Goal: Task Accomplishment & Management: Use online tool/utility

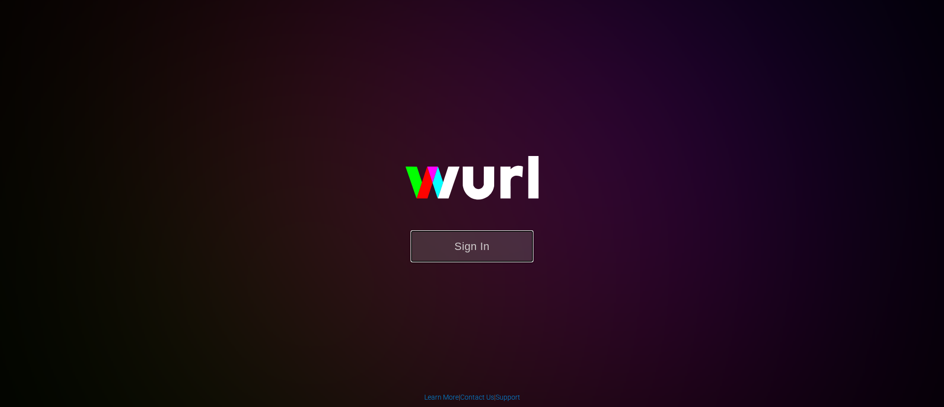
click at [422, 251] on button "Sign In" at bounding box center [472, 246] width 123 height 32
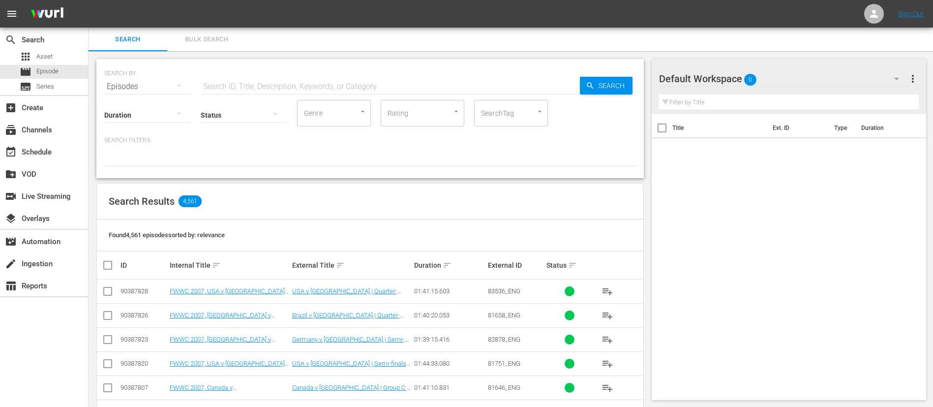
click at [200, 47] on button "Bulk Search" at bounding box center [206, 40] width 79 height 24
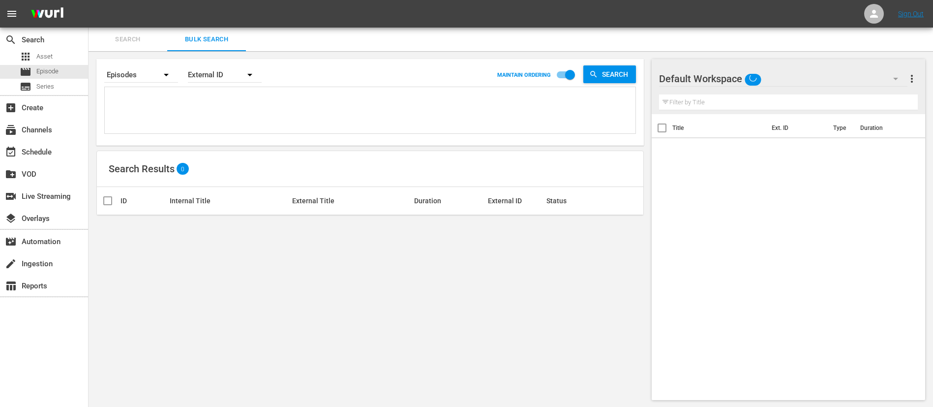
click at [218, 116] on textarea at bounding box center [371, 112] width 528 height 45
paste textarea "135174_ENG 6qWXTJQwHEBfXnEUcNfI0f_ENG 1RVVOGHQmVA8puXQU33tCZ_ENG PAOoqgytZ02NZR…"
type textarea "135174_ENG 6qWXTJQwHEBfXnEUcNfI0f_ENG 1RVVOGHQmVA8puXQU33tCZ_ENG PAOoqgytZ02NZR…"
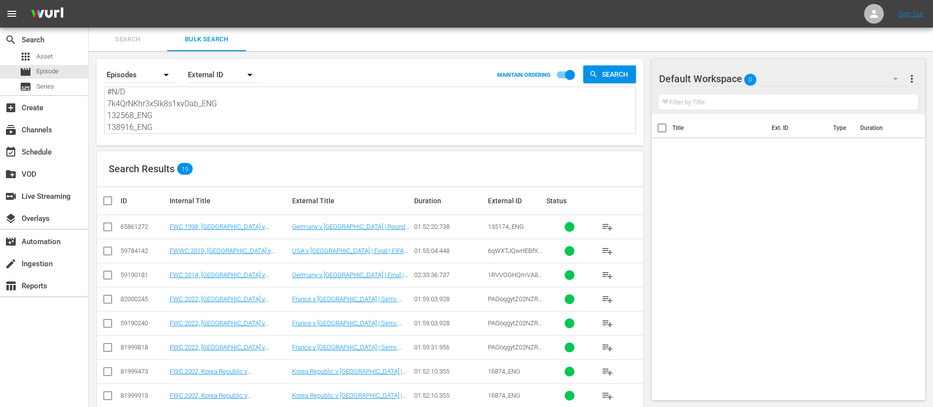
type textarea "135174_ENG 6qWXTJQwHEBfXnEUcNfI0f_ENG 1RVVOGHQmVA8puXQU33tCZ_ENG PAOoqgytZ02NZR…"
click at [107, 229] on input "checkbox" at bounding box center [108, 229] width 12 height 12
checkbox input "true"
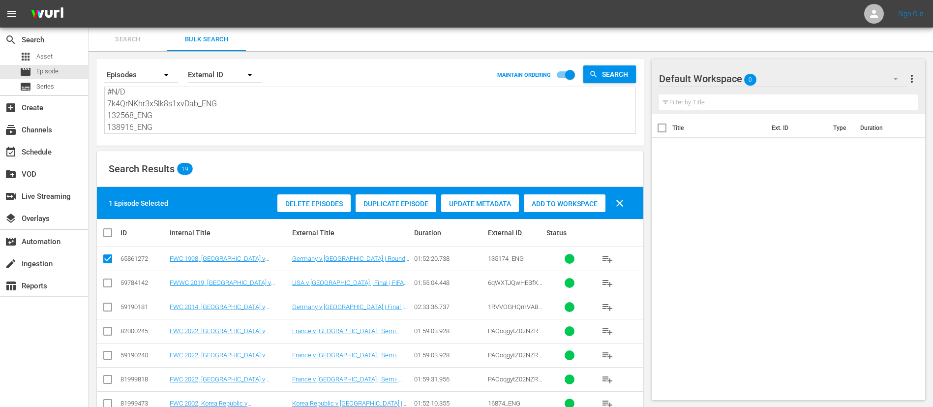
click at [109, 283] on input "checkbox" at bounding box center [108, 285] width 12 height 12
checkbox input "true"
click at [108, 307] on input "checkbox" at bounding box center [108, 309] width 12 height 12
checkbox input "true"
click at [108, 354] on input "checkbox" at bounding box center [108, 357] width 12 height 12
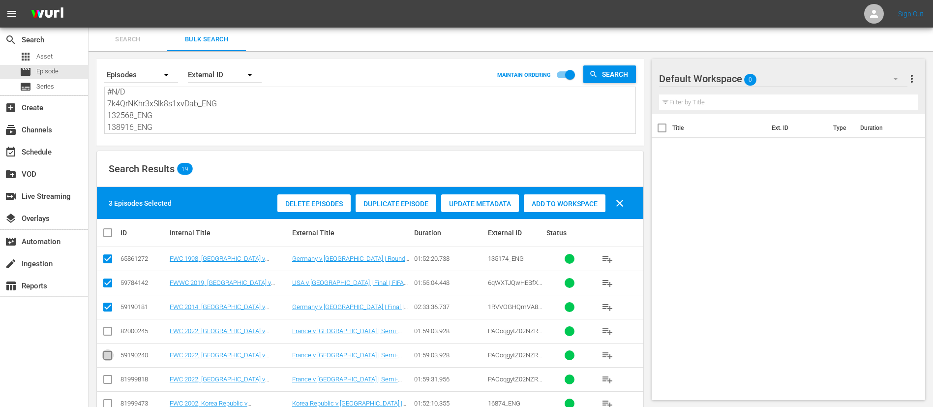
checkbox input "true"
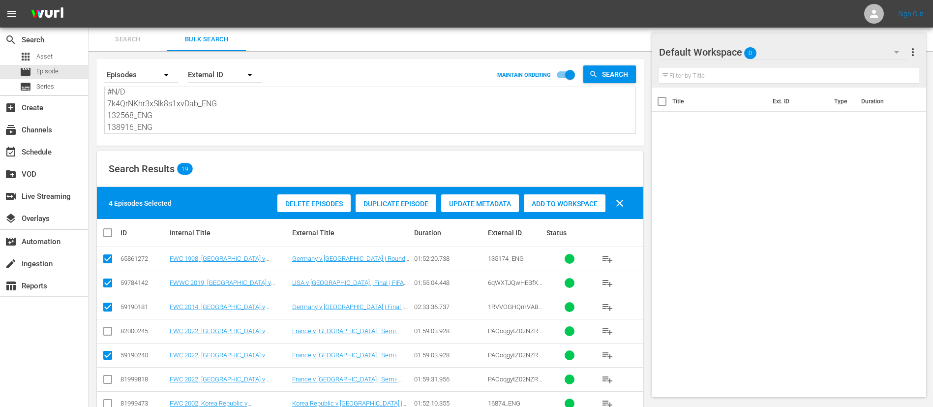
scroll to position [74, 0]
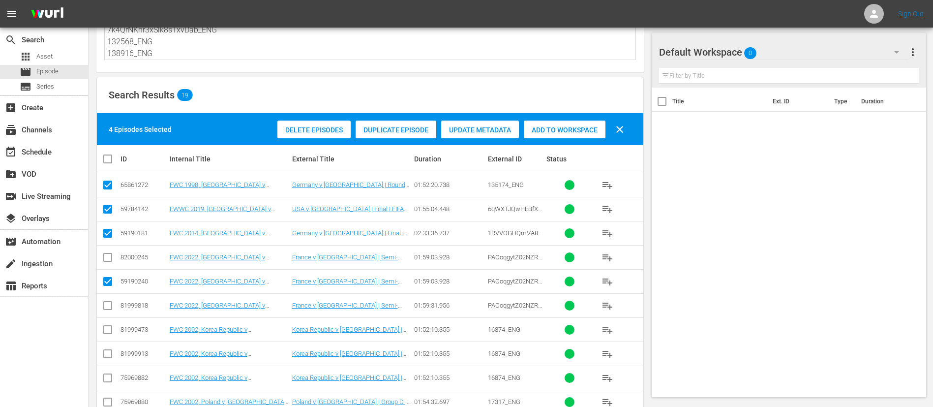
click at [110, 331] on input "checkbox" at bounding box center [108, 332] width 12 height 12
checkbox input "true"
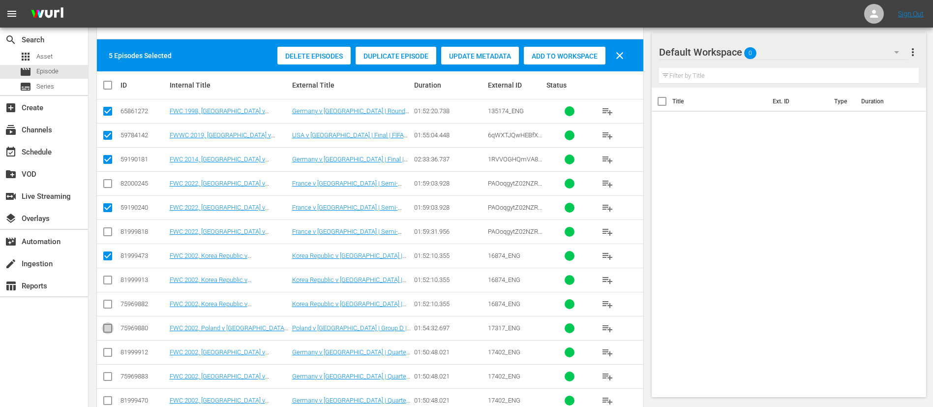
click at [110, 331] on input "checkbox" at bounding box center [108, 330] width 12 height 12
checkbox input "true"
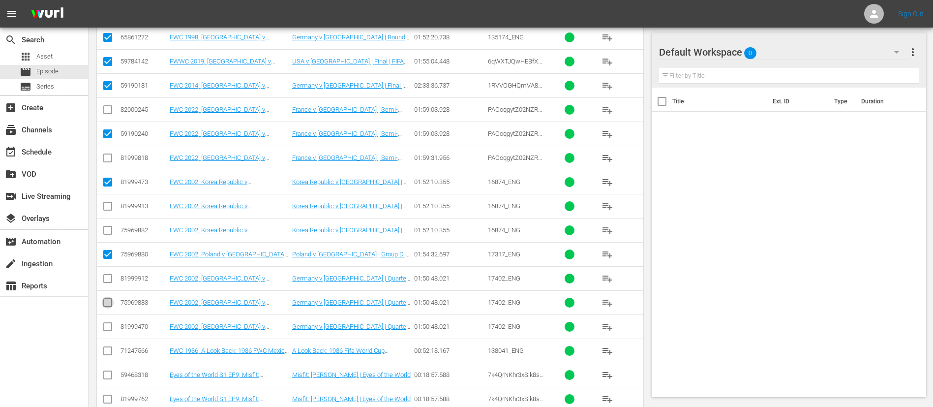
click at [109, 301] on input "checkbox" at bounding box center [108, 305] width 12 height 12
checkbox input "true"
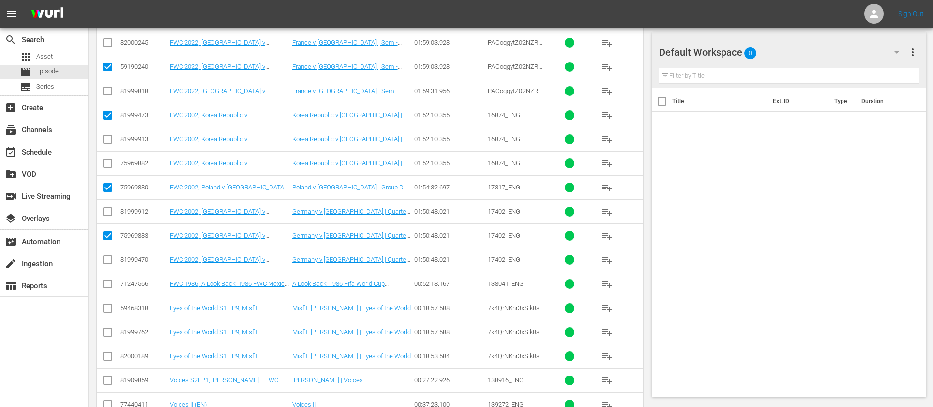
scroll to position [295, 0]
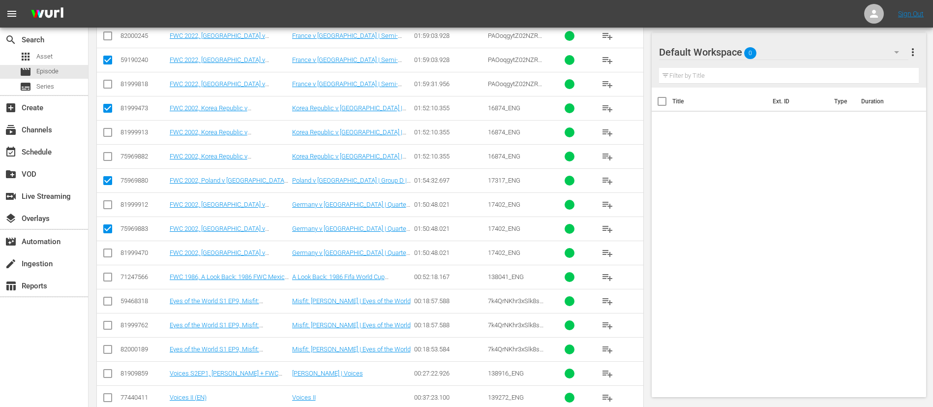
click at [107, 273] on input "checkbox" at bounding box center [108, 279] width 12 height 12
checkbox input "true"
click at [113, 324] on input "checkbox" at bounding box center [108, 327] width 12 height 12
checkbox input "true"
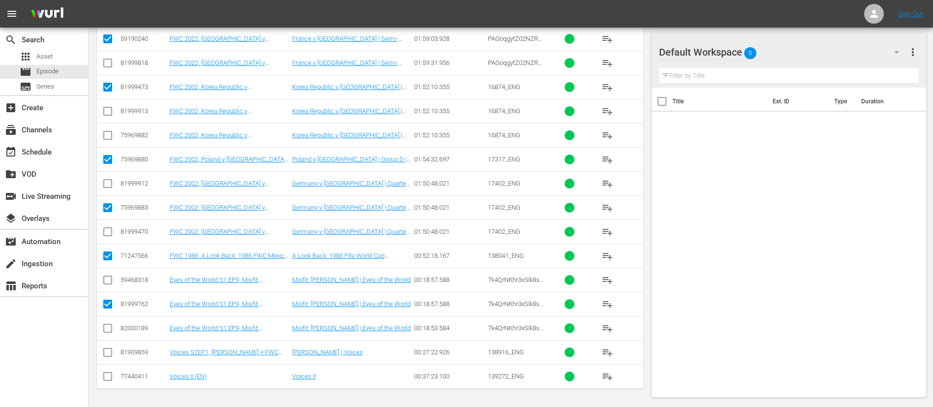
click at [110, 351] on input "checkbox" at bounding box center [108, 354] width 12 height 12
checkbox input "true"
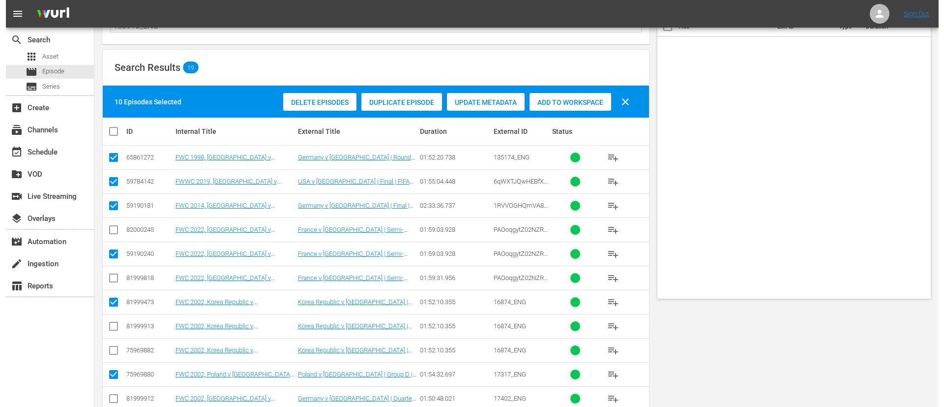
scroll to position [0, 0]
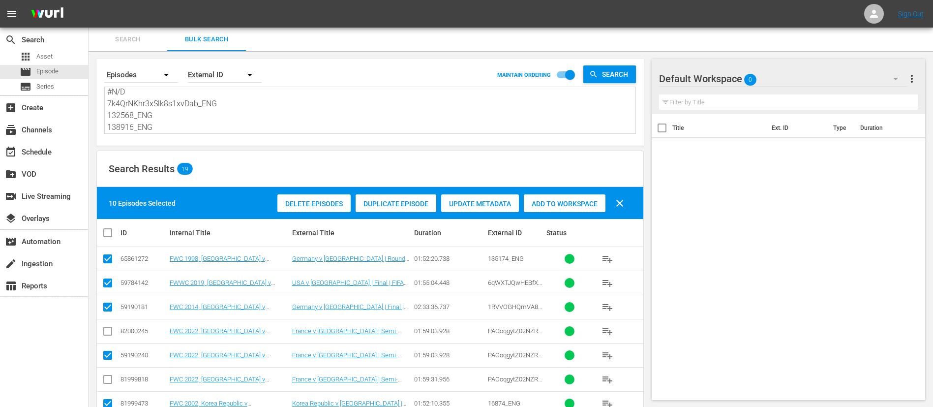
click at [563, 197] on div "Add to Workspace" at bounding box center [565, 203] width 82 height 19
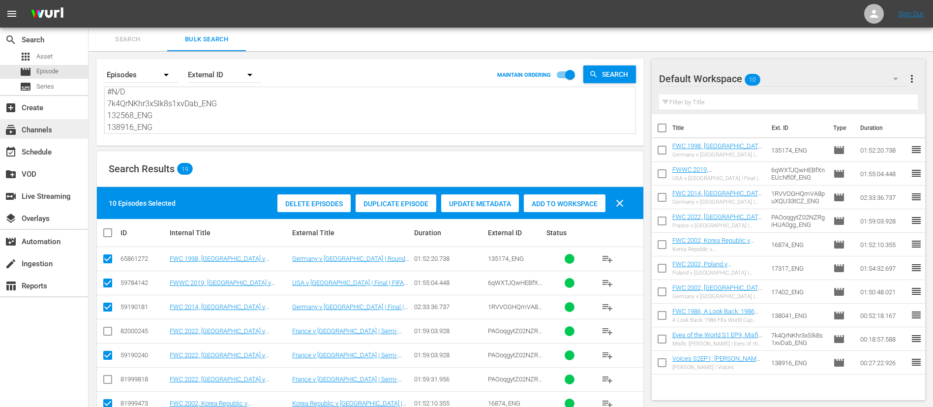
click at [64, 127] on div "subscriptions Channels" at bounding box center [44, 129] width 88 height 20
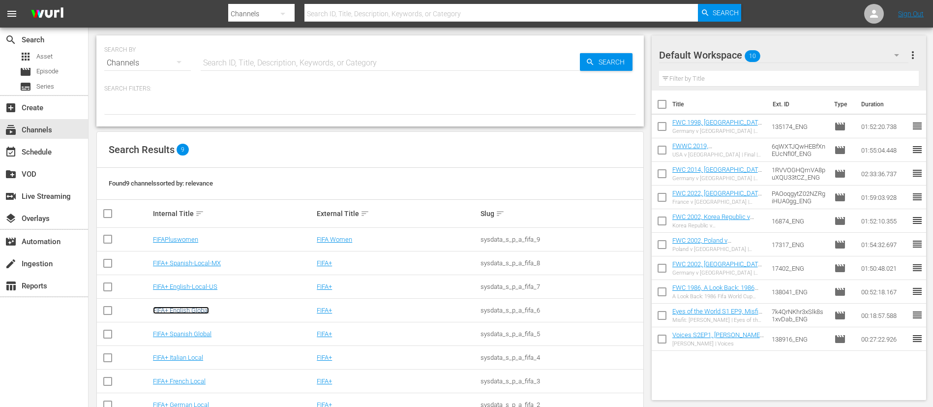
click at [200, 306] on link "FIFA+ English Global" at bounding box center [181, 309] width 56 height 7
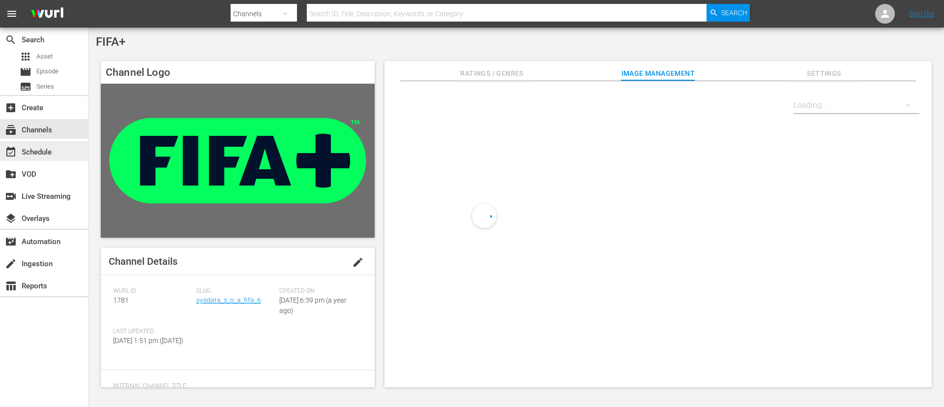
click at [36, 155] on div "event_available Schedule" at bounding box center [27, 150] width 55 height 9
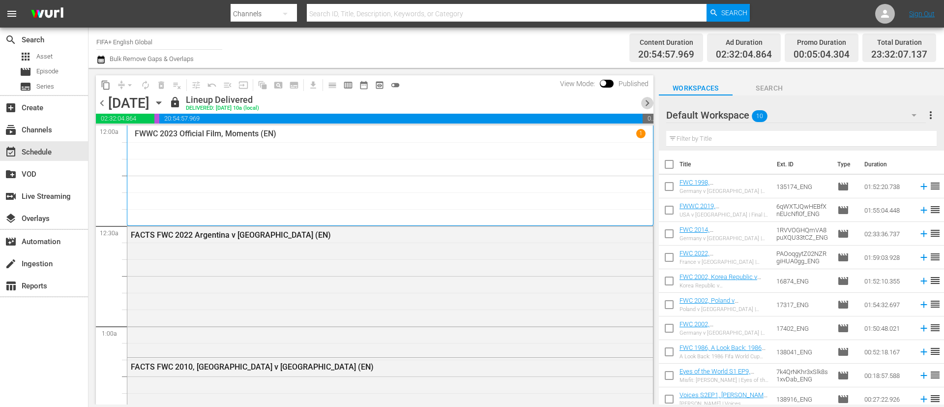
click at [647, 97] on span "chevron_right" at bounding box center [647, 103] width 12 height 12
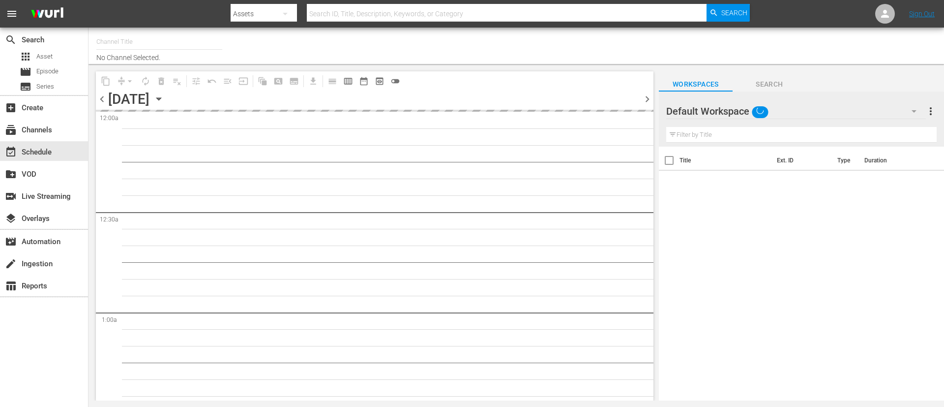
type input "FIFA+ English Global (1781)"
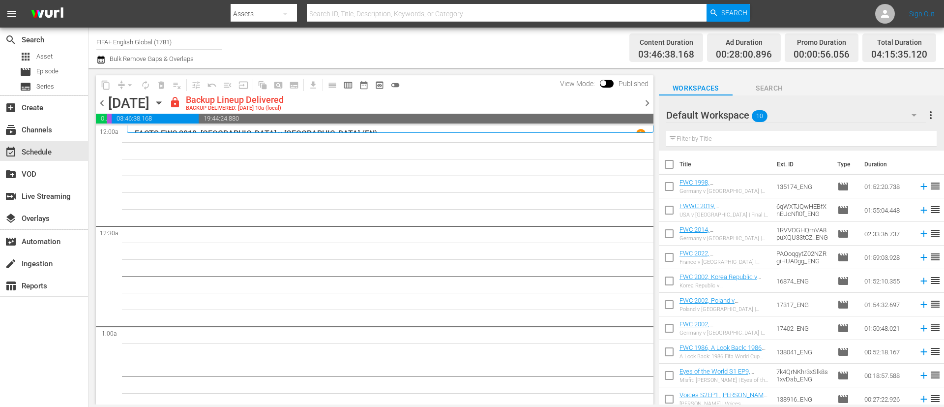
click at [911, 119] on icon "button" at bounding box center [914, 115] width 12 height 12
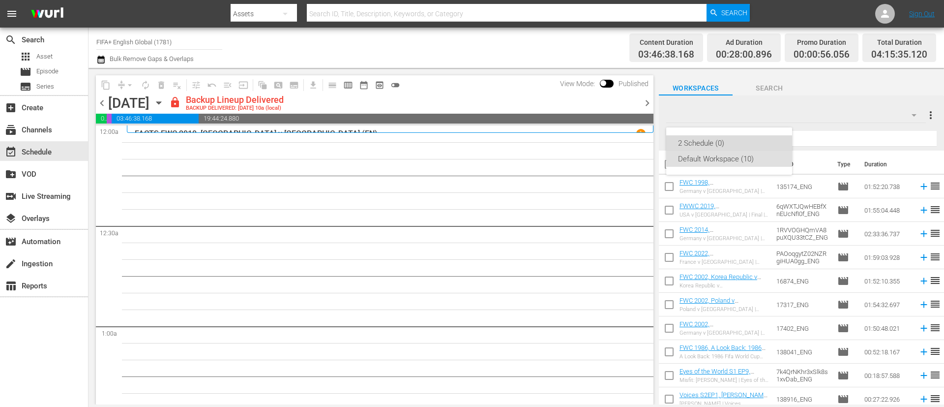
click at [747, 145] on div "2 Schedule (0)" at bounding box center [729, 143] width 102 height 16
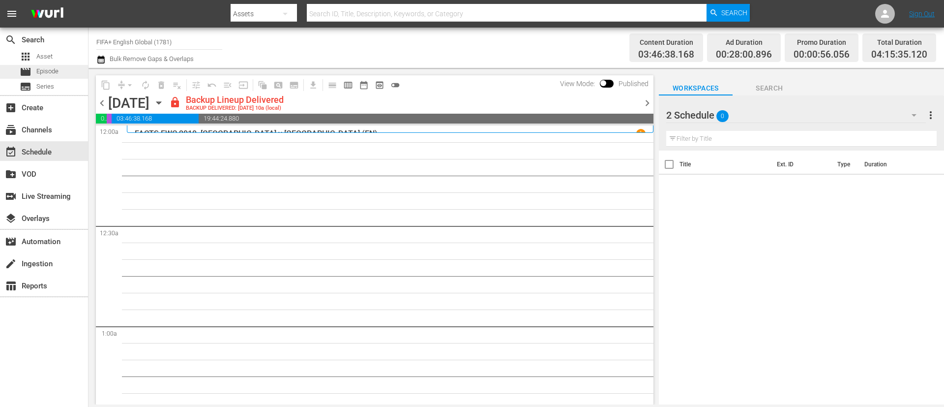
click at [43, 72] on span "Episode" at bounding box center [47, 71] width 22 height 10
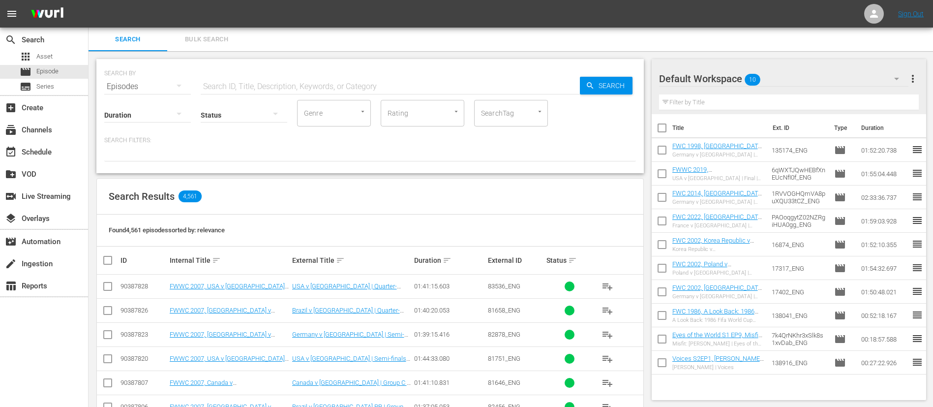
click at [208, 49] on button "Bulk Search" at bounding box center [206, 40] width 79 height 24
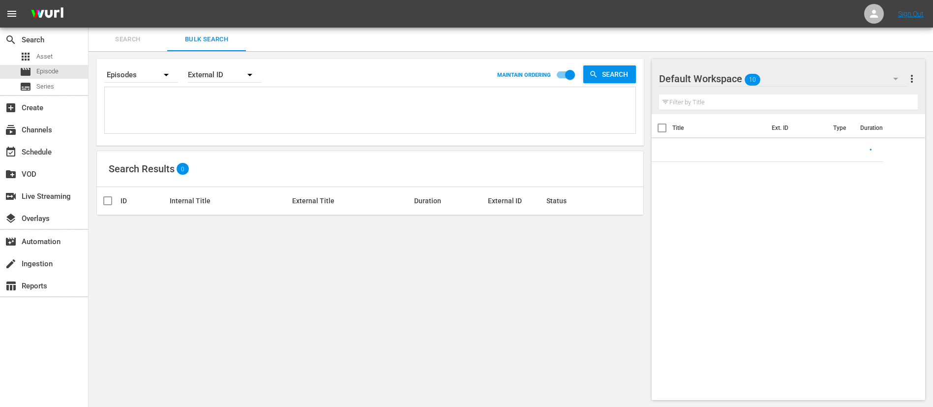
click at [256, 101] on textarea at bounding box center [371, 112] width 528 height 45
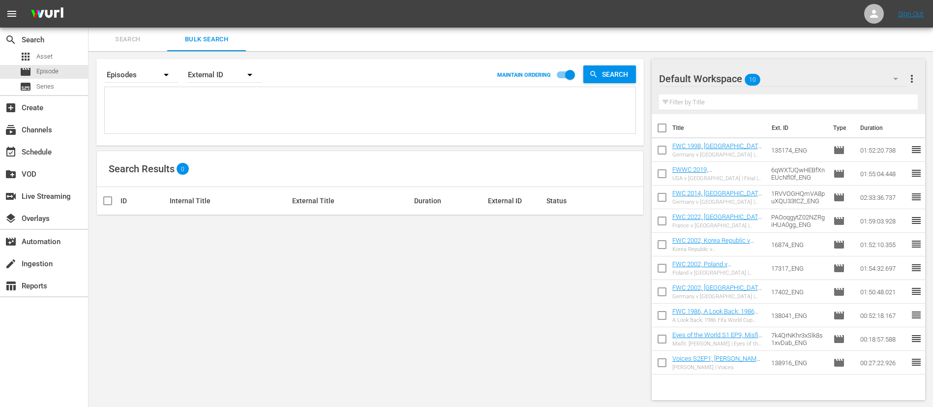
paste textarea "FWC 2022, Argentina v France, Final - FMR FWC 2018, France v Croatia, Final - F…"
type textarea "FWC 2022, Argentina v France, Final - FMR FWC 2018, France v Croatia, Final - F…"
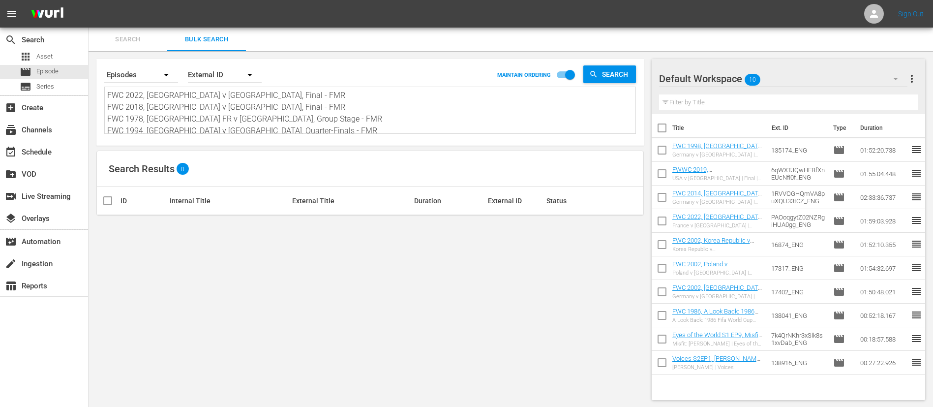
scroll to position [1, 0]
type textarea "FWC 2022, Argentina v France, Final - FMR FWC 2018, France v Croatia, Final - F…"
click at [766, 75] on div "Default Workspace 10" at bounding box center [783, 79] width 248 height 28
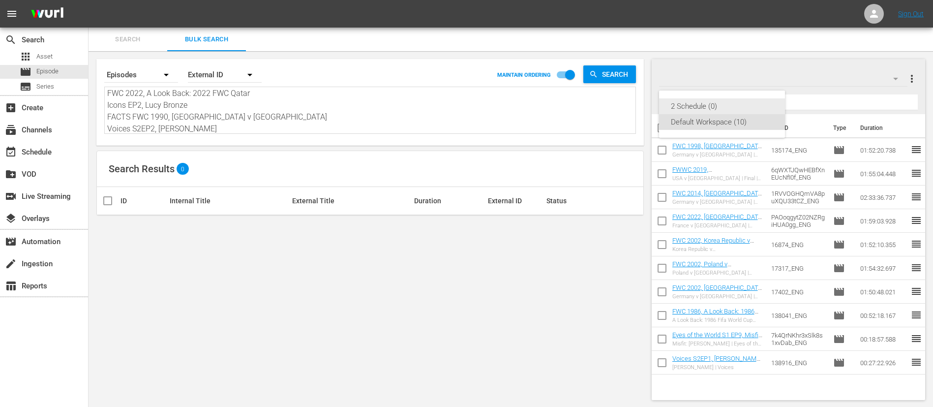
click at [755, 106] on div "2 Schedule (0)" at bounding box center [722, 106] width 102 height 16
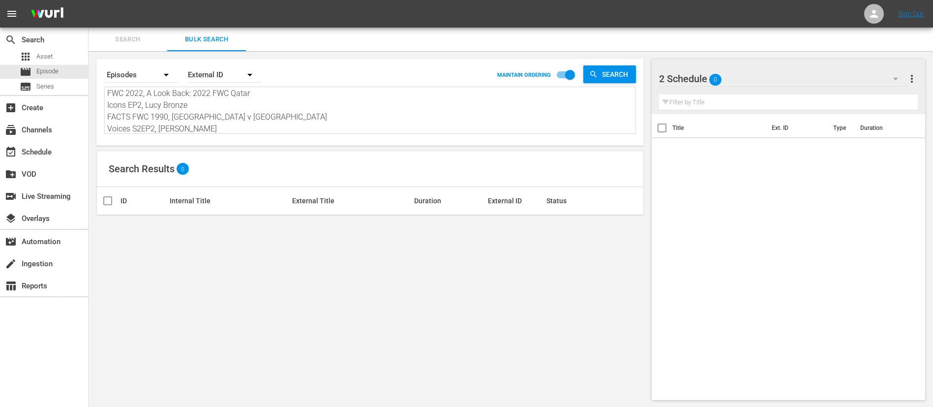
click at [251, 113] on textarea "FWC 2022, Argentina v France, Final - FMR FWC 2018, France v Croatia, Final - F…" at bounding box center [371, 111] width 528 height 45
paste textarea "IM101244-M00_ENG 3BQrtPUrkXSPDs5n6jgbUG_ENG 131852_ENG 131794_ENG 135172_ENG 46…"
type textarea "FIM101244-M00_ENG 3BQrtPUrkXSPDs5n6jgbUG_ENG 131852_ENG 131794_ENG 135172_ENG 4…"
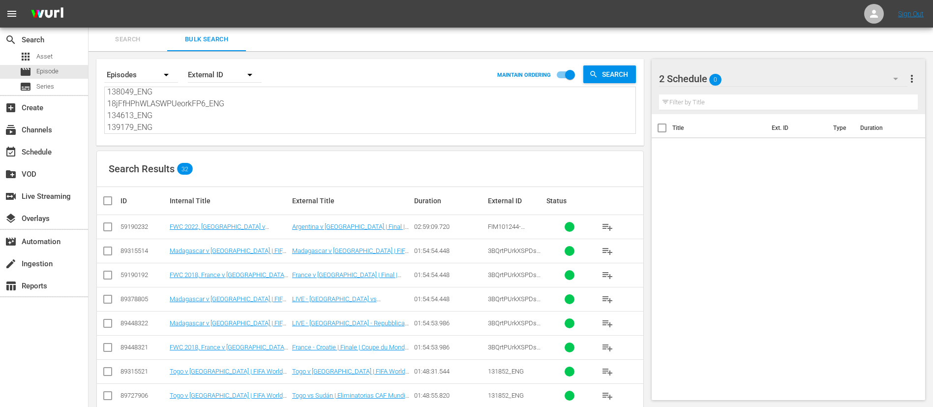
type textarea "FIM101244-M00_ENG 3BQrtPUrkXSPDs5n6jgbUG_ENG 131852_ENG 131794_ENG 135172_ENG 4…"
click at [108, 226] on input "checkbox" at bounding box center [108, 229] width 12 height 12
checkbox input "true"
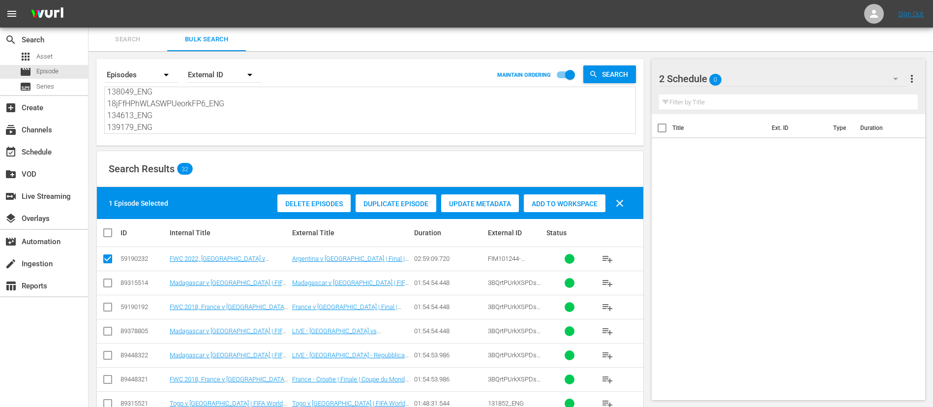
click at [106, 311] on input "checkbox" at bounding box center [108, 309] width 12 height 12
checkbox input "true"
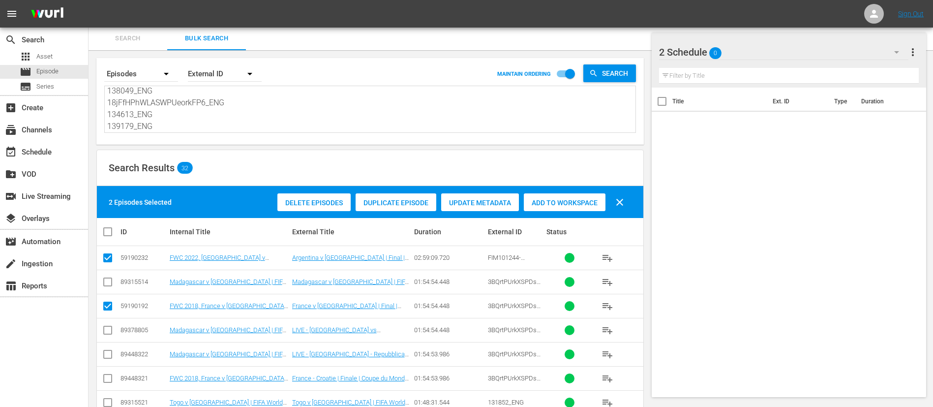
scroll to position [74, 0]
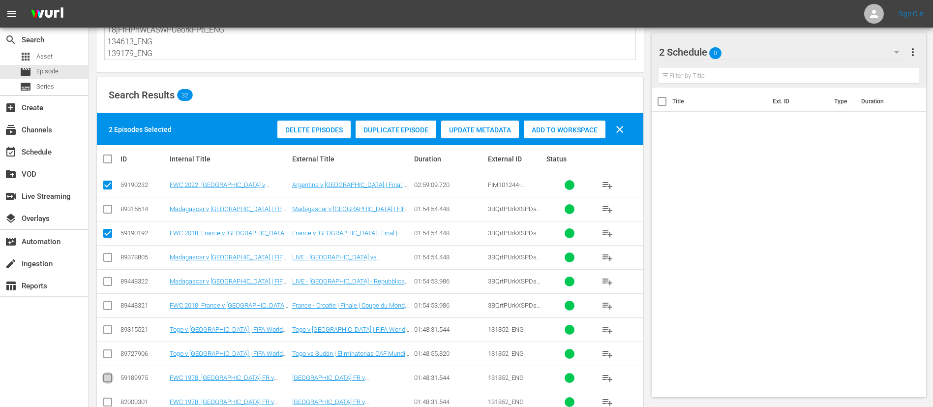
click at [111, 379] on input "checkbox" at bounding box center [108, 380] width 12 height 12
checkbox input "true"
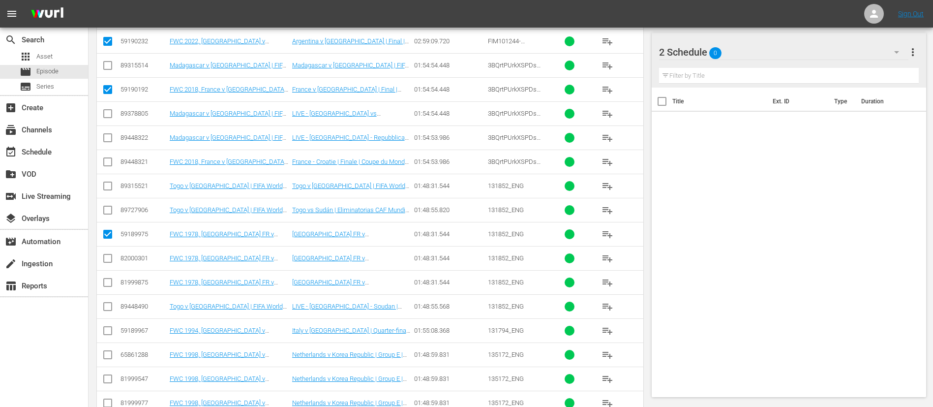
scroll to position [221, 0]
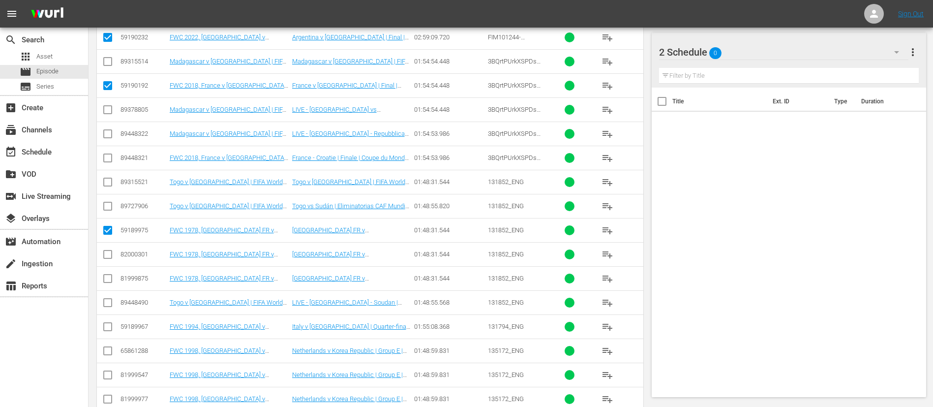
click at [103, 328] on input "checkbox" at bounding box center [108, 329] width 12 height 12
checkbox input "true"
click at [103, 349] on input "checkbox" at bounding box center [108, 353] width 12 height 12
checkbox input "true"
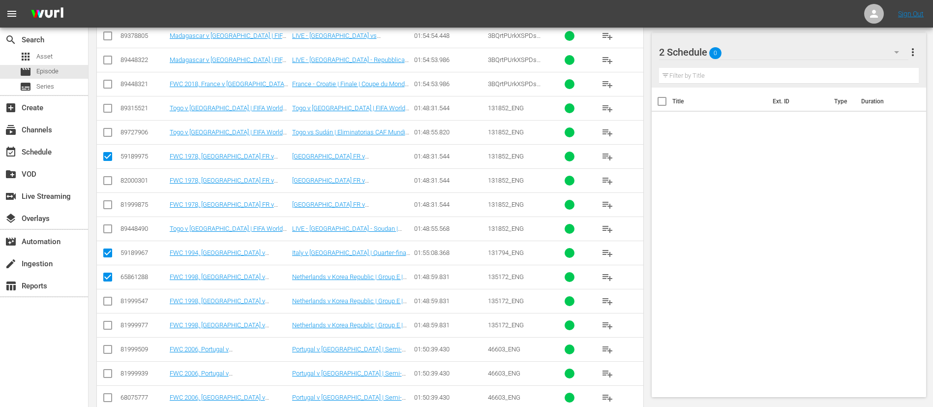
click at [111, 400] on input "checkbox" at bounding box center [108, 399] width 12 height 12
checkbox input "true"
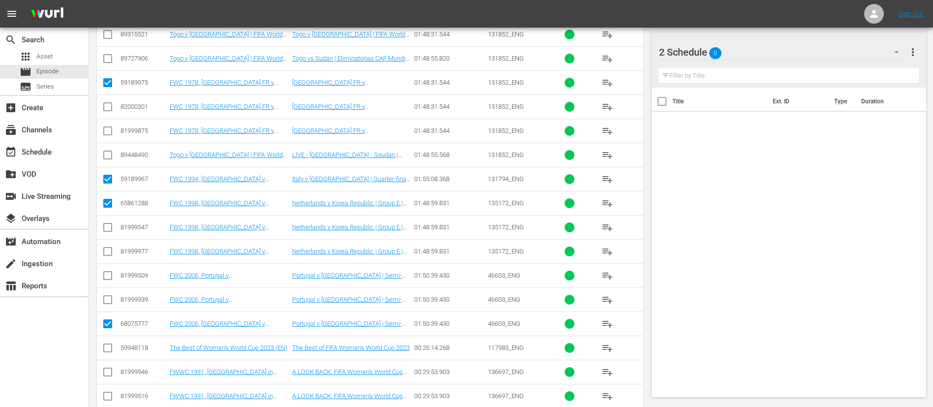
click at [110, 347] on input "checkbox" at bounding box center [108, 350] width 12 height 12
checkbox input "true"
click at [106, 371] on input "checkbox" at bounding box center [108, 374] width 12 height 12
checkbox input "true"
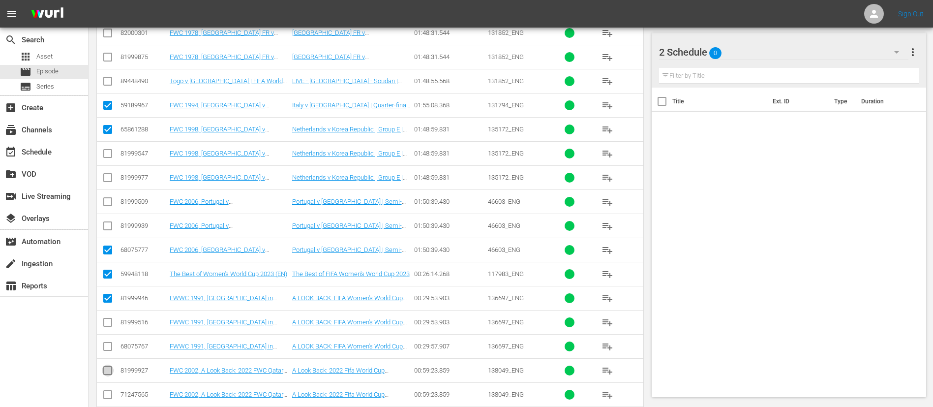
click at [106, 371] on input "checkbox" at bounding box center [108, 372] width 12 height 12
checkbox input "true"
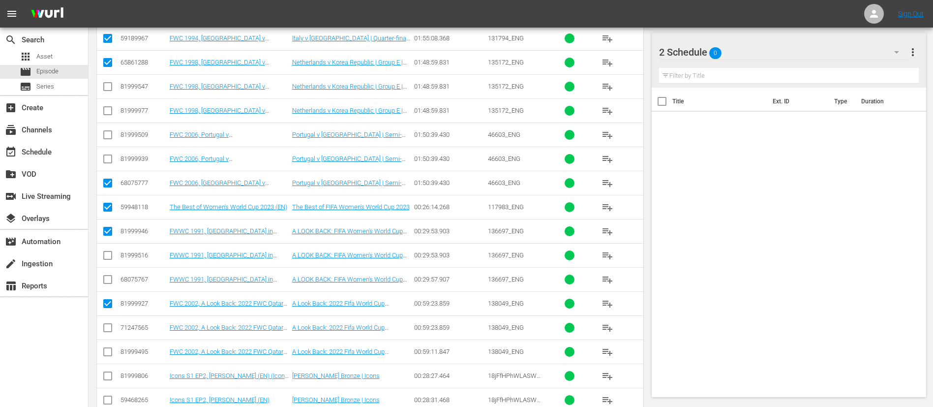
scroll to position [516, 0]
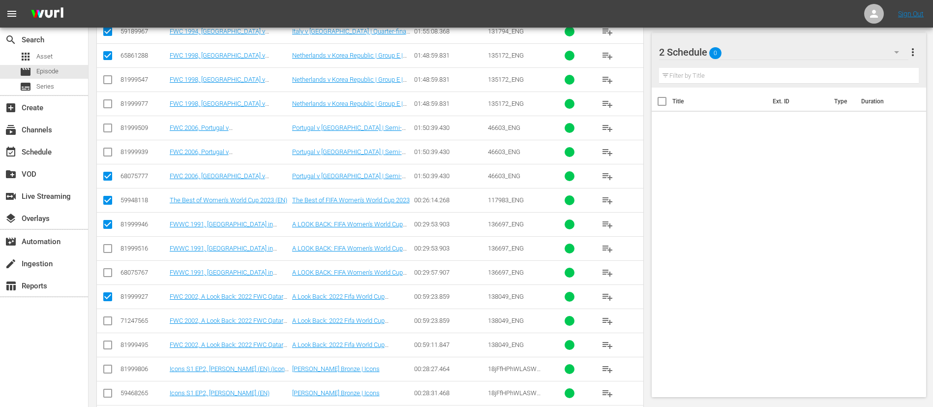
click at [106, 371] on input "checkbox" at bounding box center [108, 371] width 12 height 12
checkbox input "true"
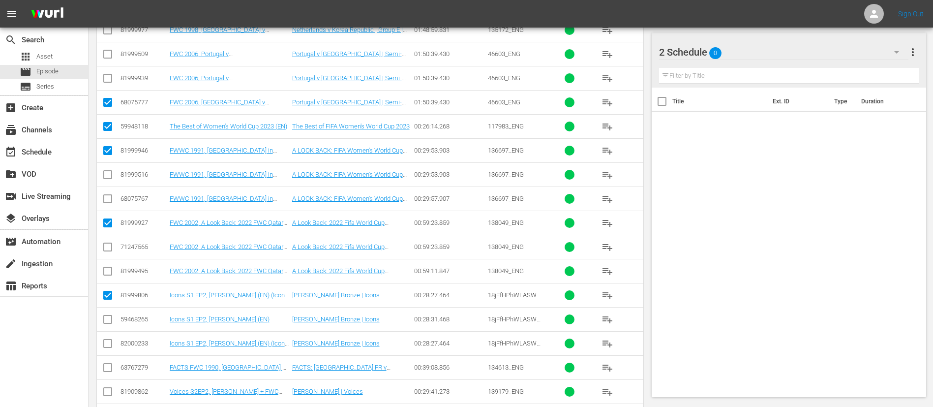
click at [106, 371] on input "checkbox" at bounding box center [108, 369] width 12 height 12
checkbox input "true"
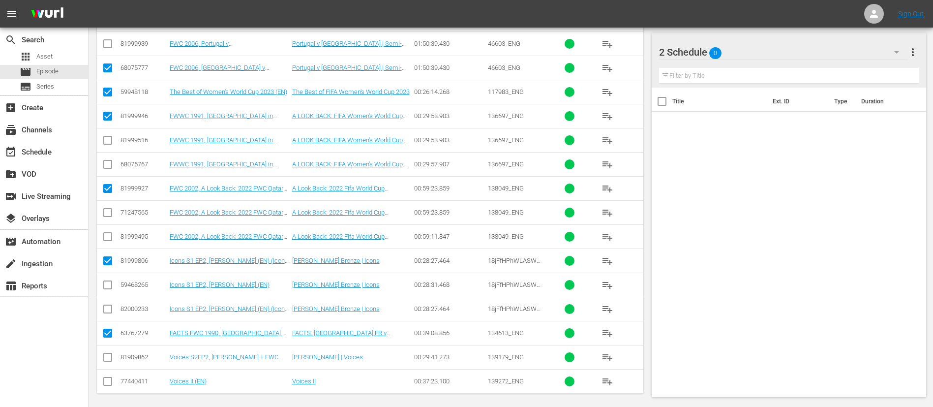
scroll to position [630, 0]
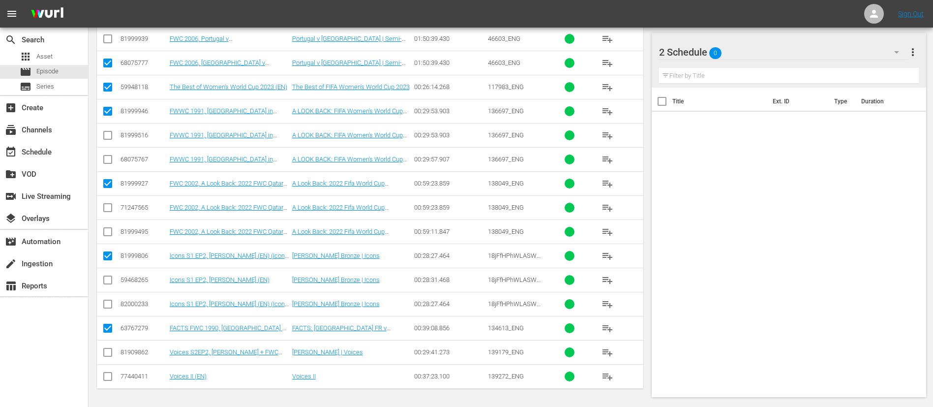
click at [103, 353] on input "checkbox" at bounding box center [108, 354] width 12 height 12
checkbox input "true"
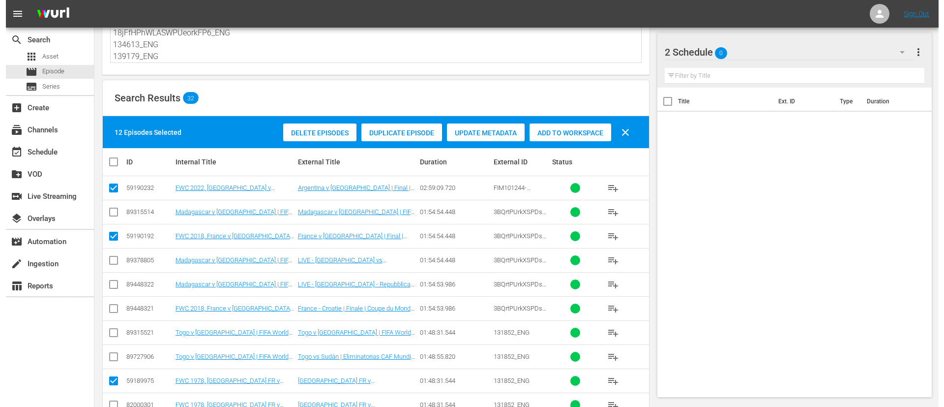
scroll to position [0, 0]
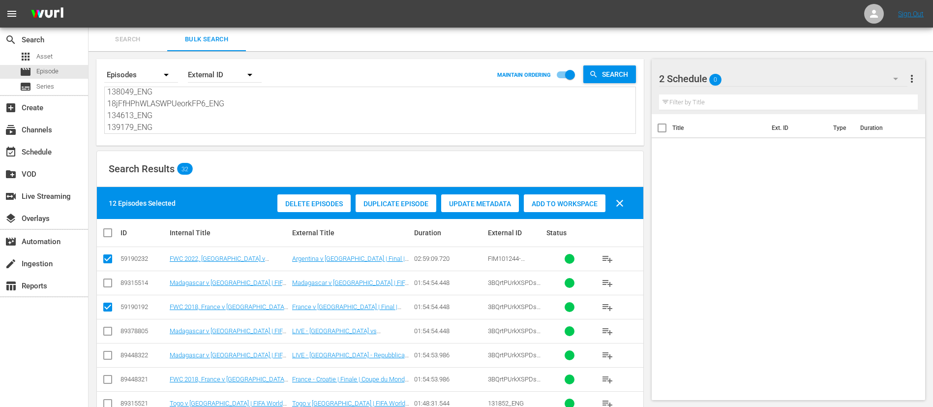
click at [590, 204] on span "Add to Workspace" at bounding box center [565, 204] width 82 height 8
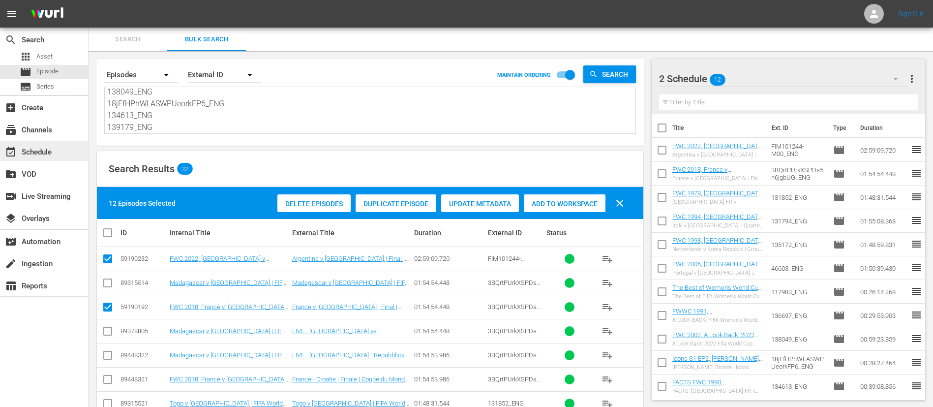
click at [38, 159] on div "event_available Schedule" at bounding box center [44, 151] width 88 height 20
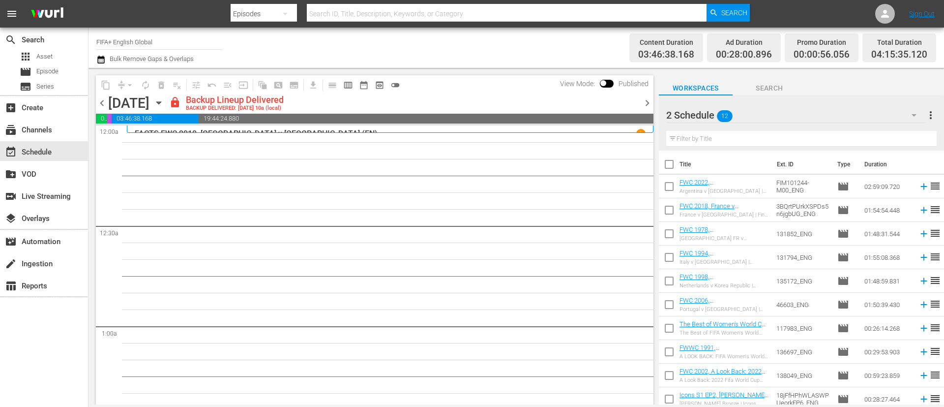
click at [647, 101] on span "chevron_right" at bounding box center [647, 103] width 12 height 12
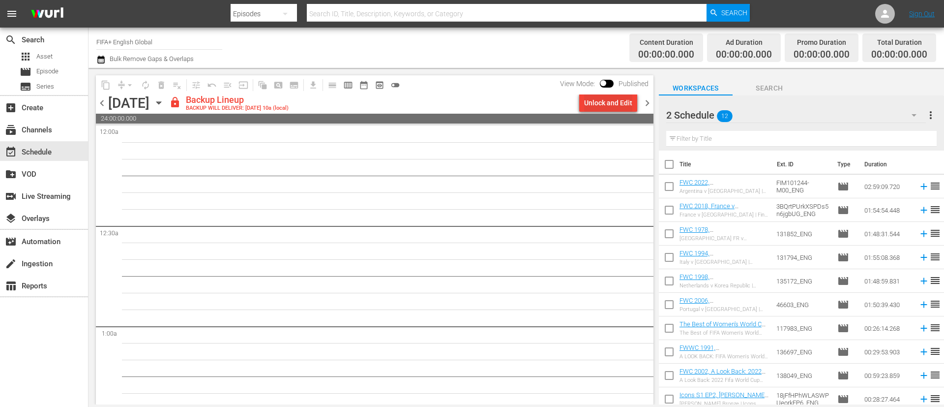
click at [623, 102] on div "Unlock and Edit" at bounding box center [608, 103] width 48 height 18
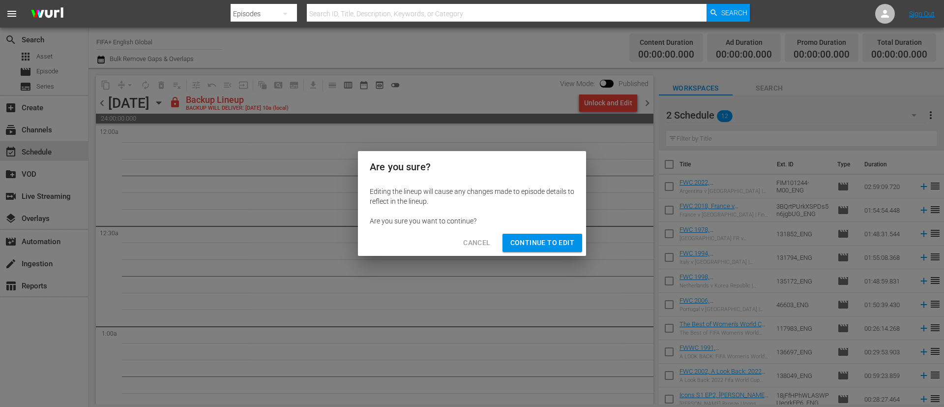
click at [547, 238] on span "Continue to Edit" at bounding box center [543, 243] width 64 height 12
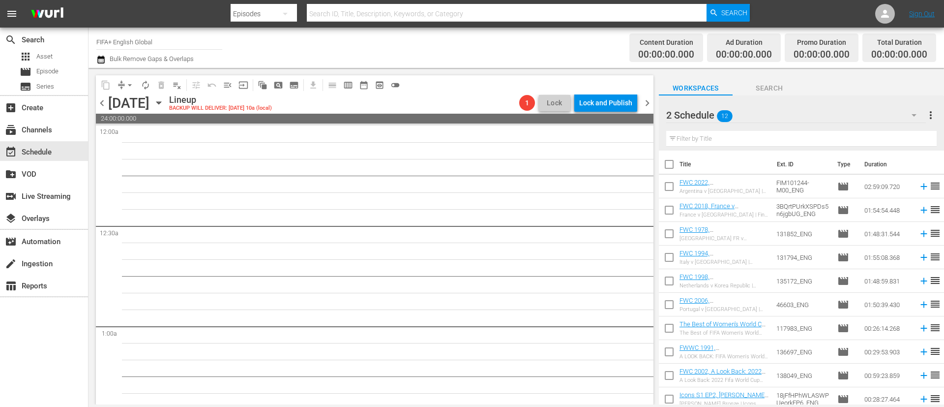
click at [666, 167] on input "checkbox" at bounding box center [669, 166] width 21 height 21
checkbox input "true"
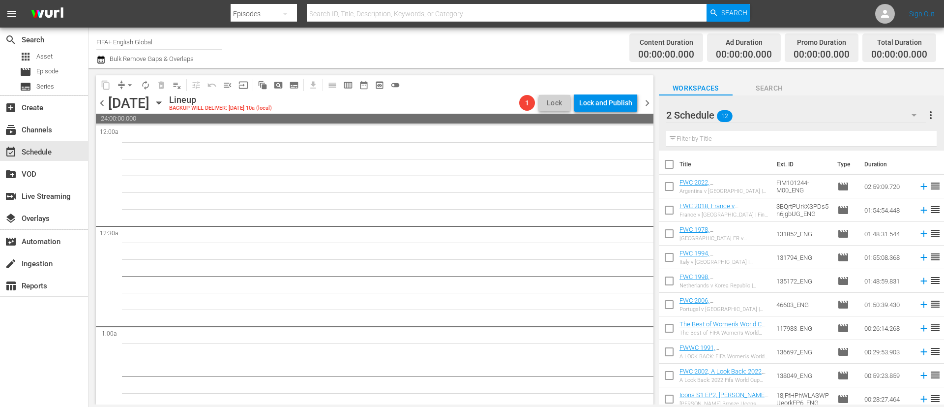
checkbox input "true"
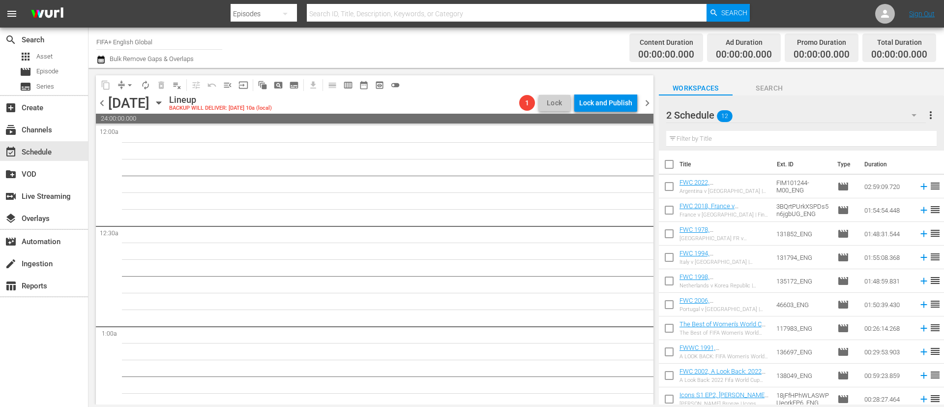
checkbox input "true"
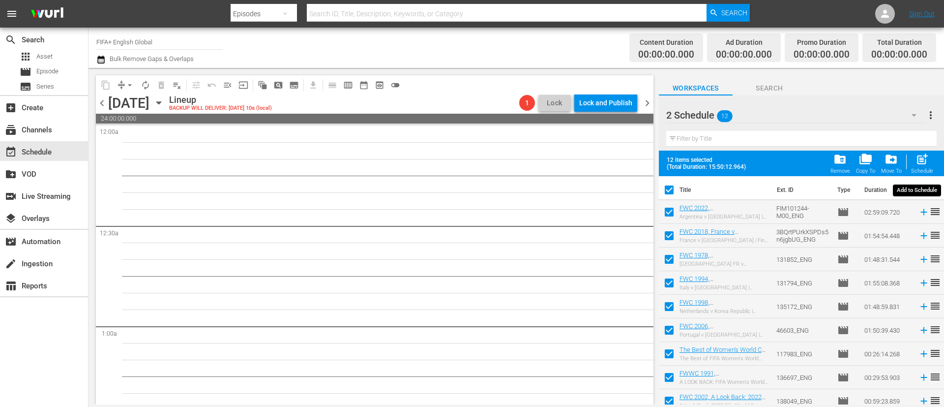
click at [923, 159] on span "post_add" at bounding box center [922, 158] width 13 height 13
checkbox input "false"
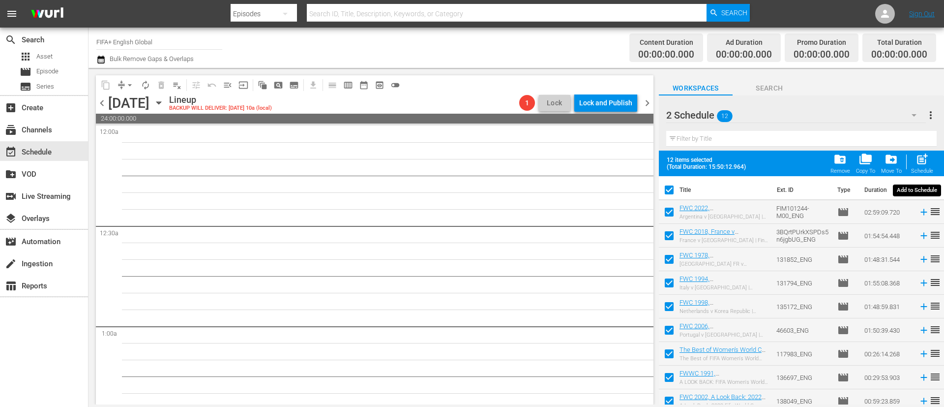
checkbox input "false"
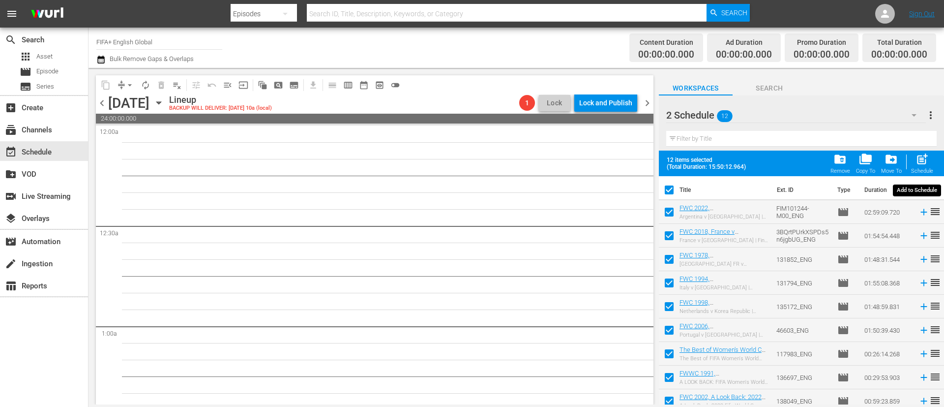
checkbox input "false"
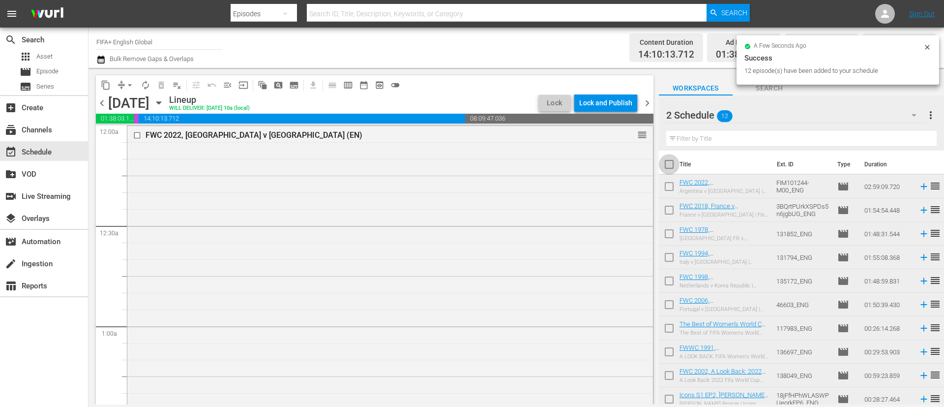
click at [669, 164] on input "checkbox" at bounding box center [669, 166] width 21 height 21
checkbox input "true"
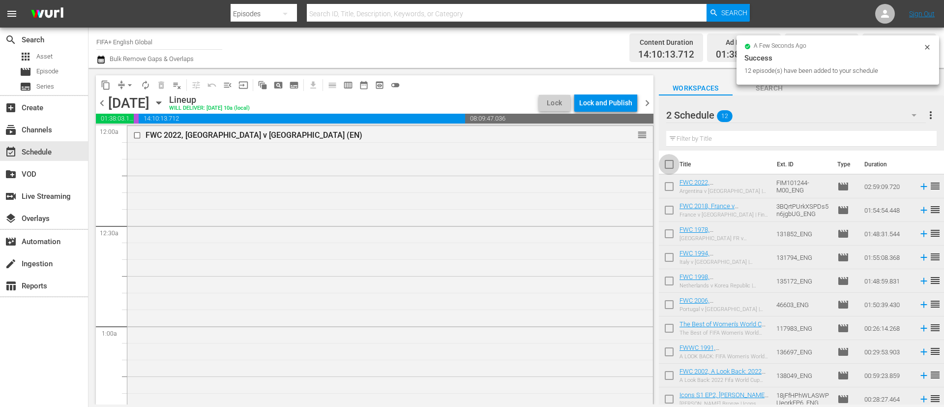
checkbox input "true"
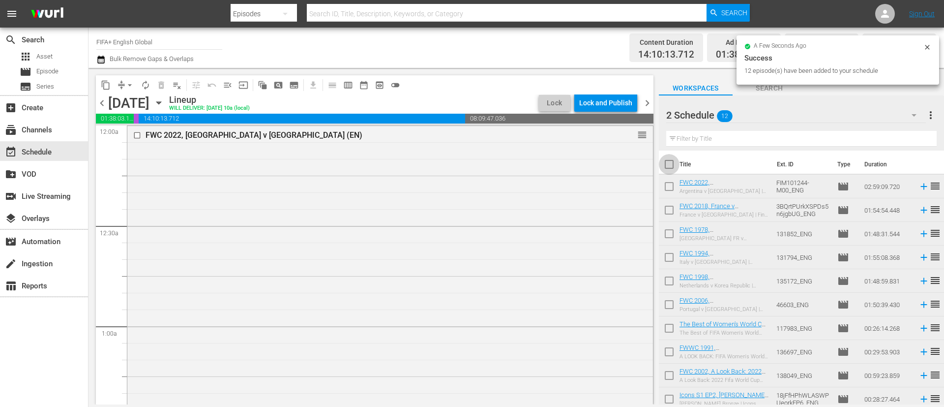
checkbox input "true"
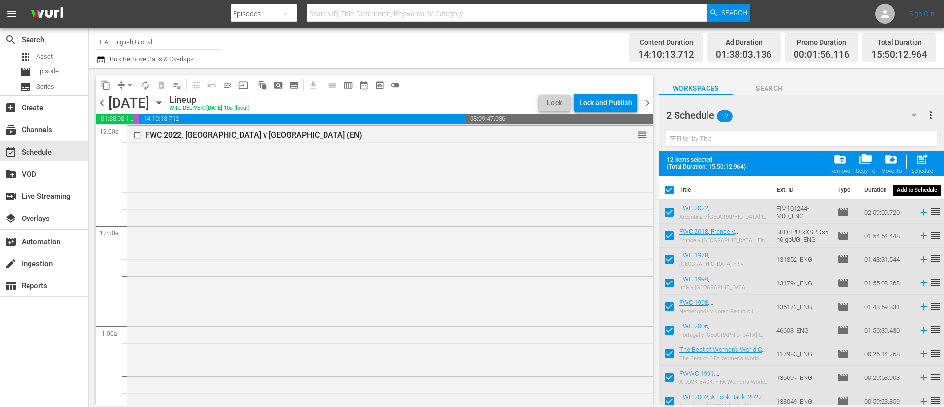
click at [917, 167] on div "post_add Schedule" at bounding box center [922, 163] width 22 height 22
checkbox input "false"
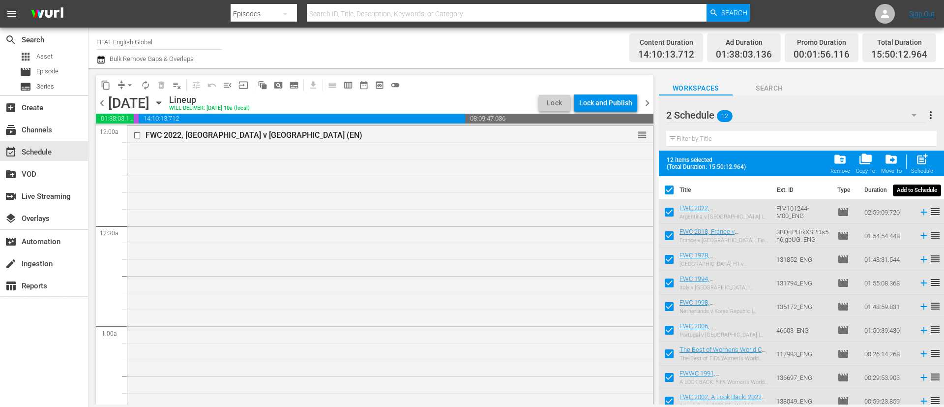
checkbox input "false"
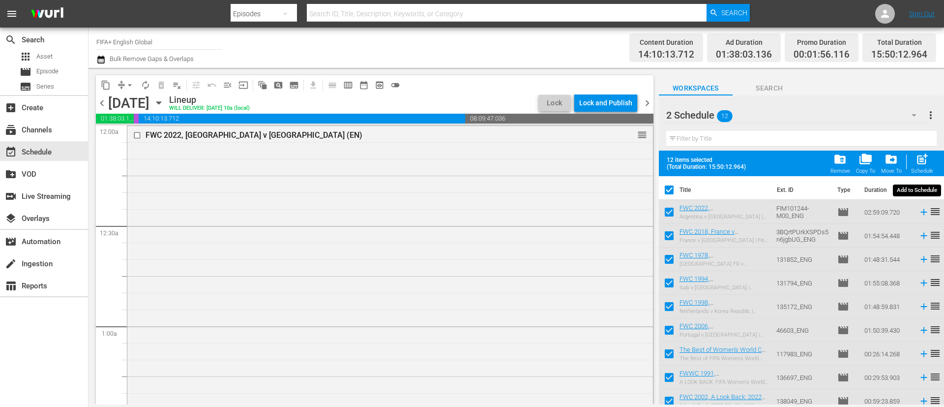
checkbox input "false"
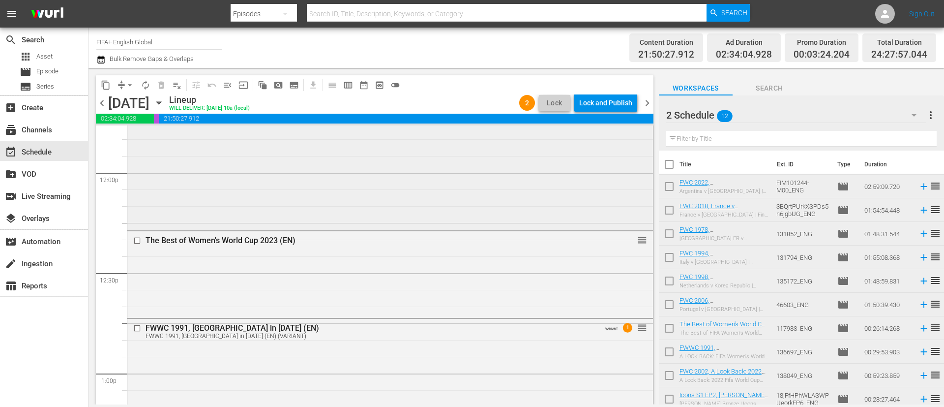
scroll to position [2435, 0]
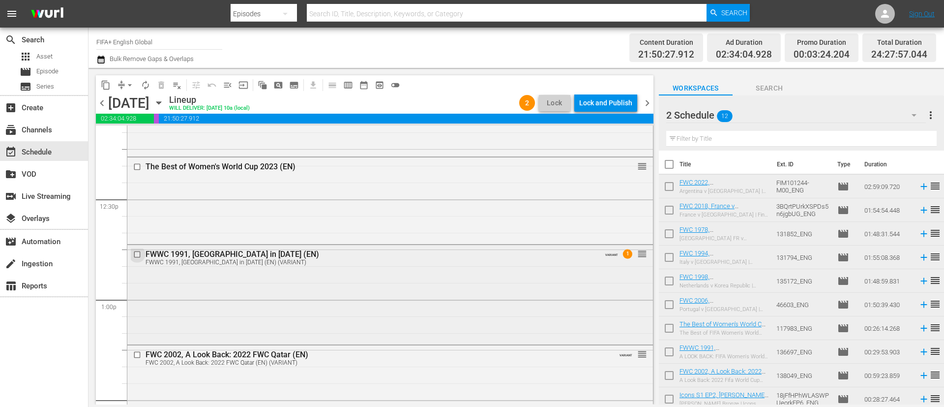
click at [137, 254] on input "checkbox" at bounding box center [138, 254] width 10 height 8
click at [134, 354] on input "checkbox" at bounding box center [138, 354] width 10 height 8
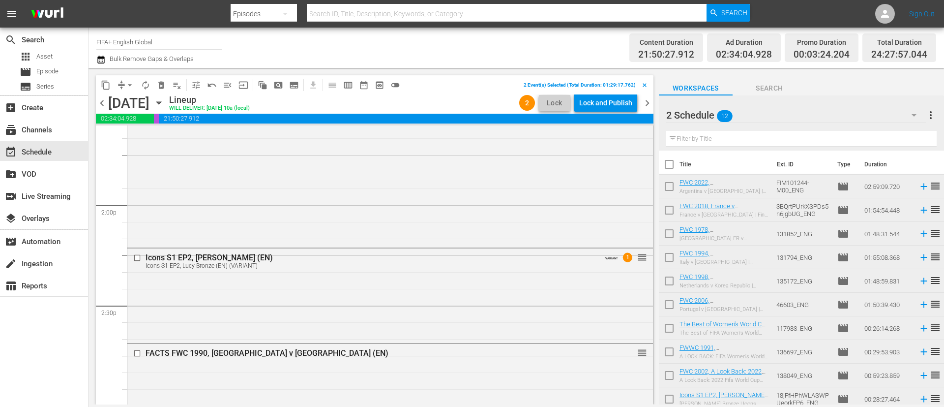
scroll to position [2803, 0]
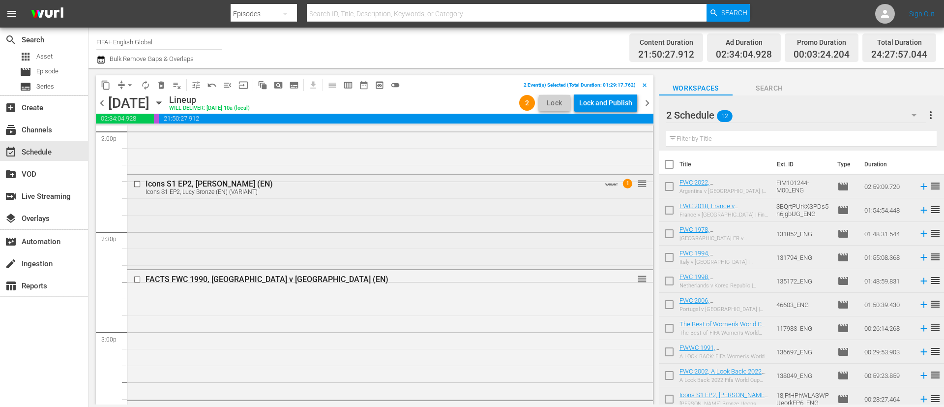
click at [138, 185] on input "checkbox" at bounding box center [138, 184] width 10 height 8
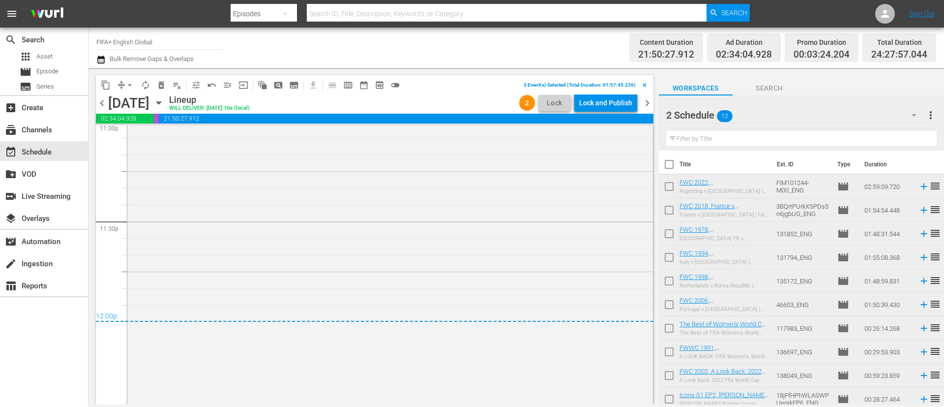
scroll to position [4630, 0]
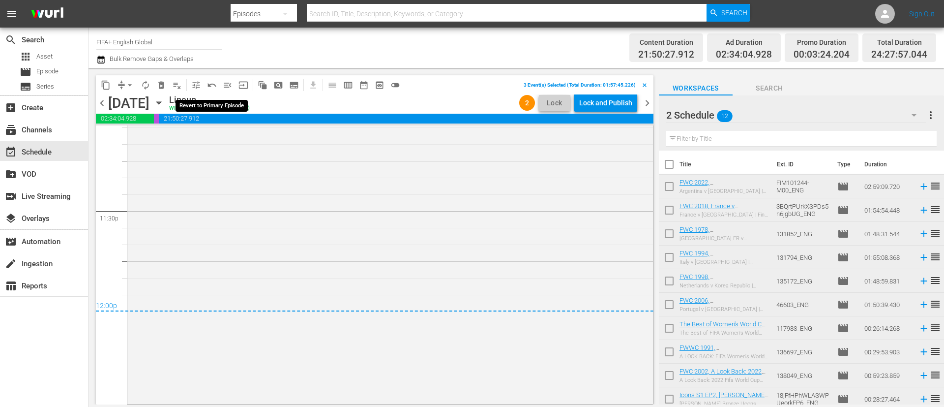
click at [213, 86] on span "undo_outined" at bounding box center [212, 85] width 10 height 10
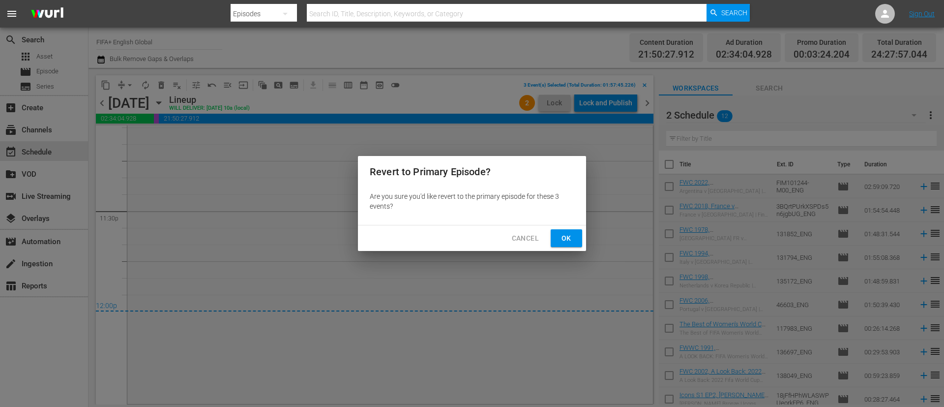
click at [569, 238] on span "Ok" at bounding box center [567, 238] width 16 height 12
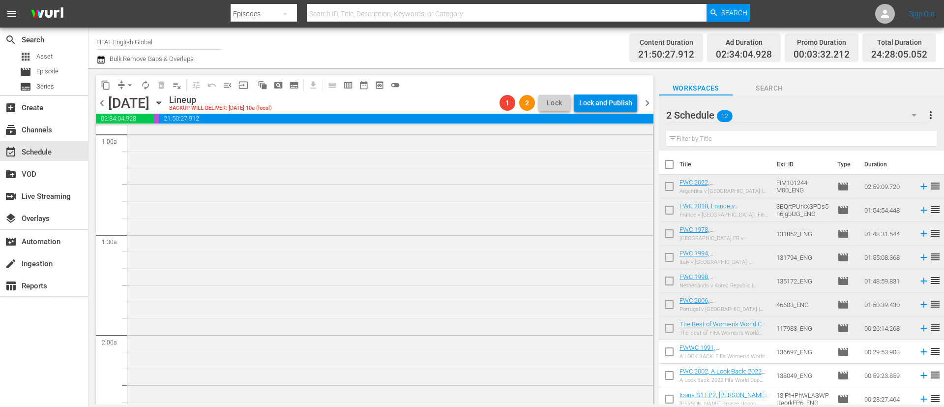
scroll to position [0, 0]
click at [231, 83] on span "menu_open" at bounding box center [228, 85] width 10 height 10
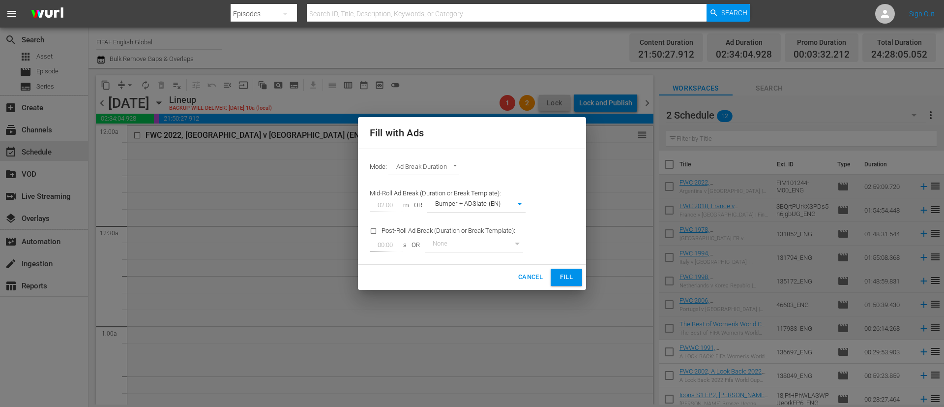
click at [559, 271] on button "Fill" at bounding box center [566, 277] width 31 height 17
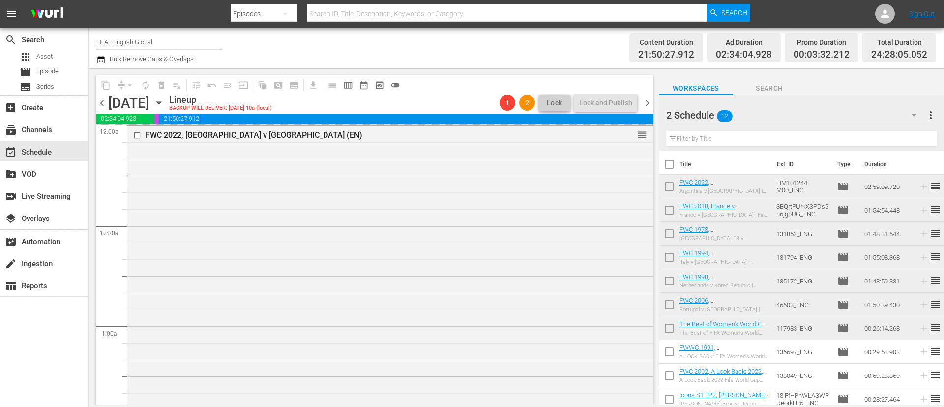
click at [932, 114] on span "more_vert" at bounding box center [931, 115] width 12 height 12
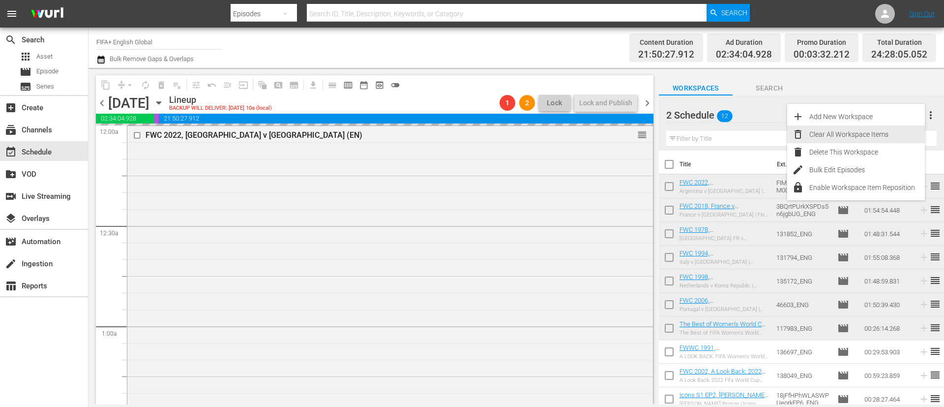
click at [874, 136] on div "Clear All Workspace Items" at bounding box center [868, 134] width 116 height 18
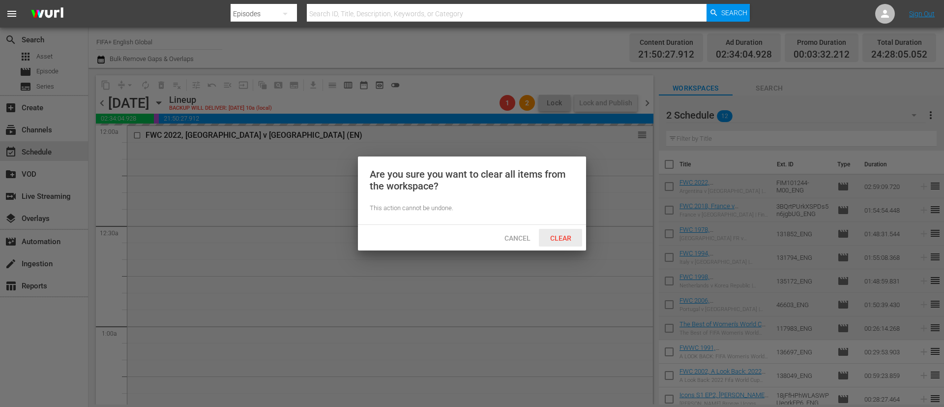
click at [568, 235] on span "Clear" at bounding box center [560, 238] width 37 height 8
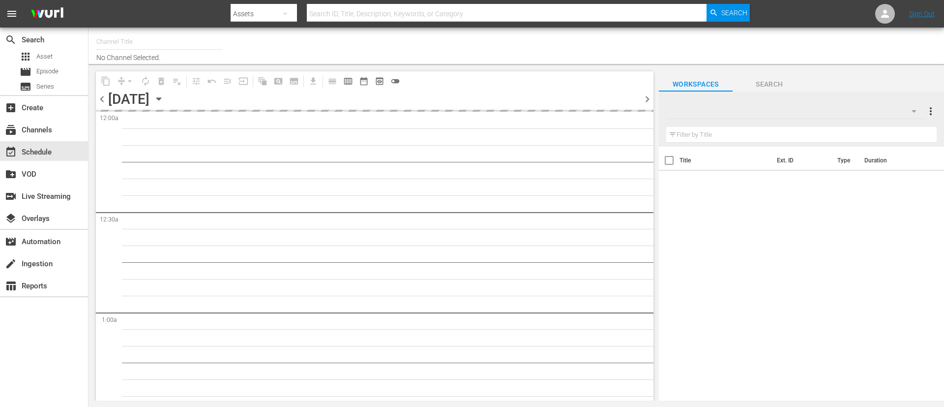
type input "FIFA+ English Global (1781)"
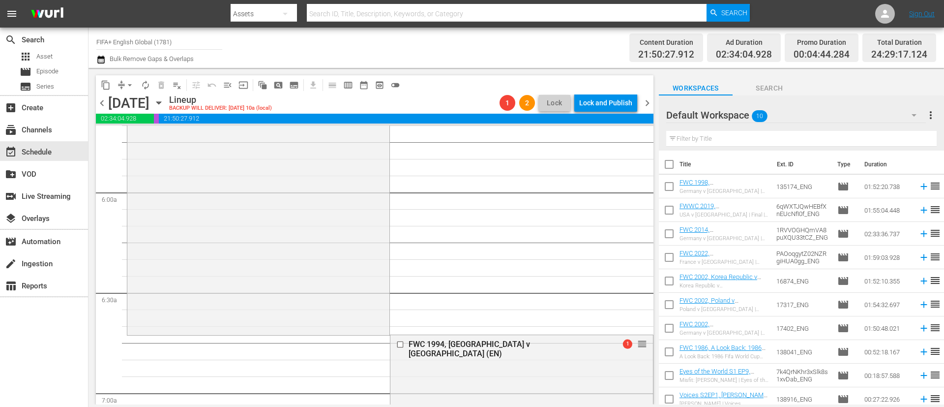
scroll to position [1328, 0]
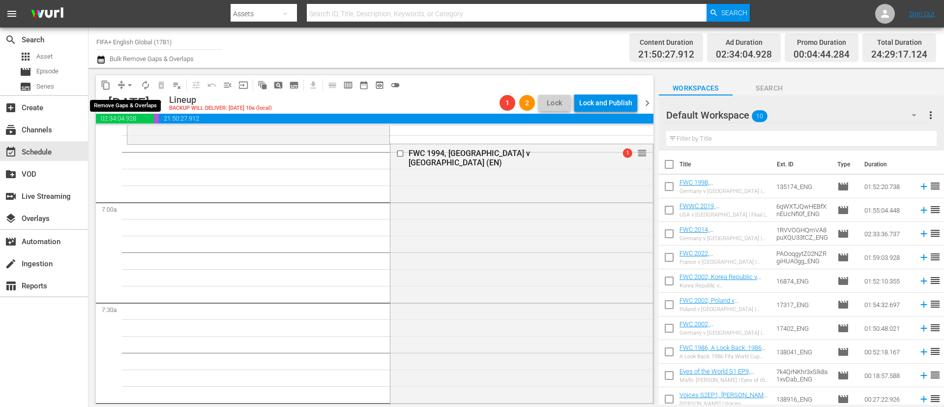
click at [126, 84] on span "arrow_drop_down" at bounding box center [130, 85] width 10 height 10
click at [137, 118] on li "Align to First Episode" at bounding box center [130, 121] width 81 height 16
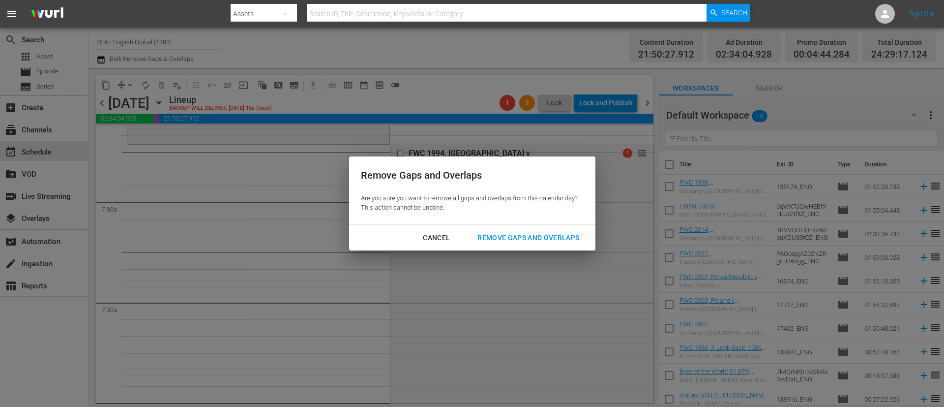
click at [494, 234] on div "Remove Gaps and Overlaps" at bounding box center [529, 238] width 118 height 12
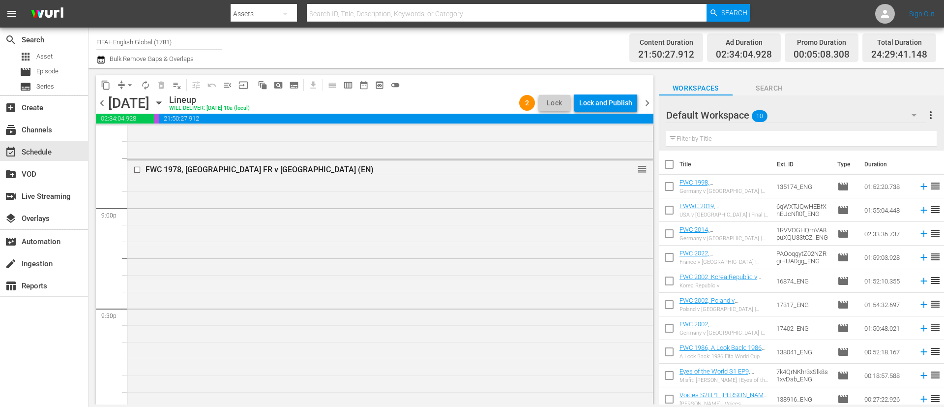
scroll to position [4636, 0]
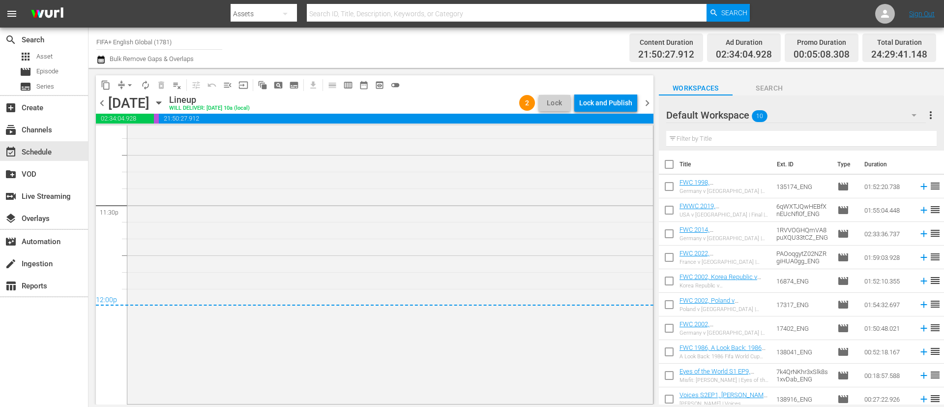
click at [650, 105] on span "chevron_right" at bounding box center [647, 103] width 12 height 12
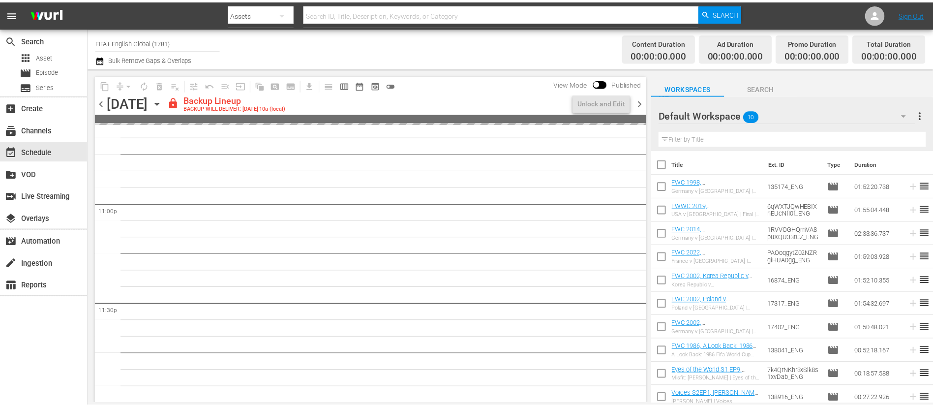
scroll to position [4537, 0]
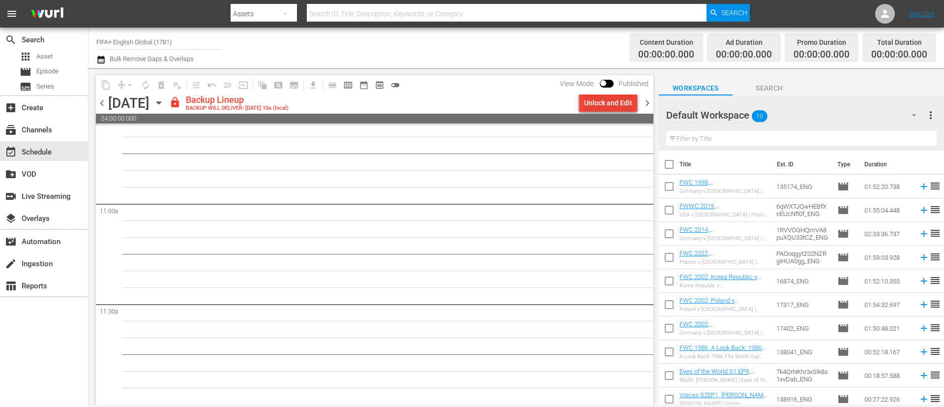
click at [624, 110] on div "Unlock and Edit" at bounding box center [608, 103] width 48 height 18
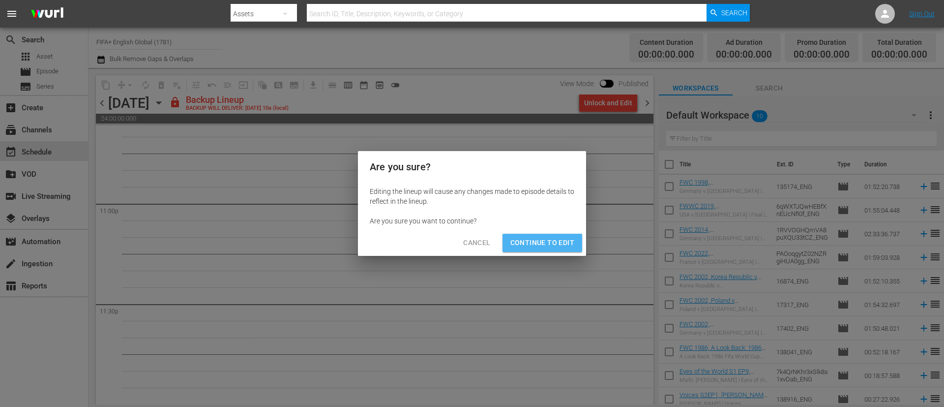
click at [571, 241] on span "Continue to Edit" at bounding box center [543, 243] width 64 height 12
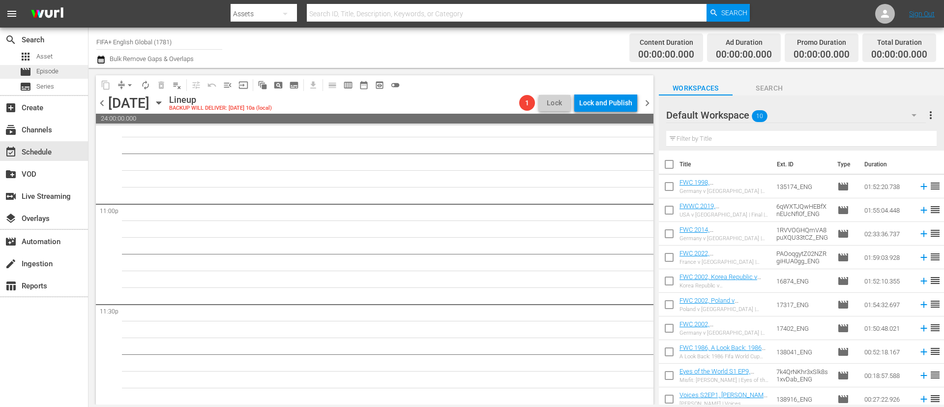
click at [61, 78] on div "movie Episode" at bounding box center [44, 72] width 88 height 14
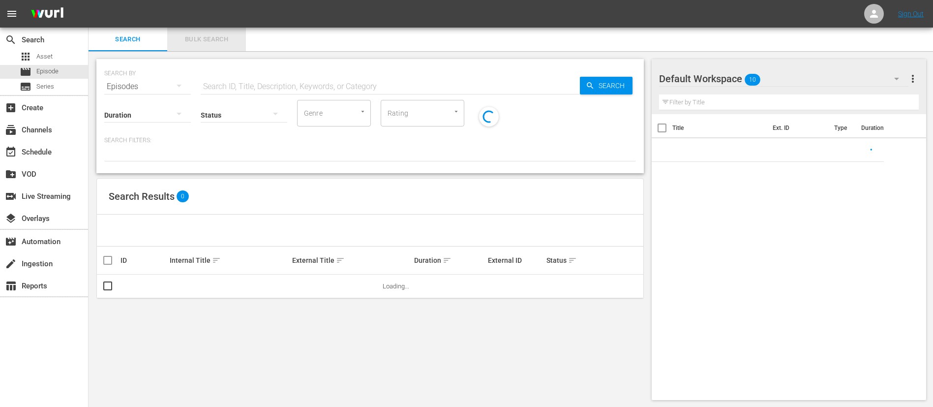
click at [204, 39] on span "Bulk Search" at bounding box center [206, 39] width 67 height 11
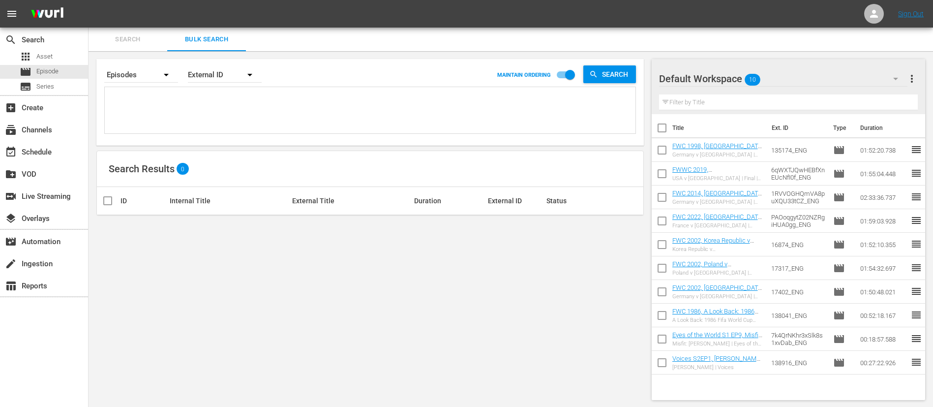
click at [205, 104] on textarea at bounding box center [371, 112] width 528 height 45
paste textarea "134841FWC 1994, Sweden v Bulgaria, Semi-Finals - FMR 66265_ENG #N/D 64560_ENG 1…"
type textarea "134841FWC 1994, Sweden v Bulgaria, Semi-Finals - FMR 66265_ENG #N/D 64560_ENG 1…"
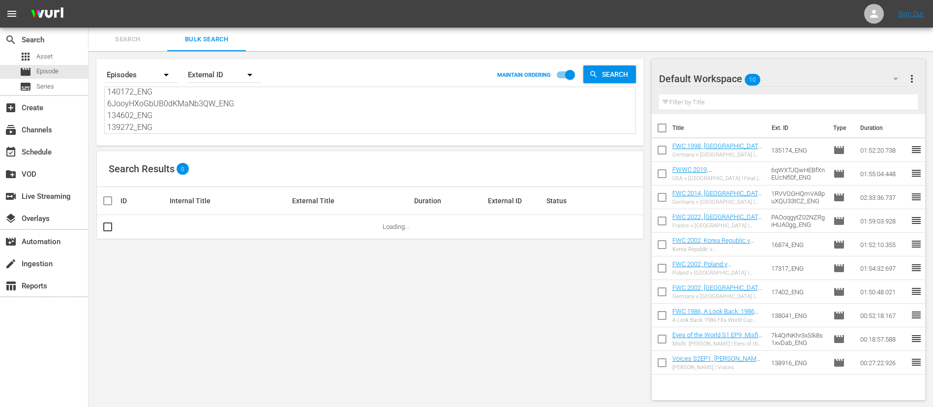
type textarea "134841FWC 1994, Sweden v Bulgaria, Semi-Finals - FMR 66265_ENG #N/D 64560_ENG 1…"
click at [796, 79] on div "Default Workspace 10" at bounding box center [783, 79] width 248 height 28
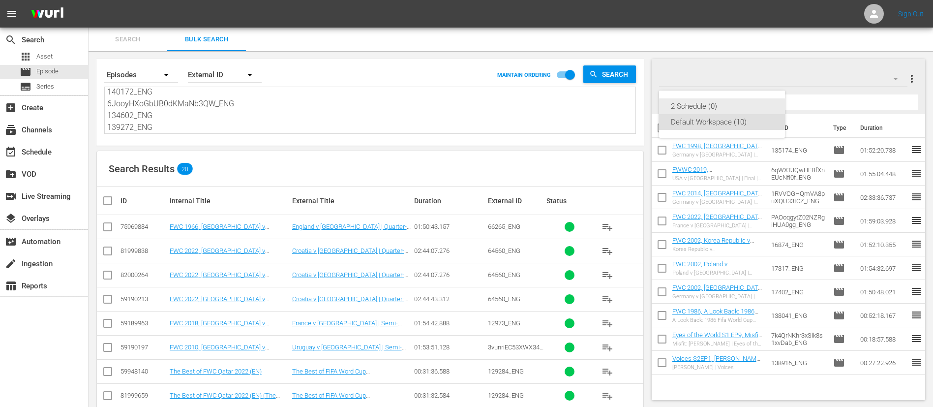
click at [731, 100] on div "2 Schedule (0)" at bounding box center [722, 106] width 102 height 16
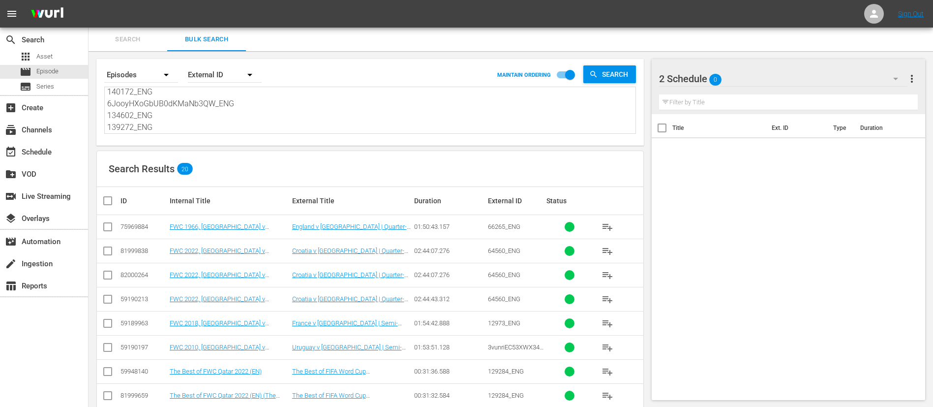
click at [107, 227] on input "checkbox" at bounding box center [108, 229] width 12 height 12
checkbox input "true"
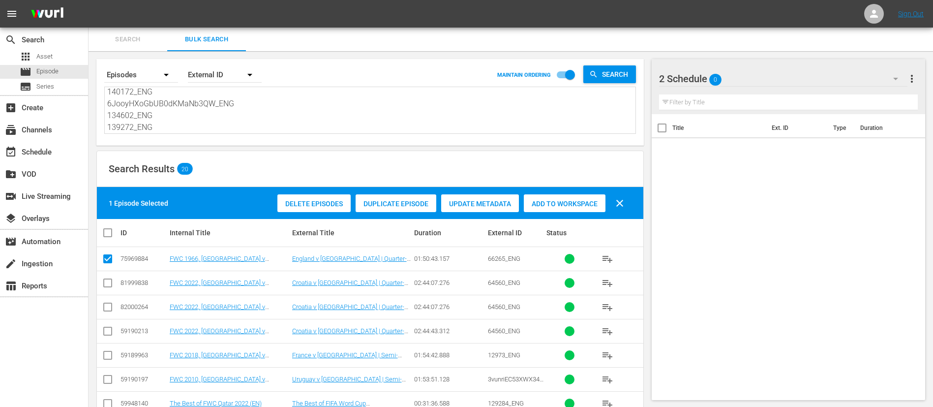
click at [105, 282] on input "checkbox" at bounding box center [108, 285] width 12 height 12
click at [107, 286] on input "checkbox" at bounding box center [108, 285] width 12 height 12
checkbox input "false"
click at [107, 330] on input "checkbox" at bounding box center [108, 333] width 12 height 12
checkbox input "true"
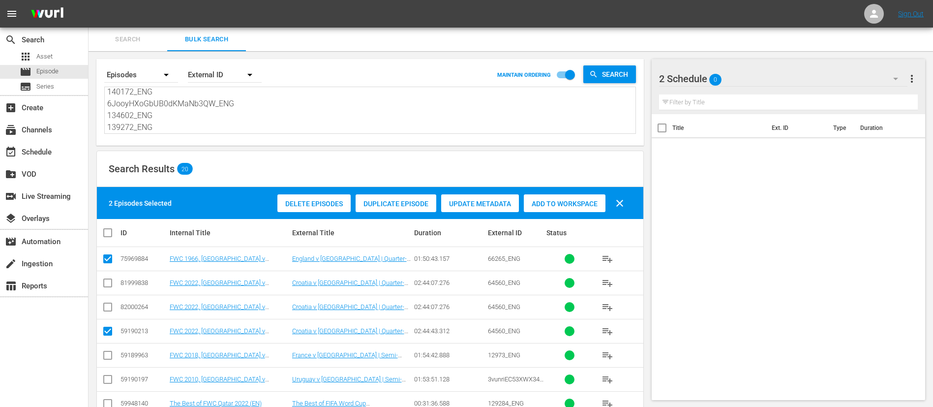
click at [107, 357] on input "checkbox" at bounding box center [108, 357] width 12 height 12
checkbox input "true"
click at [107, 379] on input "checkbox" at bounding box center [108, 381] width 12 height 12
checkbox input "true"
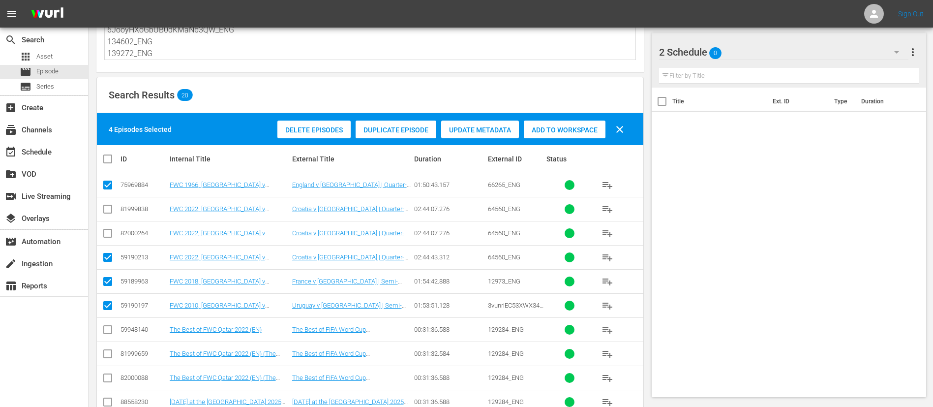
click at [106, 327] on input "checkbox" at bounding box center [108, 332] width 12 height 12
checkbox input "true"
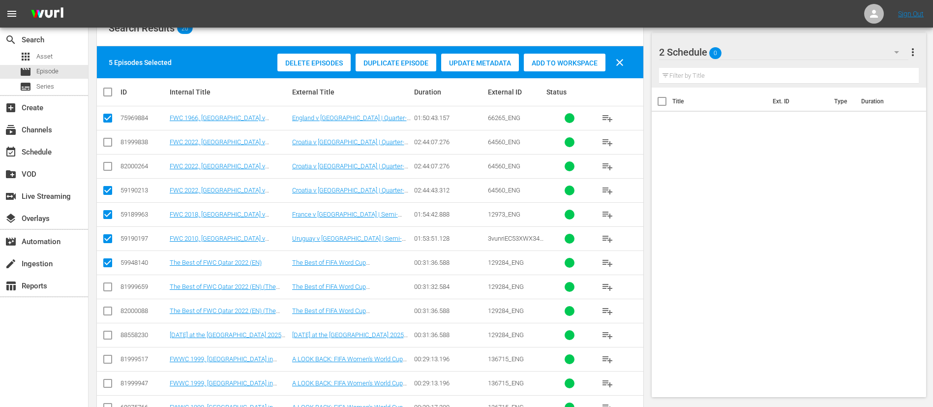
scroll to position [148, 0]
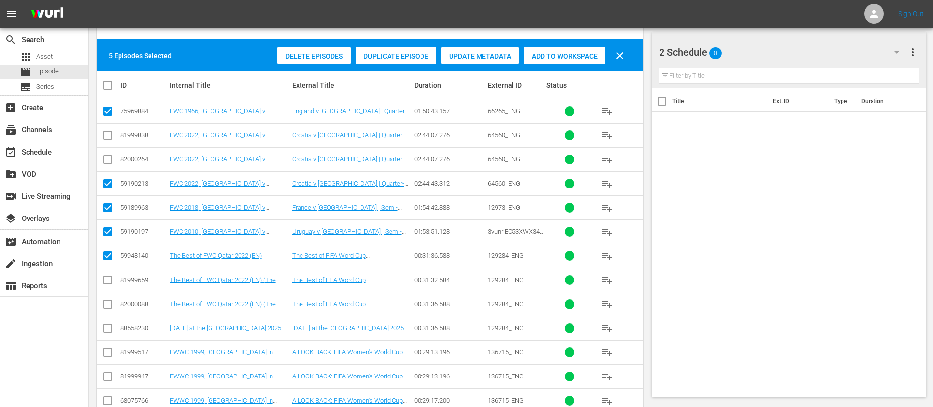
click at [109, 376] on input "checkbox" at bounding box center [108, 378] width 12 height 12
click at [110, 374] on input "checkbox" at bounding box center [108, 378] width 12 height 12
checkbox input "false"
click at [110, 400] on input "checkbox" at bounding box center [108, 402] width 12 height 12
checkbox input "true"
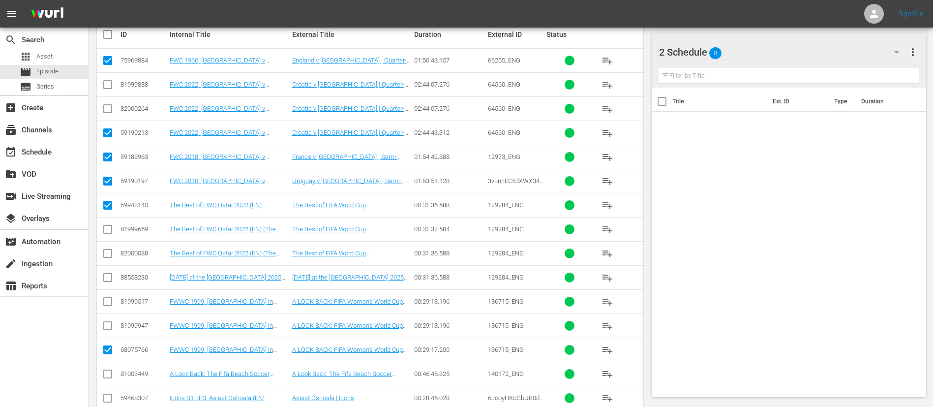
scroll to position [221, 0]
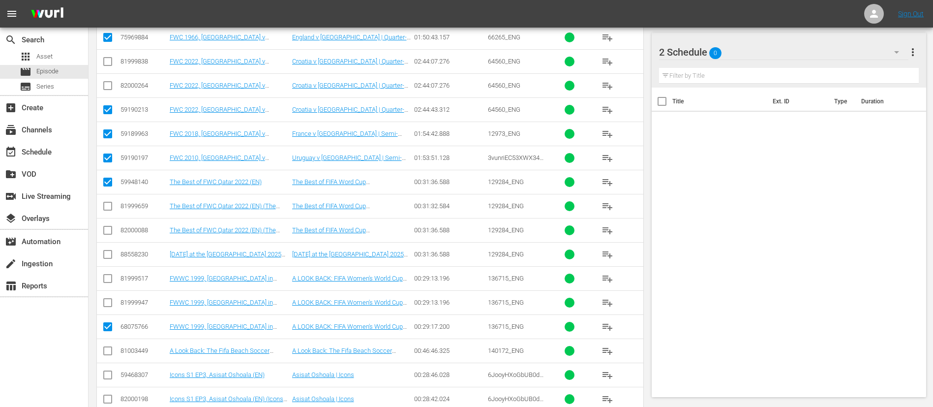
click at [111, 352] on input "checkbox" at bounding box center [108, 353] width 12 height 12
checkbox input "true"
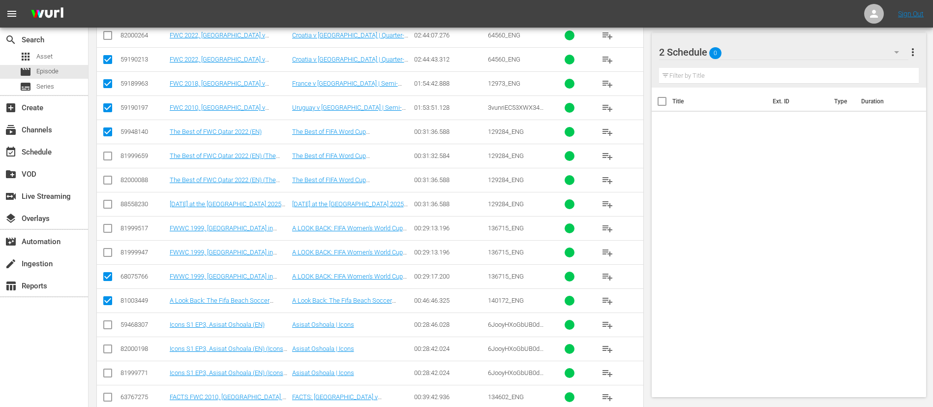
scroll to position [295, 0]
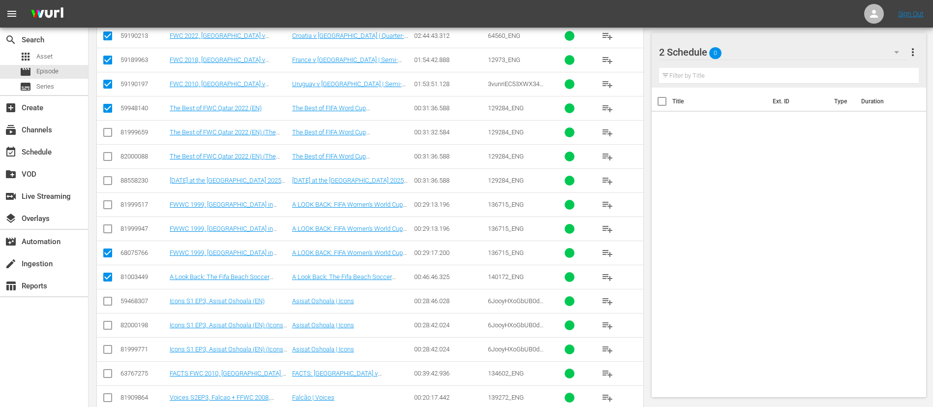
click at [107, 303] on input "checkbox" at bounding box center [108, 303] width 12 height 12
checkbox input "true"
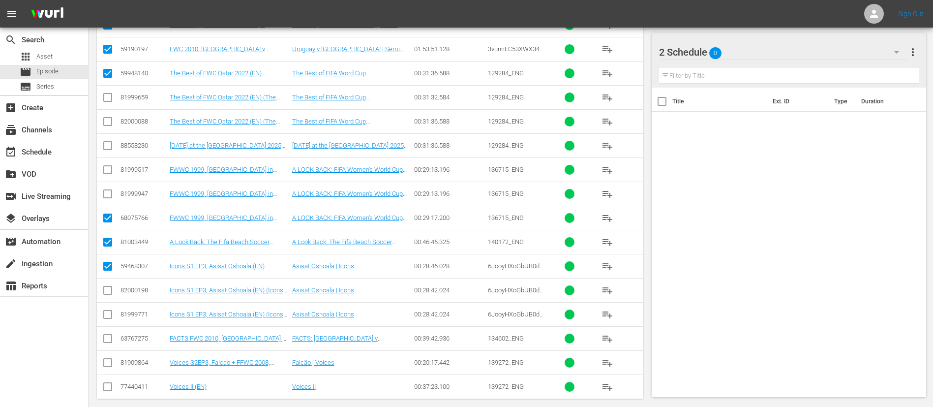
scroll to position [340, 0]
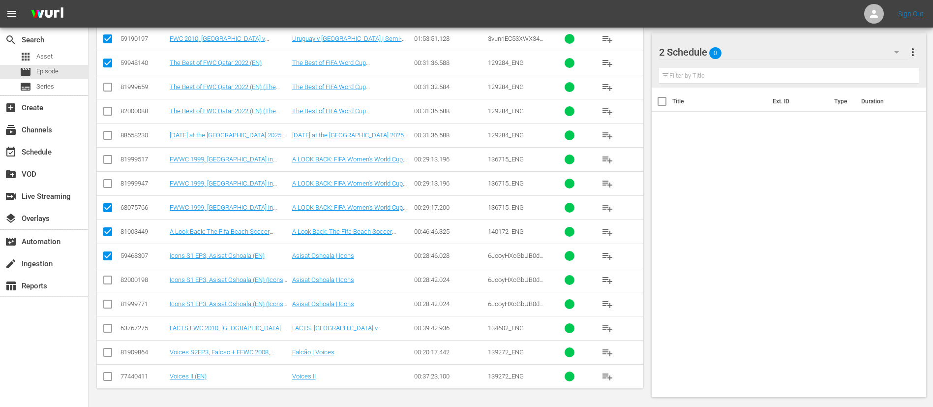
click at [108, 330] on input "checkbox" at bounding box center [108, 330] width 12 height 12
checkbox input "true"
click at [108, 352] on input "checkbox" at bounding box center [108, 354] width 12 height 12
checkbox input "true"
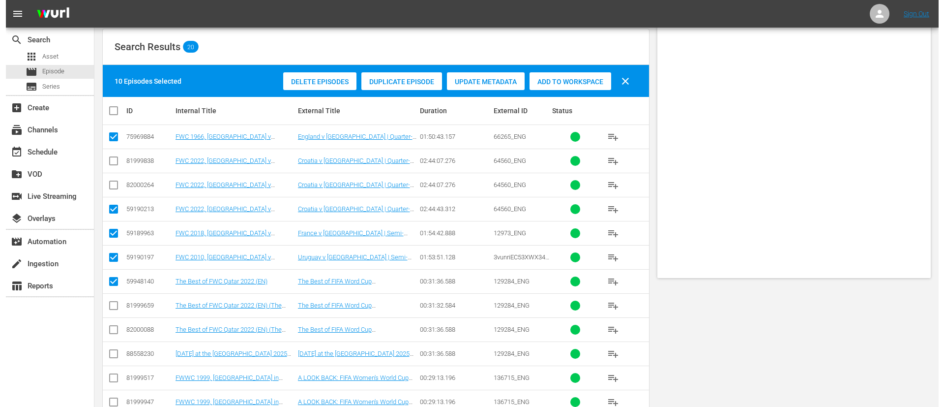
scroll to position [0, 0]
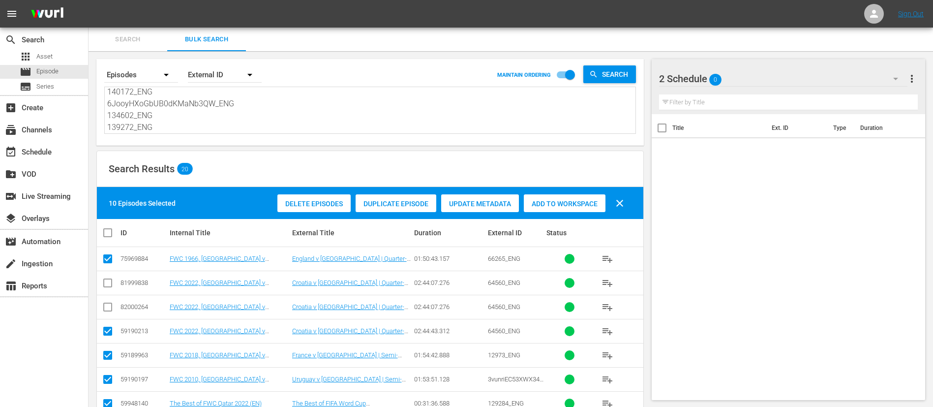
click at [593, 200] on span "Add to Workspace" at bounding box center [565, 204] width 82 height 8
click at [20, 150] on div "event_available Schedule" at bounding box center [27, 150] width 55 height 9
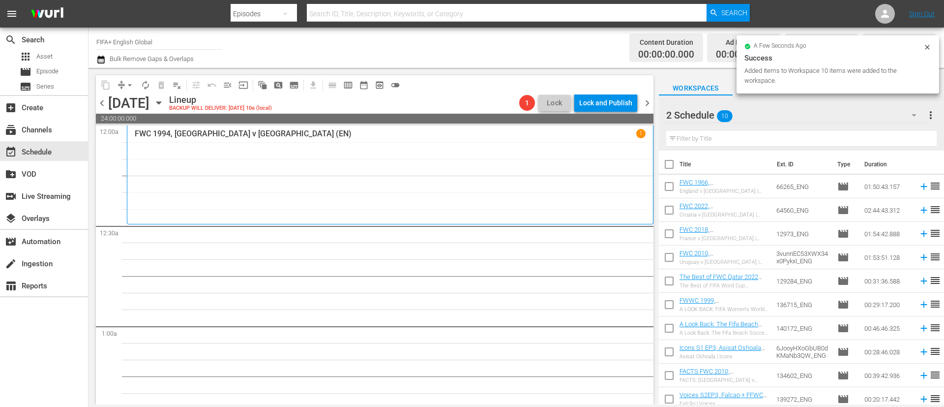
click at [669, 162] on input "checkbox" at bounding box center [669, 166] width 21 height 21
checkbox input "true"
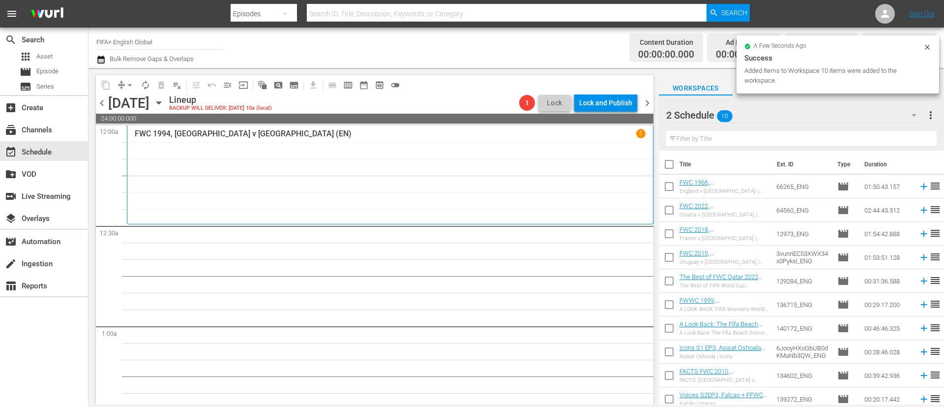
checkbox input "true"
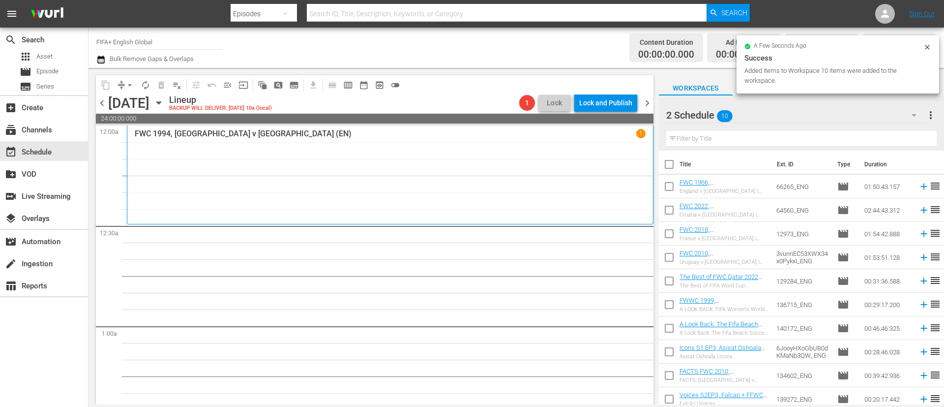
checkbox input "true"
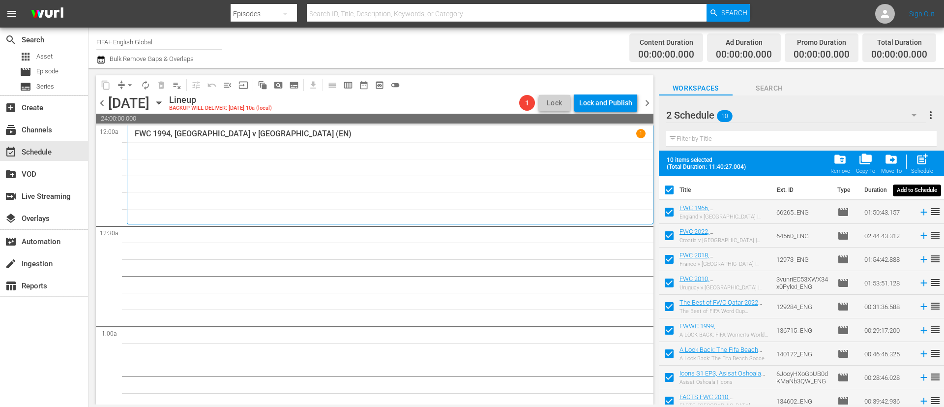
click at [930, 160] on div "post_add Schedule" at bounding box center [922, 163] width 22 height 22
checkbox input "false"
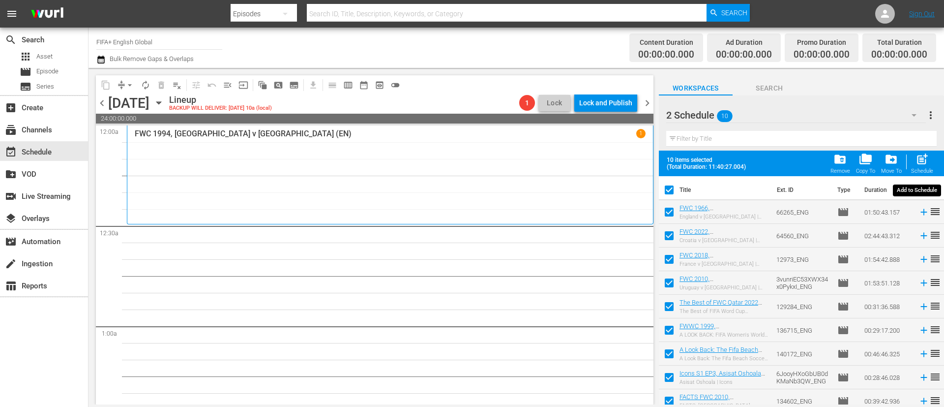
checkbox input "false"
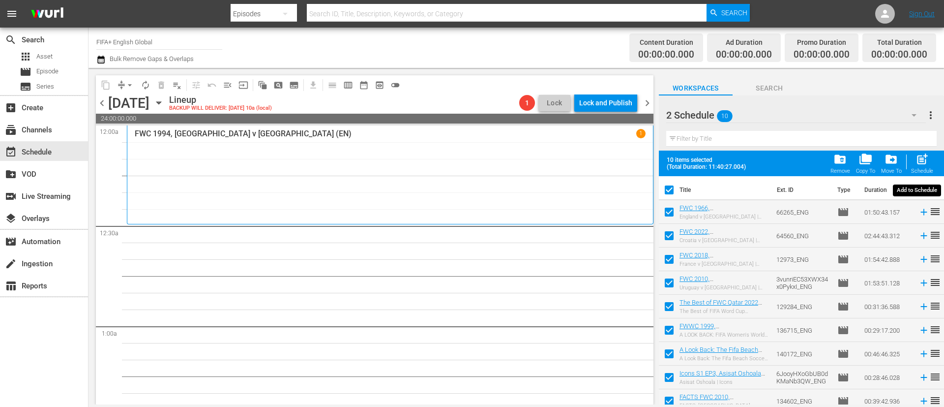
checkbox input "false"
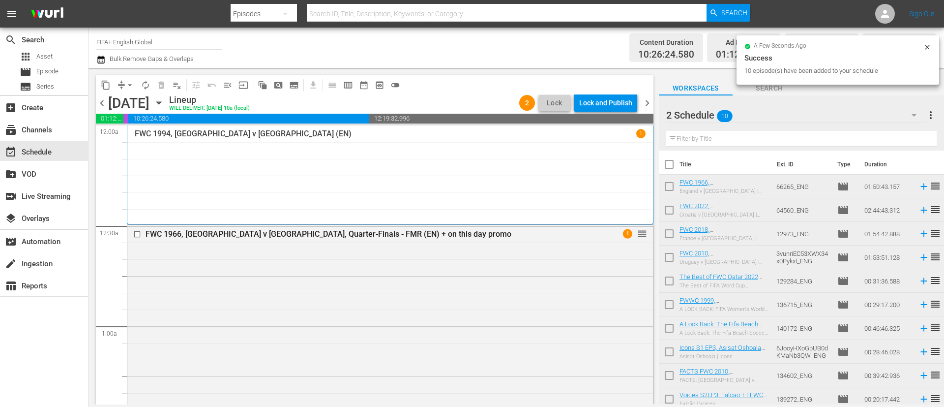
click at [675, 163] on input "checkbox" at bounding box center [669, 166] width 21 height 21
checkbox input "true"
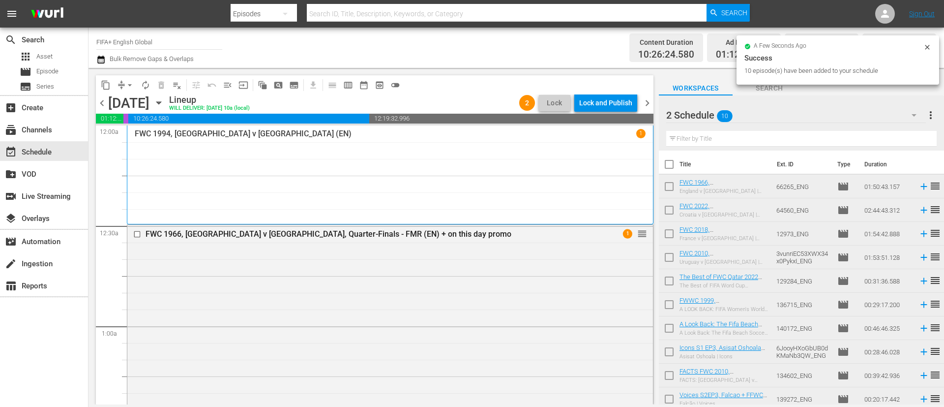
checkbox input "true"
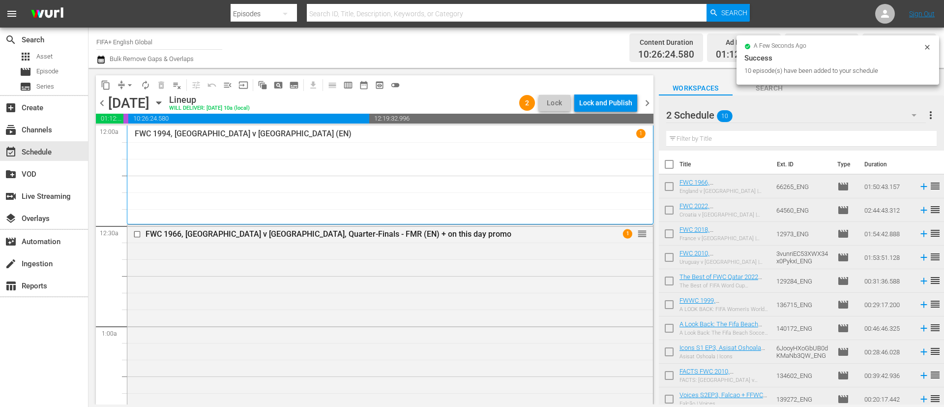
checkbox input "true"
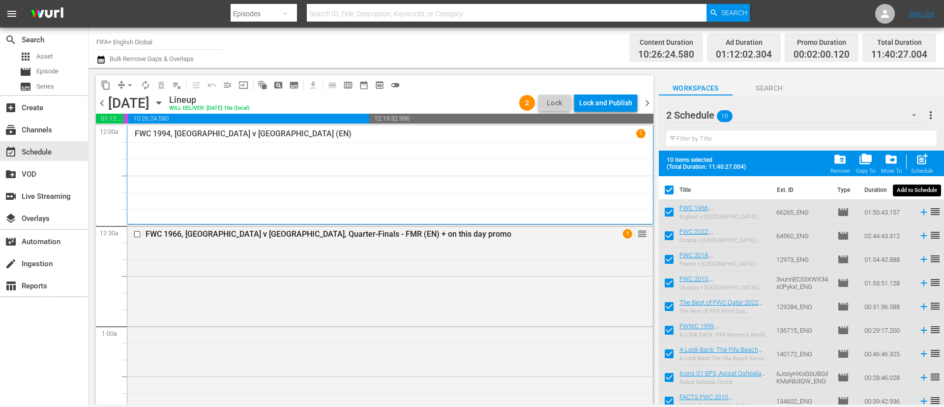
click at [913, 162] on div "post_add Schedule" at bounding box center [922, 163] width 22 height 22
checkbox input "false"
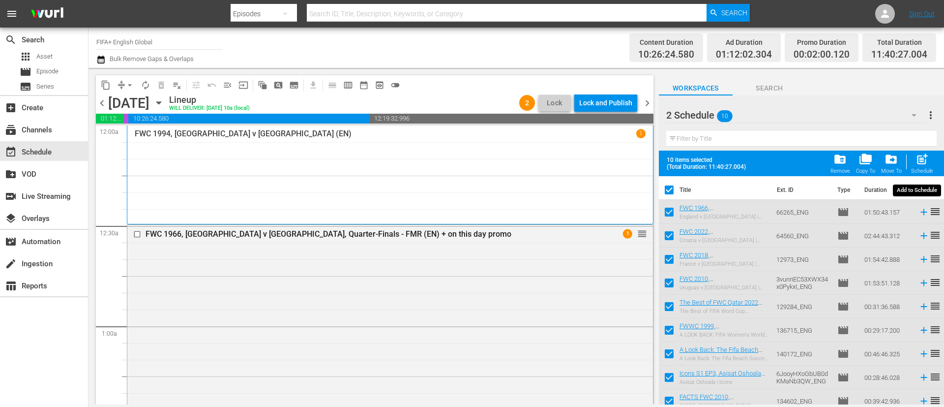
checkbox input "false"
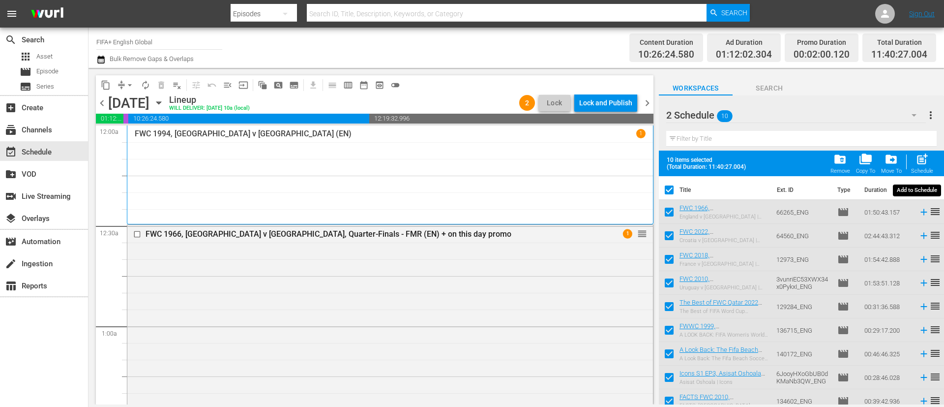
checkbox input "false"
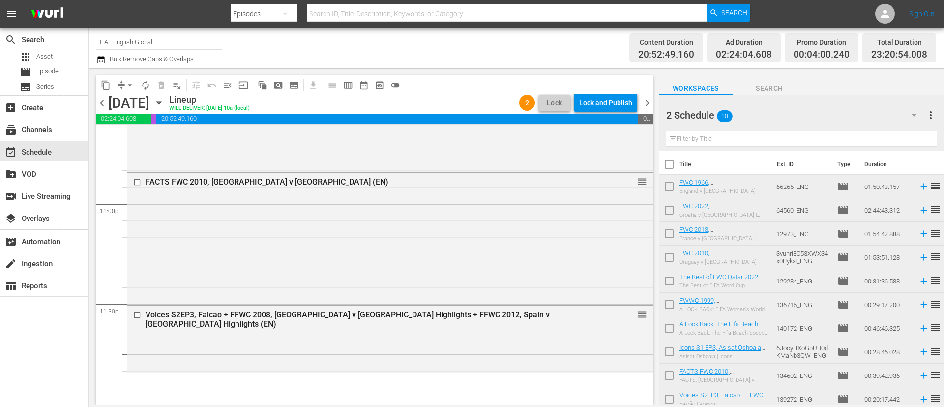
scroll to position [5, 0]
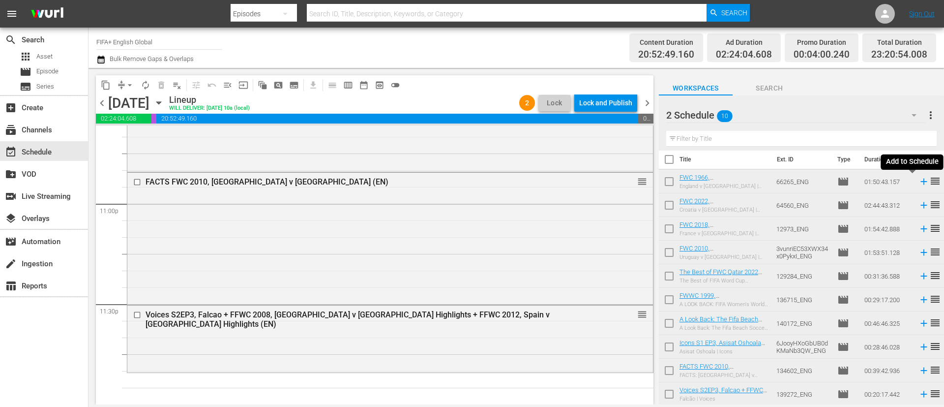
click at [919, 180] on icon at bounding box center [924, 181] width 11 height 11
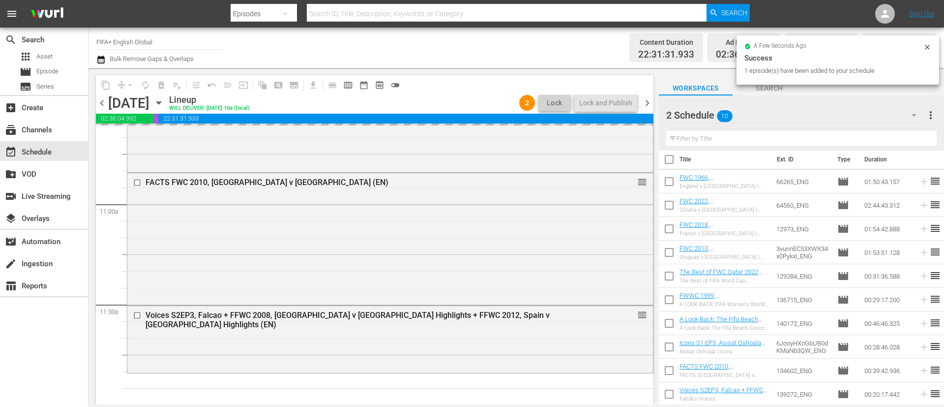
scroll to position [4537, 0]
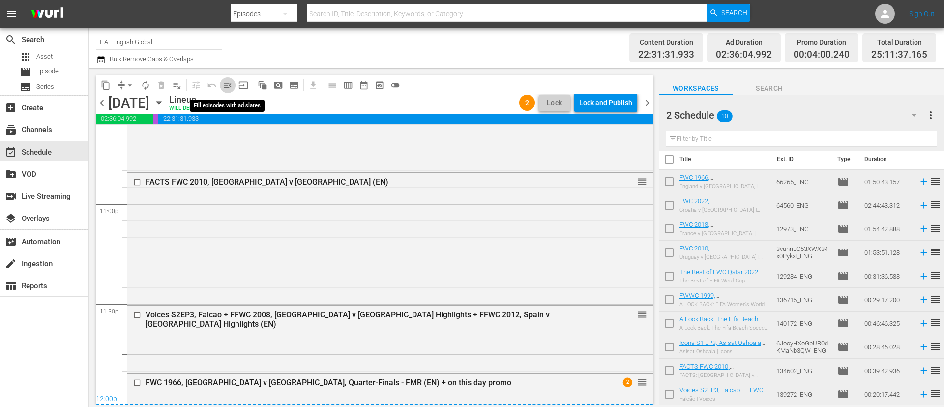
click at [223, 87] on span "menu_open" at bounding box center [228, 85] width 10 height 10
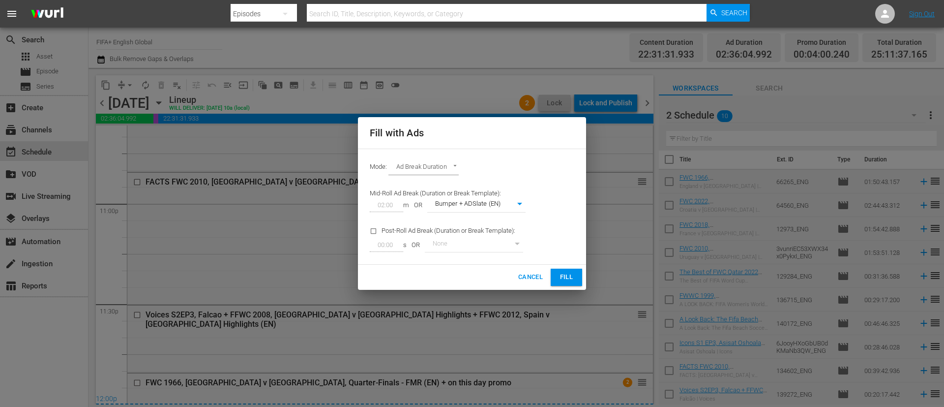
click at [568, 271] on span "Fill" at bounding box center [567, 276] width 16 height 11
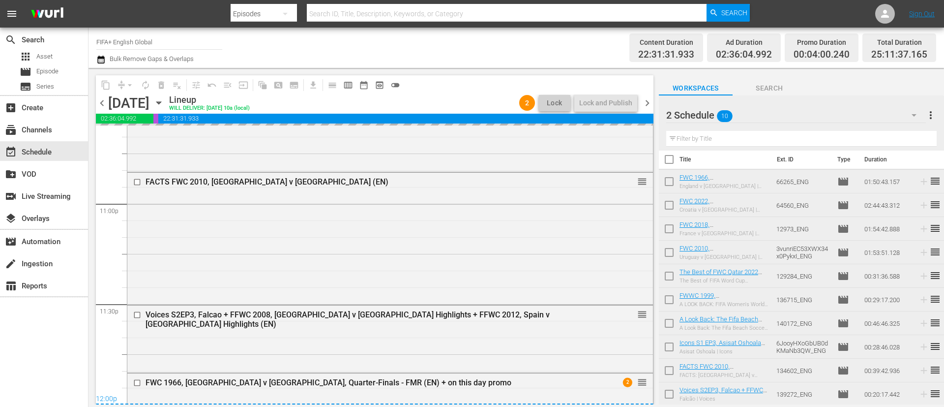
click at [932, 116] on span "more_vert" at bounding box center [931, 115] width 12 height 12
drag, startPoint x: 847, startPoint y: 130, endPoint x: 791, endPoint y: 152, distance: 60.6
click at [846, 130] on div "Clear All Workspace Items" at bounding box center [868, 134] width 116 height 18
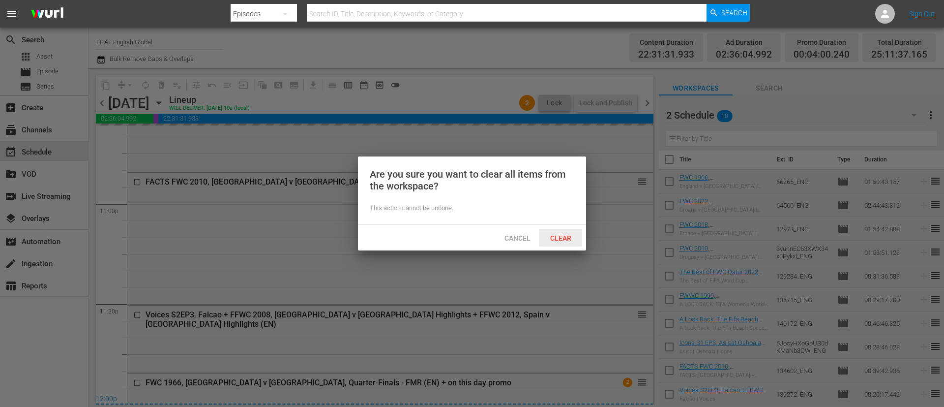
click at [554, 234] on span "Clear" at bounding box center [560, 238] width 37 height 8
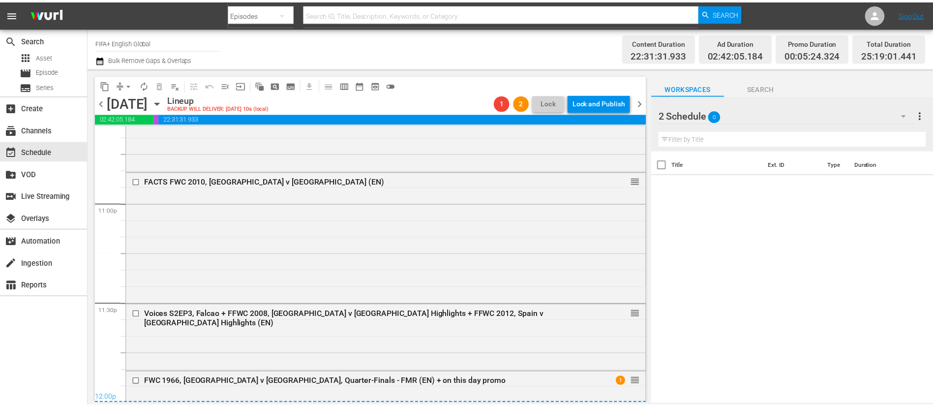
scroll to position [4504, 0]
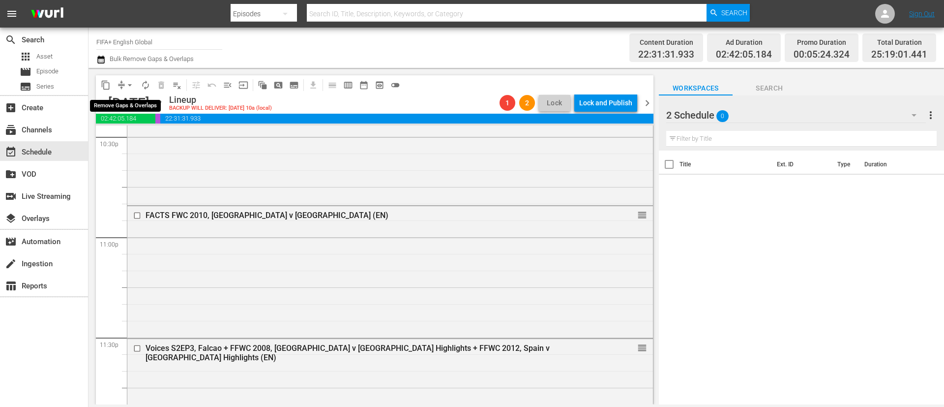
click at [131, 85] on span "arrow_drop_down" at bounding box center [130, 85] width 10 height 10
click at [152, 140] on li "Align to End of Previous Day" at bounding box center [130, 137] width 103 height 16
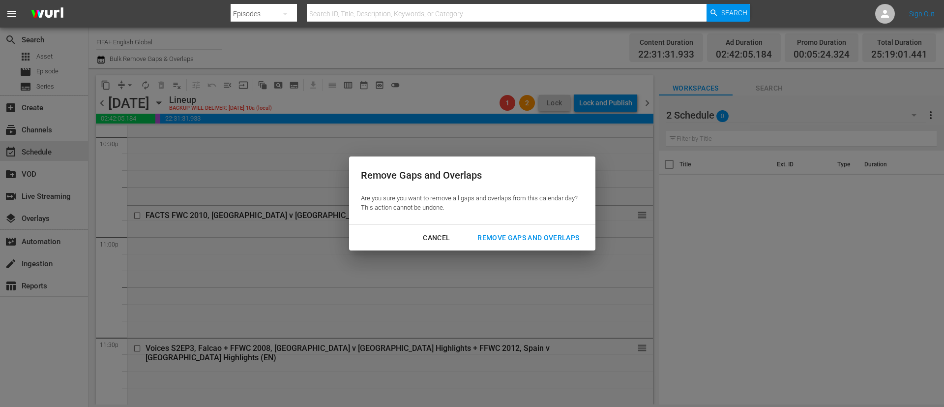
click at [512, 225] on div "Cancel Remove Gaps and Overlaps" at bounding box center [472, 238] width 246 height 26
click at [513, 240] on div "Remove Gaps and Overlaps" at bounding box center [529, 238] width 118 height 12
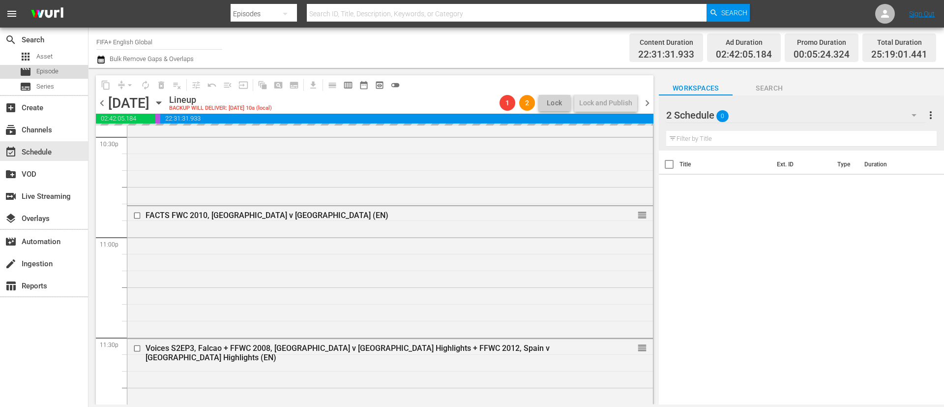
click at [53, 72] on span "Episode" at bounding box center [47, 71] width 22 height 10
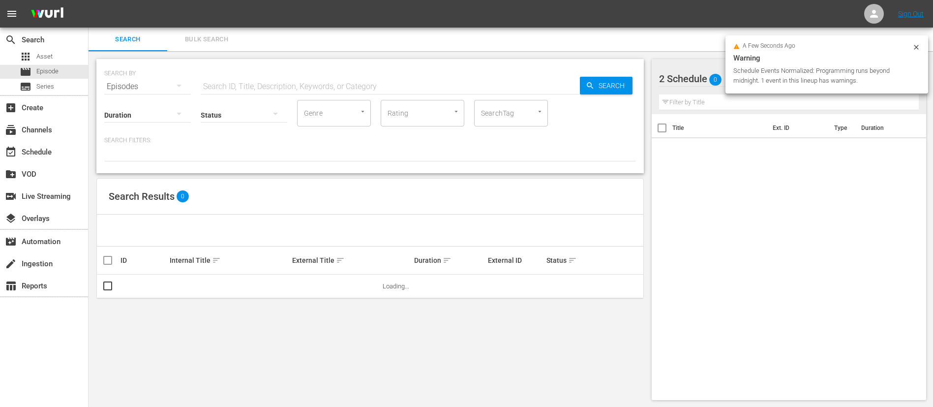
click at [201, 44] on span "Bulk Search" at bounding box center [206, 39] width 67 height 11
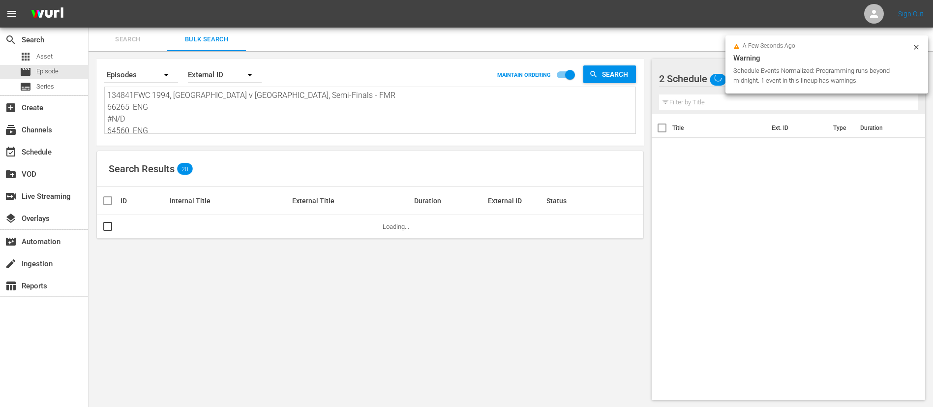
click at [210, 115] on textarea "134841FWC 1994, Sweden v Bulgaria, Semi-Finals - FMR 66265_ENG #N/D 64560_ENG 1…" at bounding box center [371, 112] width 528 height 45
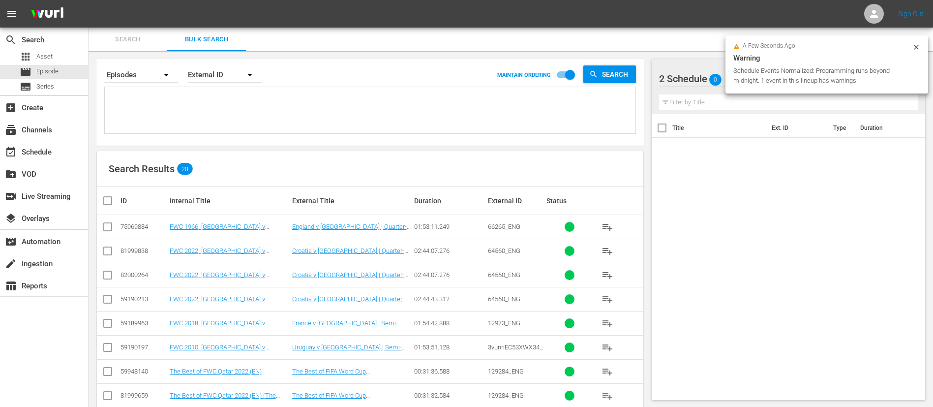
paste textarea "49044_ENG 134761_ENG 26552_ENG AIndwGv4SkWkLkIM8hTULg_ENG 15543_ENG 40573_ENG 5…"
type textarea "49044_ENG 134761_ENG 26552_ENG AIndwGv4SkWkLkIM8hTULg_ENG 15543_ENG 40573_ENG 5…"
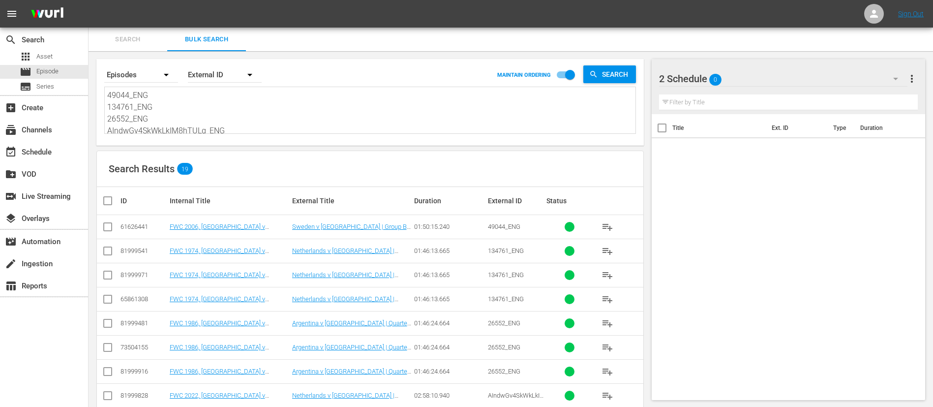
type textarea "49044_ENG 134761_ENG 26552_ENG AIndwGv4SkWkLkIM8hTULg_ENG 15543_ENG 40573_ENG 5…"
click at [107, 227] on input "checkbox" at bounding box center [108, 229] width 12 height 12
checkbox input "true"
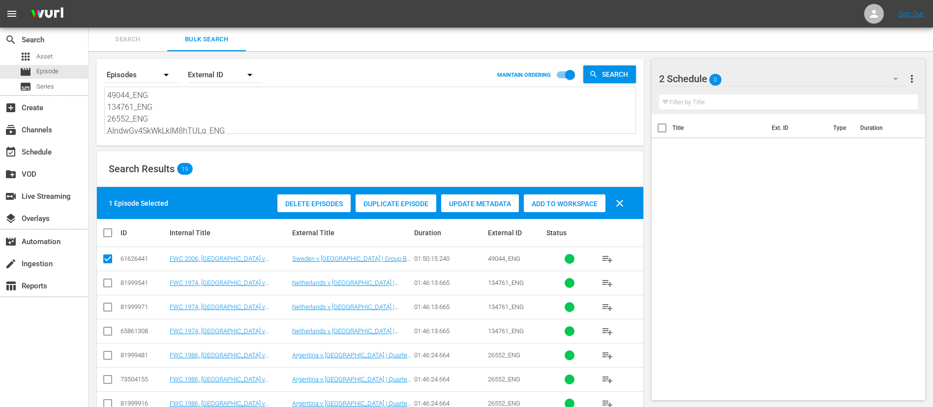
click at [105, 331] on input "checkbox" at bounding box center [108, 333] width 12 height 12
checkbox input "true"
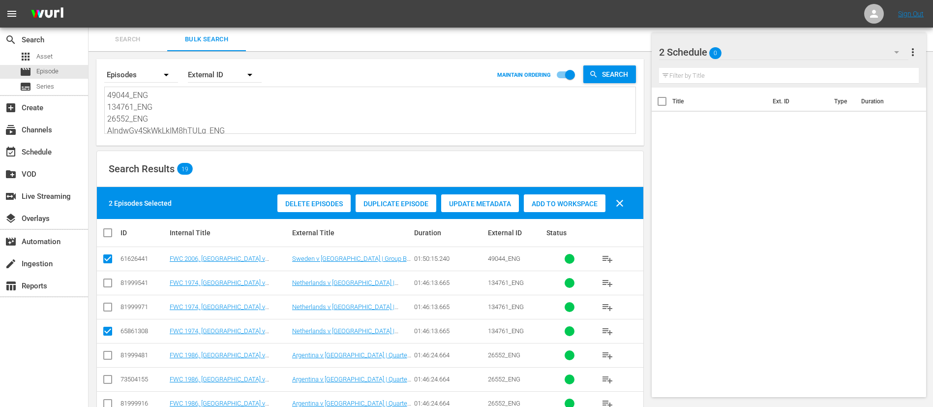
scroll to position [74, 0]
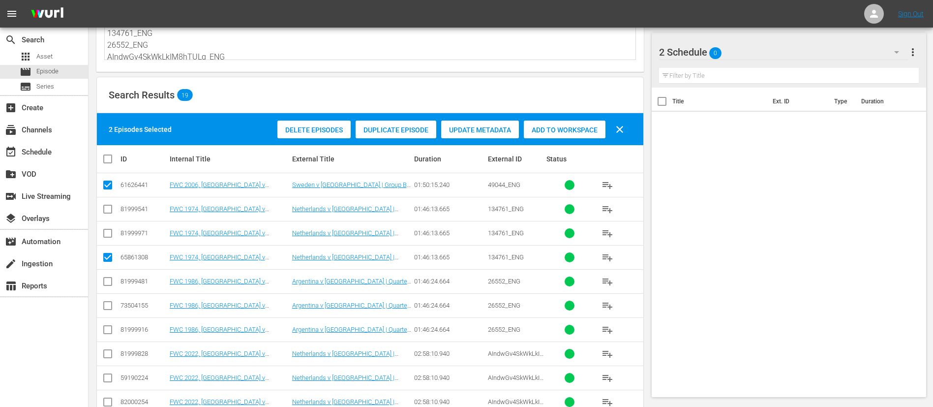
click at [111, 284] on input "checkbox" at bounding box center [108, 283] width 12 height 12
checkbox input "true"
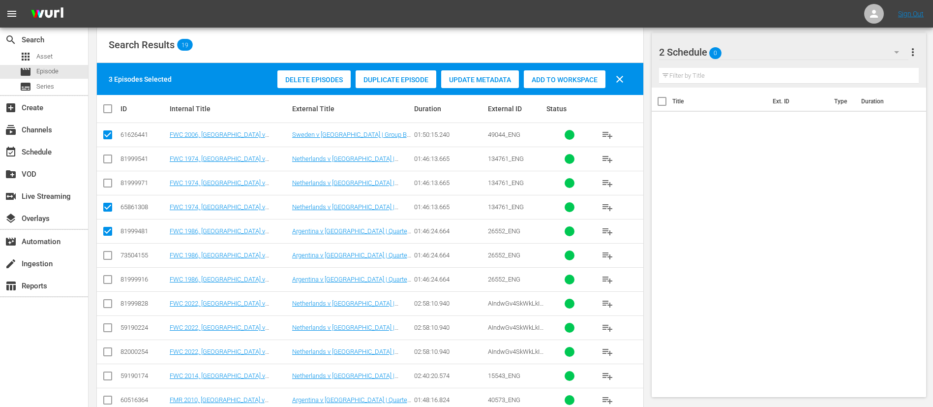
scroll to position [148, 0]
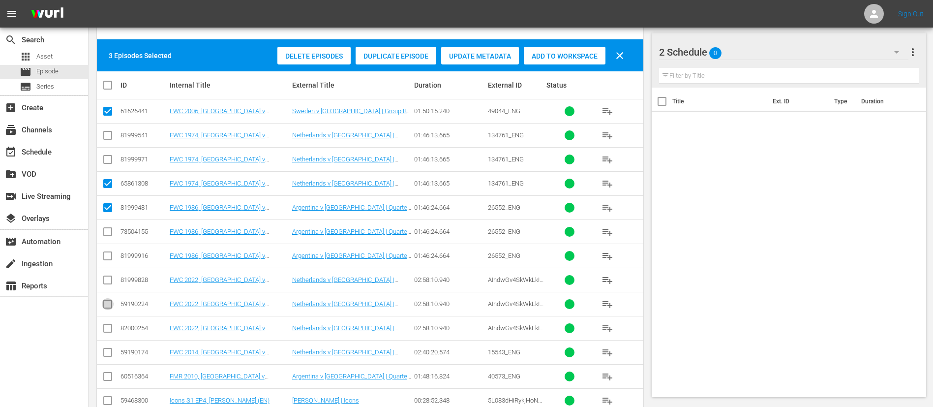
click at [110, 301] on input "checkbox" at bounding box center [108, 306] width 12 height 12
checkbox input "true"
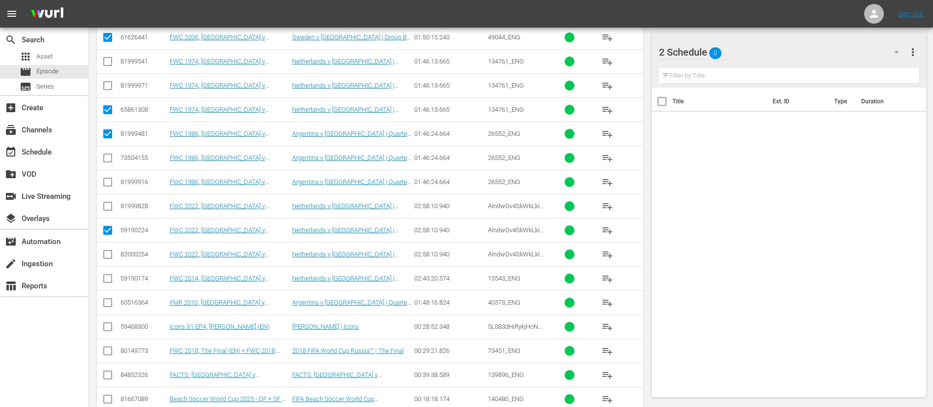
click at [110, 301] on input "checkbox" at bounding box center [108, 305] width 12 height 12
checkbox input "true"
click at [108, 331] on input "checkbox" at bounding box center [108, 329] width 12 height 12
checkbox input "true"
click at [109, 353] on input "checkbox" at bounding box center [108, 353] width 12 height 12
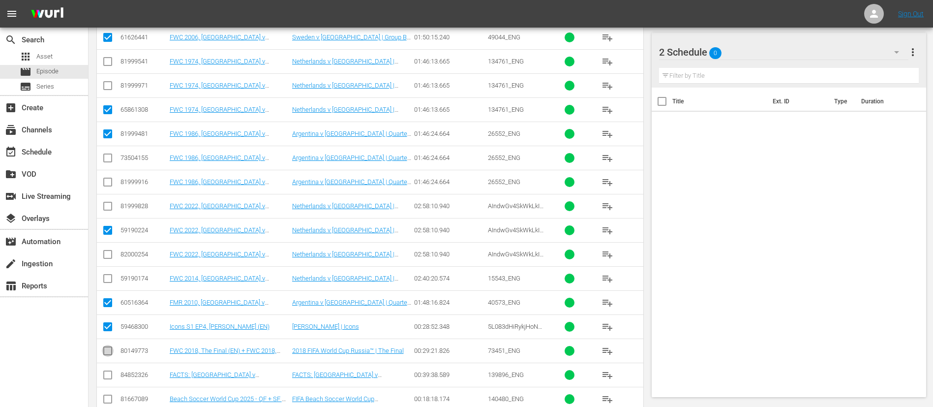
checkbox input "true"
click at [111, 369] on icon at bounding box center [108, 375] width 12 height 12
click at [110, 374] on input "checkbox" at bounding box center [108, 377] width 12 height 12
checkbox input "true"
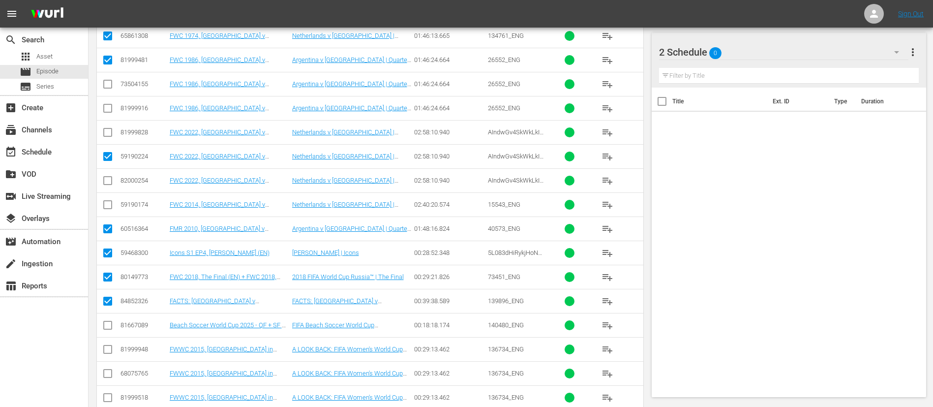
click at [108, 377] on input "checkbox" at bounding box center [108, 375] width 12 height 12
checkbox input "true"
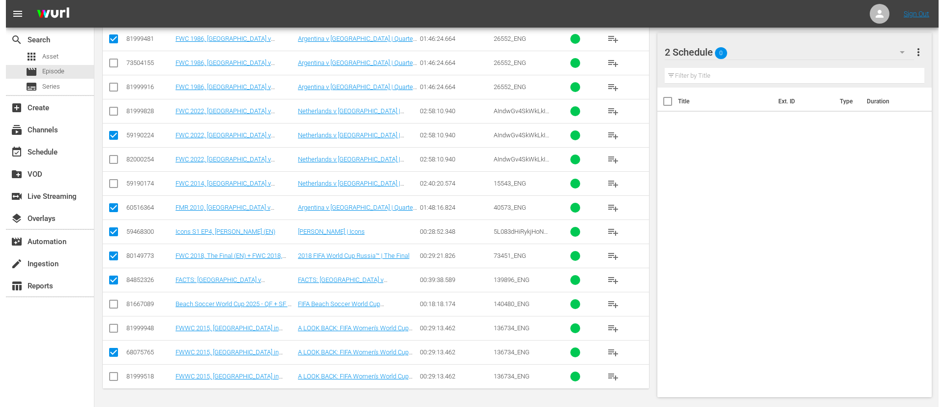
scroll to position [0, 0]
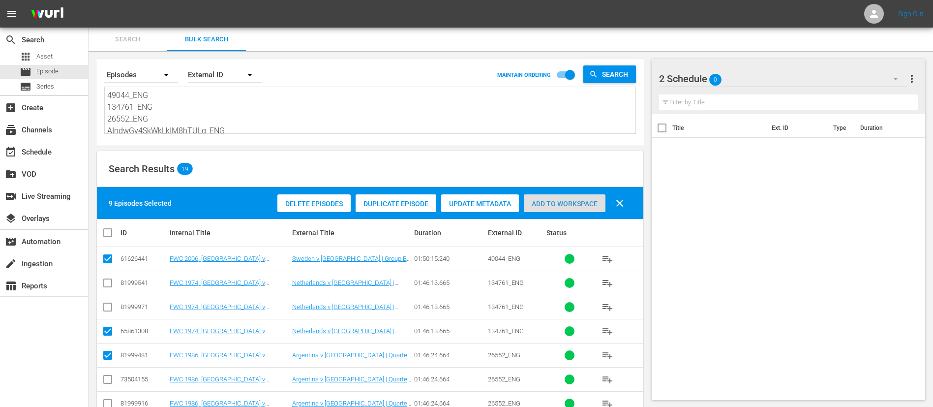
click at [536, 205] on span "Add to Workspace" at bounding box center [565, 204] width 82 height 8
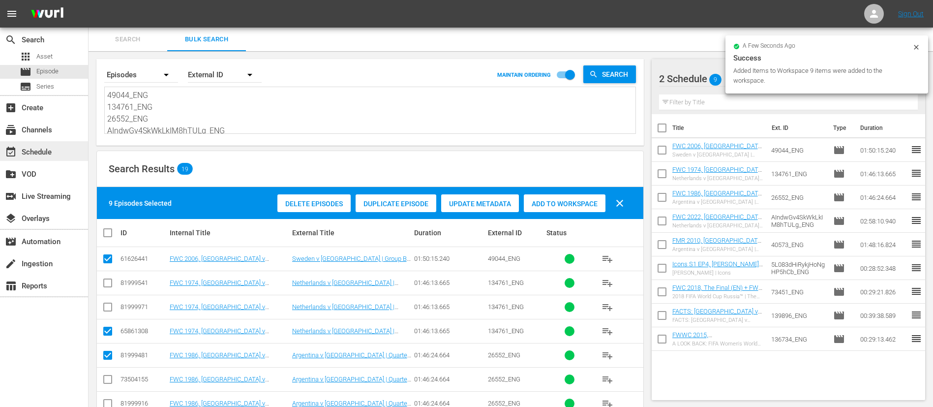
click at [67, 155] on div "event_available Schedule" at bounding box center [44, 151] width 88 height 20
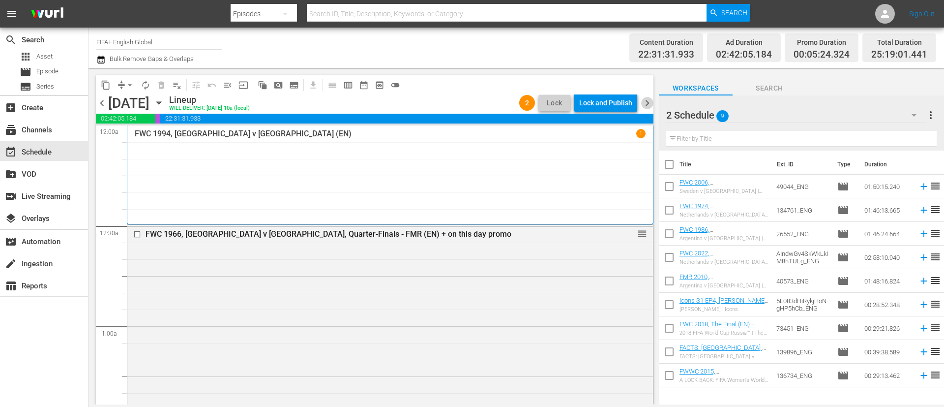
click at [643, 107] on span "chevron_right" at bounding box center [647, 103] width 12 height 12
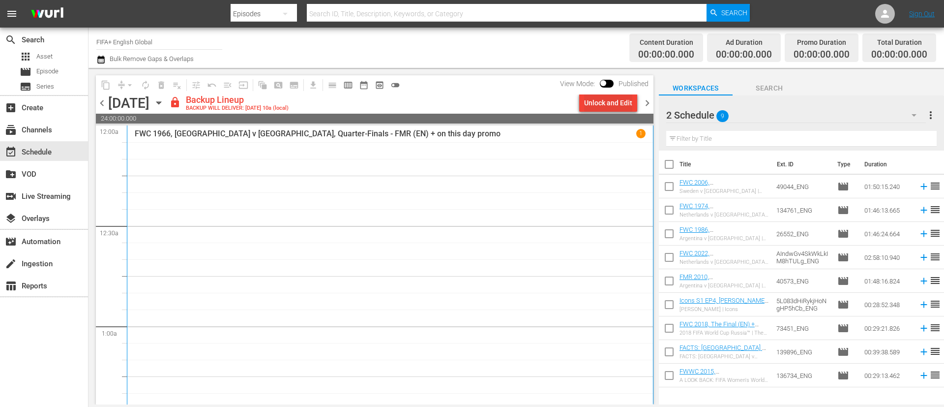
click at [622, 106] on div "Unlock and Edit" at bounding box center [608, 103] width 48 height 18
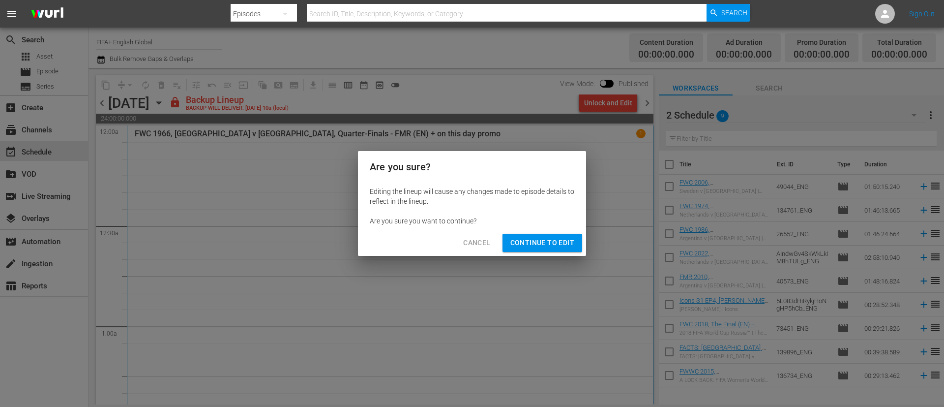
click at [527, 242] on span "Continue to Edit" at bounding box center [543, 243] width 64 height 12
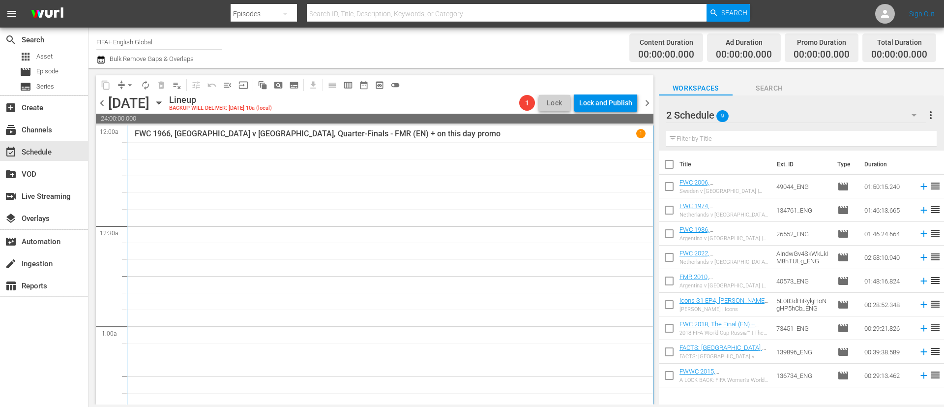
click at [672, 166] on input "checkbox" at bounding box center [669, 166] width 21 height 21
checkbox input "true"
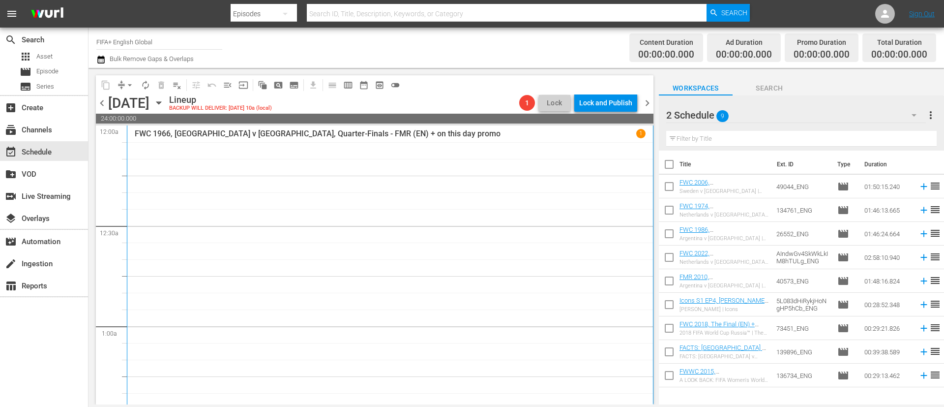
checkbox input "true"
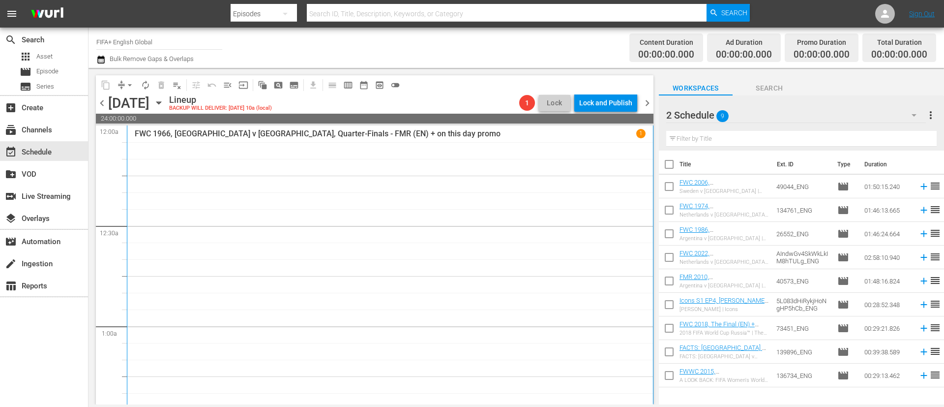
checkbox input "true"
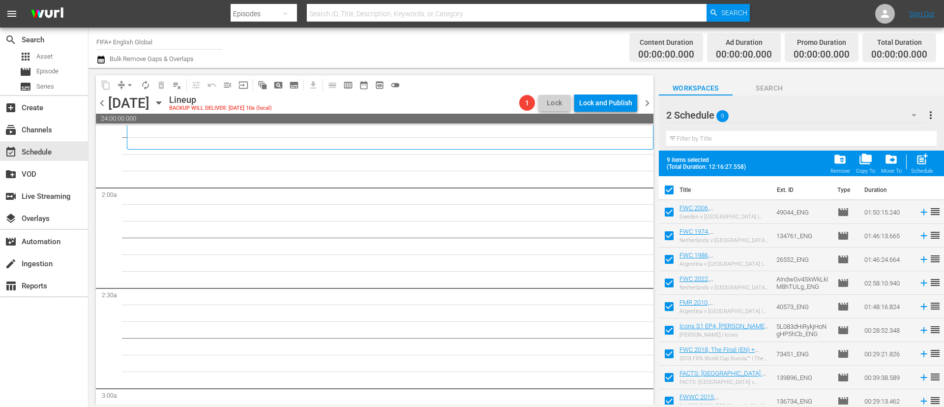
scroll to position [295, 0]
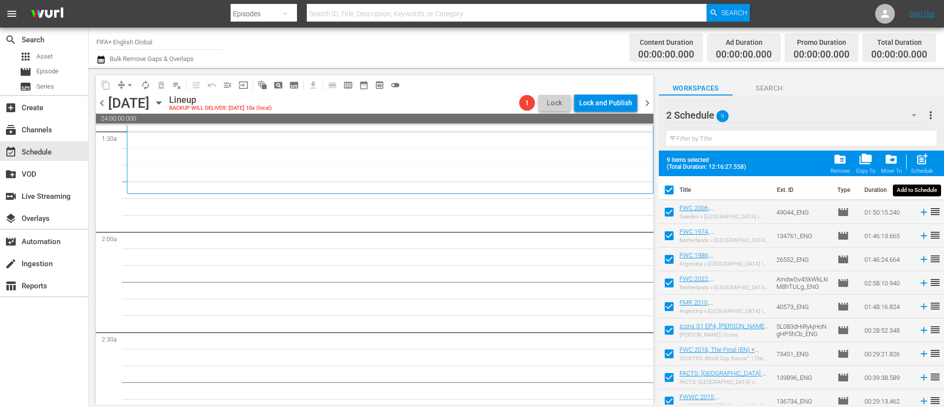
click at [933, 157] on div "post_add Schedule" at bounding box center [922, 163] width 22 height 22
checkbox input "false"
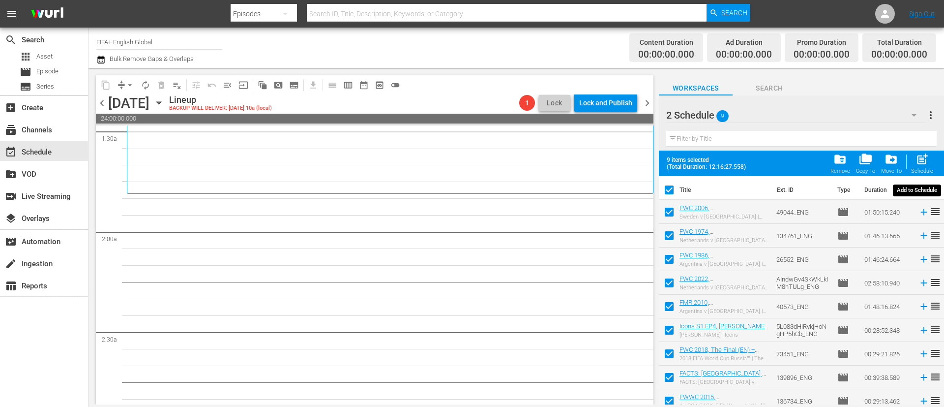
checkbox input "false"
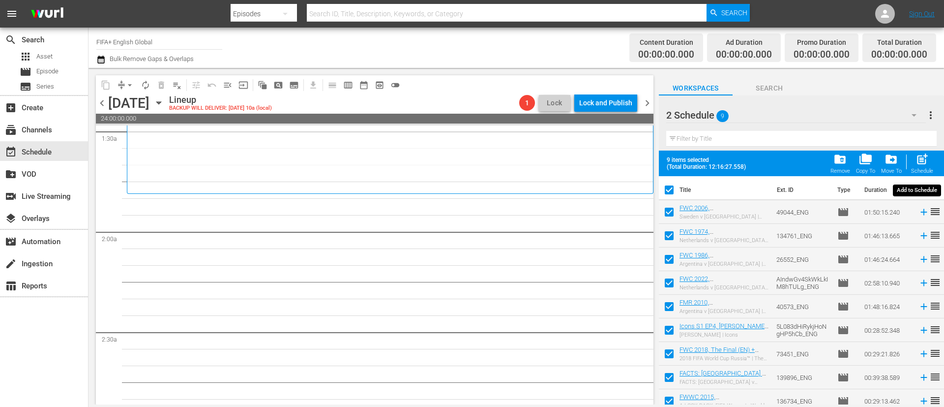
checkbox input "false"
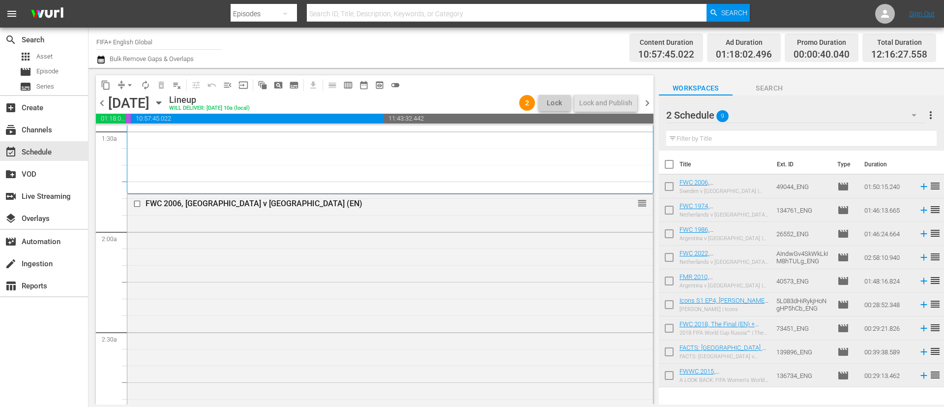
click at [671, 165] on input "checkbox" at bounding box center [669, 166] width 21 height 21
checkbox input "true"
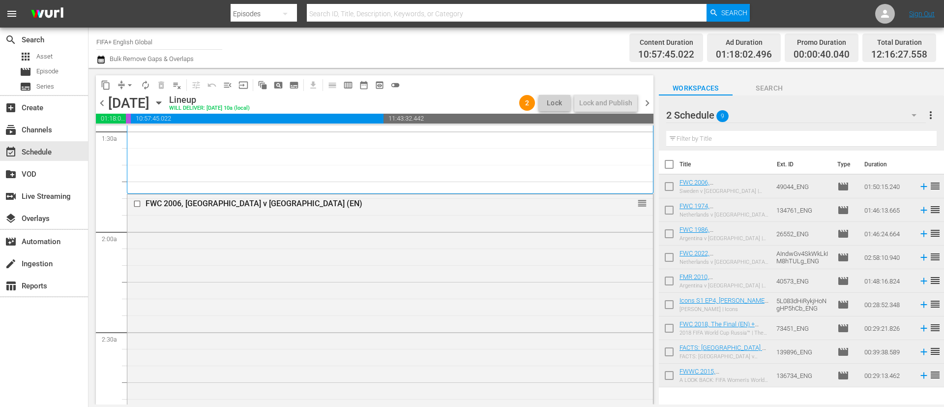
checkbox input "true"
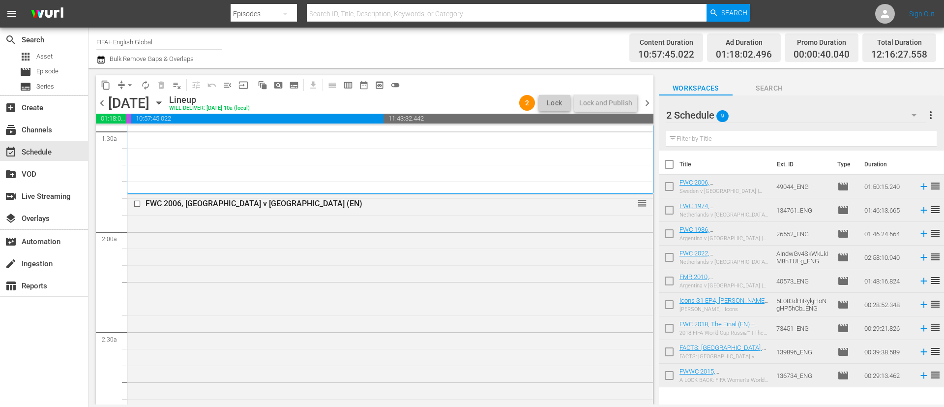
checkbox input "true"
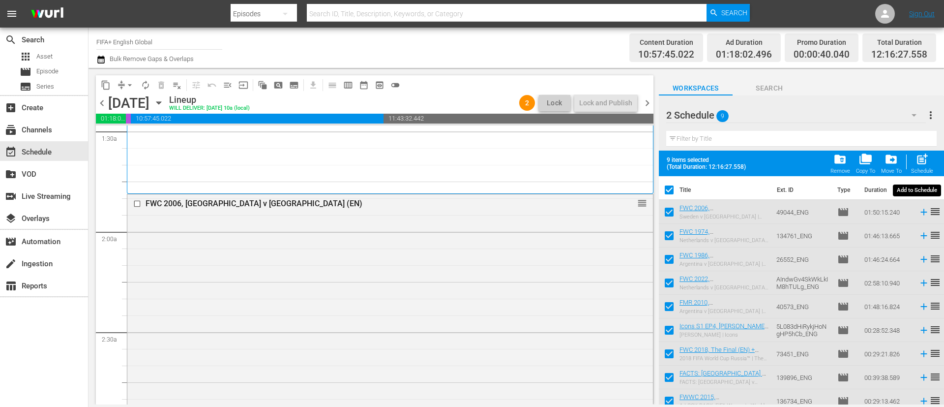
click at [925, 164] on span "post_add" at bounding box center [922, 158] width 13 height 13
checkbox input "false"
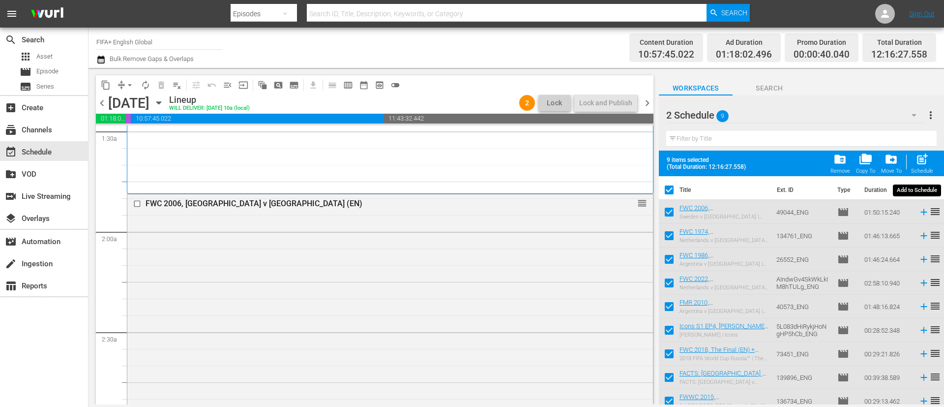
checkbox input "false"
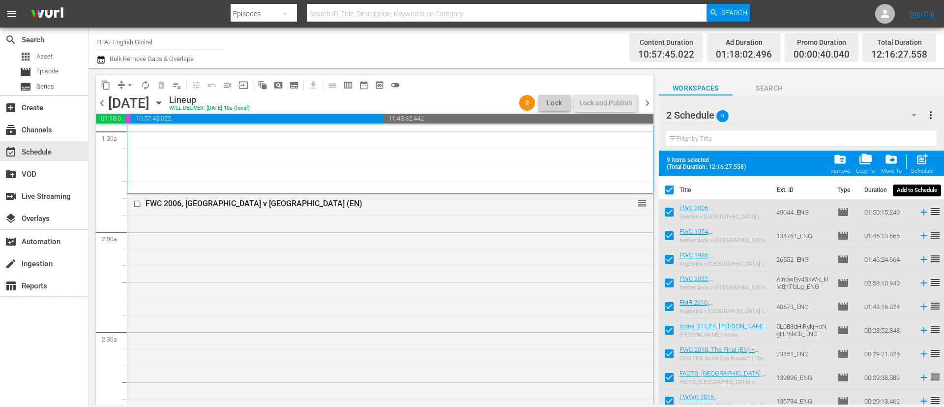
checkbox input "false"
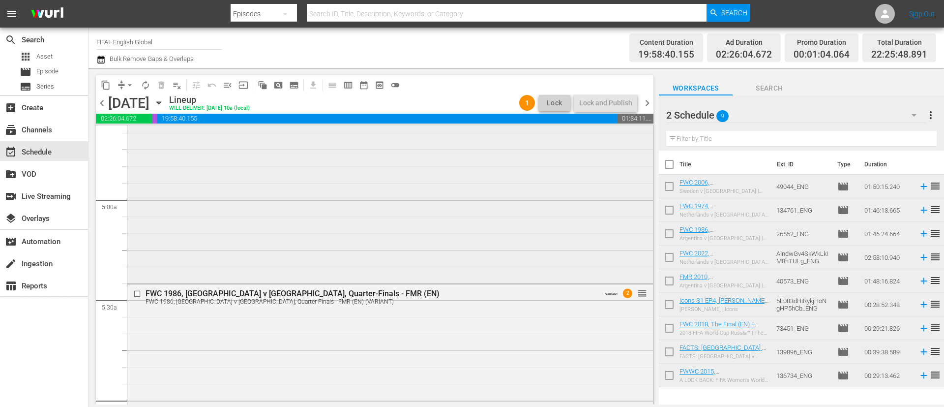
scroll to position [959, 0]
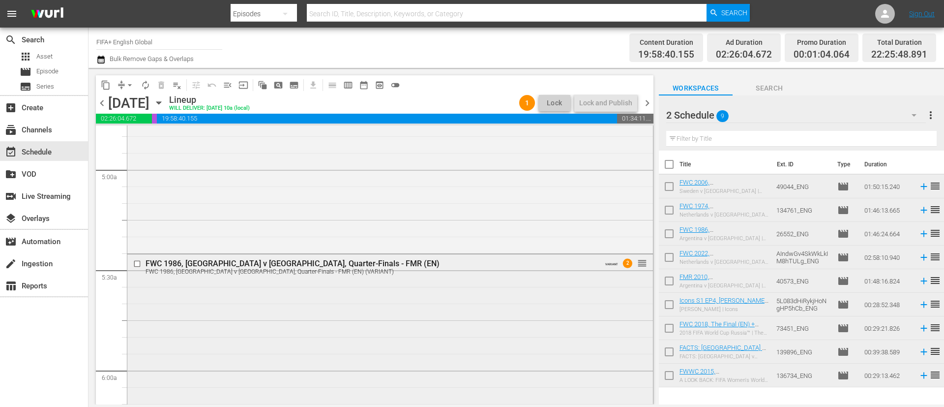
click at [134, 264] on input "checkbox" at bounding box center [138, 263] width 10 height 8
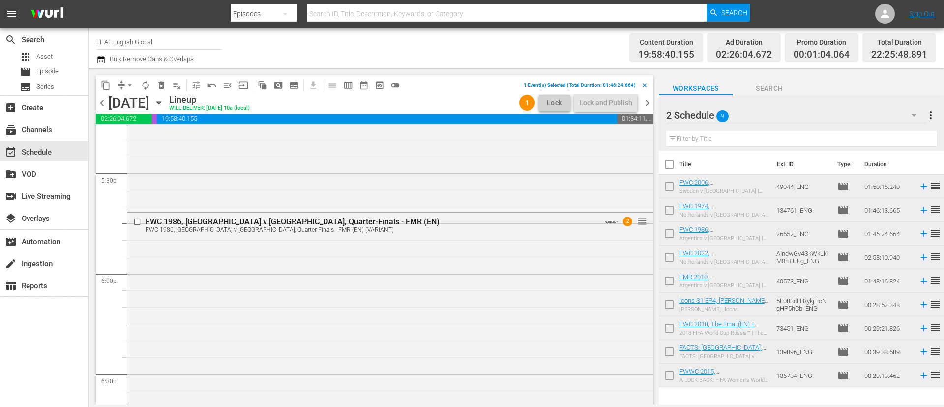
scroll to position [3467, 0]
click at [139, 217] on input "checkbox" at bounding box center [138, 218] width 10 height 8
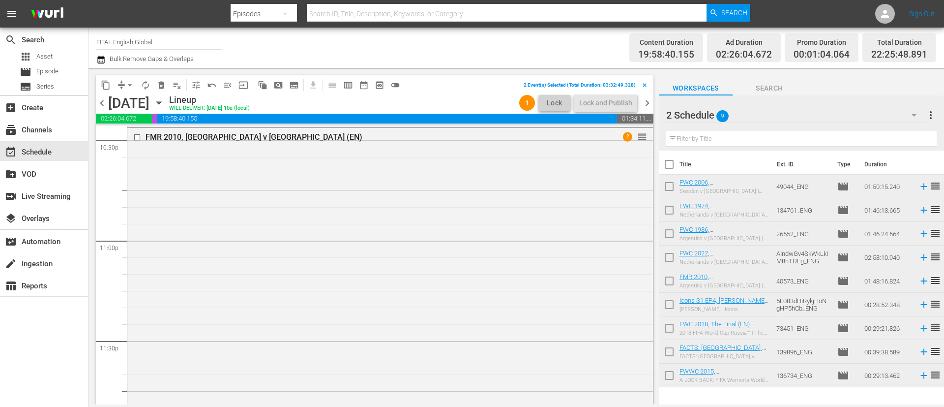
scroll to position [4585, 0]
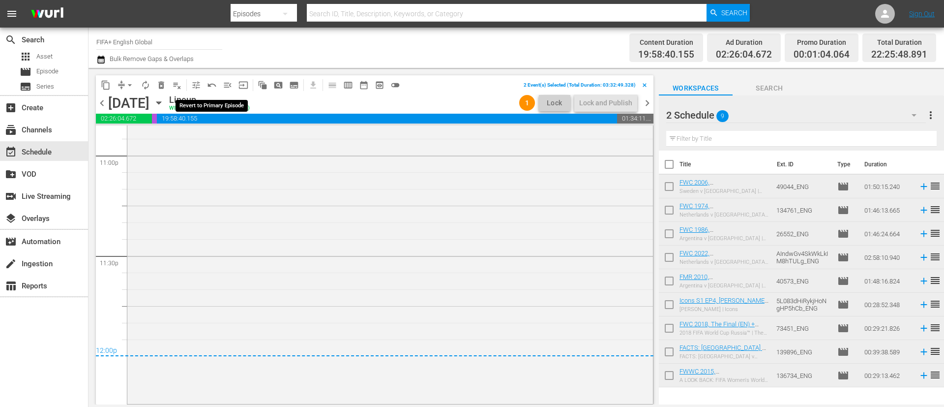
click at [209, 87] on span "undo_outined" at bounding box center [212, 85] width 10 height 10
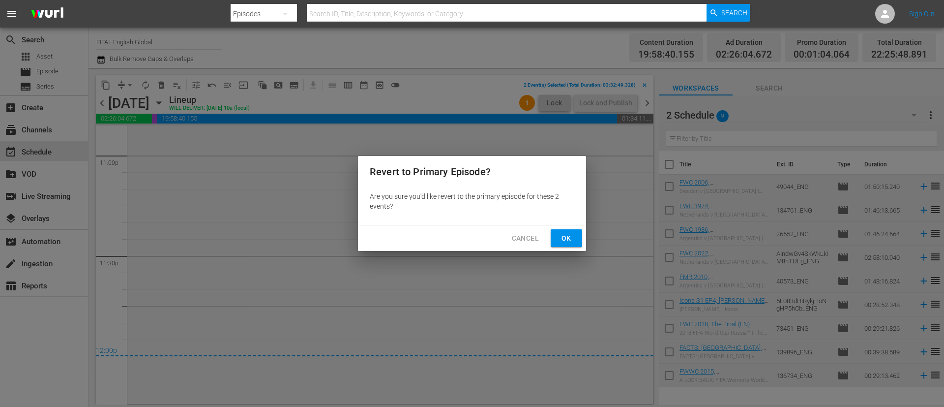
click at [564, 240] on span "Ok" at bounding box center [567, 238] width 16 height 12
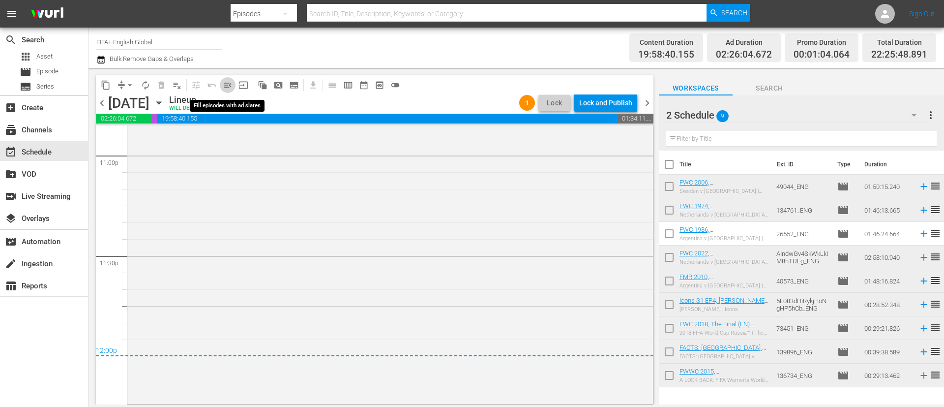
click at [231, 86] on span "menu_open" at bounding box center [228, 85] width 10 height 10
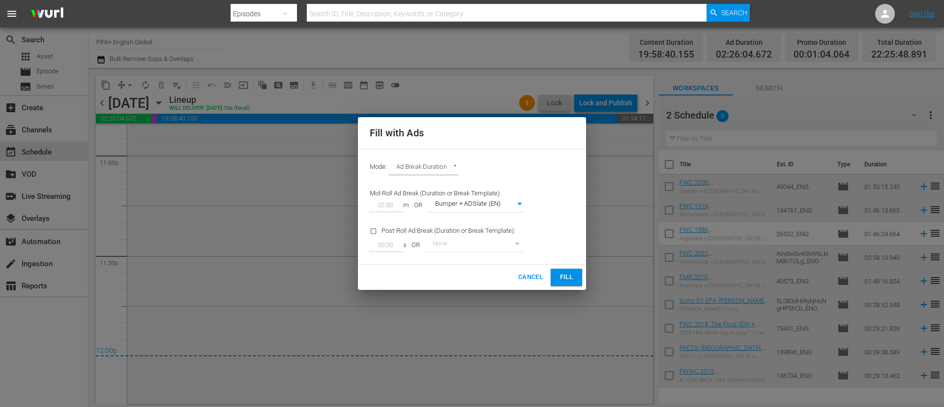
click at [574, 275] on span "Fill" at bounding box center [567, 276] width 16 height 11
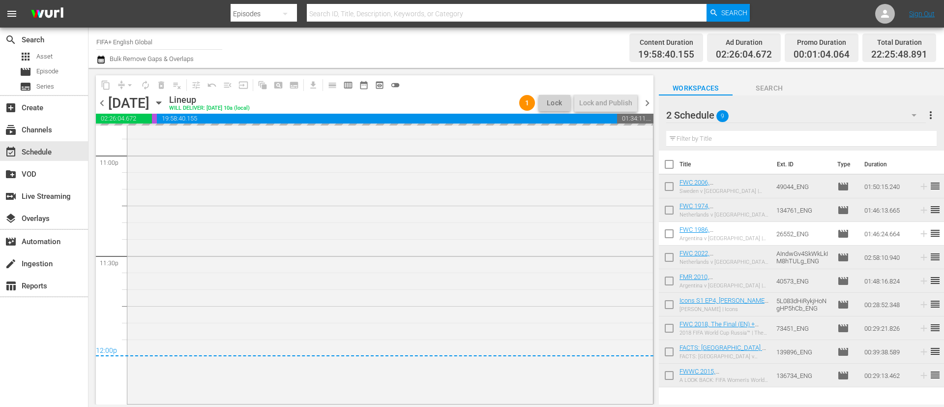
click at [930, 112] on span "more_vert" at bounding box center [931, 115] width 12 height 12
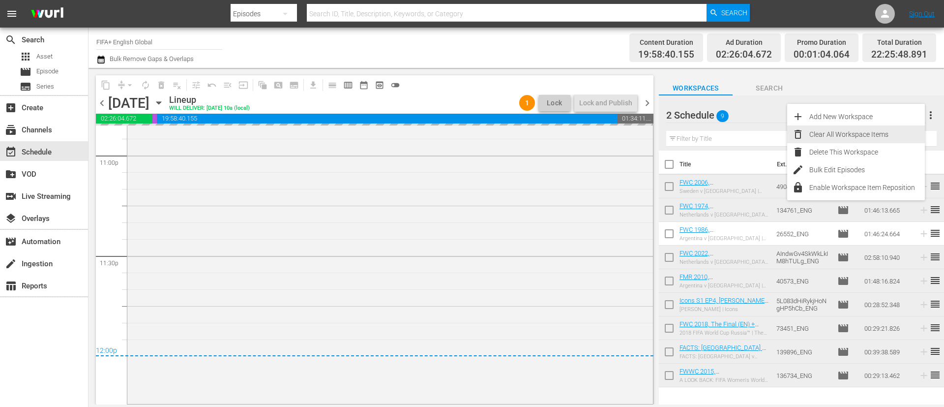
click at [871, 129] on div "Clear All Workspace Items" at bounding box center [868, 134] width 116 height 18
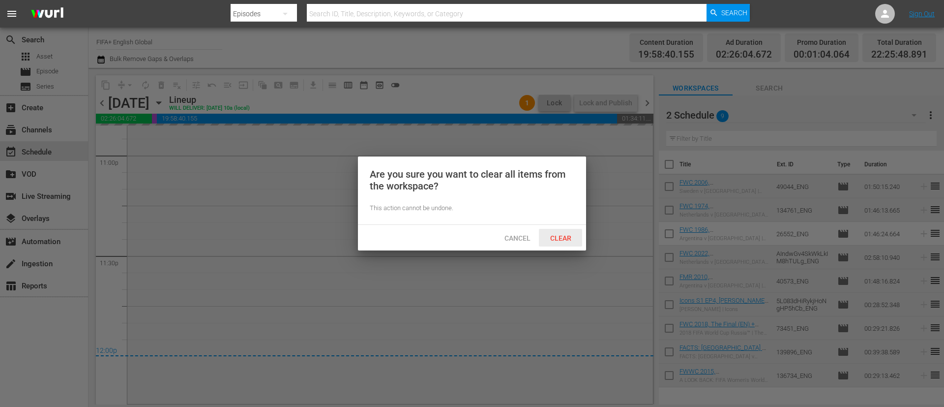
click at [558, 240] on span "Clear" at bounding box center [560, 238] width 37 height 8
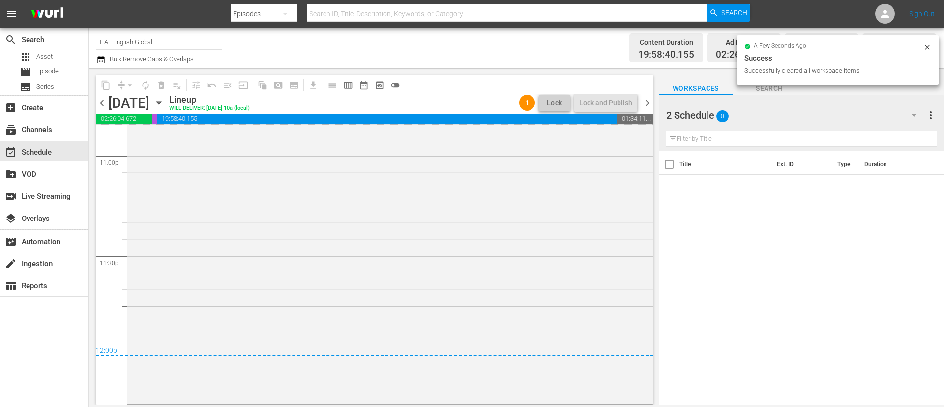
click at [753, 115] on div "2 Schedule 0" at bounding box center [796, 115] width 260 height 28
click at [743, 159] on div "Default Workspace (10)" at bounding box center [729, 159] width 102 height 16
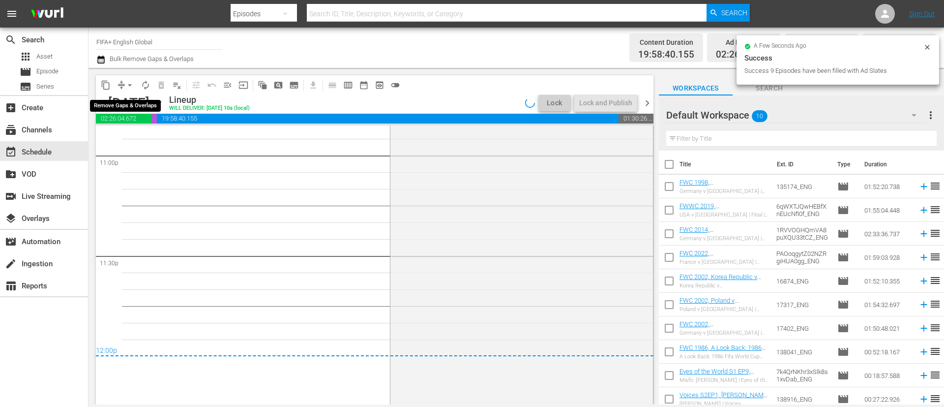
click at [124, 88] on button "arrow_drop_down" at bounding box center [130, 85] width 16 height 16
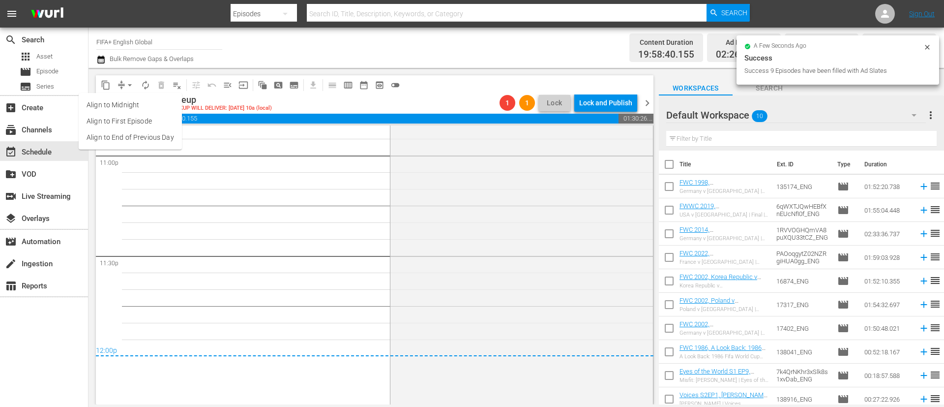
click at [161, 140] on li "Align to End of Previous Day" at bounding box center [130, 137] width 103 height 16
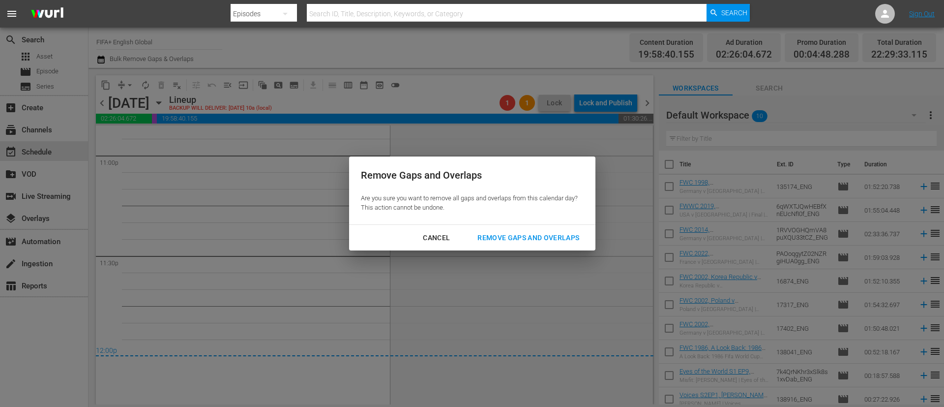
click at [574, 246] on button "Remove Gaps and Overlaps" at bounding box center [528, 238] width 125 height 18
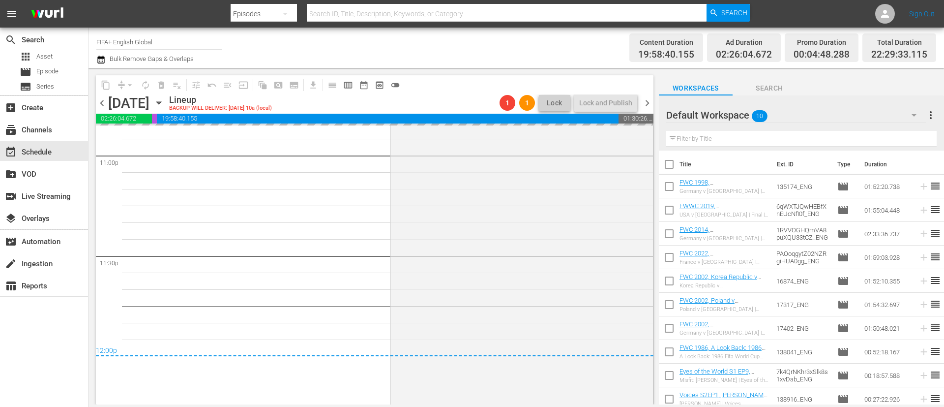
click at [167, 95] on div "Sunday, September 21st September 21st" at bounding box center [137, 103] width 59 height 16
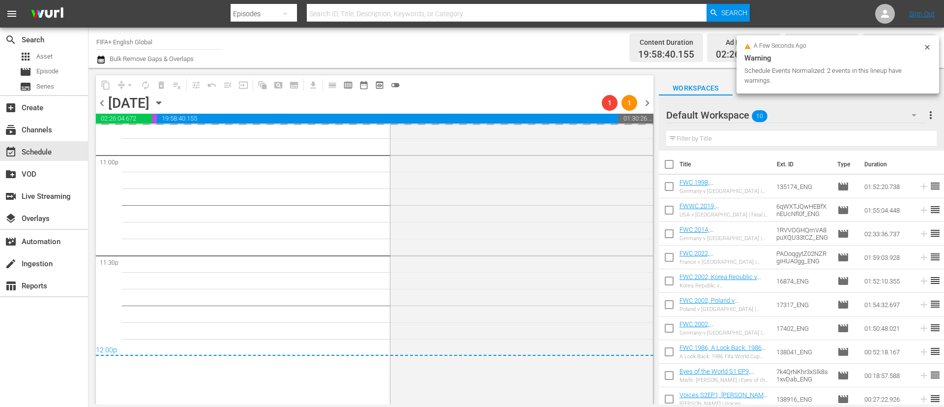
click at [164, 105] on icon "button" at bounding box center [158, 102] width 11 height 11
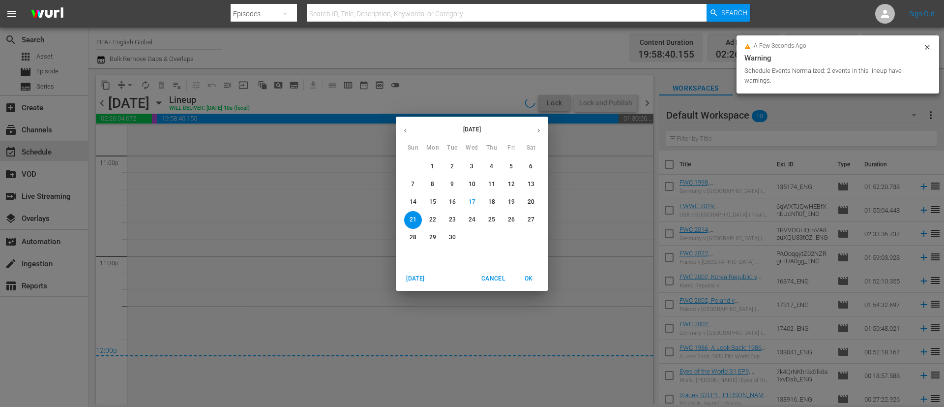
scroll to position [4568, 0]
click at [494, 203] on p "18" at bounding box center [491, 202] width 7 height 8
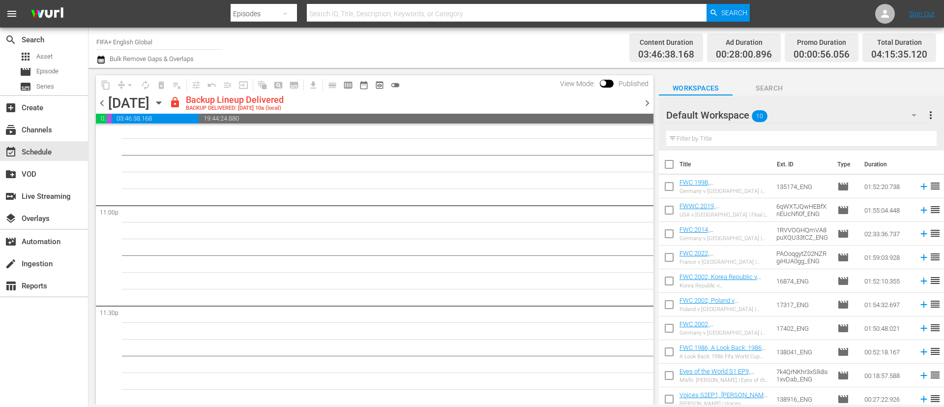
scroll to position [4537, 0]
click at [646, 105] on span "chevron_right" at bounding box center [647, 103] width 12 height 12
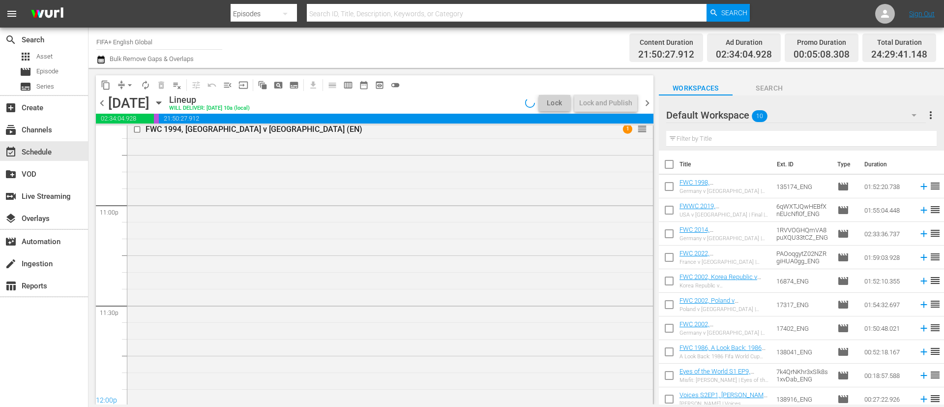
scroll to position [4619, 0]
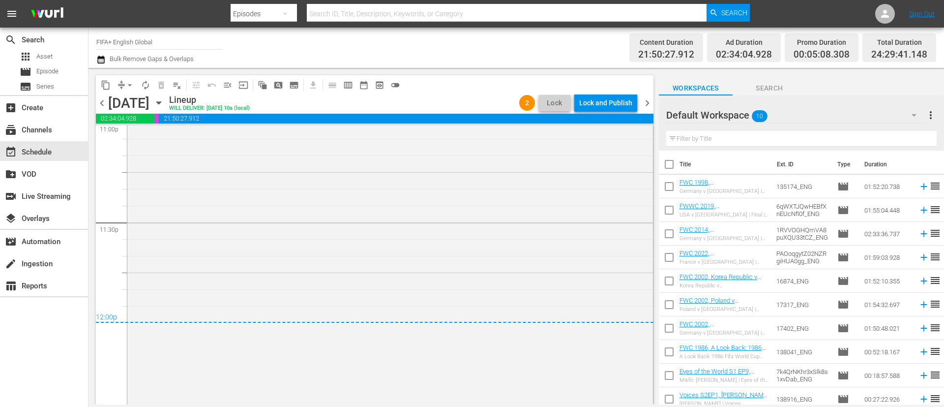
click at [106, 102] on span "chevron_left" at bounding box center [102, 103] width 12 height 12
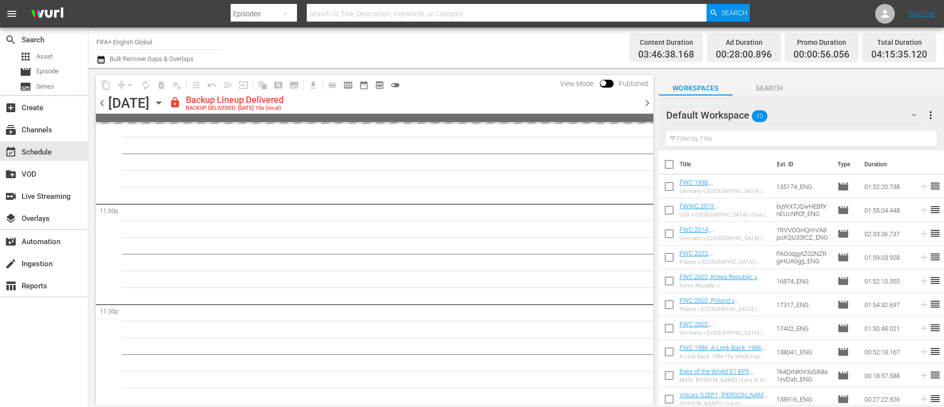
scroll to position [4537, 0]
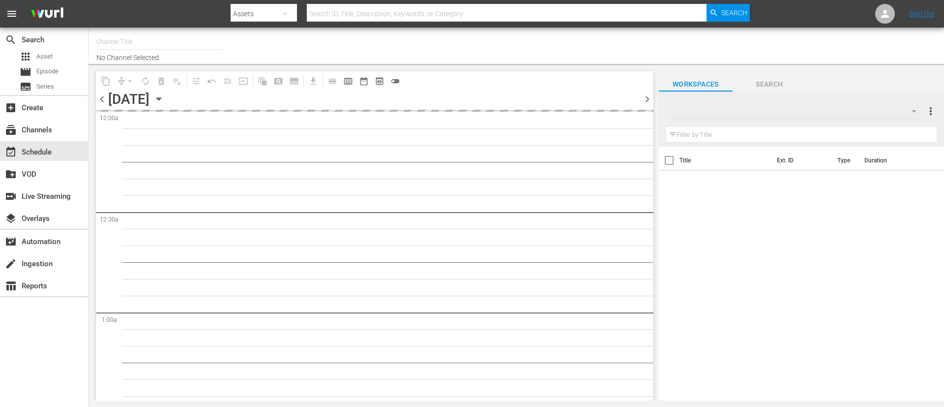
type input "FIFA+ English Global (1781)"
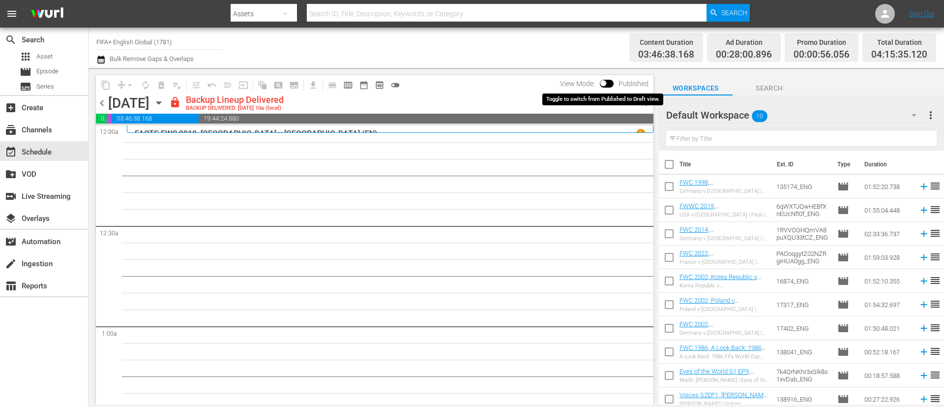
click at [607, 84] on input "checkbox" at bounding box center [603, 85] width 21 height 7
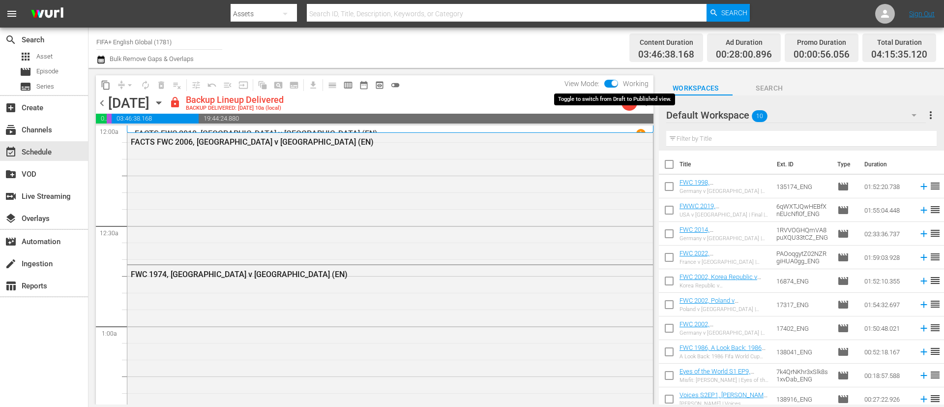
click at [607, 84] on input "checkbox" at bounding box center [614, 85] width 21 height 7
checkbox input "false"
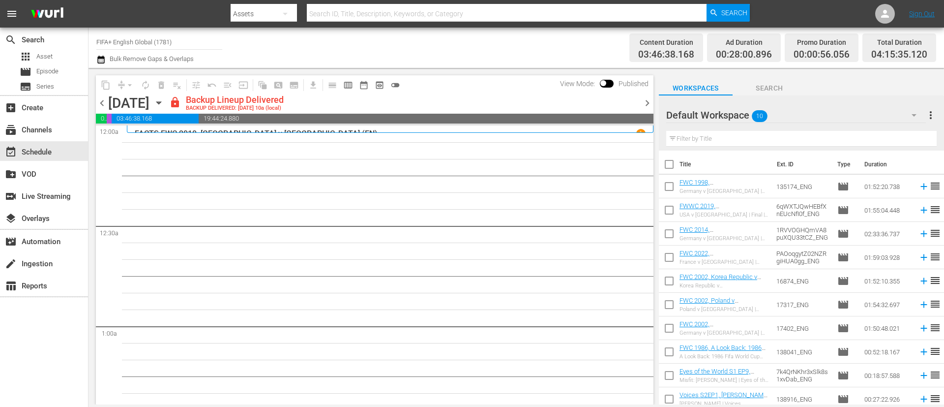
click at [810, 120] on div "Default Workspace 10" at bounding box center [796, 115] width 260 height 28
click at [867, 79] on div "2 Schedule (0) Default Workspace (10)" at bounding box center [472, 203] width 944 height 407
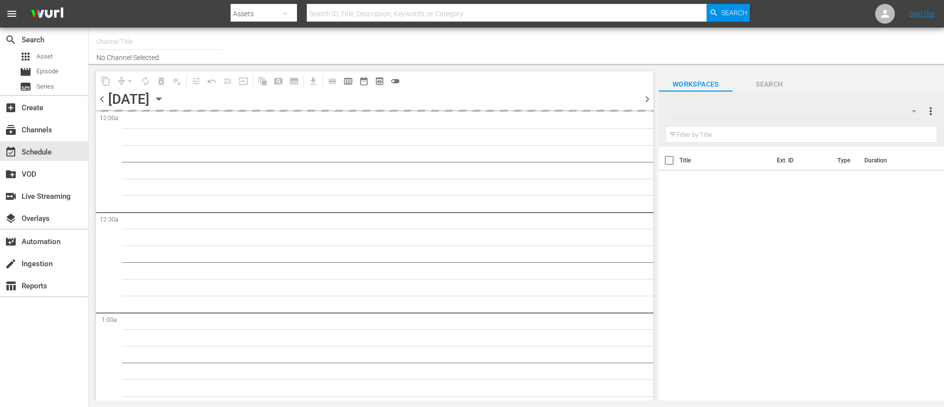
type input "FIFA+ English Global (1781)"
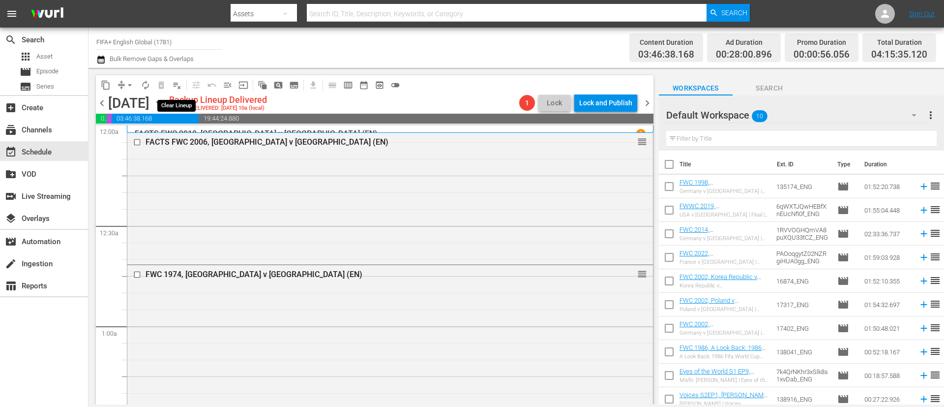
click at [180, 83] on span "playlist_remove_outlined" at bounding box center [177, 85] width 10 height 10
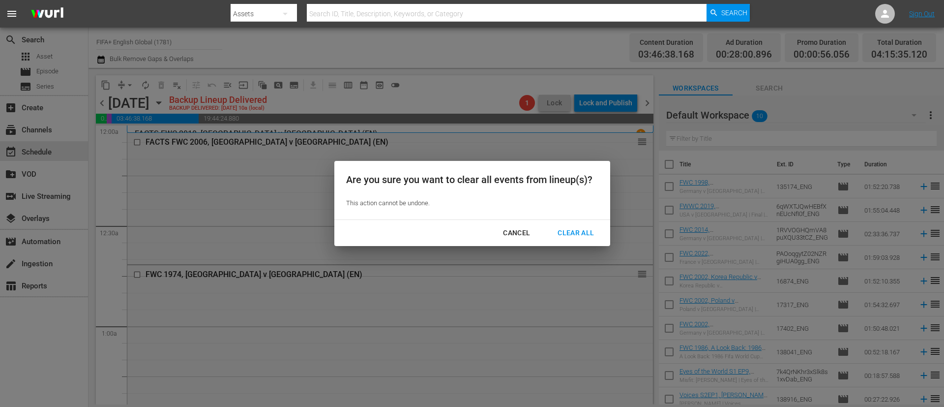
click at [592, 230] on div "Clear All" at bounding box center [576, 233] width 52 height 12
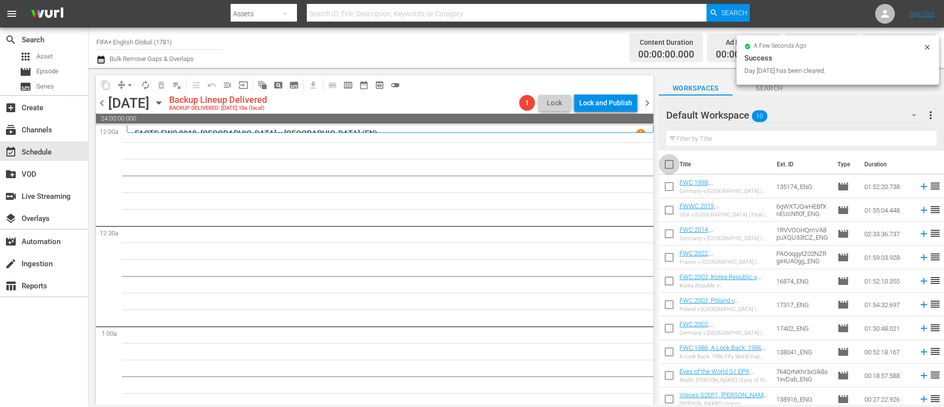
click at [678, 161] on input "checkbox" at bounding box center [669, 166] width 21 height 21
checkbox input "true"
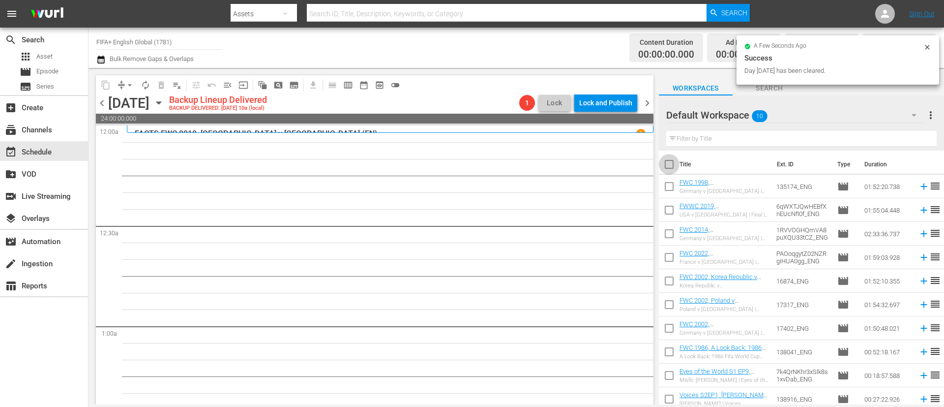
checkbox input "true"
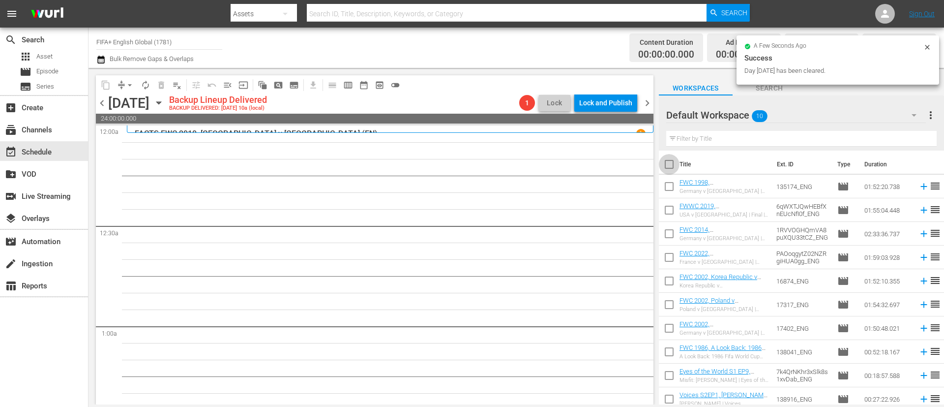
checkbox input "true"
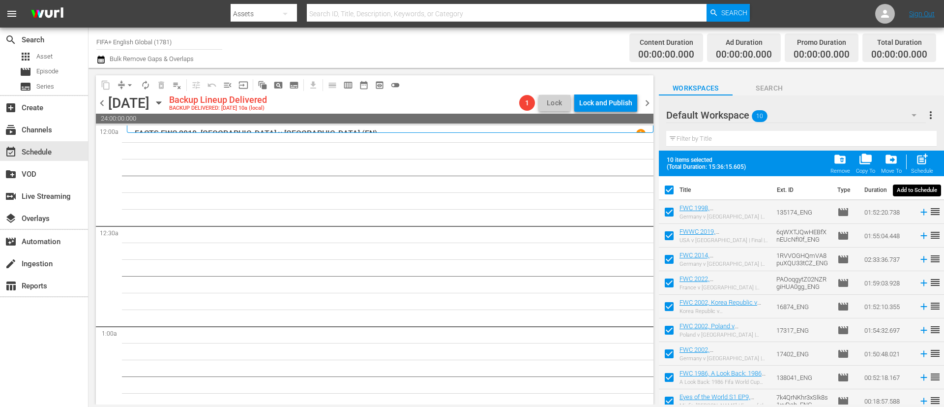
click at [932, 158] on div "post_add Schedule" at bounding box center [922, 163] width 22 height 22
checkbox input "false"
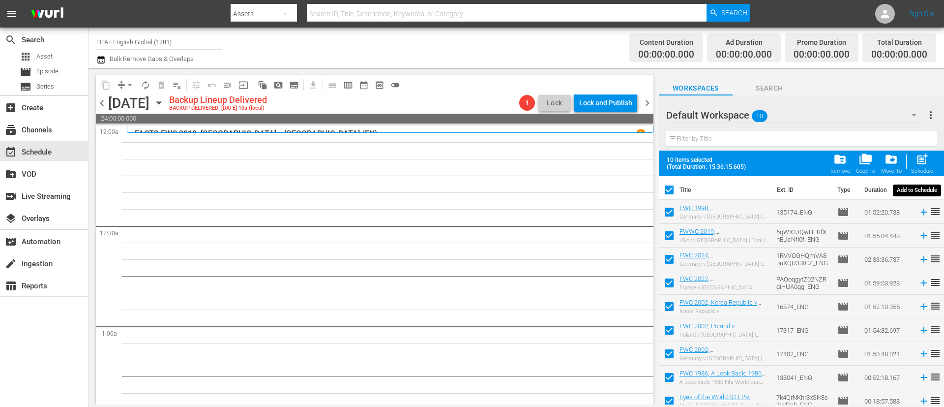
checkbox input "false"
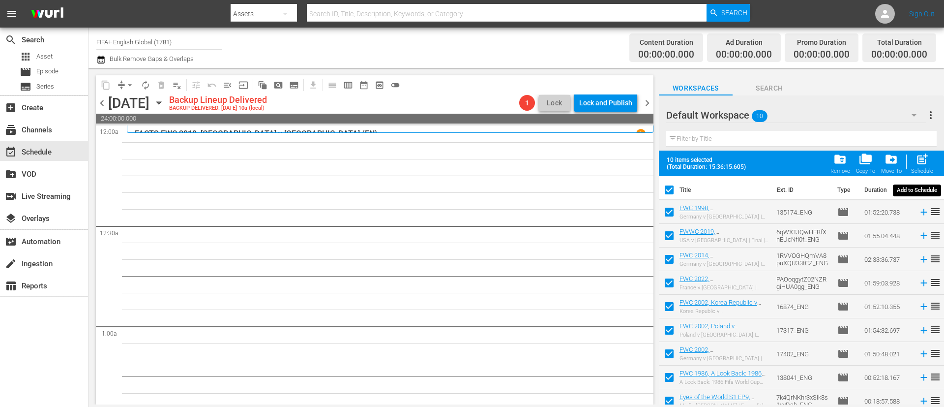
checkbox input "false"
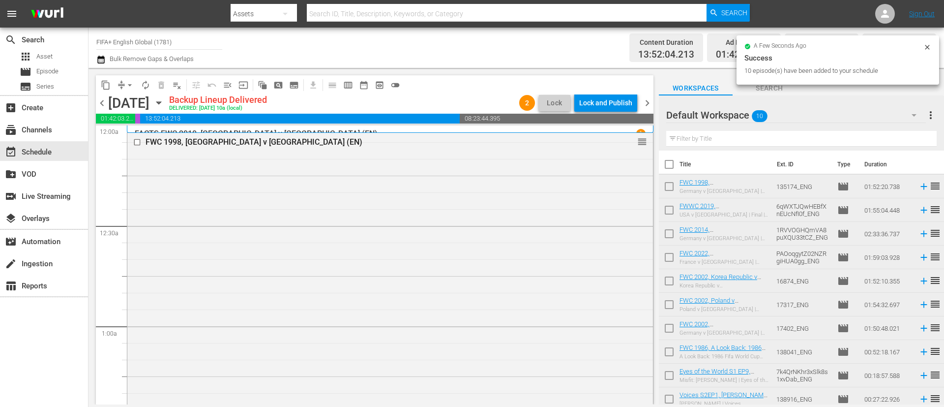
click at [671, 168] on input "checkbox" at bounding box center [669, 166] width 21 height 21
checkbox input "true"
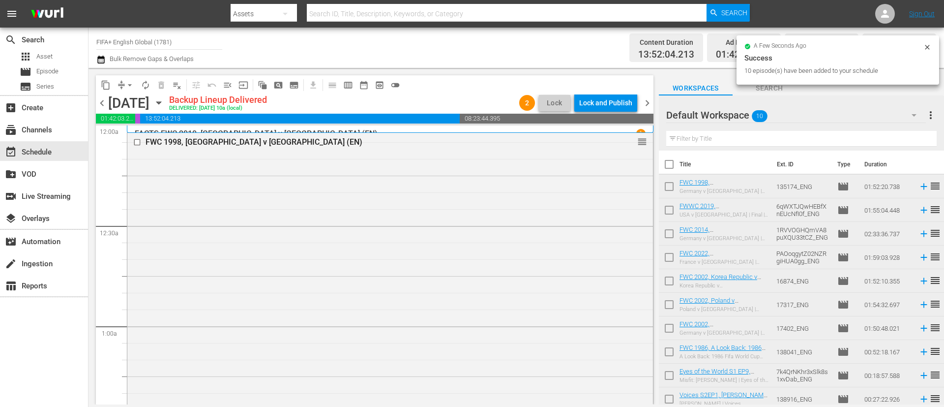
checkbox input "true"
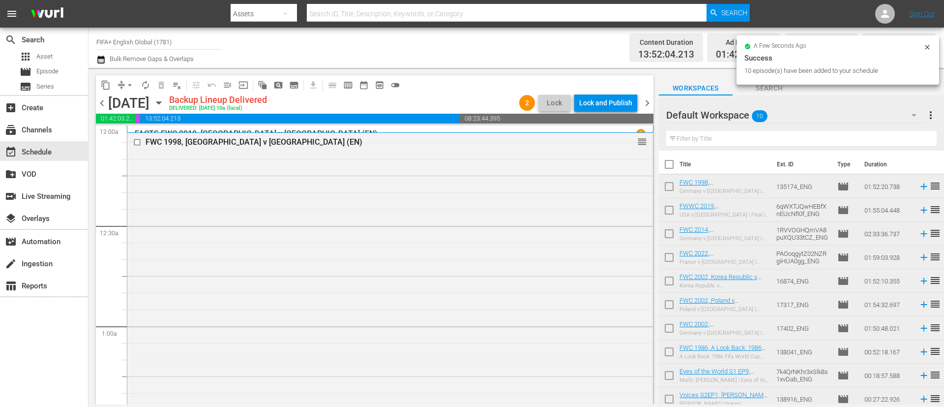
checkbox input "true"
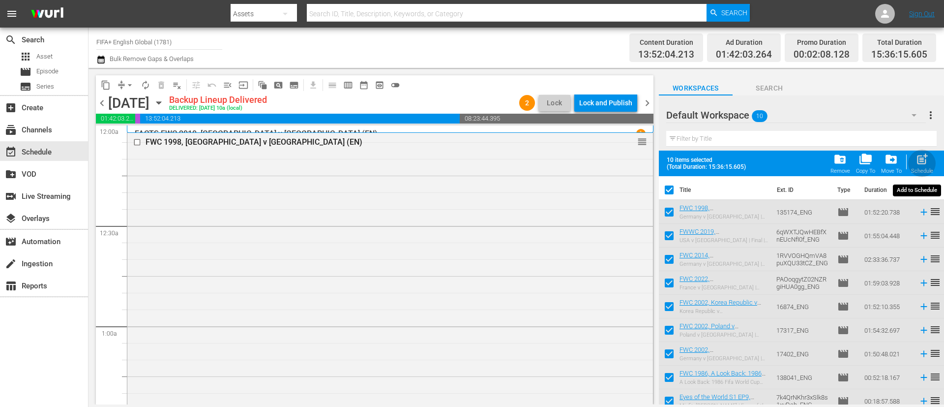
click at [927, 162] on span "post_add" at bounding box center [922, 158] width 13 height 13
checkbox input "false"
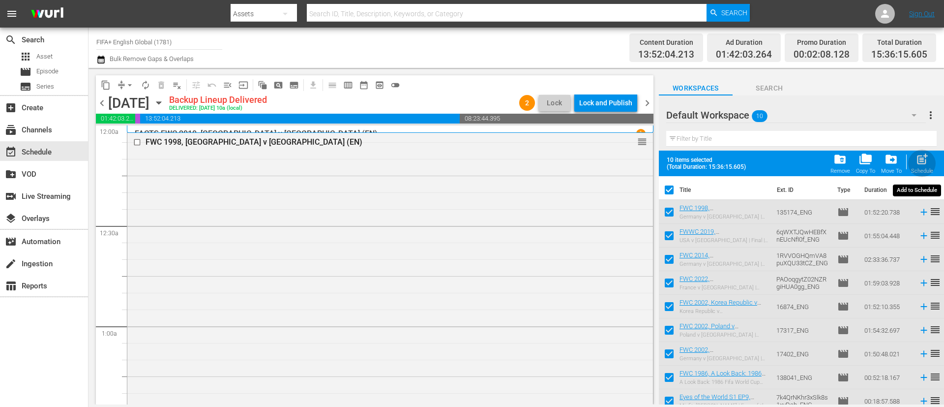
checkbox input "false"
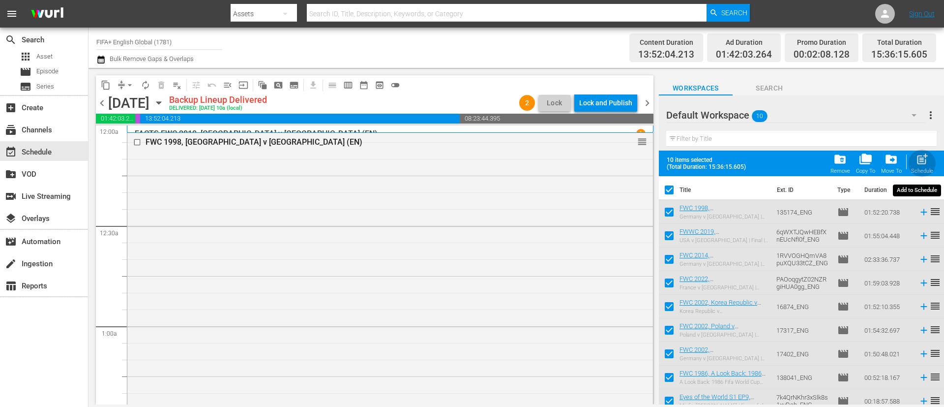
checkbox input "false"
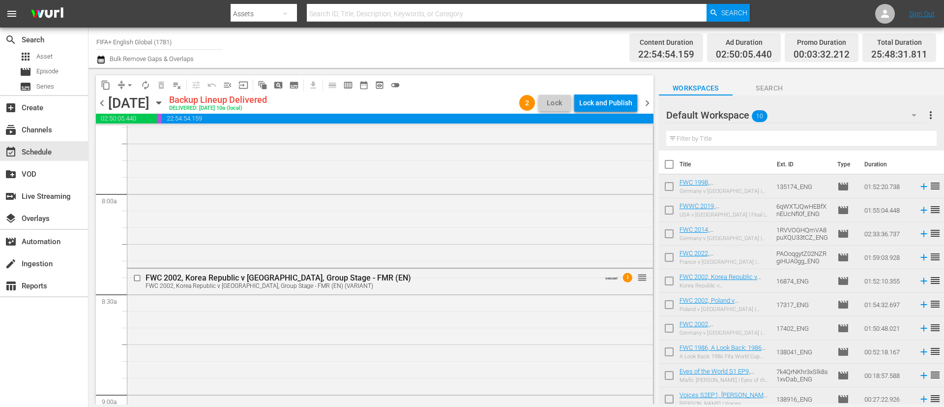
scroll to position [1549, 0]
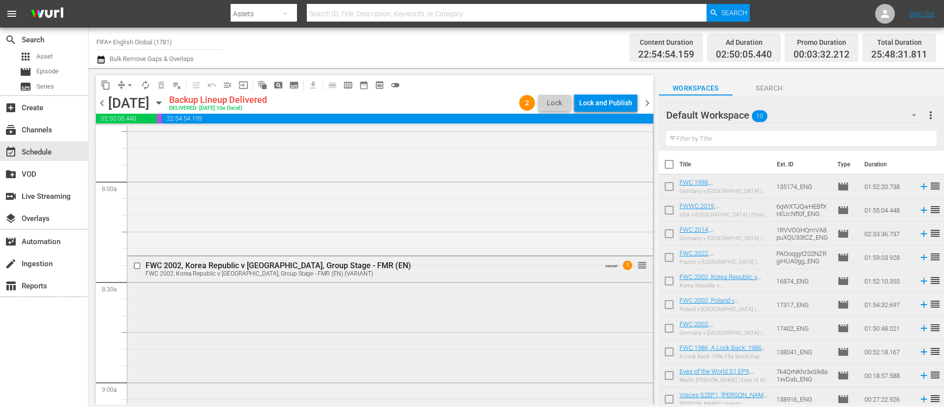
click at [140, 266] on input "checkbox" at bounding box center [138, 266] width 10 height 8
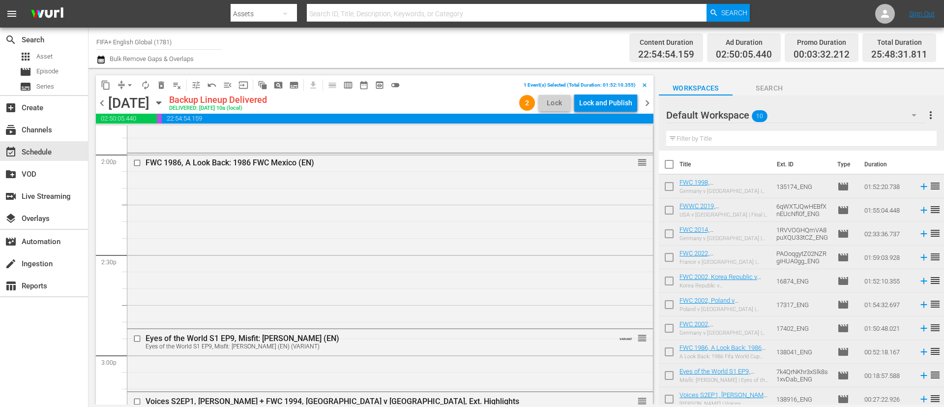
scroll to position [2803, 0]
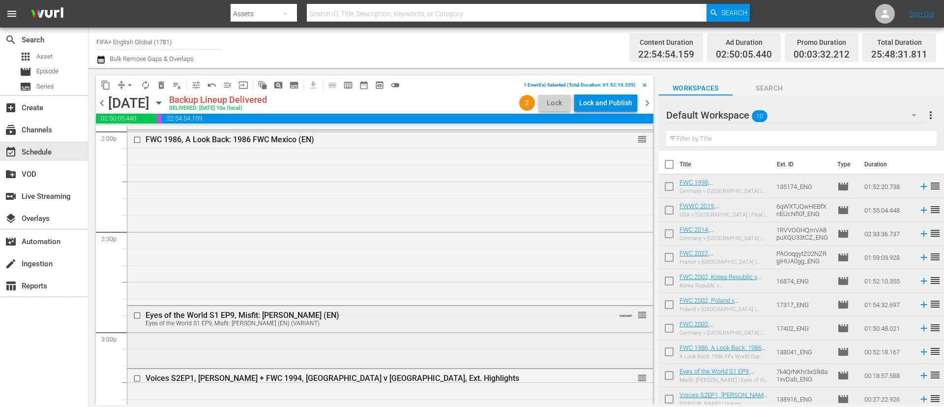
click at [137, 317] on input "checkbox" at bounding box center [138, 315] width 10 height 8
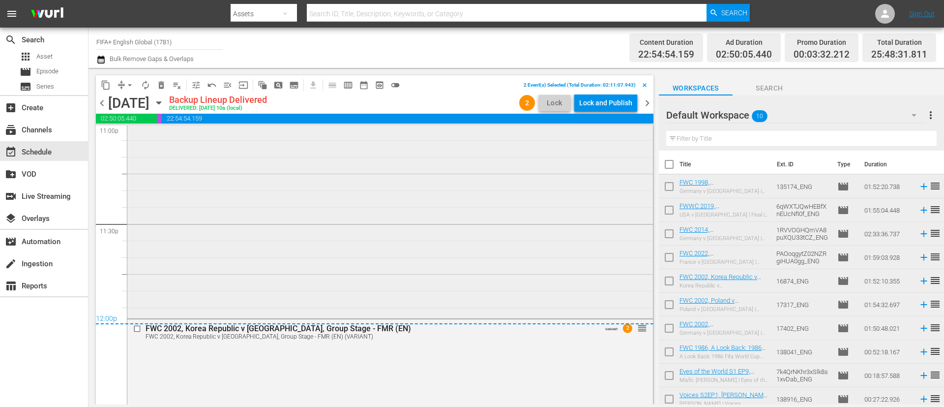
scroll to position [4648, 0]
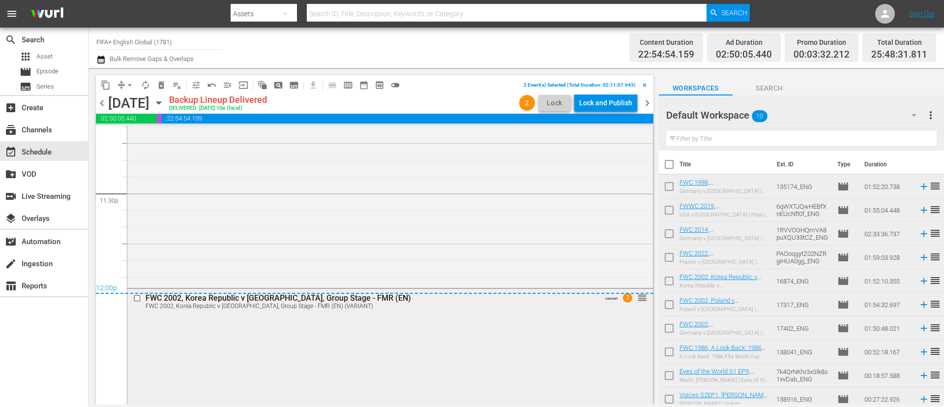
click at [135, 299] on input "checkbox" at bounding box center [138, 298] width 10 height 8
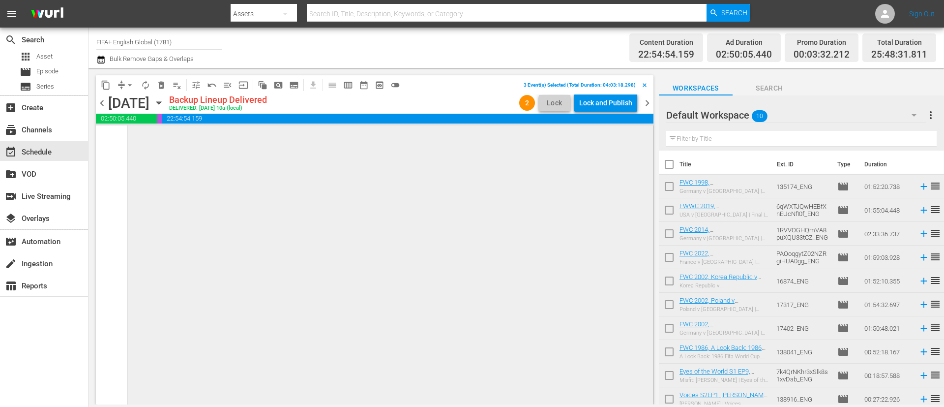
scroll to position [4907, 0]
click at [216, 85] on span "undo_outined" at bounding box center [212, 85] width 10 height 10
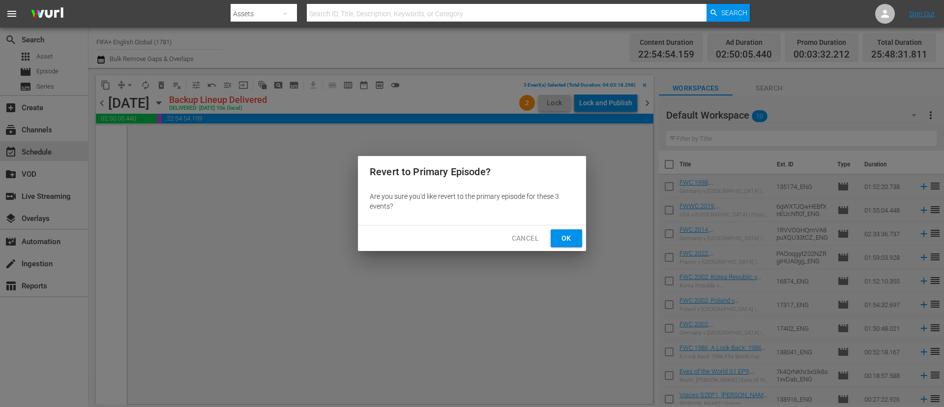
click at [557, 242] on button "Ok" at bounding box center [566, 238] width 31 height 18
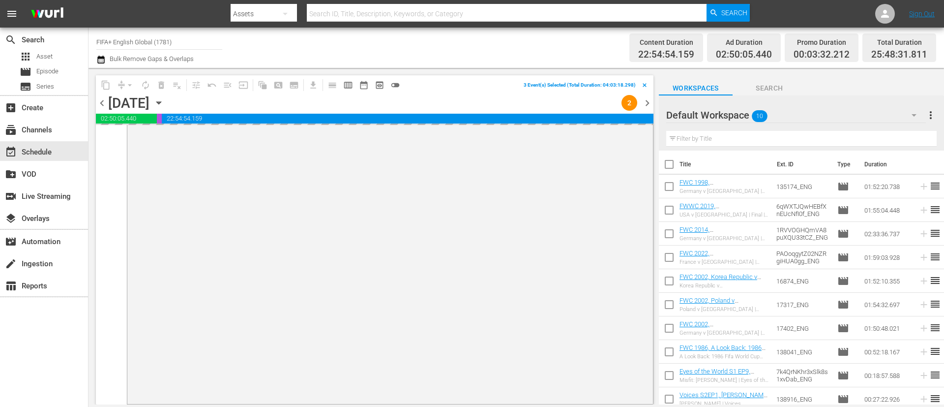
scroll to position [4906, 0]
click at [926, 118] on span "more_vert" at bounding box center [931, 115] width 12 height 12
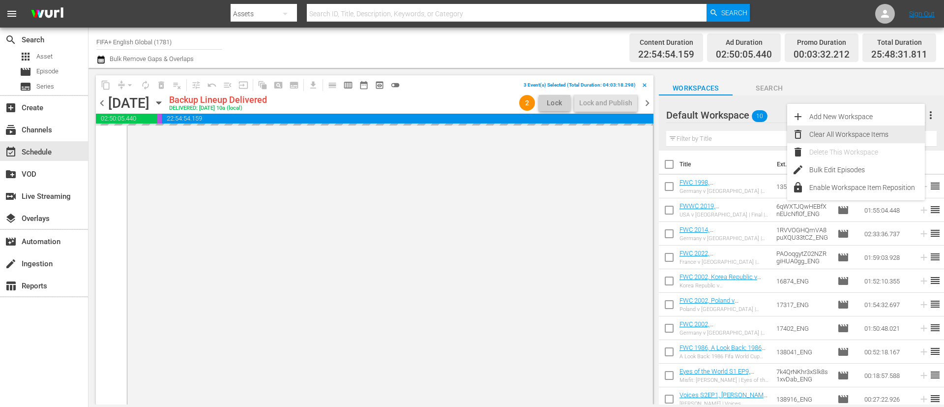
click at [853, 134] on div "Clear All Workspace Items" at bounding box center [868, 134] width 116 height 18
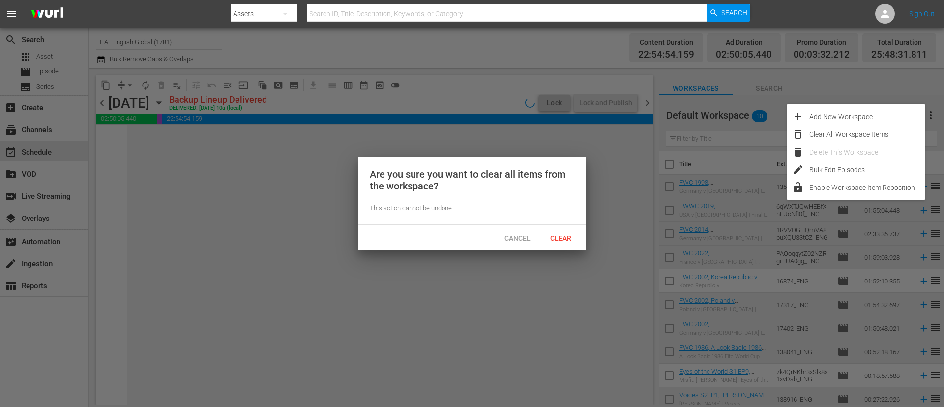
scroll to position [4907, 0]
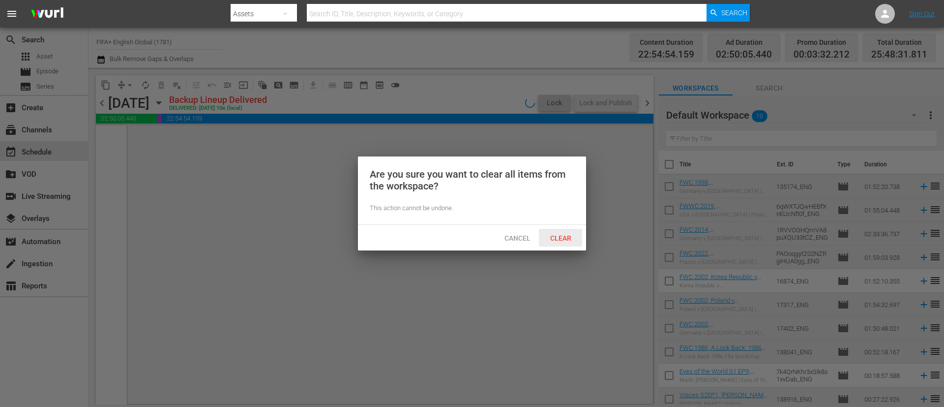
click at [551, 230] on div "Clear" at bounding box center [560, 238] width 43 height 18
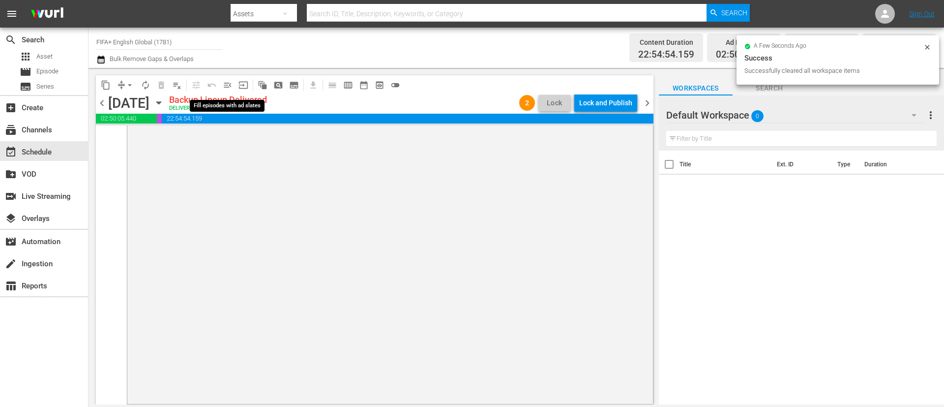
click at [229, 83] on span "menu_open" at bounding box center [228, 85] width 10 height 10
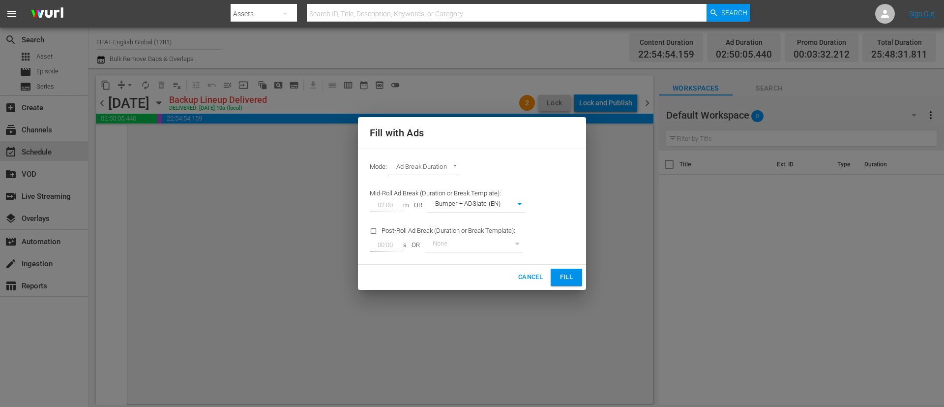
click at [571, 272] on span "Fill" at bounding box center [567, 276] width 16 height 11
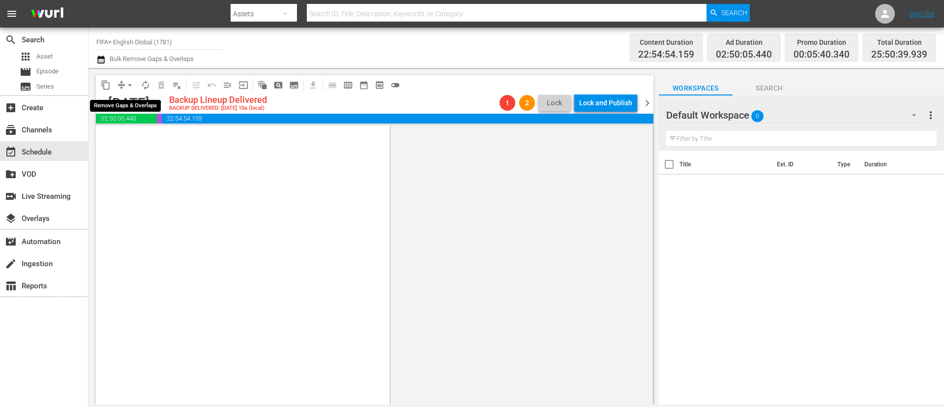
click at [123, 88] on button "arrow_drop_down" at bounding box center [130, 85] width 16 height 16
click at [146, 140] on li "Align to End of Previous Day" at bounding box center [130, 137] width 103 height 16
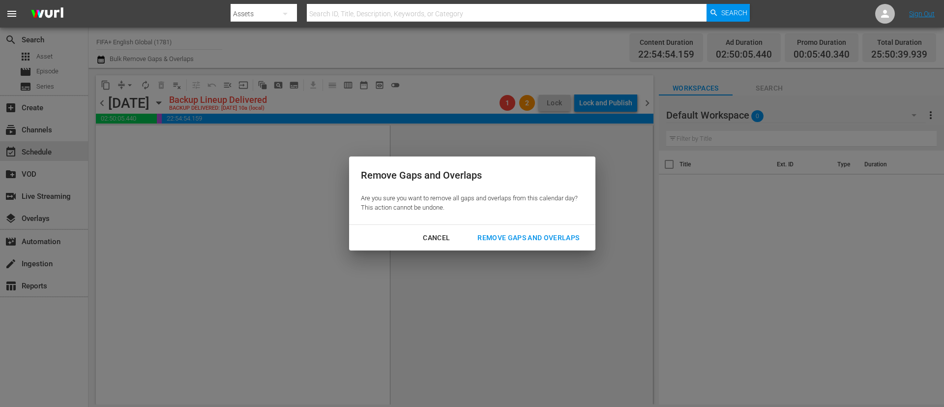
click at [529, 227] on div "Cancel Remove Gaps and Overlaps" at bounding box center [472, 238] width 246 height 26
click at [529, 241] on div "Remove Gaps and Overlaps" at bounding box center [529, 238] width 118 height 12
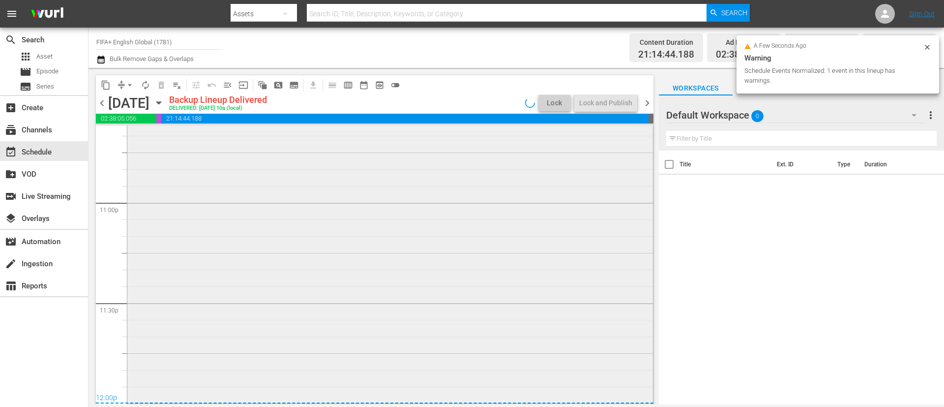
scroll to position [4538, 0]
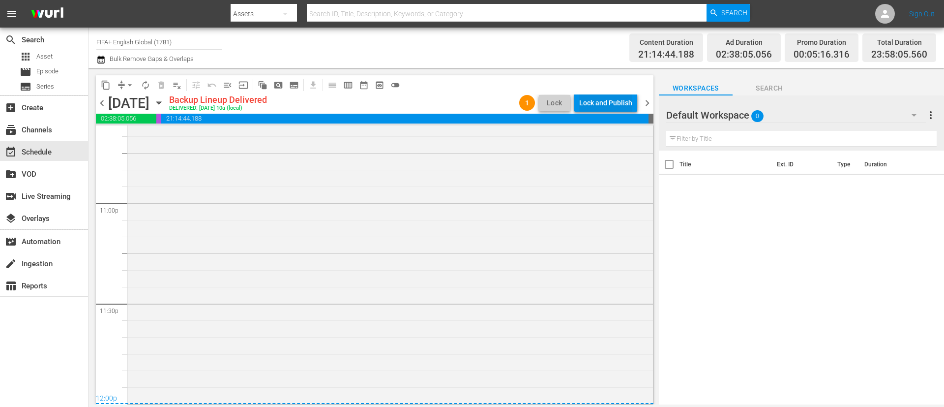
click at [631, 99] on div "Lock and Publish" at bounding box center [605, 103] width 53 height 18
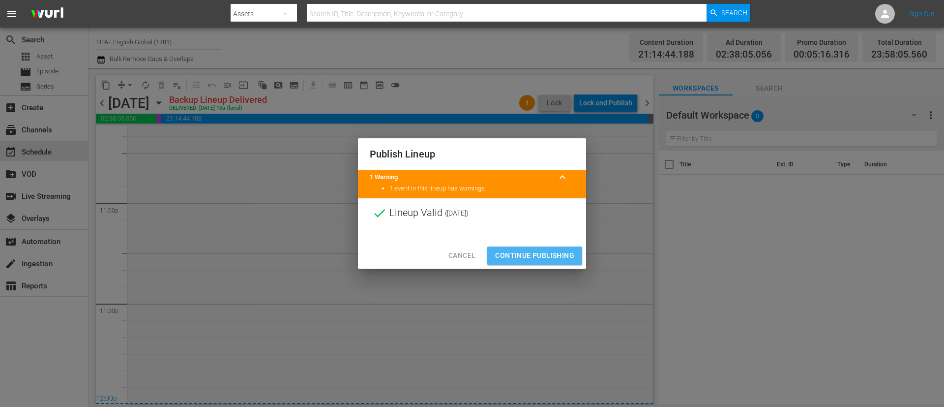
click at [560, 257] on span "Continue Publishing" at bounding box center [534, 255] width 79 height 12
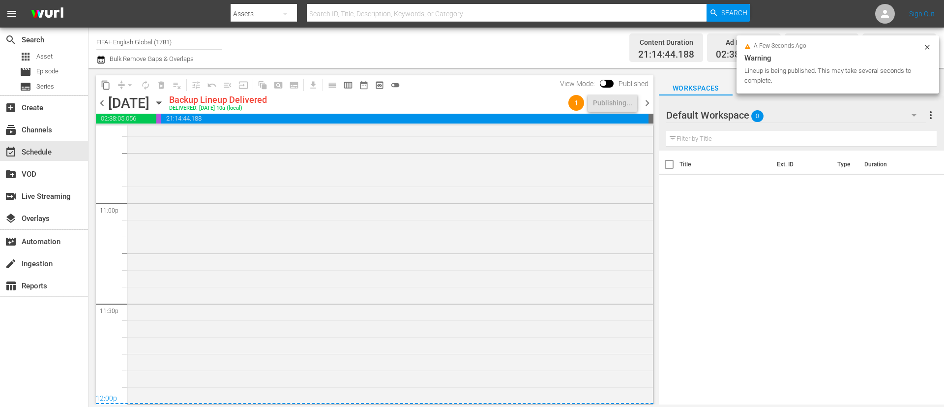
click at [650, 98] on span "chevron_right" at bounding box center [647, 103] width 12 height 12
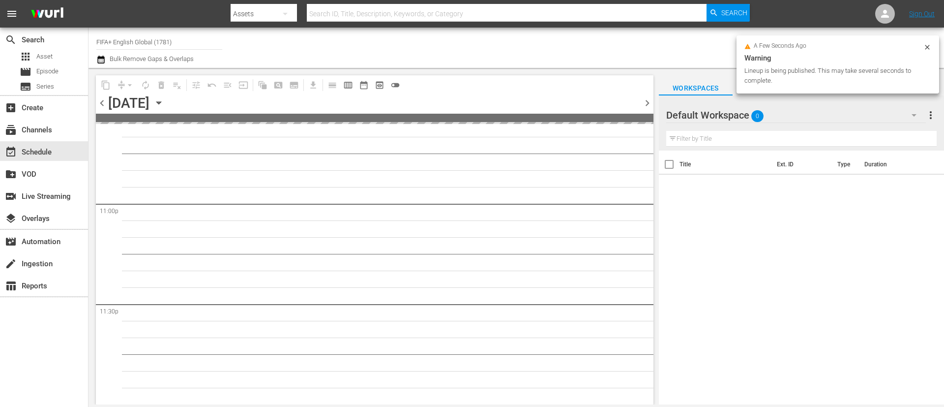
scroll to position [4536, 0]
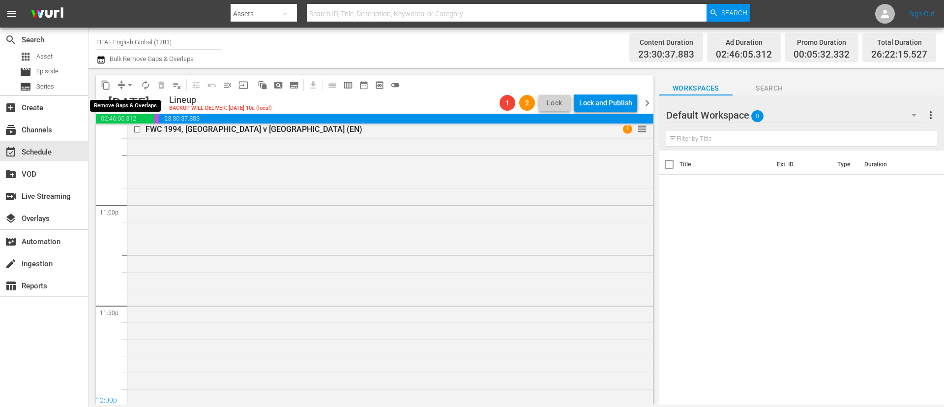
click at [125, 83] on span "arrow_drop_down" at bounding box center [130, 85] width 10 height 10
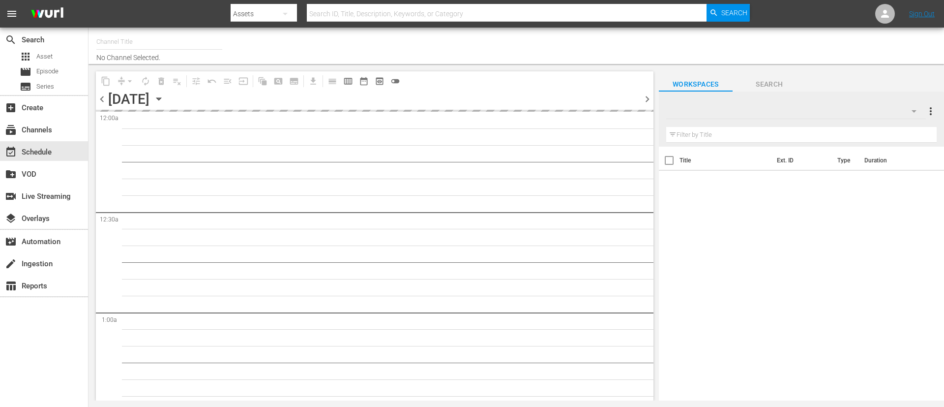
type input "FIFA+ English Global (1781)"
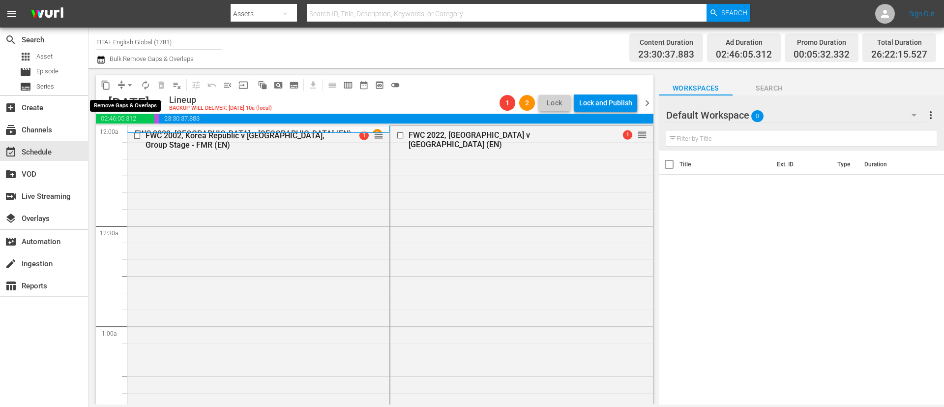
click at [133, 83] on span "arrow_drop_down" at bounding box center [130, 85] width 10 height 10
click at [139, 130] on li "Align to End of Previous Day" at bounding box center [130, 137] width 103 height 16
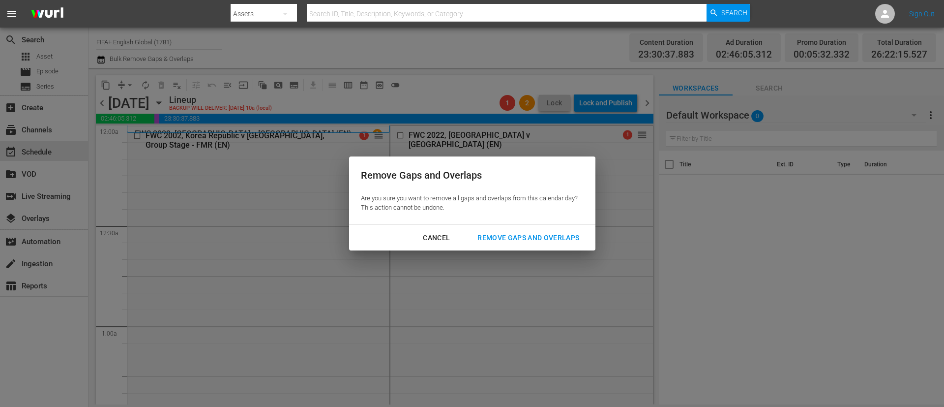
click at [535, 237] on div "Remove Gaps and Overlaps" at bounding box center [529, 238] width 118 height 12
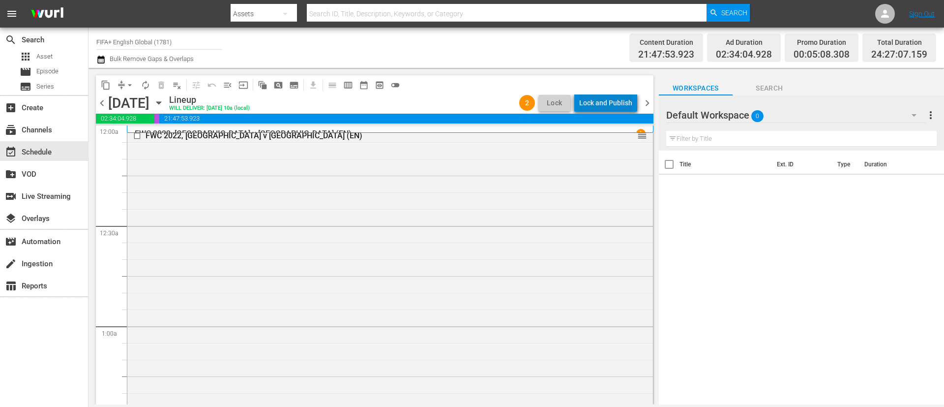
click at [611, 95] on div "Lock and Publish" at bounding box center [605, 103] width 53 height 18
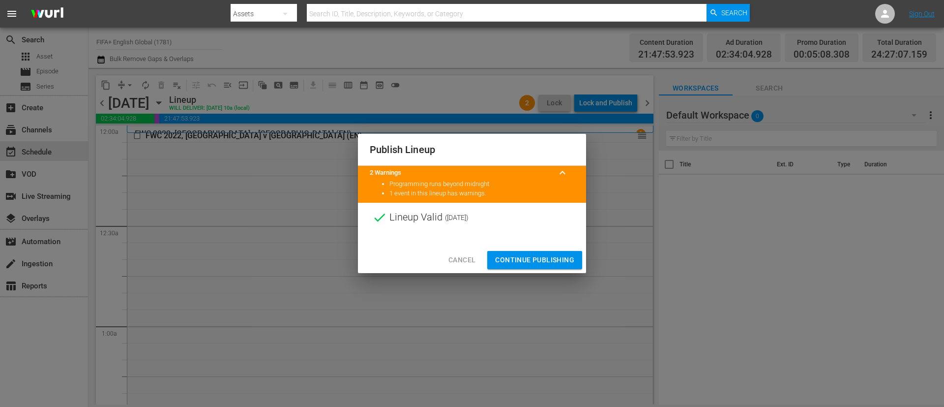
click at [522, 271] on div "Cancel Continue Publishing" at bounding box center [472, 260] width 228 height 26
click at [522, 268] on button "Continue Publishing" at bounding box center [534, 260] width 95 height 18
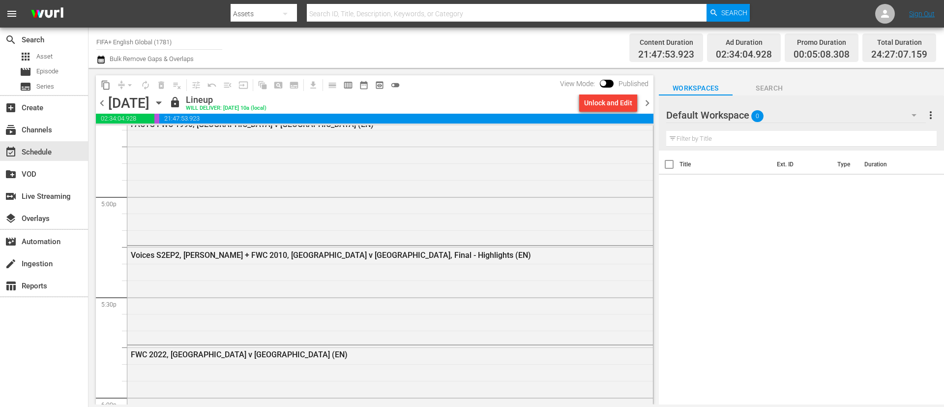
scroll to position [3394, 0]
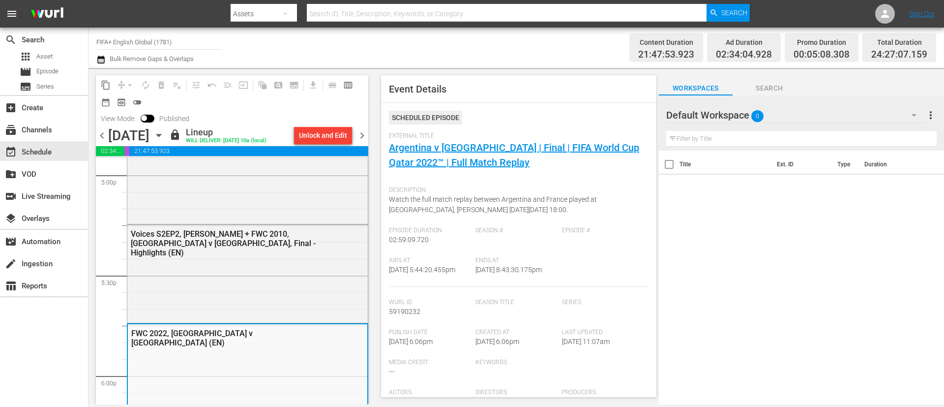
click at [421, 273] on span "9/19/25 @ 5:44:20.455pm" at bounding box center [422, 270] width 66 height 8
copy span "9/19/25 @ 5:44:20.455pm"
click at [498, 273] on span "9/19/25 @ 8:43:30.175pm" at bounding box center [509, 270] width 66 height 8
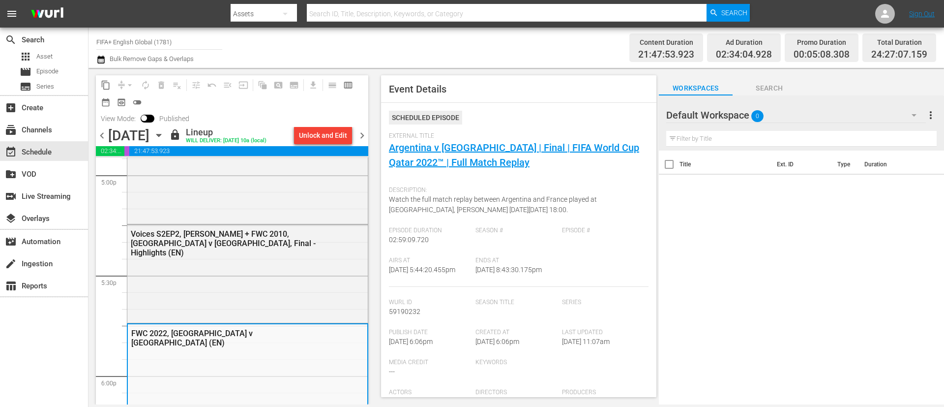
click at [498, 273] on span "9/19/25 @ 8:43:30.175pm" at bounding box center [509, 270] width 66 height 8
copy div "Airs At 9/19/25 @ 5:44:20.455pm Ends At"
click at [362, 134] on span "chevron_right" at bounding box center [362, 135] width 12 height 12
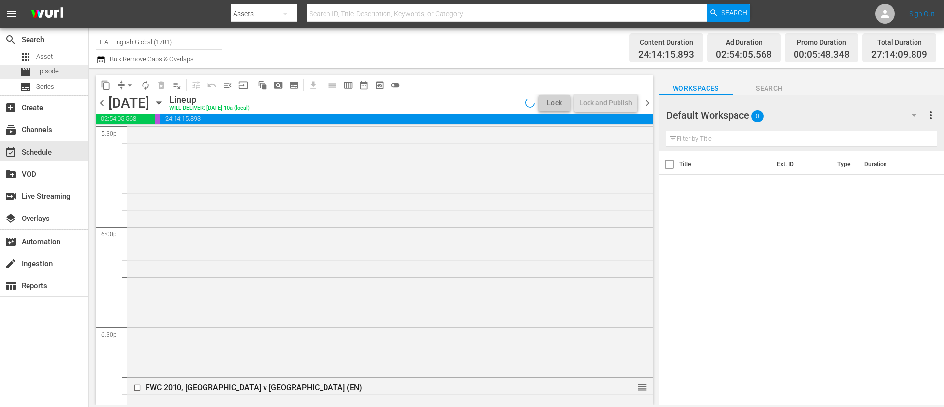
scroll to position [3310, 0]
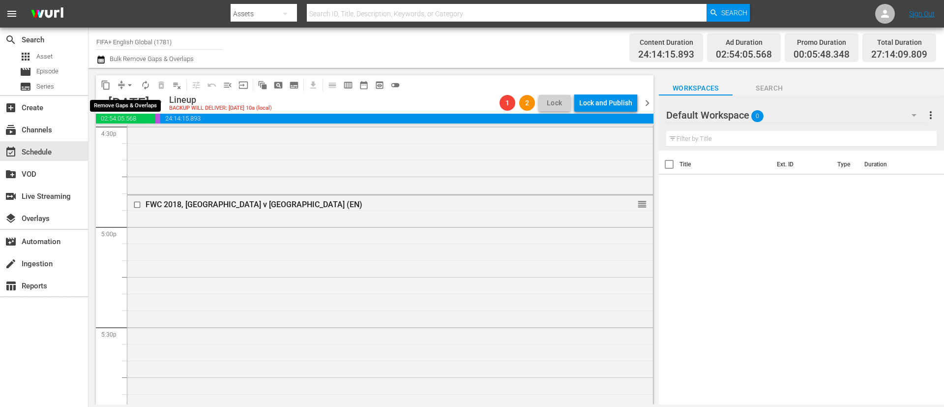
click at [124, 88] on button "arrow_drop_down" at bounding box center [130, 85] width 16 height 16
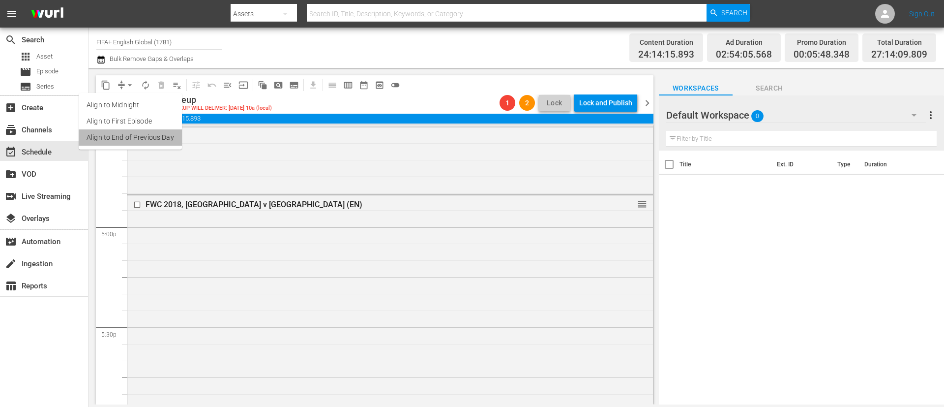
click at [146, 140] on li "Align to End of Previous Day" at bounding box center [130, 137] width 103 height 16
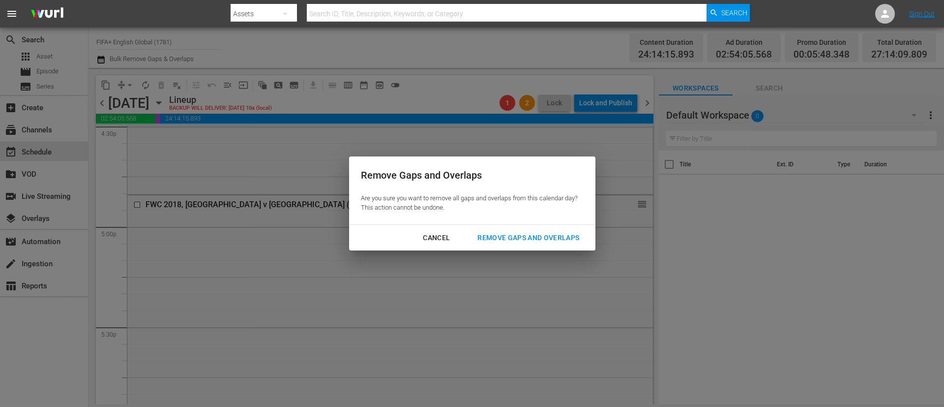
click at [551, 239] on div "Remove Gaps and Overlaps" at bounding box center [529, 238] width 118 height 12
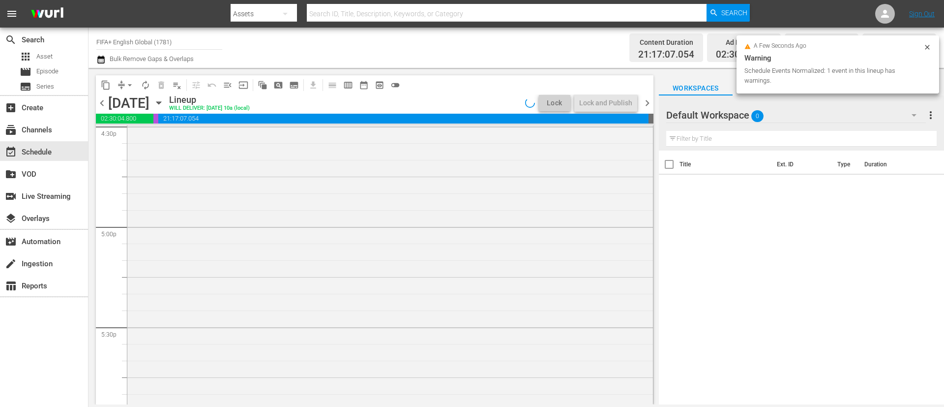
scroll to position [3427, 0]
click at [591, 108] on div "Lock and Publish" at bounding box center [605, 103] width 53 height 18
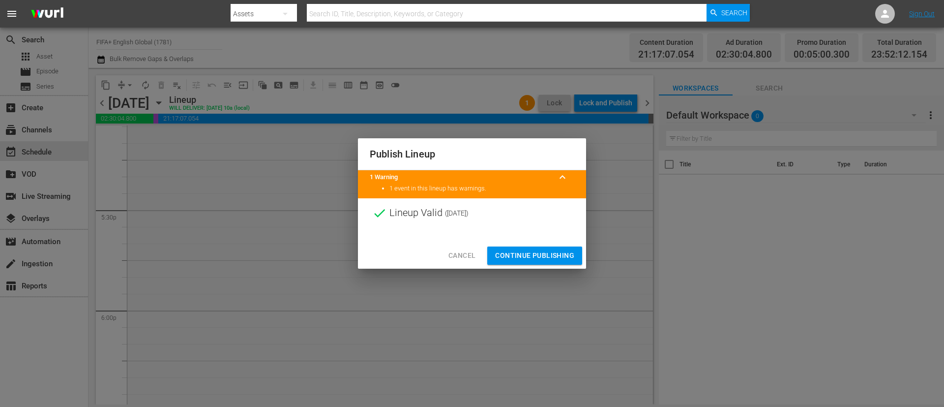
click at [574, 254] on button "Continue Publishing" at bounding box center [534, 255] width 95 height 18
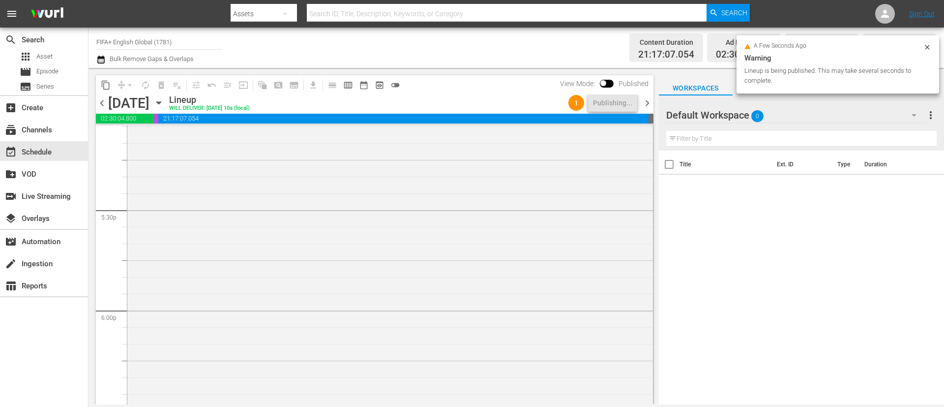
click at [649, 100] on span "chevron_right" at bounding box center [647, 103] width 12 height 12
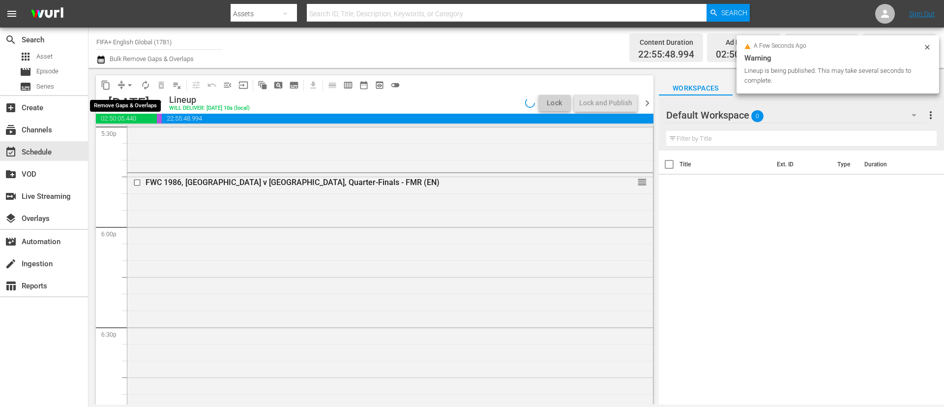
scroll to position [3310, 0]
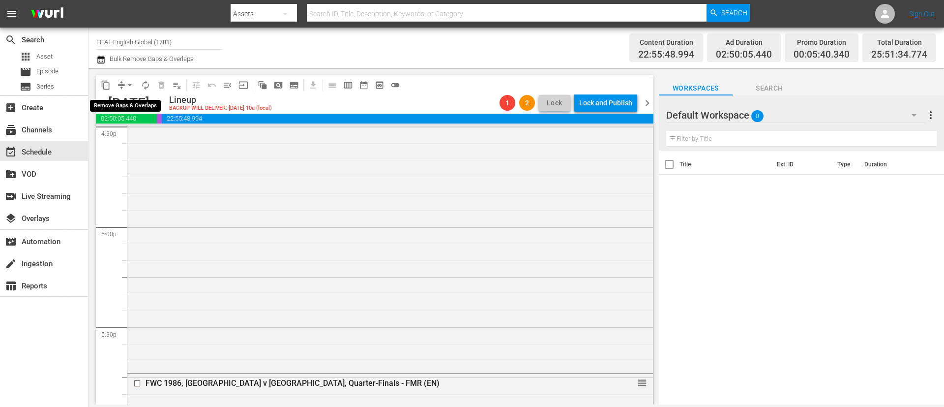
click at [125, 82] on span "arrow_drop_down" at bounding box center [130, 85] width 10 height 10
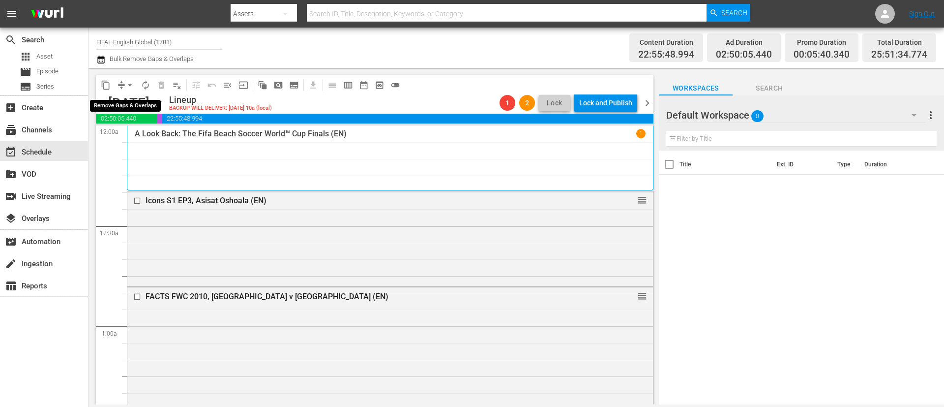
click at [125, 86] on span "arrow_drop_down" at bounding box center [130, 85] width 10 height 10
click at [143, 142] on li "Align to End of Previous Day" at bounding box center [130, 137] width 103 height 16
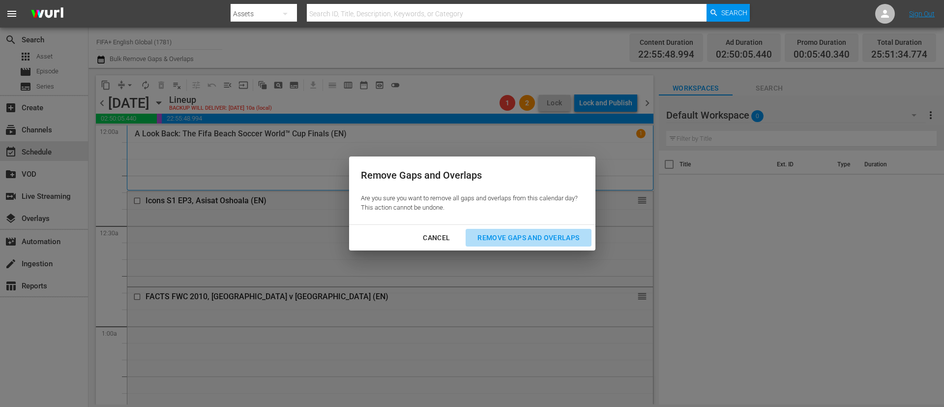
click at [529, 233] on div "Remove Gaps and Overlaps" at bounding box center [529, 238] width 118 height 12
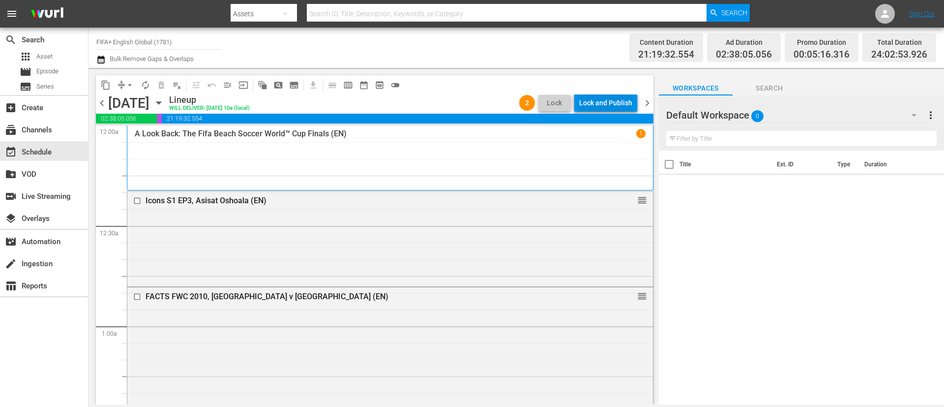
click at [588, 99] on div "Lock and Publish" at bounding box center [605, 103] width 53 height 18
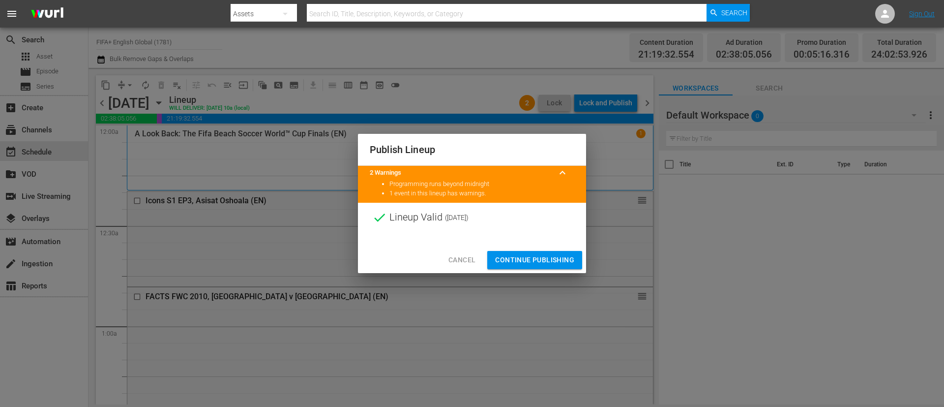
click at [557, 264] on span "Continue Publishing" at bounding box center [534, 260] width 79 height 12
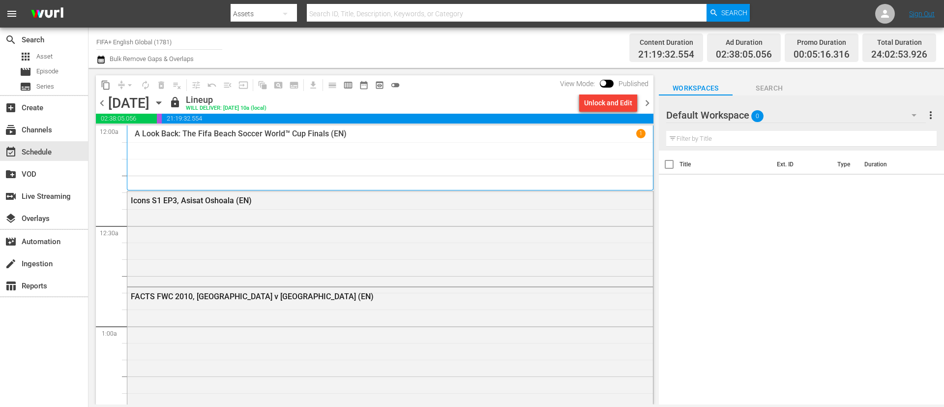
click at [842, 57] on span "00:05:16.316" at bounding box center [822, 54] width 56 height 11
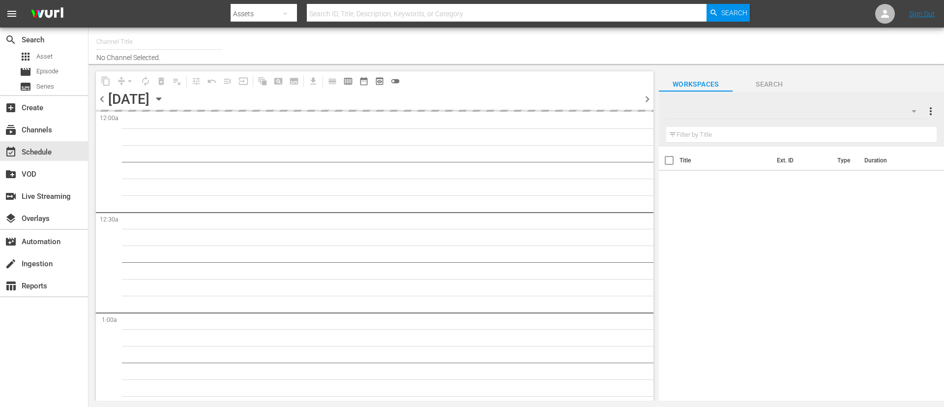
type input "FIFA+ English Global (1781)"
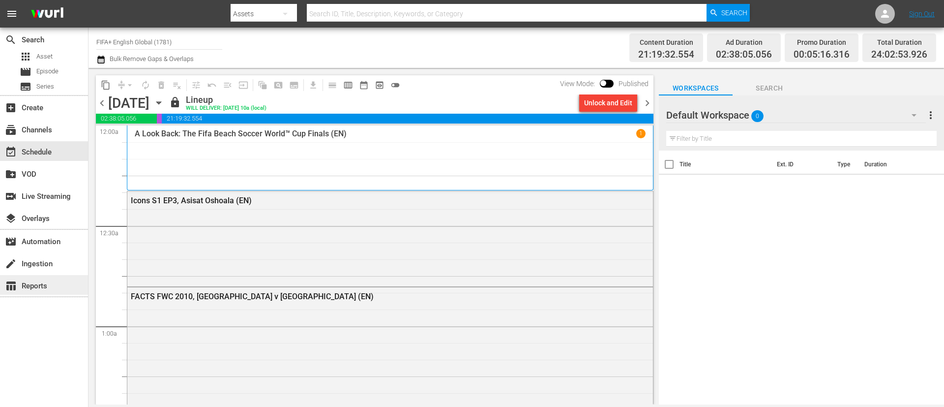
click at [35, 280] on div "table_chart Reports" at bounding box center [27, 284] width 55 height 9
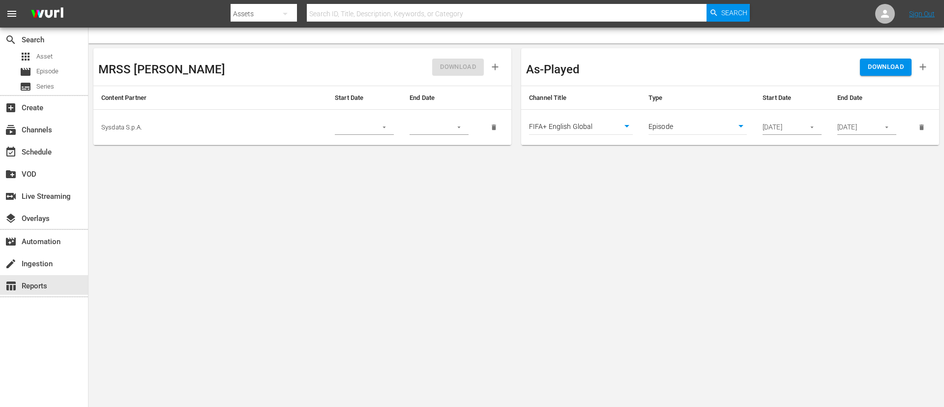
click at [813, 128] on icon "button" at bounding box center [812, 126] width 7 height 7
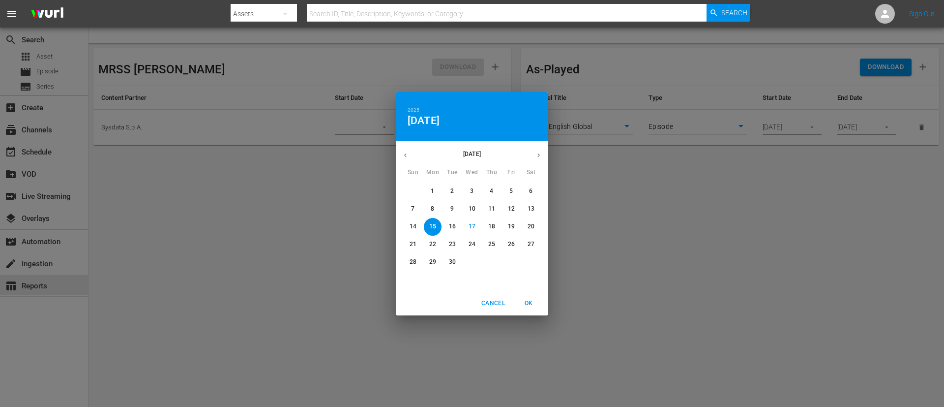
click at [492, 231] on button "18" at bounding box center [492, 227] width 18 height 18
click at [521, 301] on span "OK" at bounding box center [529, 303] width 24 height 10
type input "[DATE]"
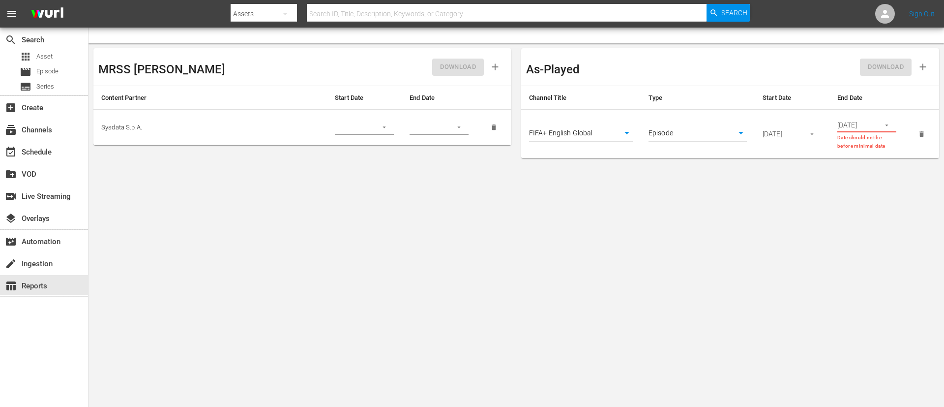
click at [889, 123] on icon "button" at bounding box center [886, 124] width 7 height 7
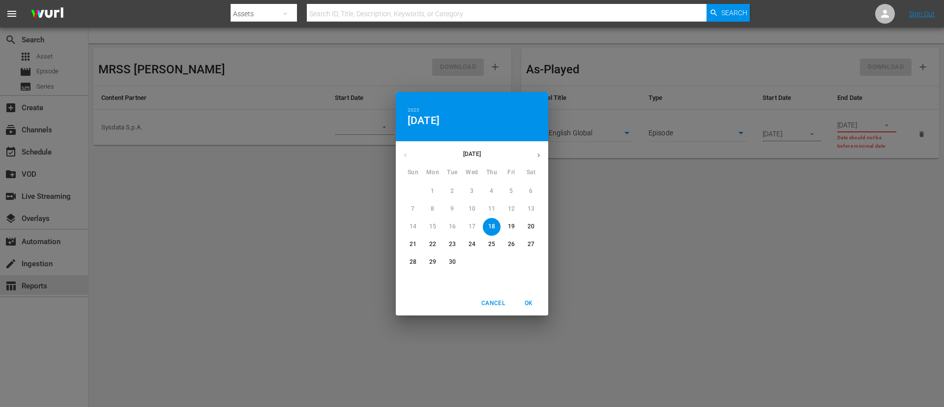
click at [415, 243] on p "21" at bounding box center [413, 244] width 7 height 8
click at [525, 302] on span "OK" at bounding box center [529, 303] width 24 height 10
type input "[DATE]"
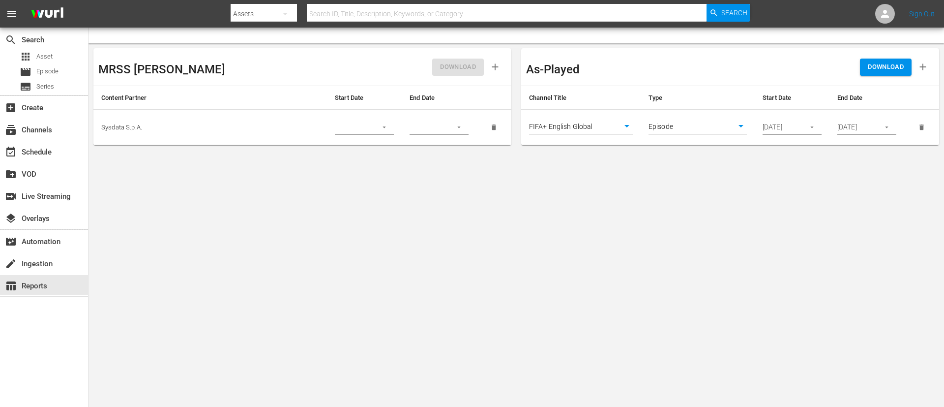
click at [880, 70] on span "DOWNLOAD" at bounding box center [886, 66] width 36 height 11
click at [68, 68] on div "movie Episode" at bounding box center [44, 72] width 88 height 14
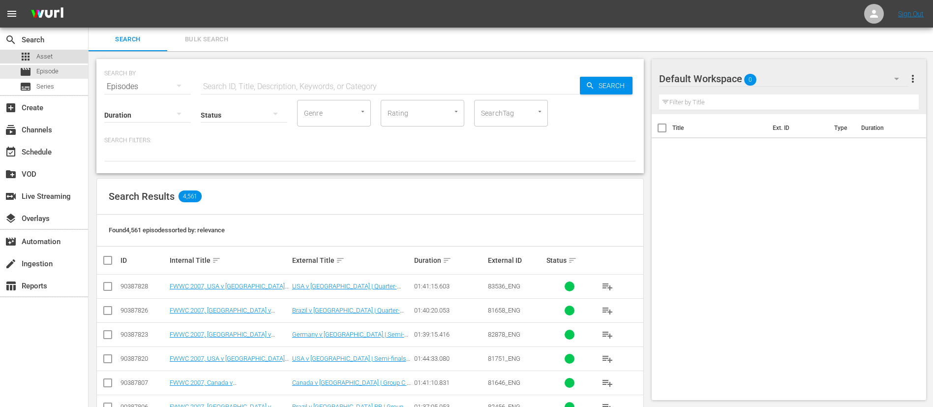
click at [39, 60] on span "Asset" at bounding box center [44, 57] width 16 height 10
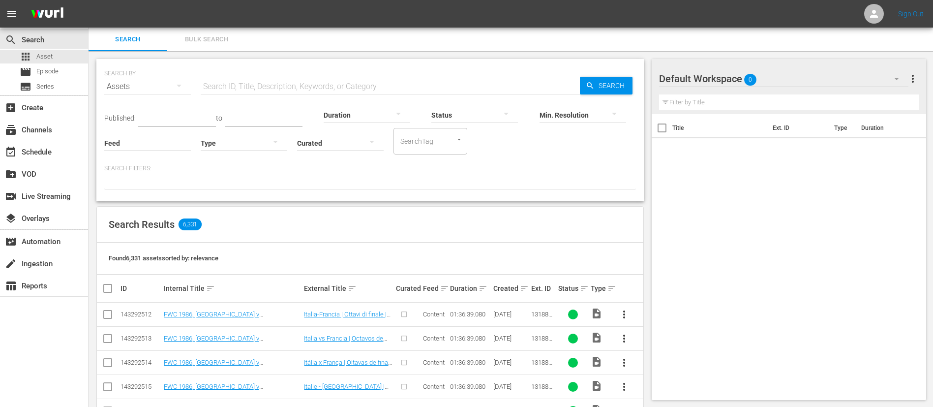
click at [224, 36] on span "Bulk Search" at bounding box center [206, 39] width 67 height 11
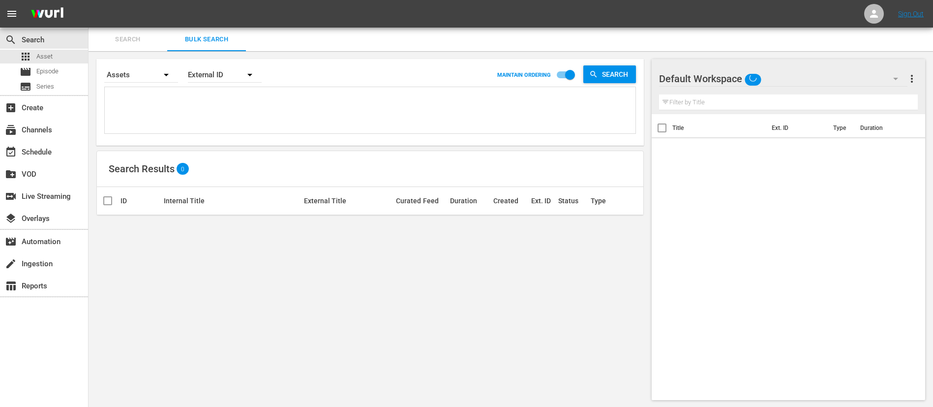
click at [189, 109] on textarea at bounding box center [371, 112] width 528 height 45
paste textarea "75864_ENG 79058_ENG 75896_ENG 79069_ENG 75898_ENG 75897_ENG 75931_ENG 76083_ENG…"
type textarea "75864_ENG 79058_ENG 75896_ENG 79069_ENG 75898_ENG 75897_ENG 75931_ENG 76083_ENG…"
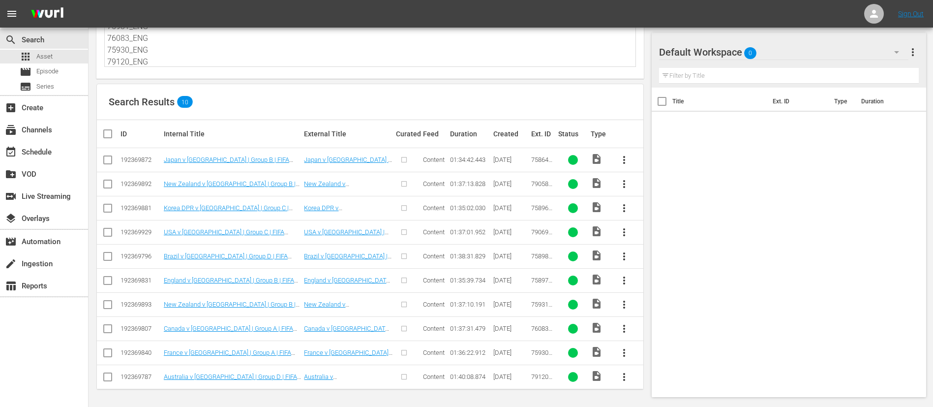
scroll to position [67, 0]
click at [104, 131] on input "checkbox" at bounding box center [112, 133] width 20 height 12
checkbox input "true"
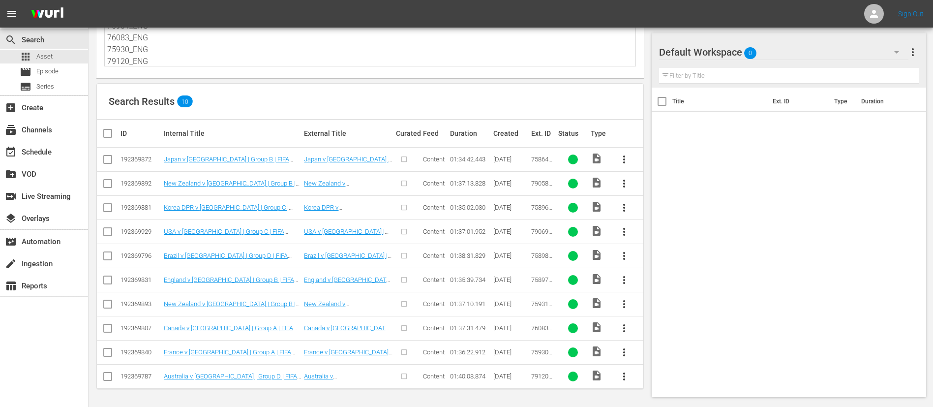
checkbox input "true"
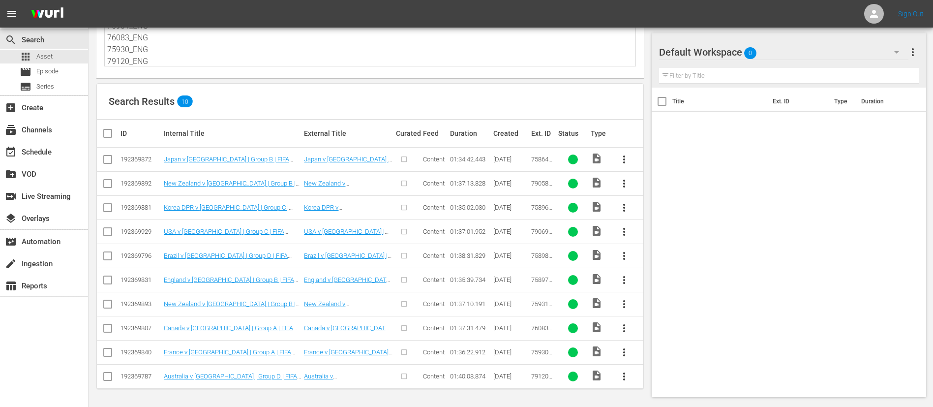
checkbox input "true"
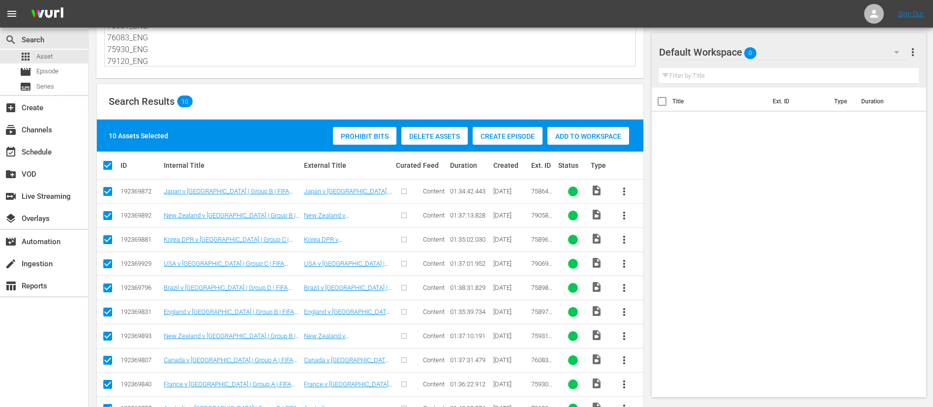
click at [526, 130] on div "Create Episode" at bounding box center [508, 136] width 70 height 19
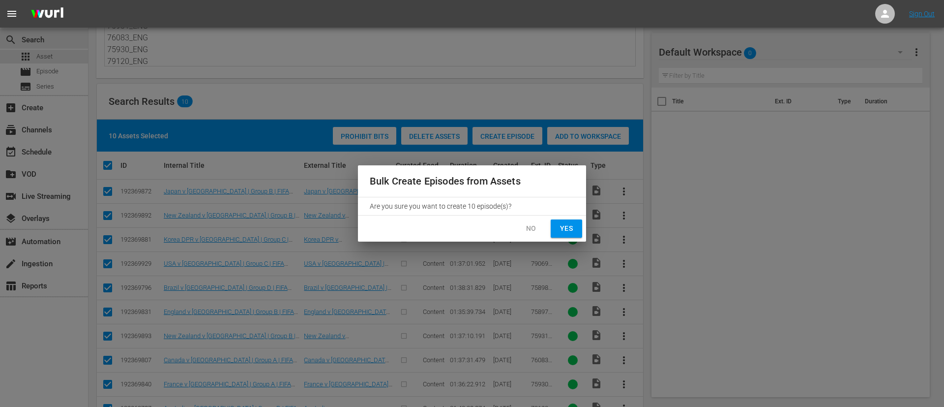
click at [571, 224] on span "Yes" at bounding box center [567, 228] width 16 height 12
checkbox input "false"
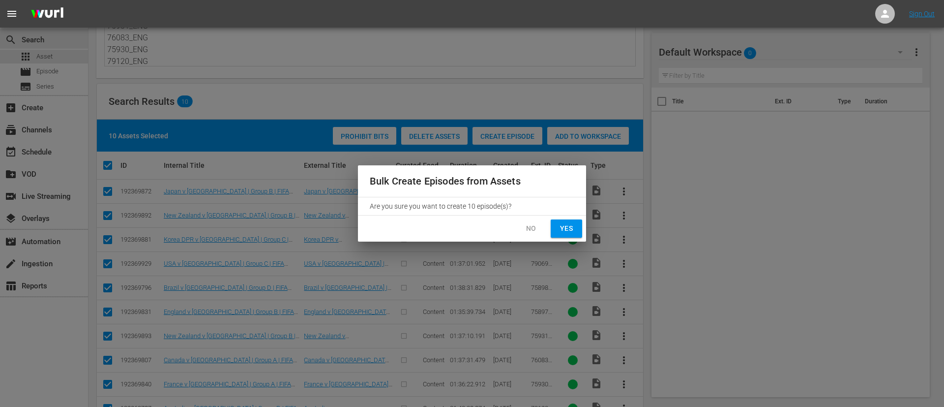
checkbox input "false"
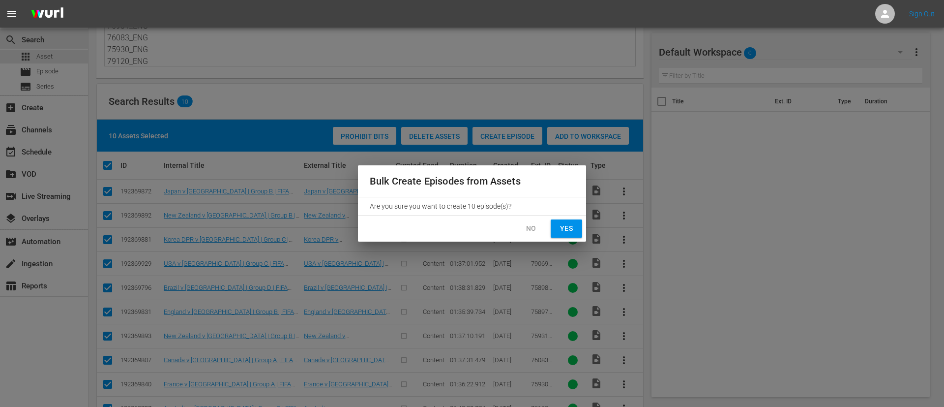
checkbox input "false"
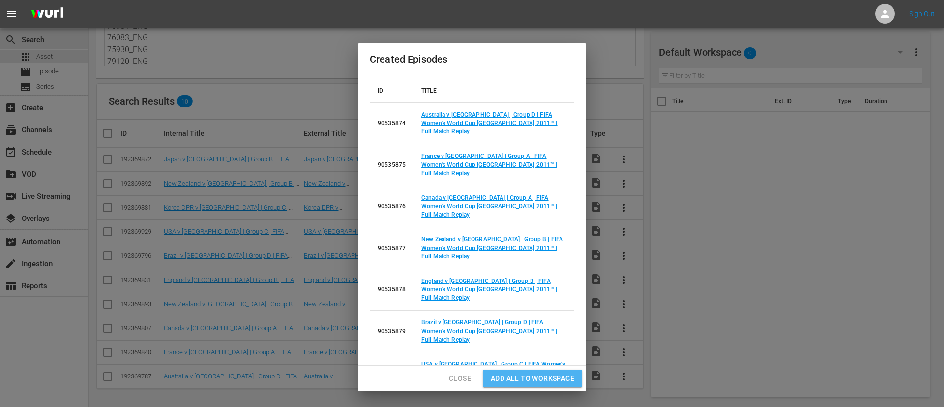
click at [559, 373] on span "Add all to Workspace" at bounding box center [533, 378] width 84 height 12
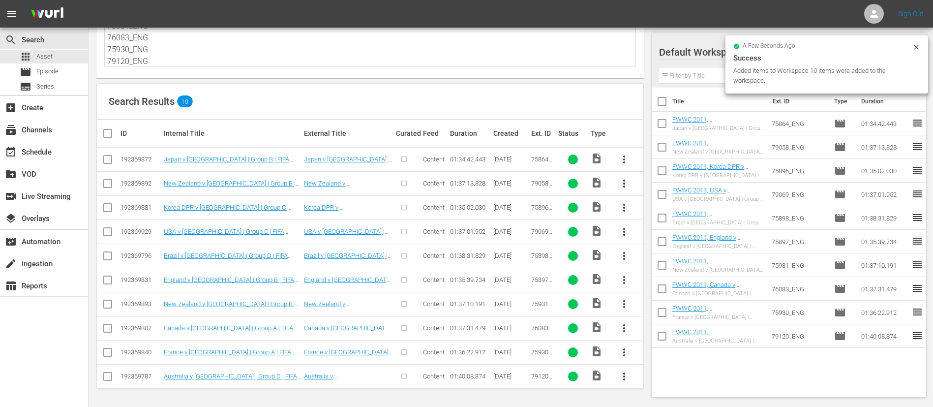
click at [914, 46] on icon at bounding box center [916, 47] width 8 height 8
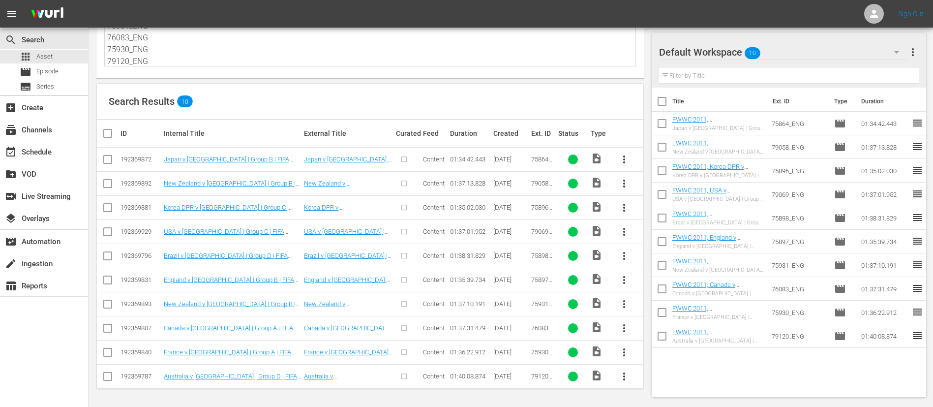
click at [658, 99] on input "checkbox" at bounding box center [662, 103] width 21 height 21
checkbox input "true"
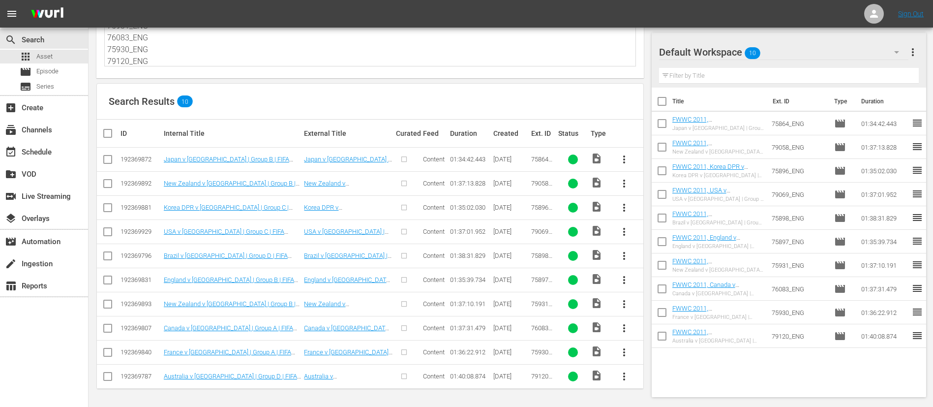
checkbox input "true"
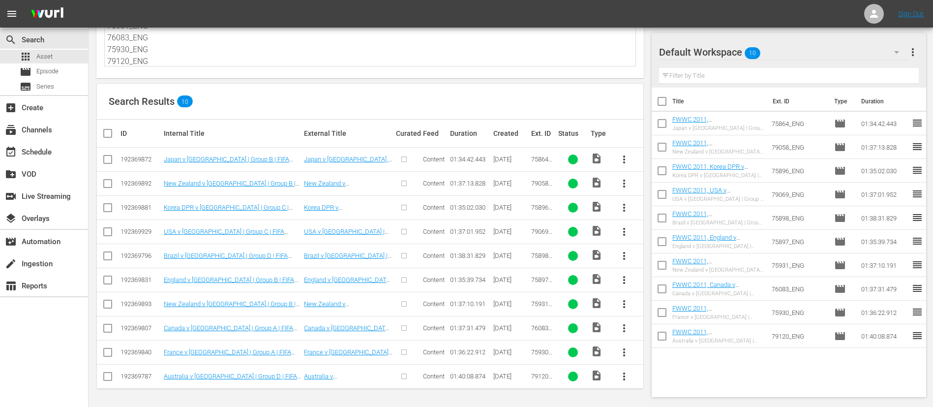
checkbox input "true"
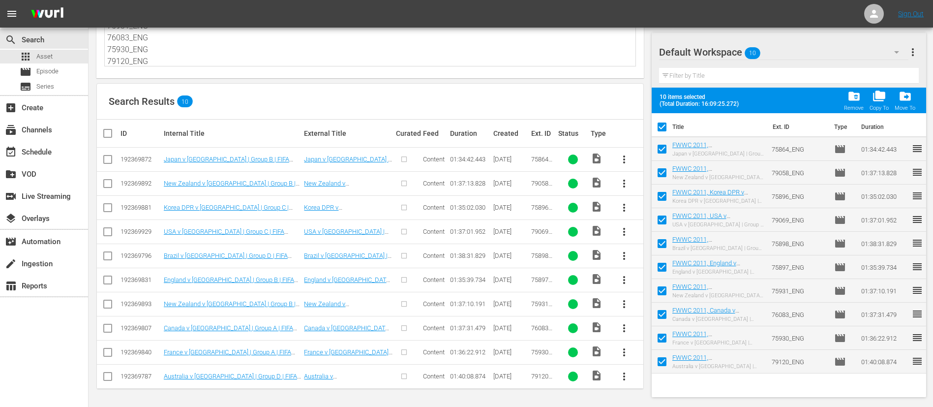
click at [916, 54] on span "more_vert" at bounding box center [913, 52] width 12 height 12
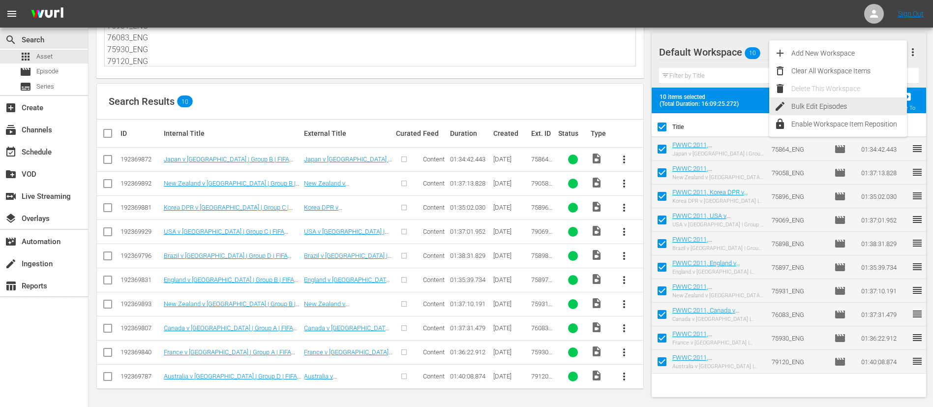
click at [834, 102] on div "Bulk Edit Episodes" at bounding box center [849, 106] width 116 height 18
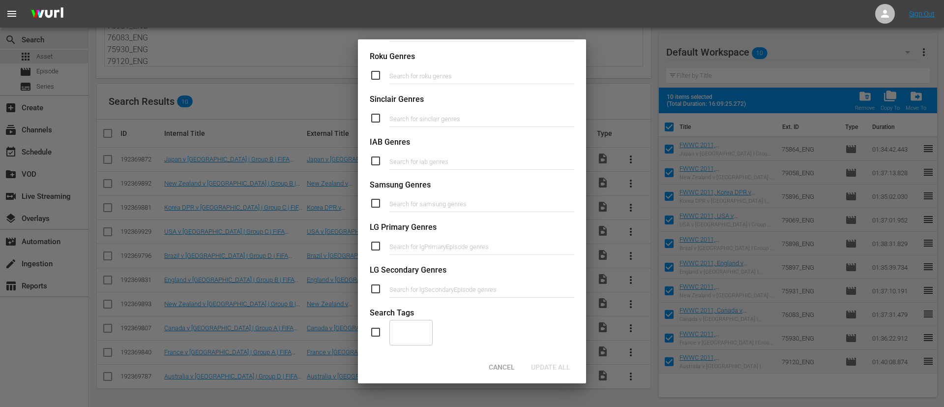
scroll to position [373, 0]
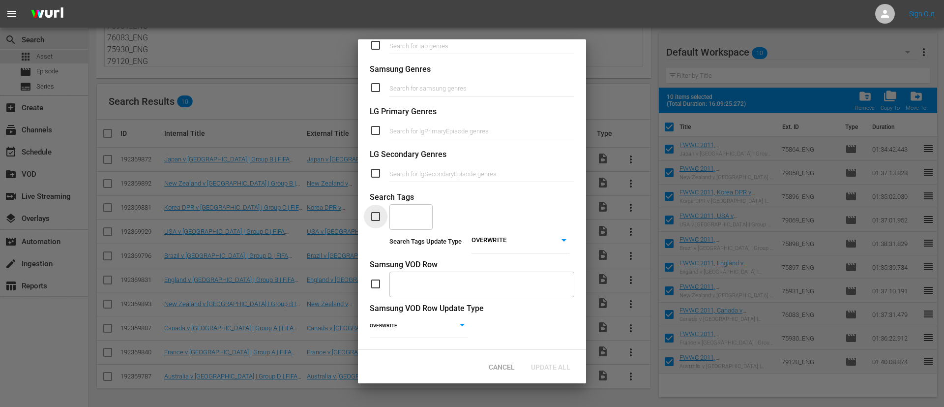
click at [381, 210] on input "checkbox" at bounding box center [380, 216] width 20 height 12
checkbox input "true"
click at [495, 225] on body "menu Sign Out search Search apps Asset movie Episode subtitles Series add_box C…" at bounding box center [472, 136] width 944 height 407
click at [502, 241] on li "ADD" at bounding box center [514, 243] width 98 height 13
type input "ADD"
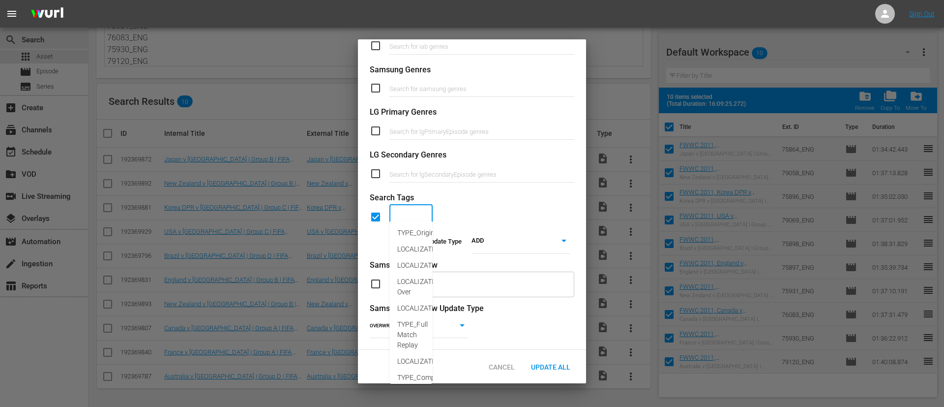
click at [408, 210] on input "text" at bounding box center [404, 217] width 20 height 18
type input "f"
click at [409, 249] on span "TYPE_Full Match Replay" at bounding box center [412, 259] width 30 height 31
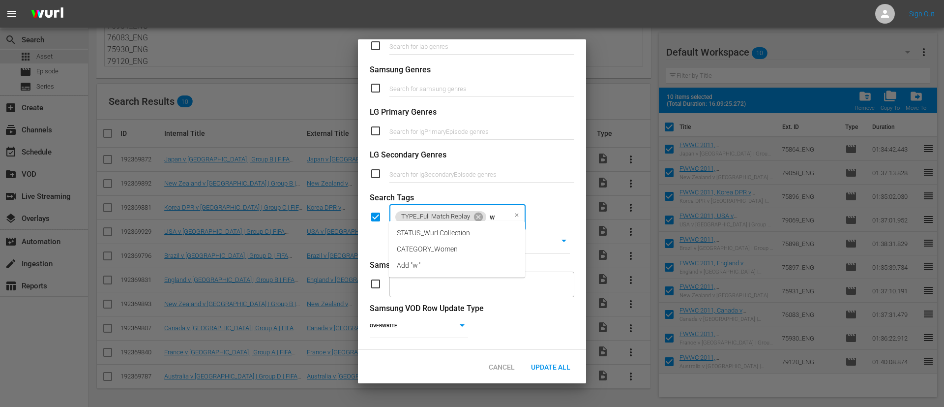
type input "wo"
click at [425, 225] on li "CATEGORY_Women" at bounding box center [457, 233] width 136 height 16
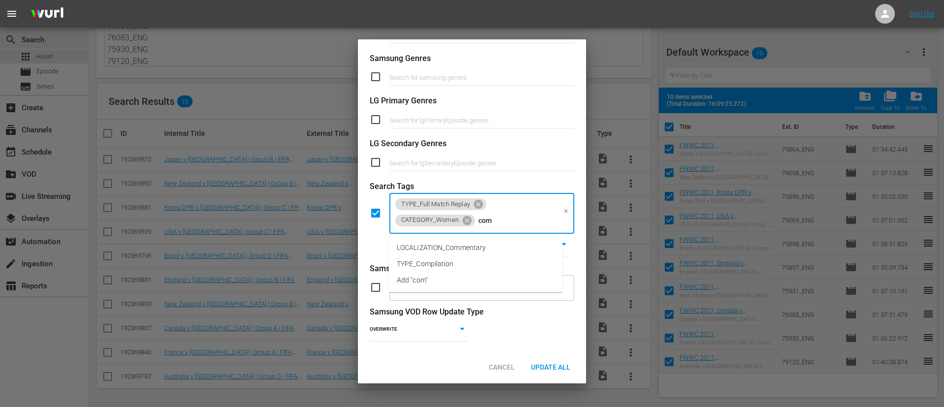
type input "comm"
click at [502, 253] on li "LOCALIZATION_Commentary" at bounding box center [476, 248] width 174 height 16
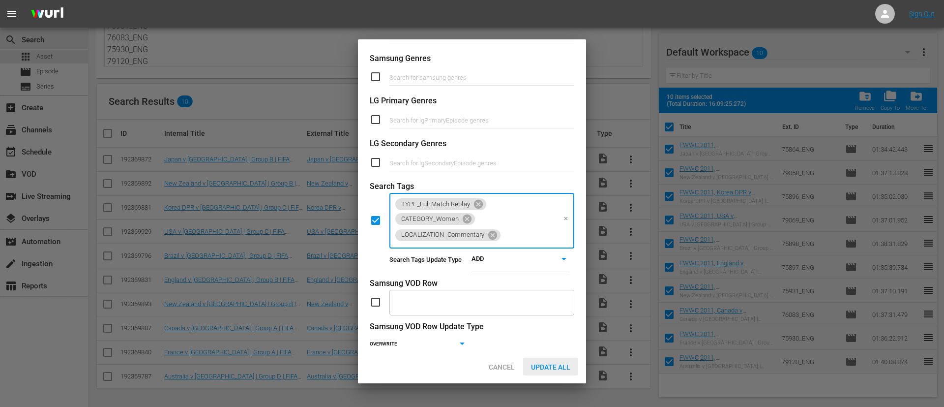
click at [540, 369] on span "Update All" at bounding box center [550, 367] width 55 height 8
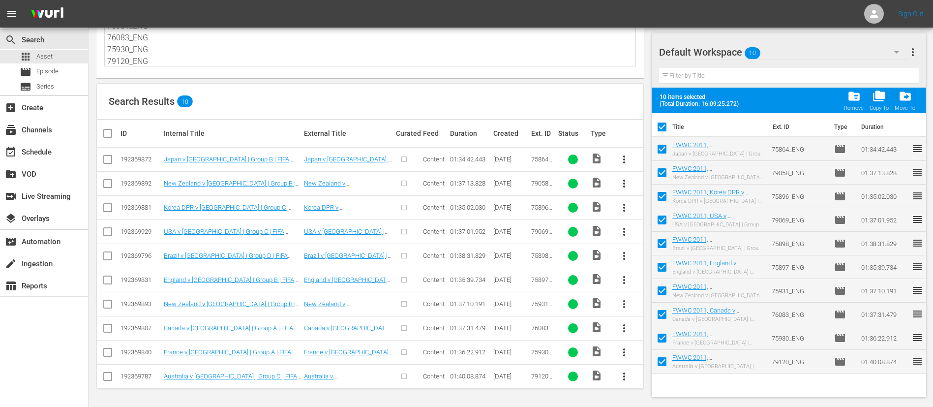
click at [663, 126] on input "checkbox" at bounding box center [662, 129] width 21 height 21
checkbox input "false"
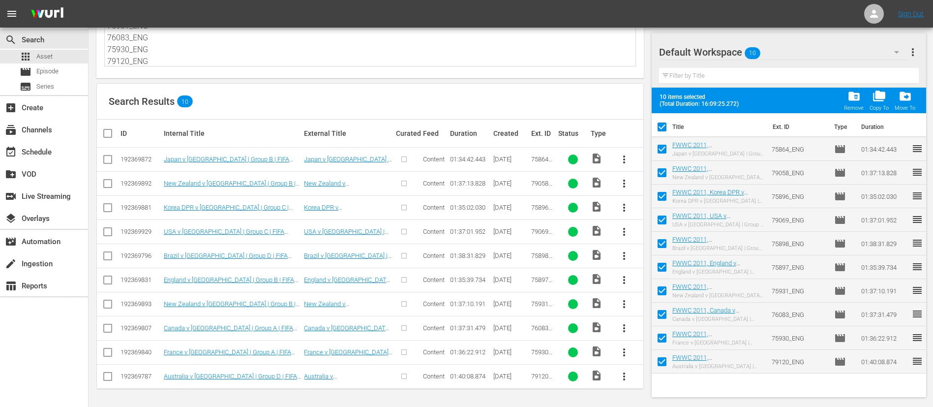
checkbox input "false"
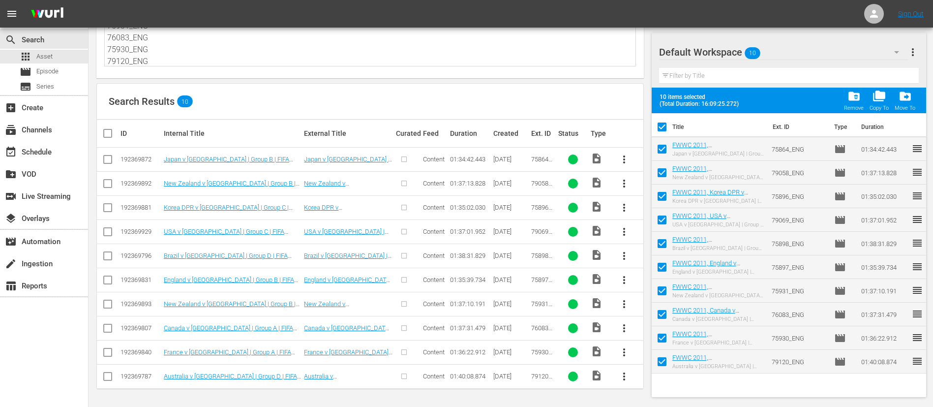
checkbox input "false"
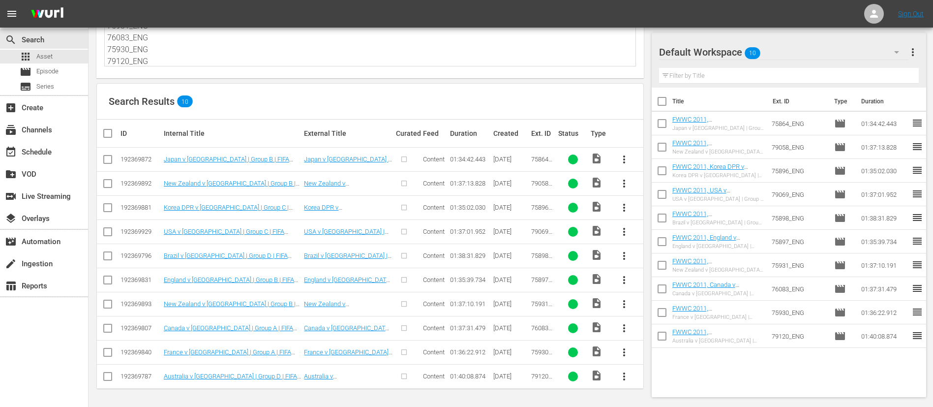
click at [659, 195] on input "checkbox" at bounding box center [662, 196] width 21 height 21
checkbox input "true"
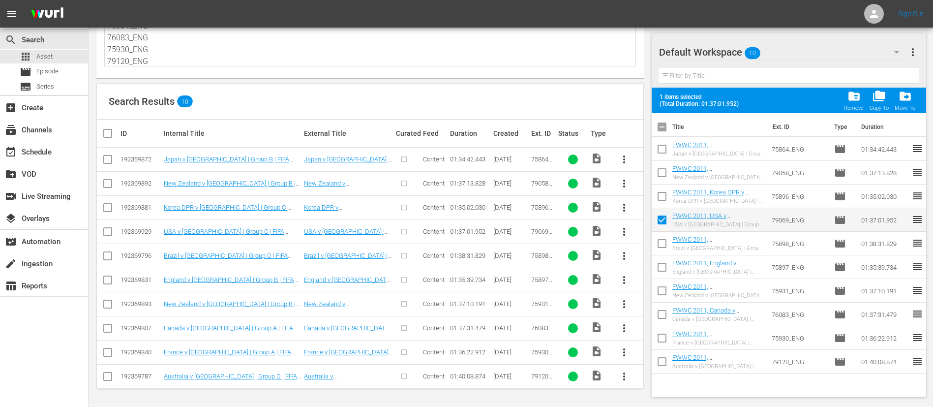
click at [665, 267] on input "checkbox" at bounding box center [662, 269] width 21 height 21
checkbox input "true"
click at [665, 315] on input "checkbox" at bounding box center [662, 316] width 21 height 21
checkbox input "true"
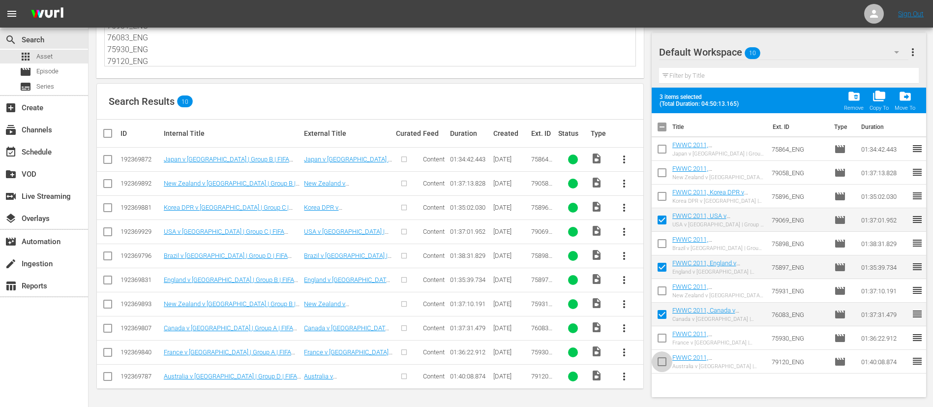
click at [664, 360] on input "checkbox" at bounding box center [662, 363] width 21 height 21
checkbox input "true"
click at [913, 56] on span "more_vert" at bounding box center [913, 52] width 12 height 12
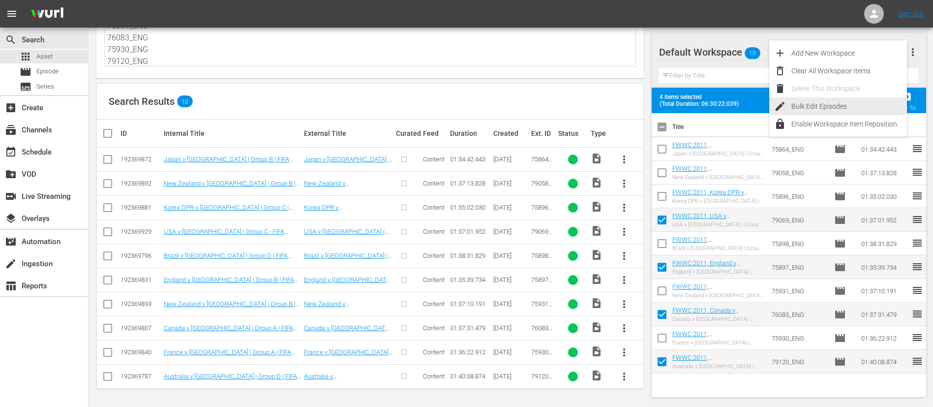
click at [829, 104] on div "Bulk Edit Episodes" at bounding box center [849, 106] width 116 height 18
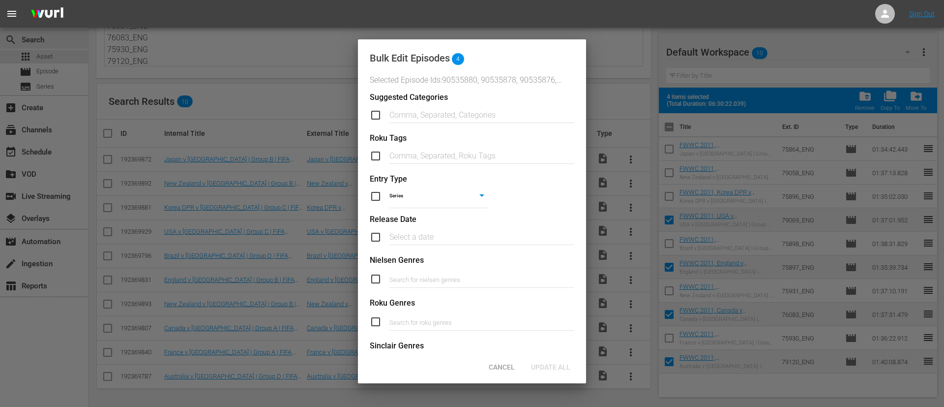
scroll to position [373, 0]
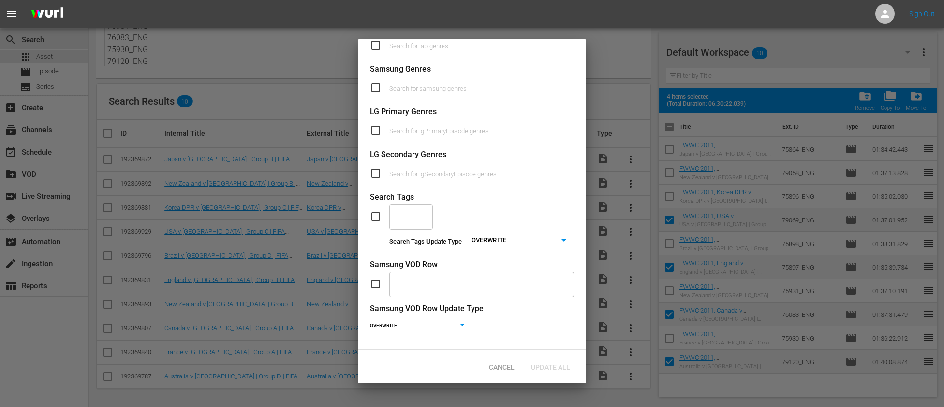
click at [375, 210] on input "checkbox" at bounding box center [380, 216] width 20 height 12
checkbox input "true"
click at [534, 228] on body "menu Sign Out search Search apps Asset movie Episode subtitles Series add_box C…" at bounding box center [472, 136] width 944 height 407
click at [482, 245] on li "ADD" at bounding box center [514, 243] width 98 height 13
type input "ADD"
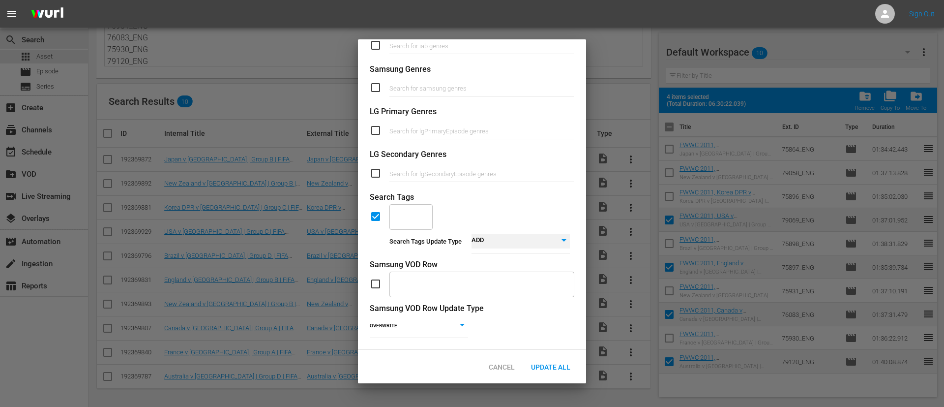
click at [416, 209] on div "​" at bounding box center [411, 216] width 43 height 27
type input "content"
click at [406, 233] on span "LOCALIZATION_Content" at bounding box center [434, 233] width 74 height 10
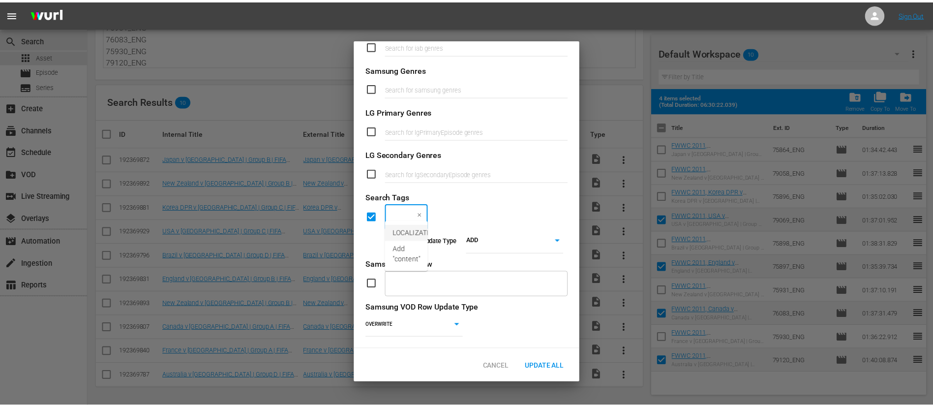
scroll to position [0, 0]
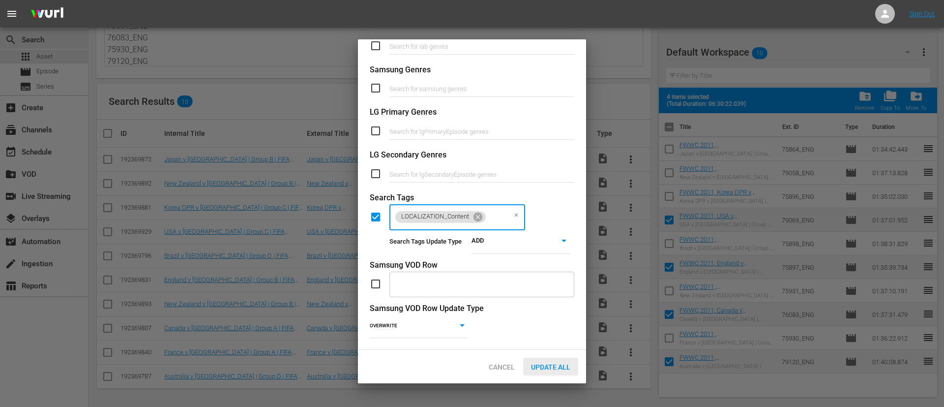
click at [569, 365] on span "Update All" at bounding box center [550, 367] width 55 height 8
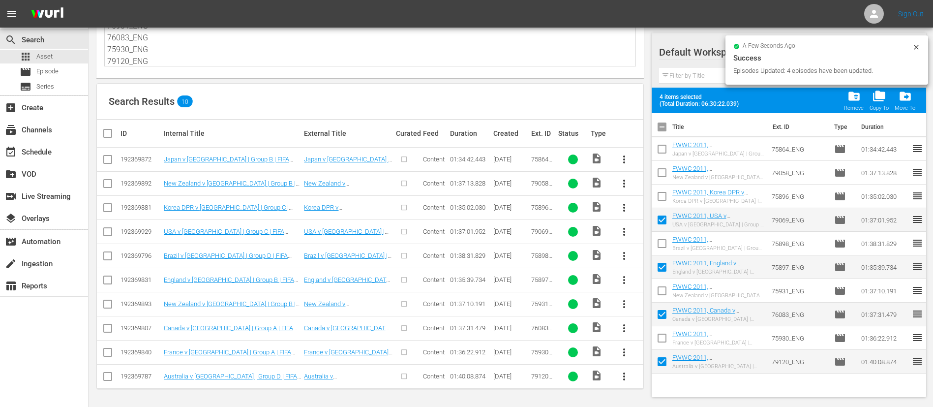
click at [918, 46] on icon at bounding box center [916, 47] width 4 height 4
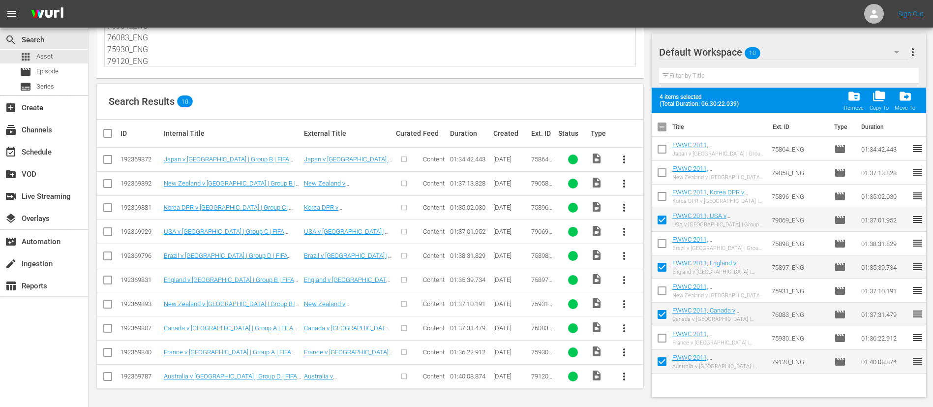
click at [909, 56] on span "more_vert" at bounding box center [913, 52] width 12 height 12
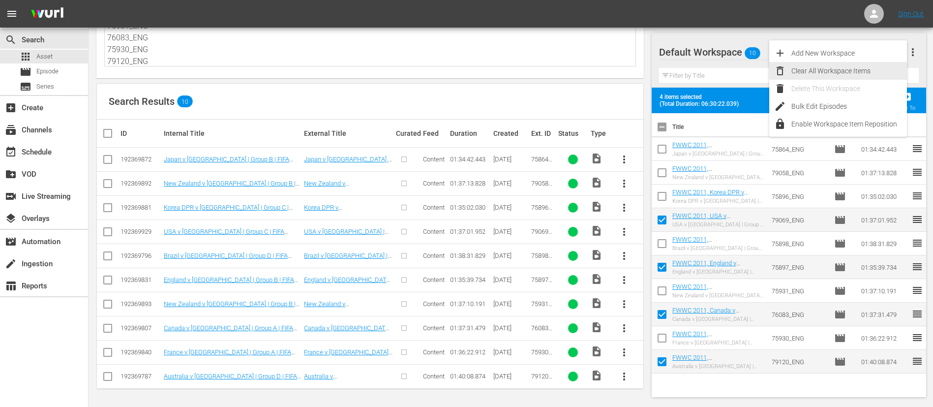
click at [852, 73] on div "Clear All Workspace Items" at bounding box center [849, 71] width 116 height 18
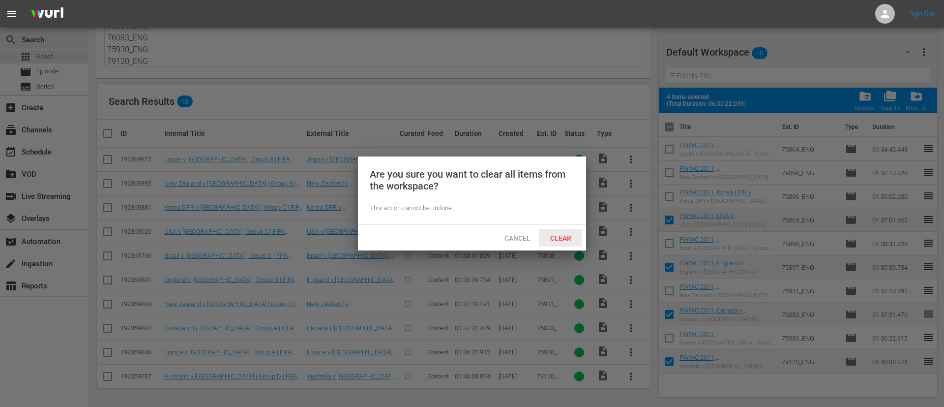
click at [550, 235] on span "Clear" at bounding box center [560, 238] width 37 height 8
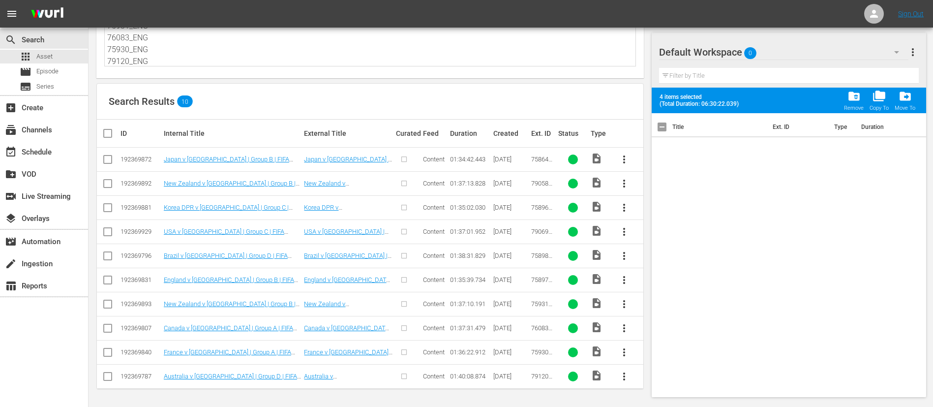
click at [198, 54] on textarea "75864_ENG 79058_ENG 75896_ENG 79069_ENG 75898_ENG 75897_ENG 75931_ENG 76083_ENG…" at bounding box center [371, 43] width 528 height 45
paste textarea "79771_ENG 79119_ENG 79802_ENG 79001_ENG 78124_ENG 78094_ENG 78097_ENG 82455_ENG…"
type textarea "79771_ENG 79119_ENG 79802_ENG 79001_ENG 78124_ENG 78094_ENG 78097_ENG 82455_ENG…"
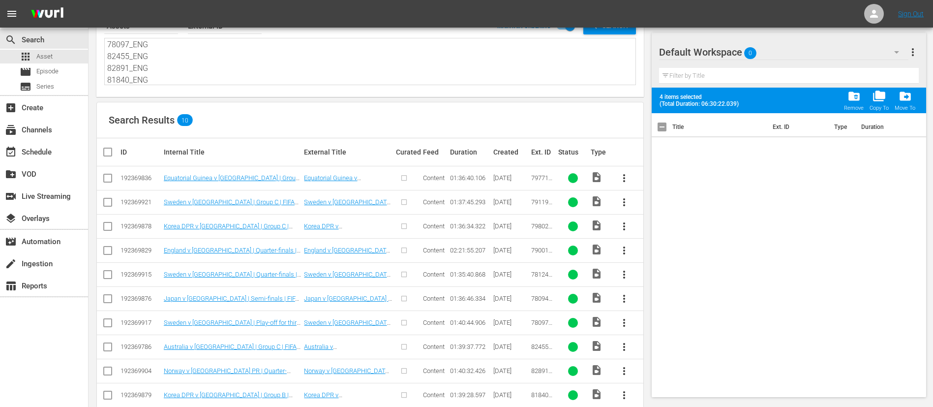
scroll to position [67, 0]
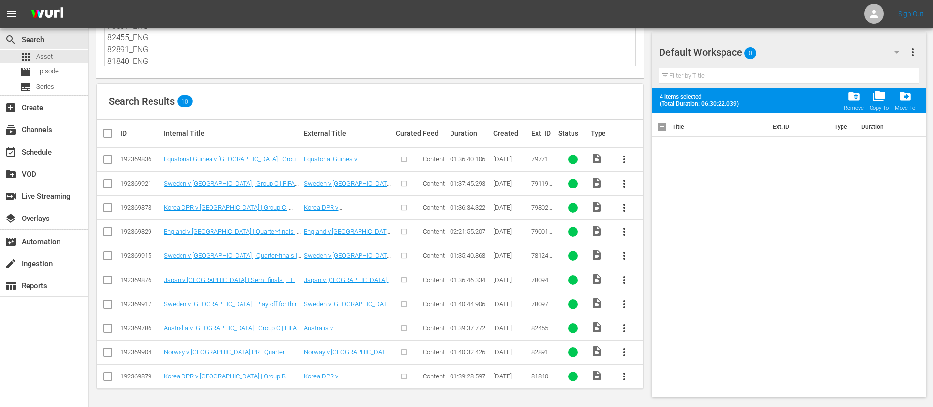
type textarea "79771_ENG 79119_ENG 79802_ENG 79001_ENG 78124_ENG 78094_ENG 78097_ENG 82455_ENG…"
click at [114, 132] on input "checkbox" at bounding box center [112, 133] width 20 height 12
checkbox input "true"
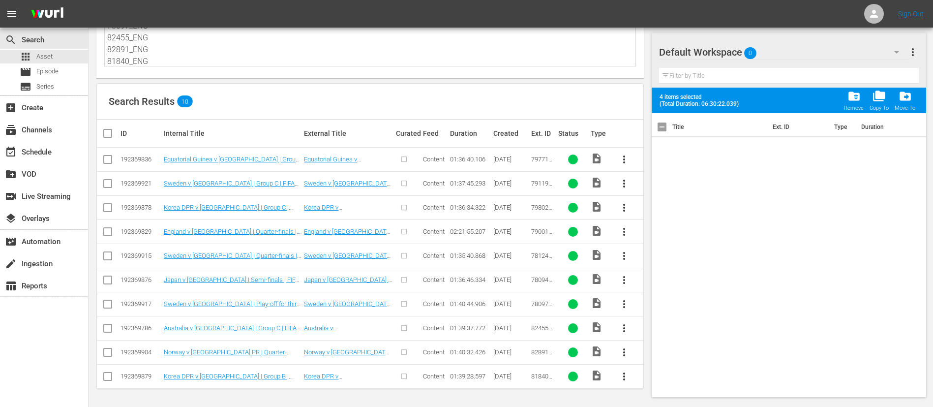
checkbox input "true"
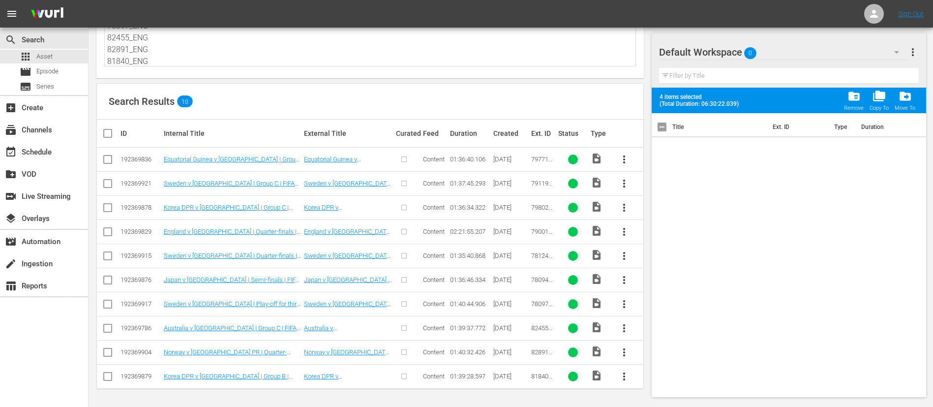
checkbox input "true"
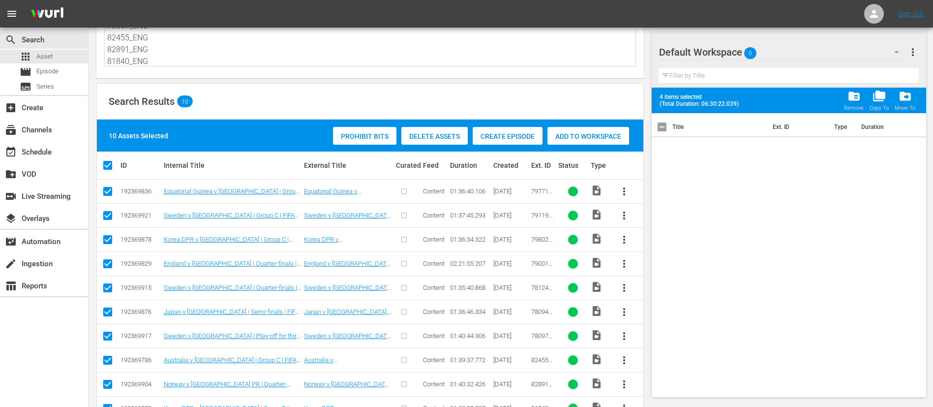
click at [528, 134] on span "Create Episode" at bounding box center [508, 136] width 70 height 8
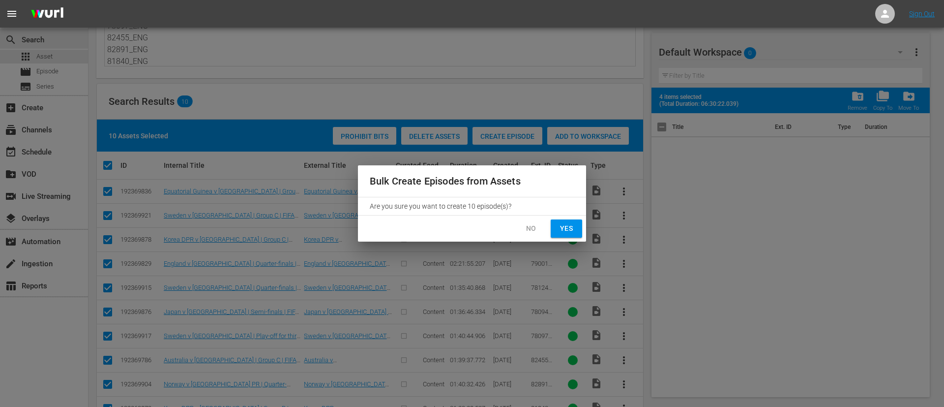
click at [564, 220] on button "Yes" at bounding box center [566, 228] width 31 height 18
checkbox input "false"
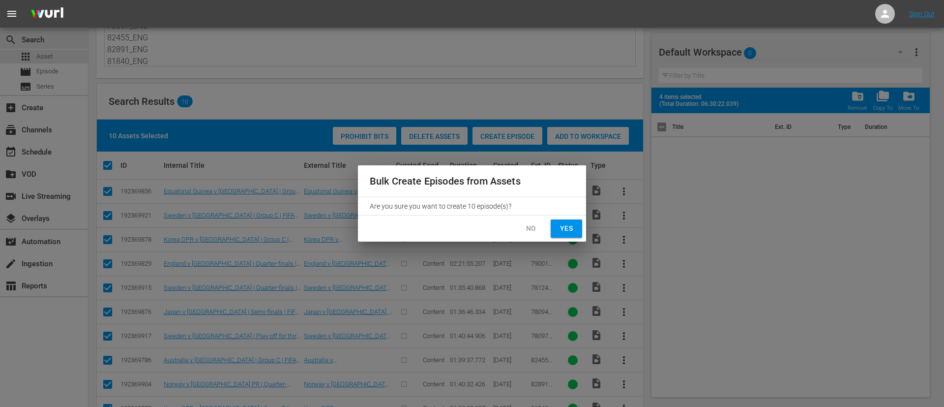
checkbox input "false"
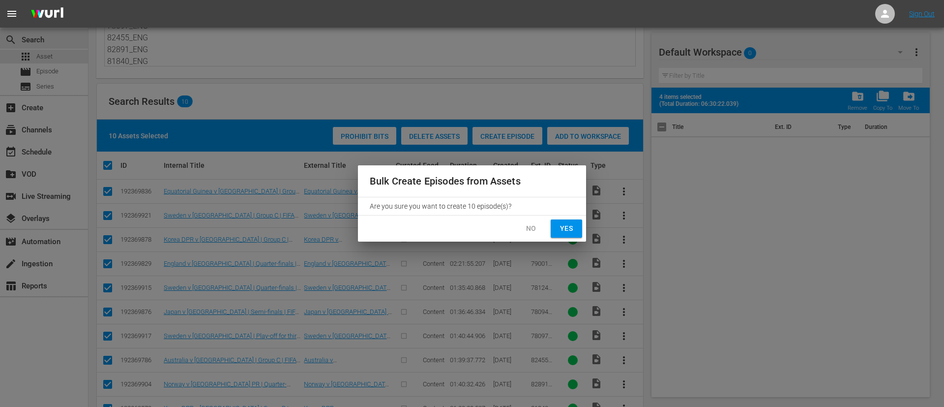
checkbox input "false"
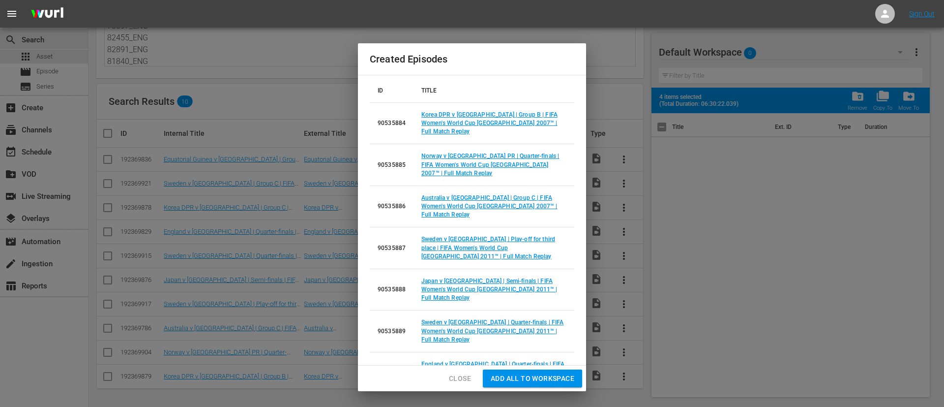
click at [546, 382] on span "Add all to Workspace" at bounding box center [533, 378] width 84 height 12
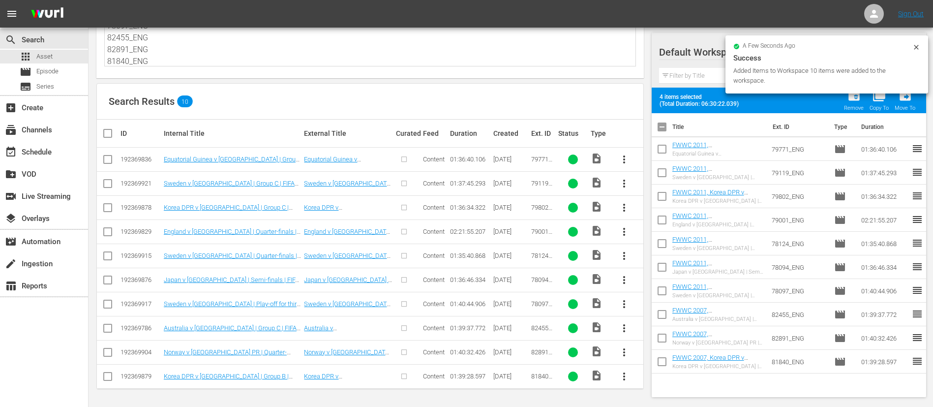
click at [665, 128] on input "checkbox" at bounding box center [662, 129] width 21 height 21
checkbox input "true"
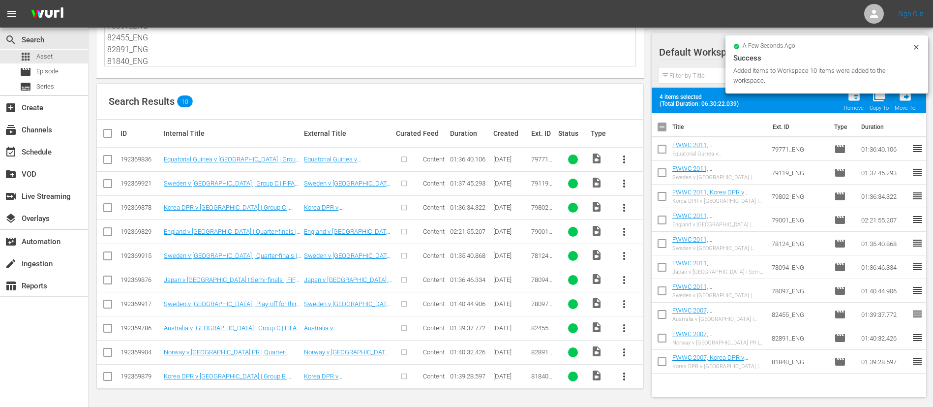
checkbox input "true"
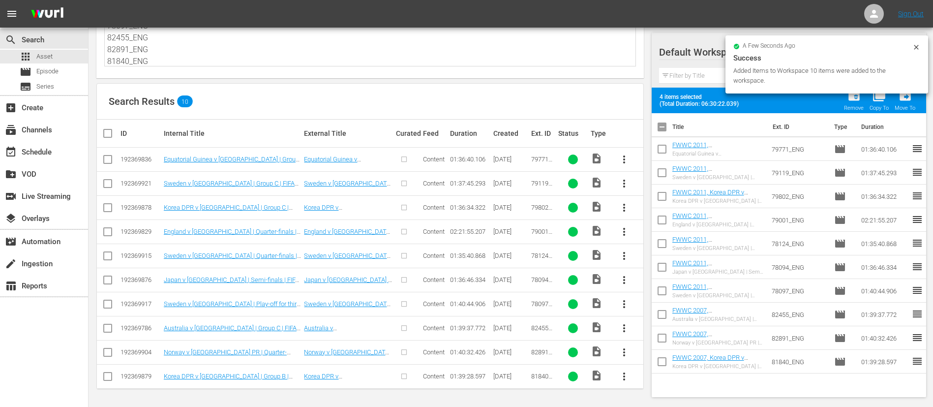
checkbox input "true"
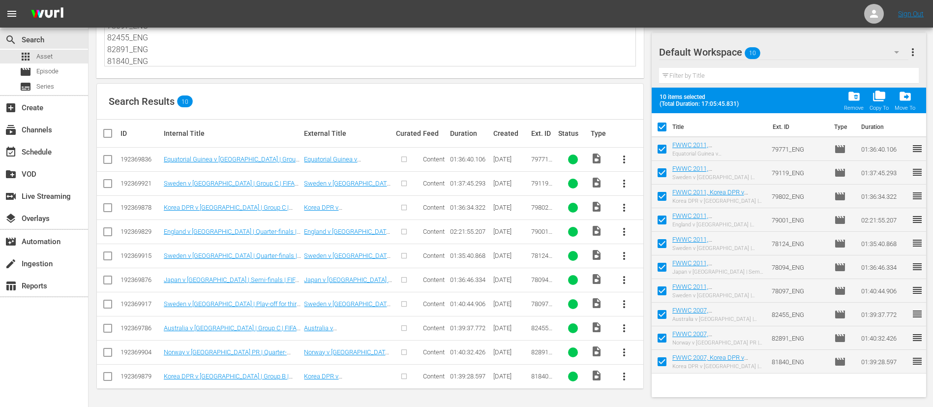
click at [917, 53] on span "more_vert" at bounding box center [913, 52] width 12 height 12
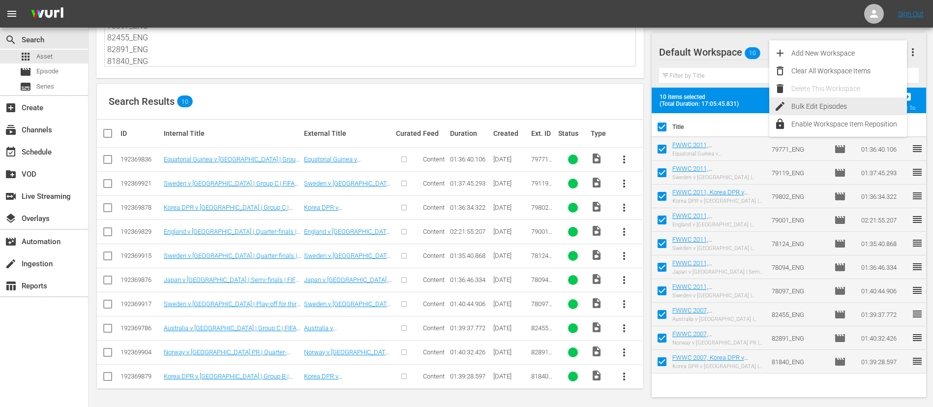
click at [829, 104] on div "Bulk Edit Episodes" at bounding box center [849, 106] width 116 height 18
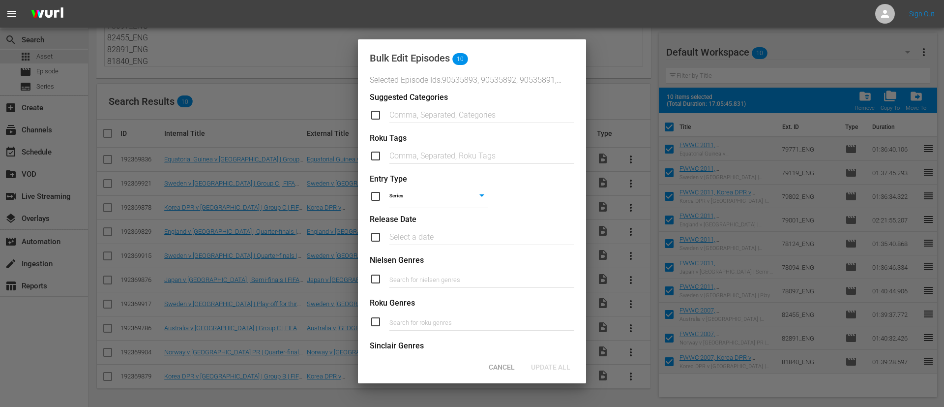
scroll to position [373, 0]
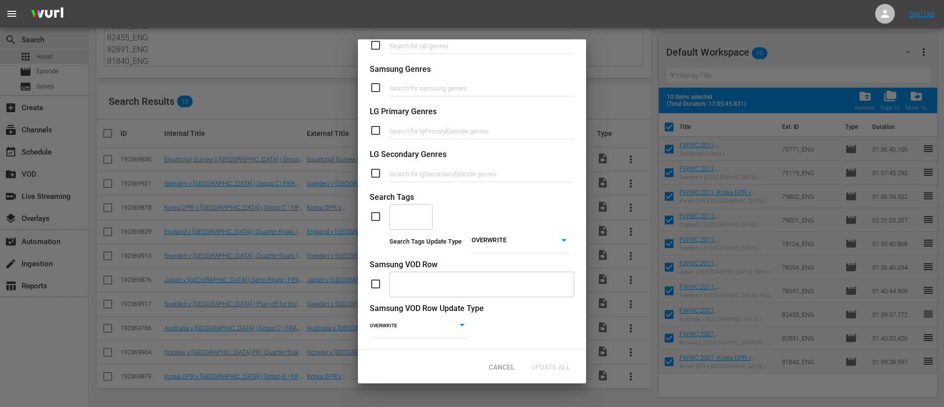
click at [377, 210] on input "checkbox" at bounding box center [380, 216] width 20 height 12
checkbox input "true"
click at [417, 206] on div "​" at bounding box center [411, 216] width 43 height 27
type input "full"
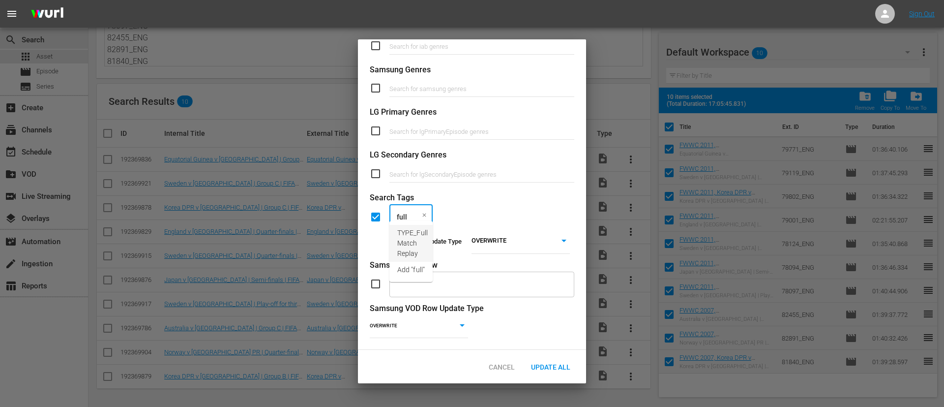
click at [420, 229] on span "TYPE_Full Match Replay" at bounding box center [412, 243] width 30 height 31
type input "women"
click at [420, 229] on span "CATEGORY_Women" at bounding box center [427, 233] width 61 height 10
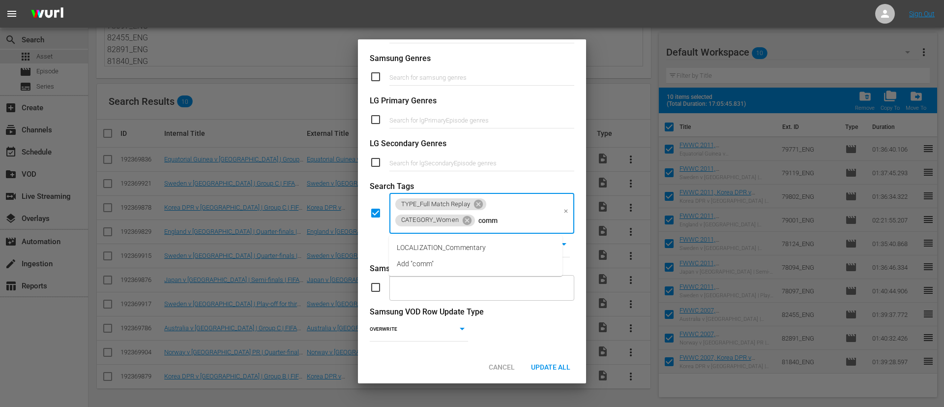
type input "comme"
click at [426, 248] on span "LOCALIZATION_Commentary" at bounding box center [441, 247] width 89 height 10
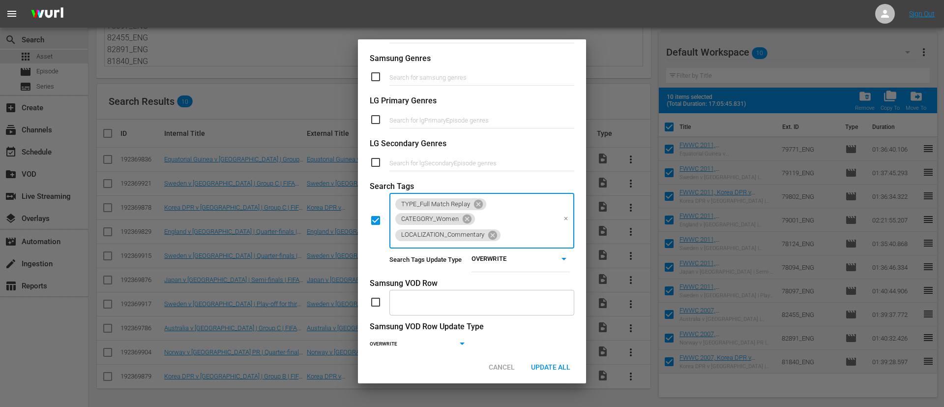
click at [485, 259] on body "menu Sign Out search Search apps Asset movie Episode subtitles Series add_box C…" at bounding box center [472, 136] width 944 height 407
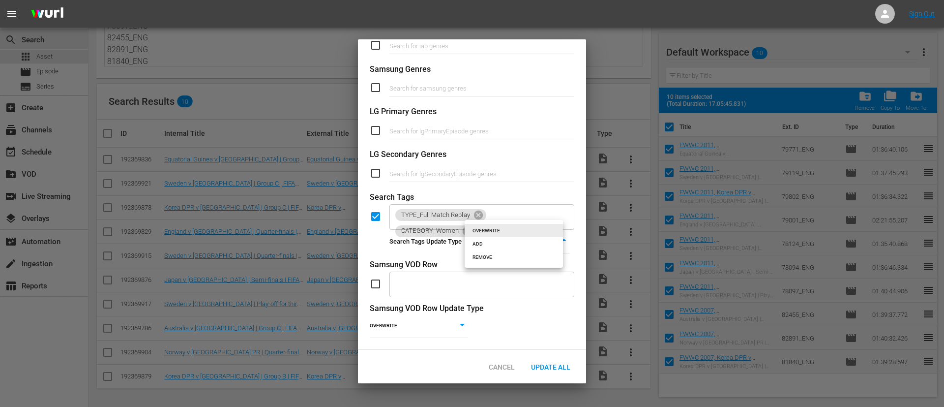
click at [500, 246] on li "ADD" at bounding box center [514, 243] width 98 height 13
type input "ADD"
click at [556, 366] on span "Update All" at bounding box center [550, 367] width 55 height 8
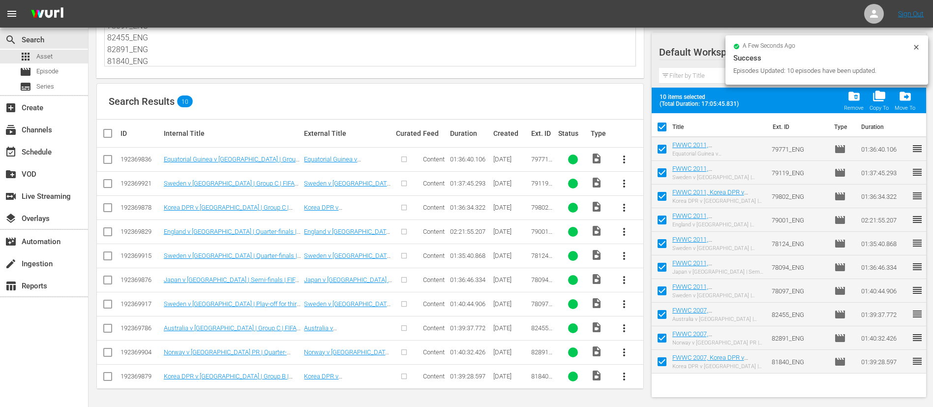
click at [666, 128] on input "checkbox" at bounding box center [662, 129] width 21 height 21
checkbox input "false"
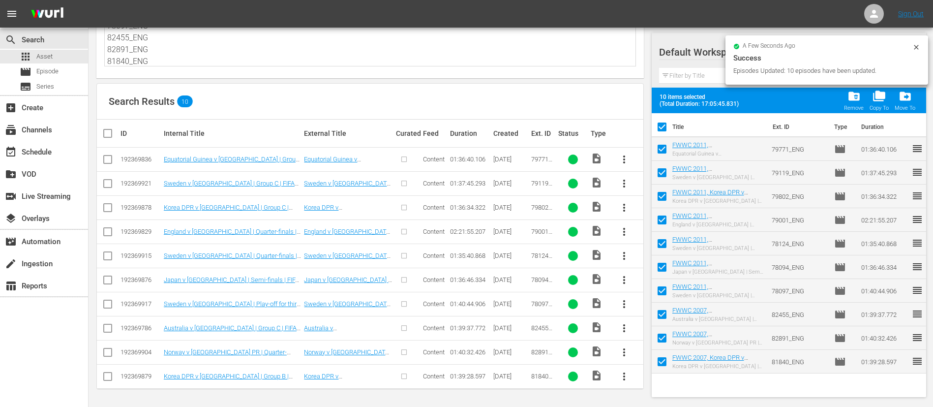
checkbox input "false"
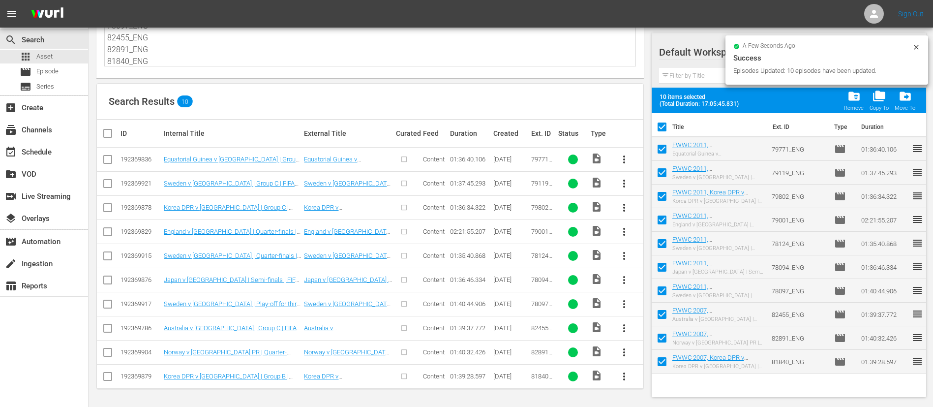
checkbox input "false"
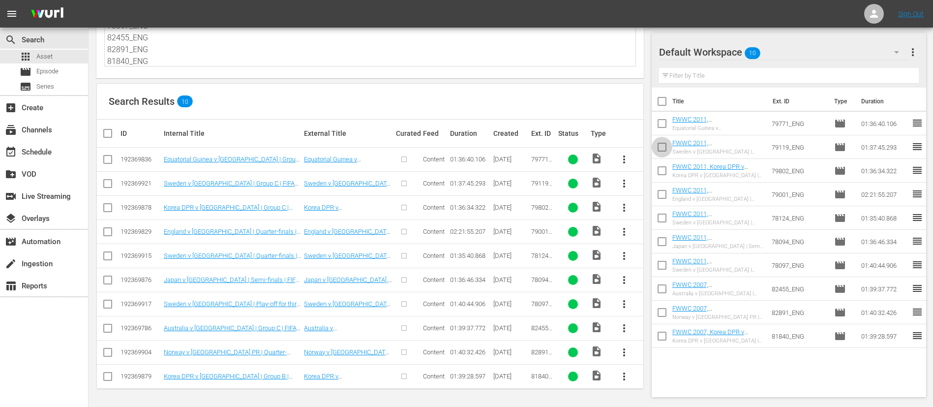
click at [657, 149] on input "checkbox" at bounding box center [662, 149] width 21 height 21
checkbox input "true"
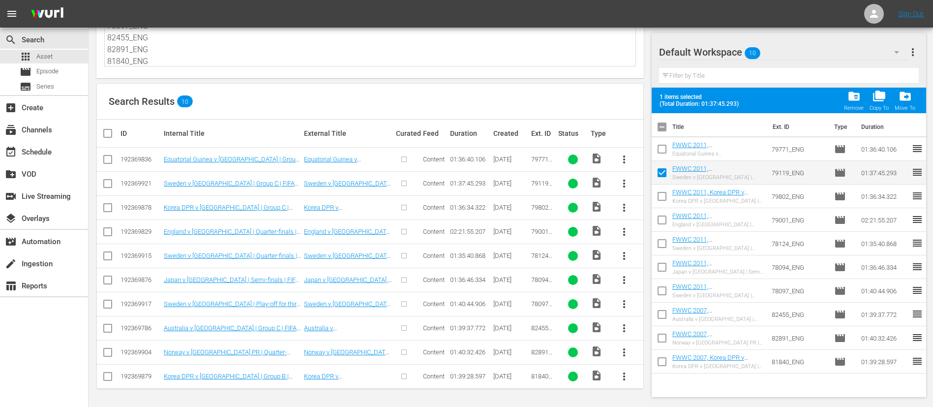
click at [665, 218] on input "checkbox" at bounding box center [662, 221] width 21 height 21
checkbox input "true"
click at [661, 243] on input "checkbox" at bounding box center [662, 245] width 21 height 21
checkbox input "true"
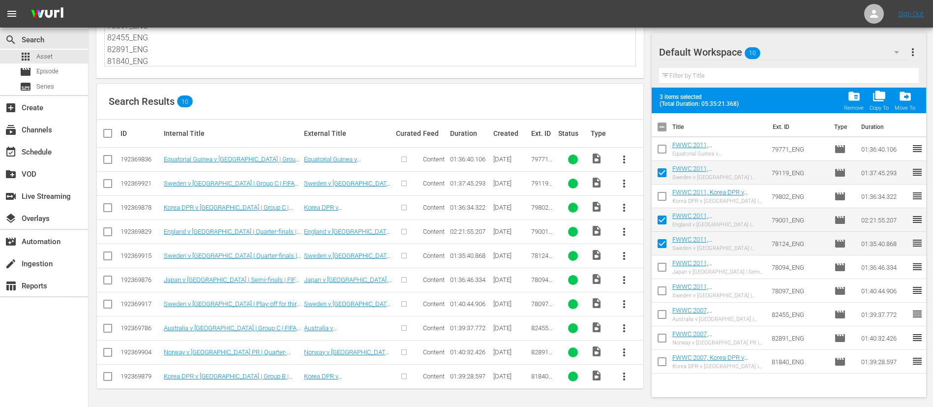
click at [659, 316] on input "checkbox" at bounding box center [662, 316] width 21 height 21
checkbox input "true"
click at [917, 55] on span "more_vert" at bounding box center [913, 52] width 12 height 12
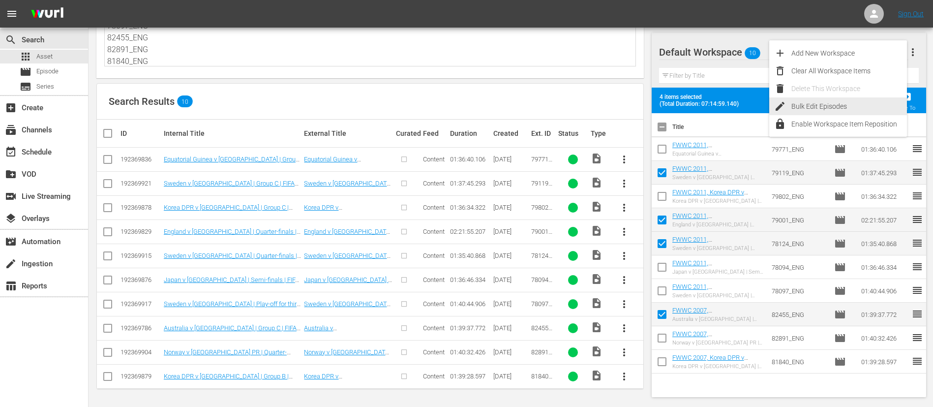
click at [841, 104] on div "Bulk Edit Episodes" at bounding box center [849, 106] width 116 height 18
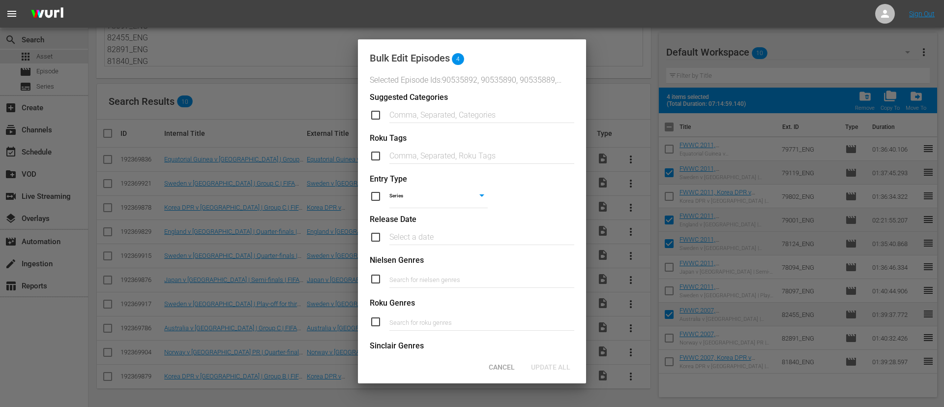
scroll to position [373, 0]
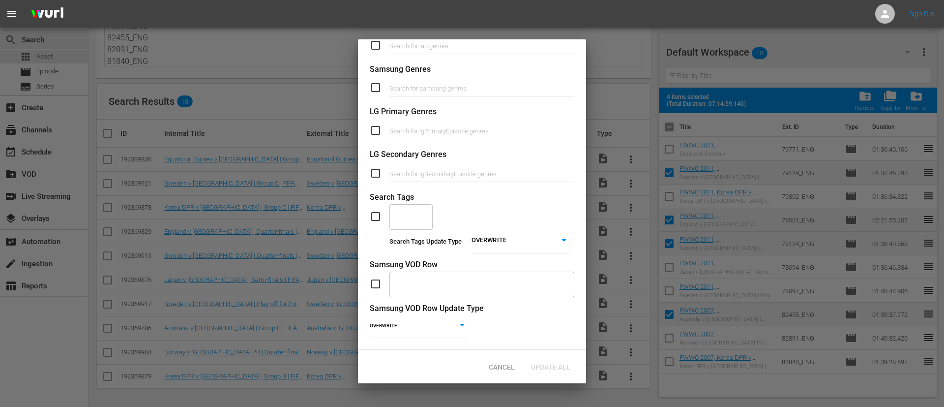
click at [374, 210] on input "checkbox" at bounding box center [380, 216] width 20 height 12
checkbox input "true"
click at [488, 230] on body "menu Sign Out search Search apps Asset movie Episode subtitles Series add_box C…" at bounding box center [472, 136] width 944 height 407
click at [498, 245] on li "ADD" at bounding box center [514, 243] width 98 height 13
type input "ADD"
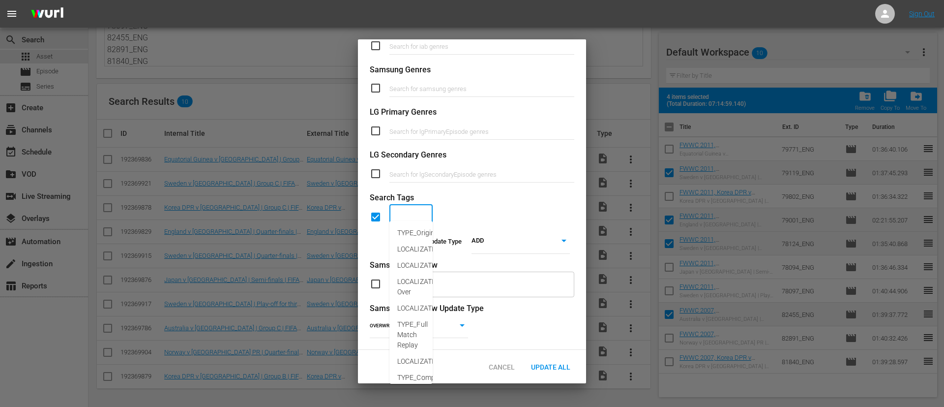
click at [408, 208] on input "text" at bounding box center [404, 217] width 20 height 18
type input "content"
click at [419, 233] on span "LOCALIZATION_Content" at bounding box center [434, 233] width 74 height 10
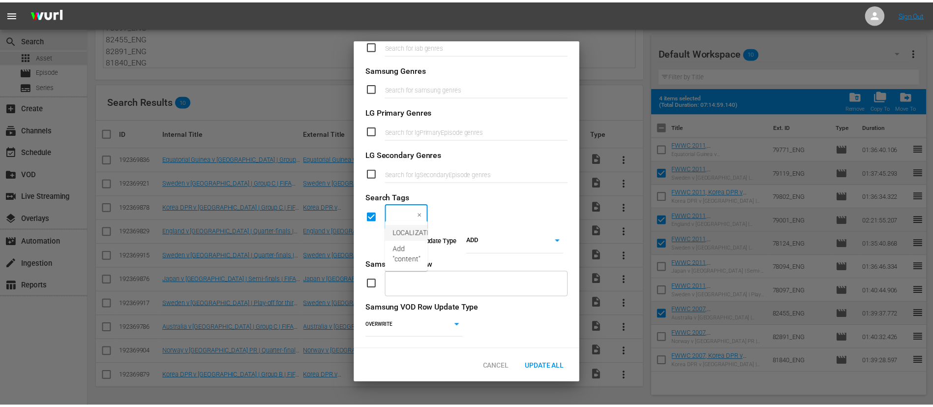
scroll to position [0, 0]
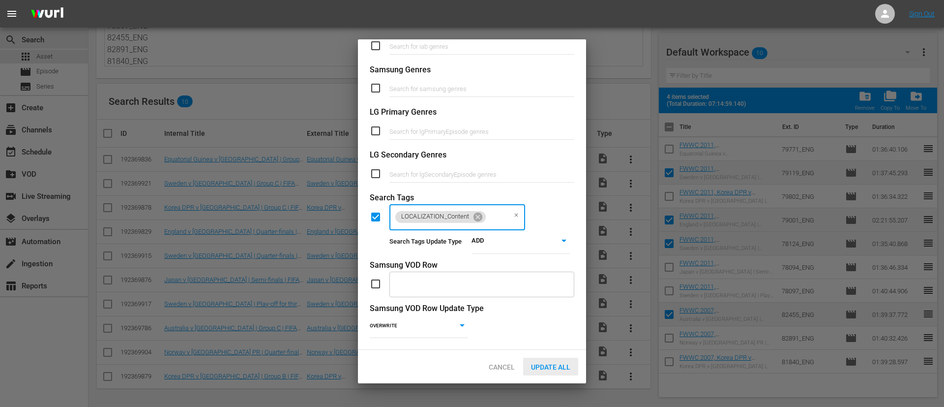
click at [543, 363] on span "Update All" at bounding box center [550, 367] width 55 height 8
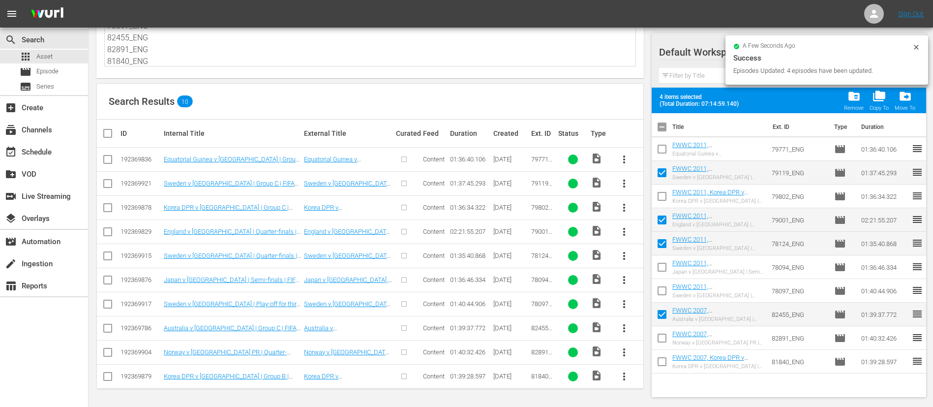
click at [920, 44] on icon at bounding box center [916, 47] width 8 height 8
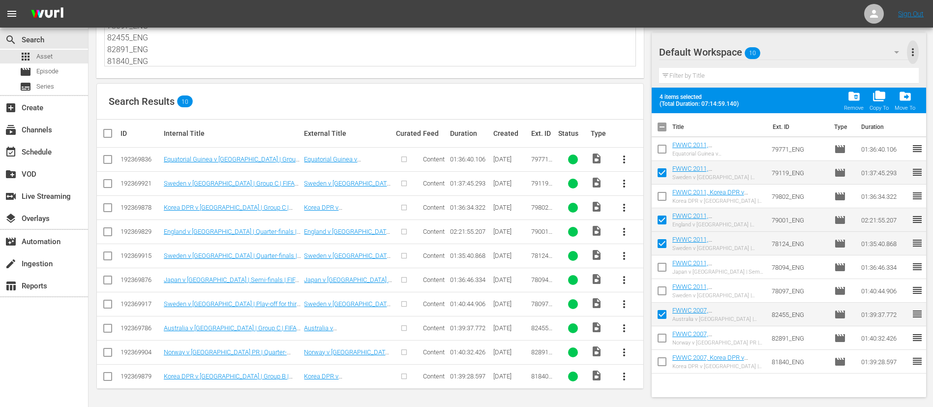
click at [911, 51] on span "more_vert" at bounding box center [913, 52] width 12 height 12
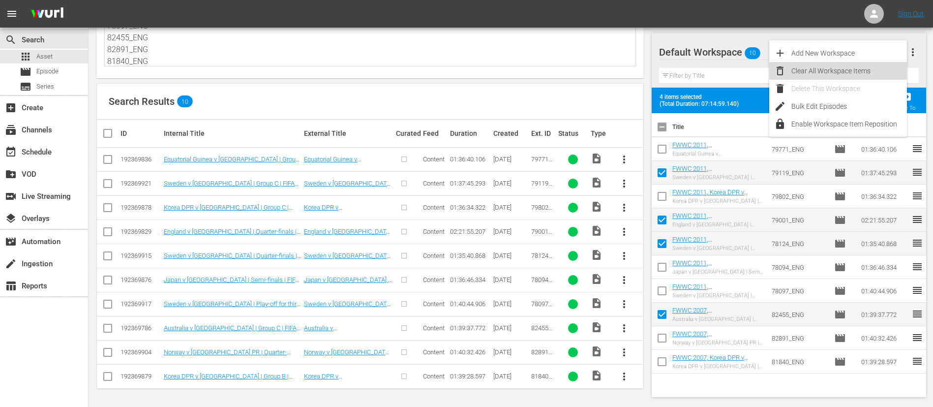
click at [857, 73] on div "Clear All Workspace Items" at bounding box center [849, 71] width 116 height 18
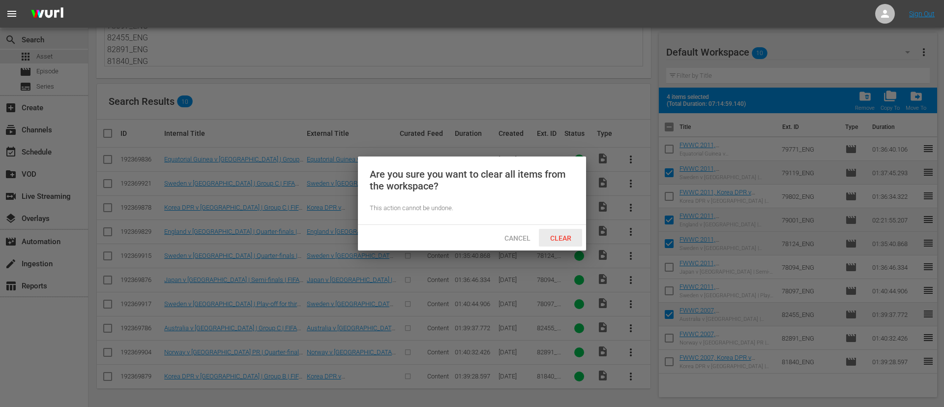
click at [572, 235] on span "Clear" at bounding box center [560, 238] width 37 height 8
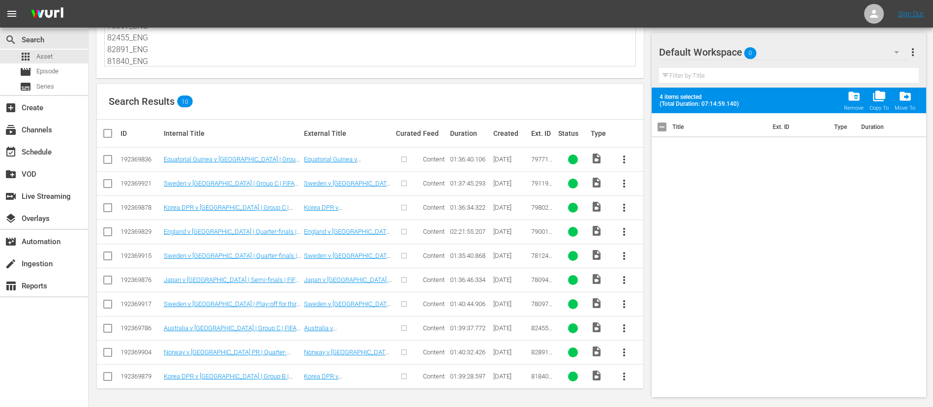
click at [285, 57] on textarea "79771_ENG 79119_ENG 79802_ENG 79001_ENG 78124_ENG 78094_ENG 78097_ENG 82455_ENG…" at bounding box center [371, 43] width 528 height 45
paste textarea "69681_ENG 69682_ENG 69680_ENG 69691_ENG 69011_ENG 69717_ENG 69718_ENG 69742_ENG…"
type textarea "69681_ENG 69682_ENG 69680_ENG 69691_ENG 69011_ENG 69717_ENG 69718_ENG 69742_ENG…"
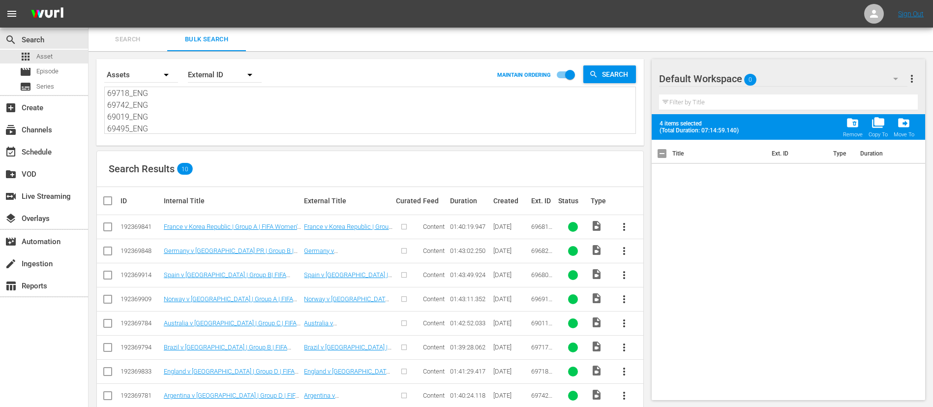
type textarea "69681_ENG 69682_ENG 69680_ENG 69691_ENG 69011_ENG 69717_ENG 69718_ENG 69742_ENG…"
click at [103, 207] on th at bounding box center [108, 201] width 22 height 28
click at [109, 197] on input "checkbox" at bounding box center [112, 201] width 20 height 12
checkbox input "true"
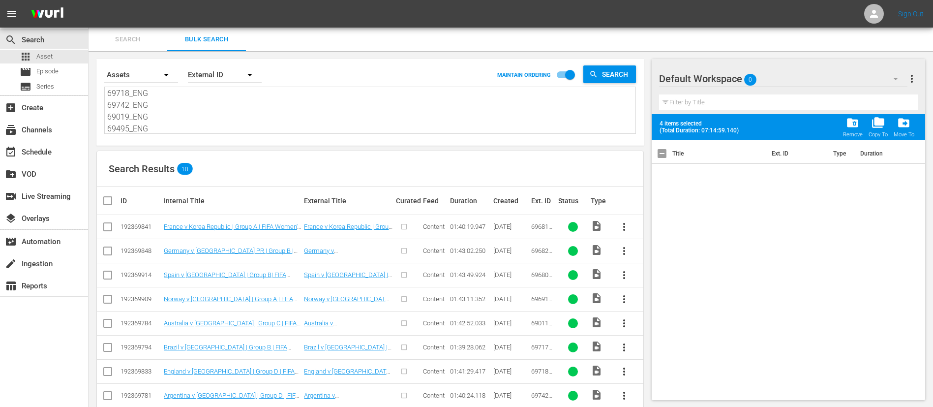
checkbox input "true"
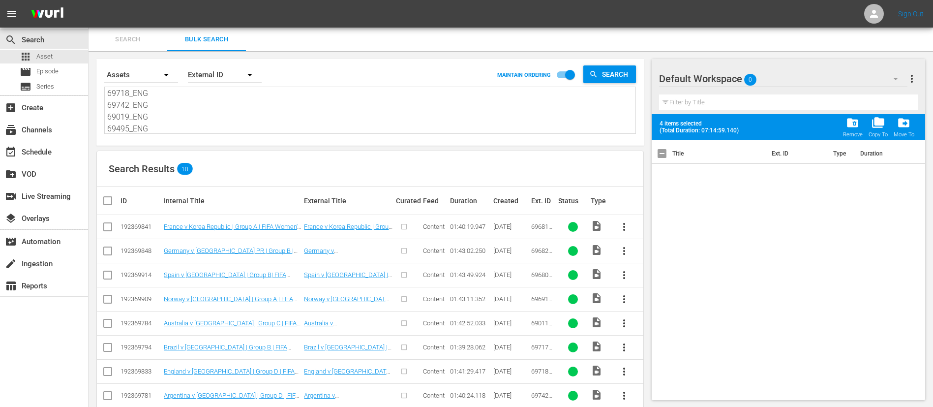
checkbox input "true"
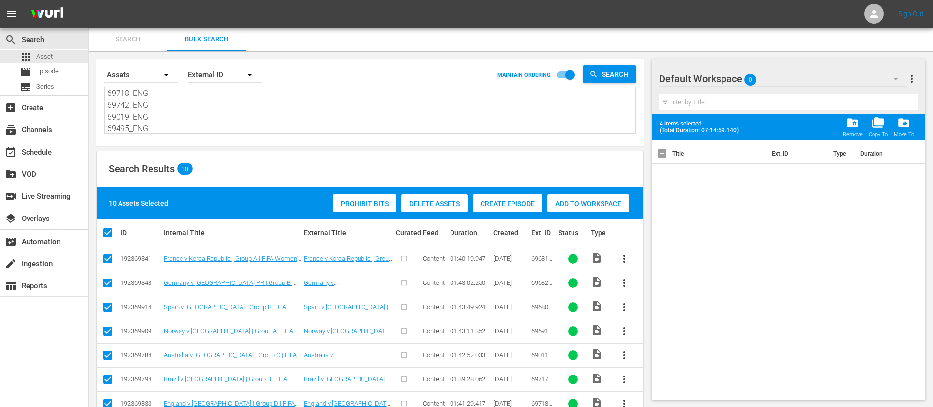
click at [517, 200] on span "Create Episode" at bounding box center [508, 204] width 70 height 8
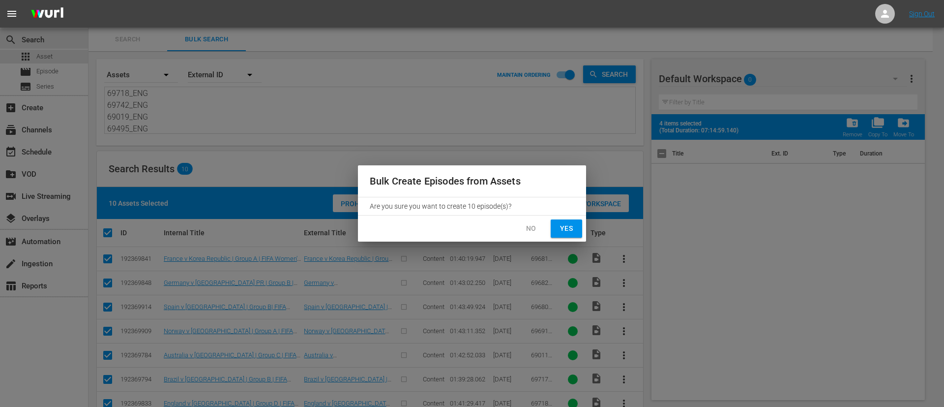
click at [574, 232] on span "Yes" at bounding box center [567, 228] width 16 height 12
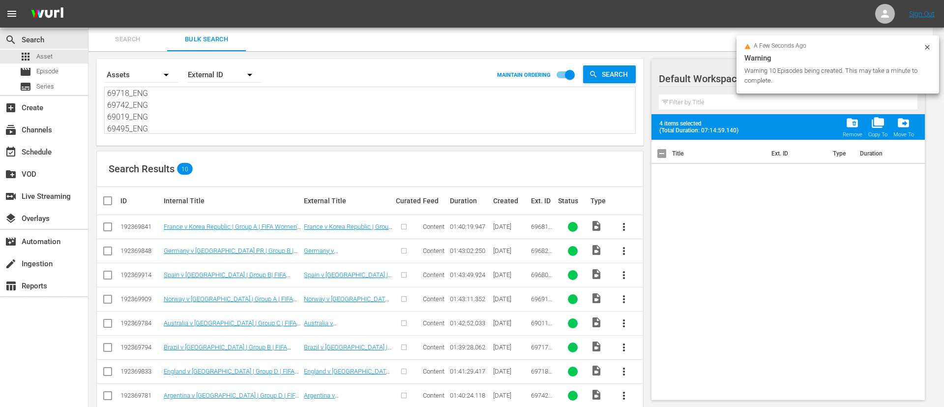
checkbox input "false"
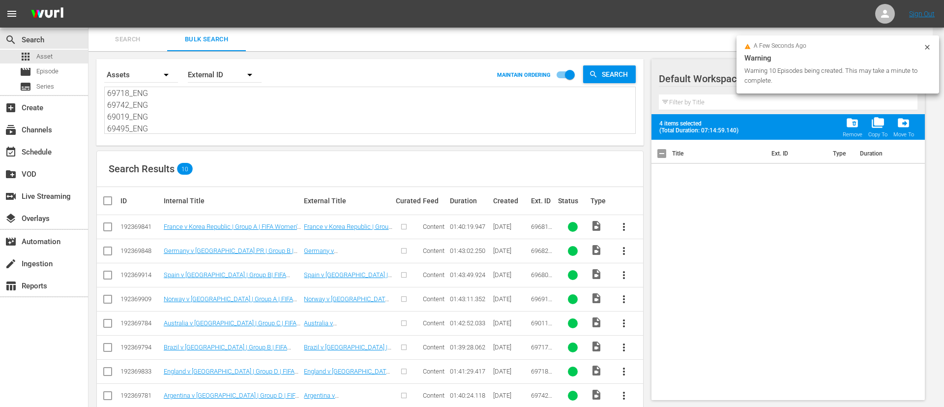
checkbox input "false"
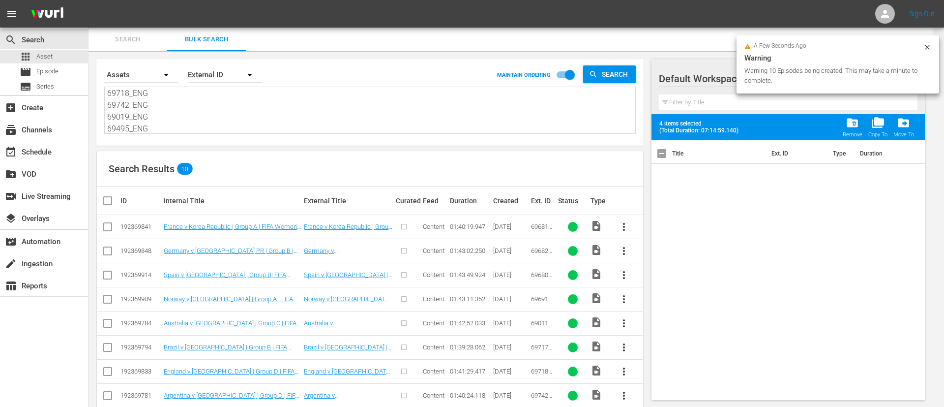
checkbox input "false"
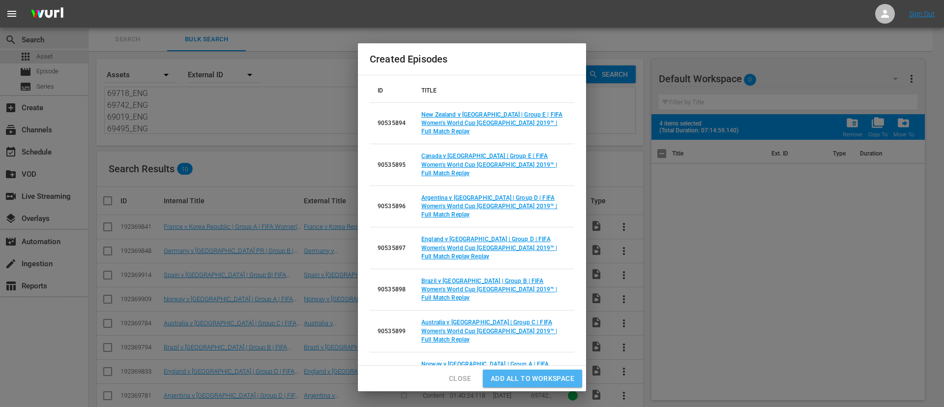
click at [541, 381] on span "Add all to Workspace" at bounding box center [533, 378] width 84 height 12
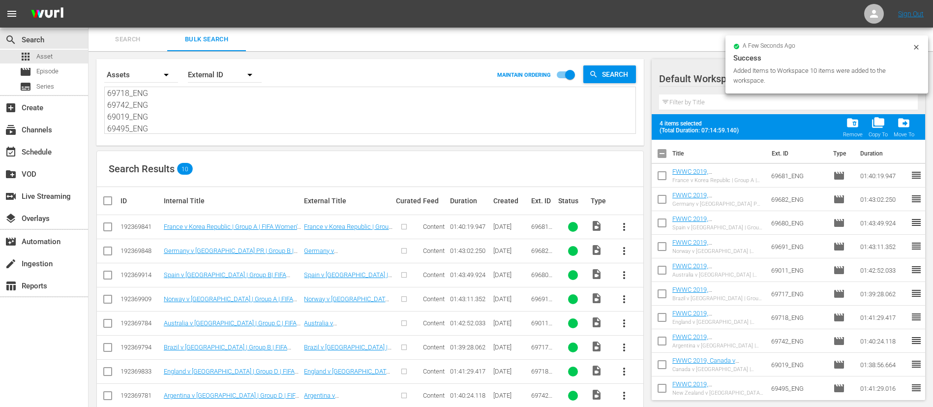
click at [666, 157] on input "checkbox" at bounding box center [662, 155] width 21 height 21
checkbox input "true"
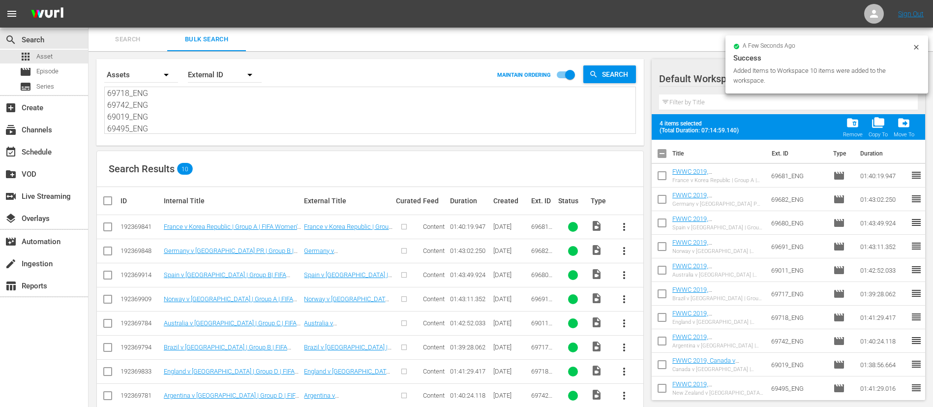
checkbox input "true"
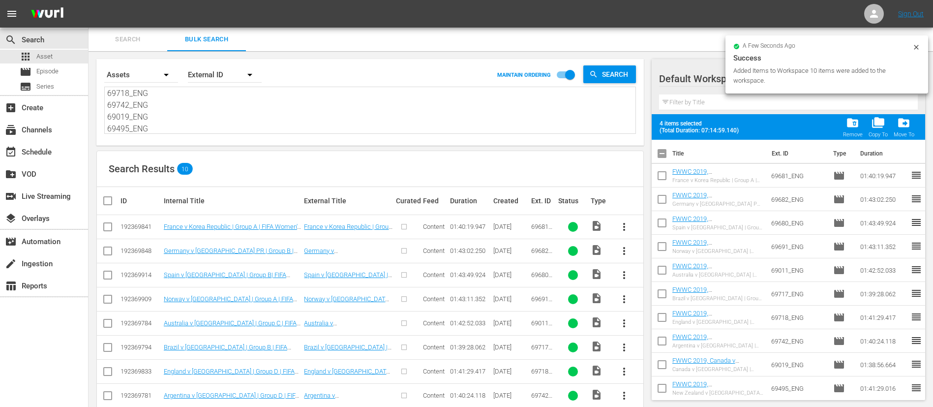
checkbox input "true"
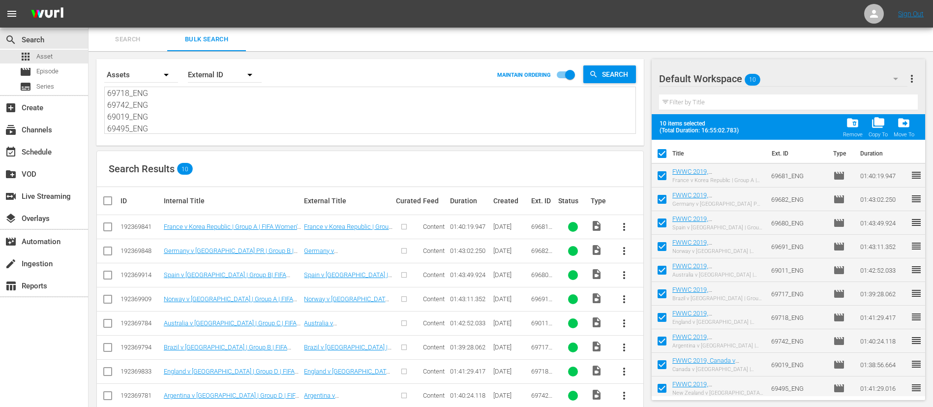
click at [915, 75] on span "more_vert" at bounding box center [912, 79] width 12 height 12
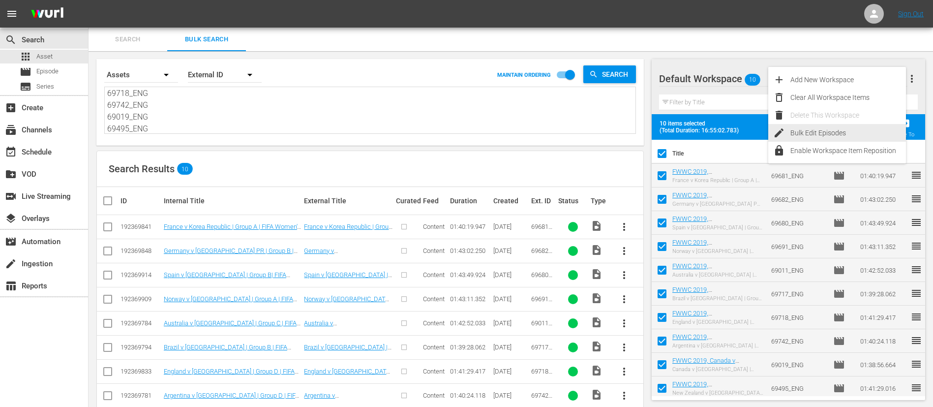
click at [840, 131] on div "Bulk Edit Episodes" at bounding box center [848, 133] width 116 height 18
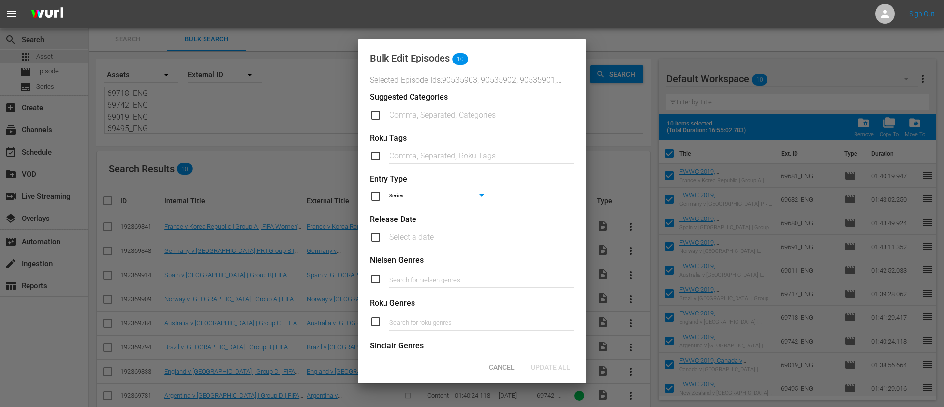
scroll to position [373, 0]
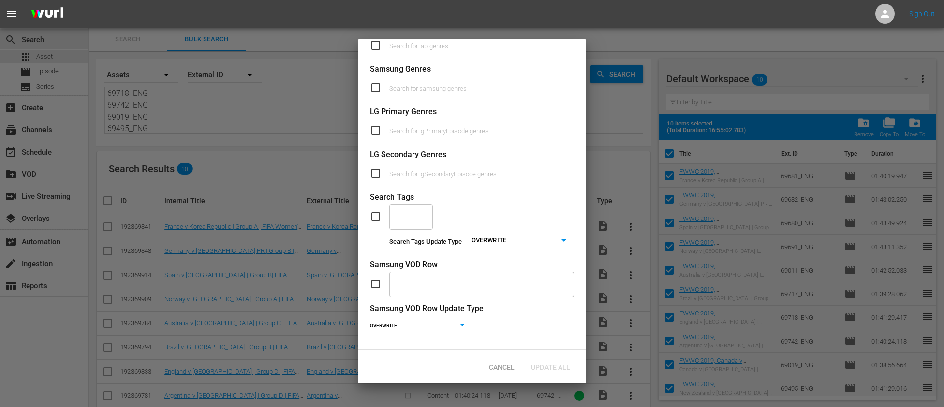
click at [381, 210] on input "checkbox" at bounding box center [380, 216] width 20 height 12
checkbox input "true"
click at [508, 230] on body "menu Sign Out search Search apps Asset movie Episode subtitles Series add_box C…" at bounding box center [472, 203] width 944 height 407
click at [496, 242] on li "ADD" at bounding box center [514, 243] width 98 height 13
type input "ADD"
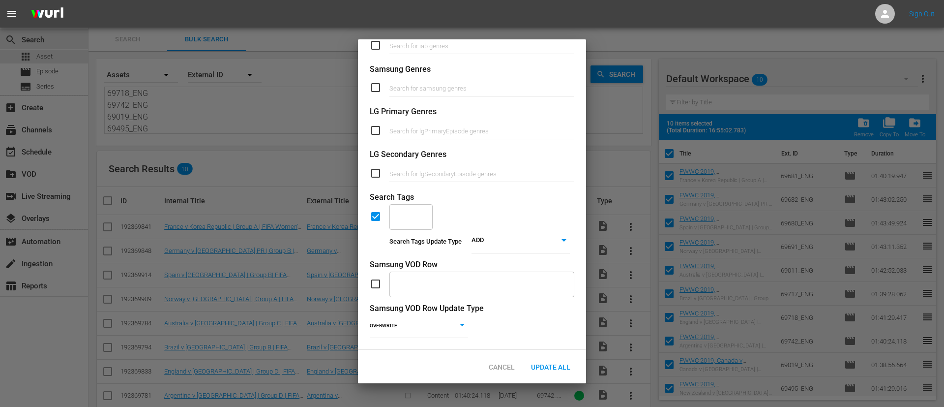
click at [401, 208] on input "text" at bounding box center [404, 217] width 20 height 18
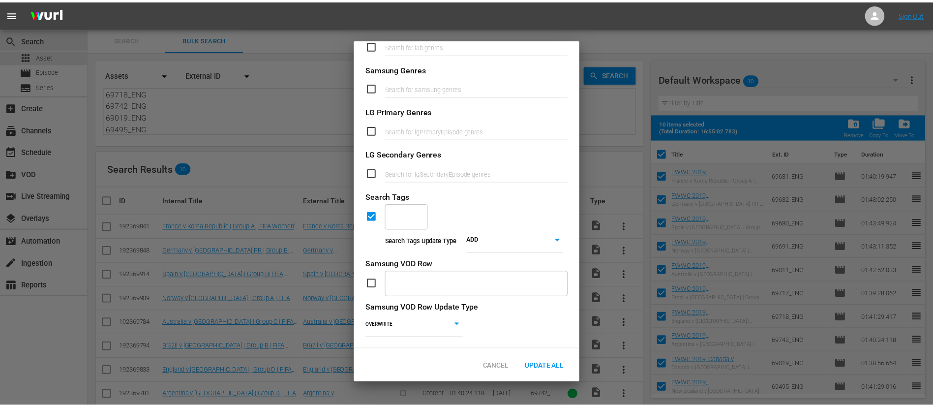
scroll to position [373, 0]
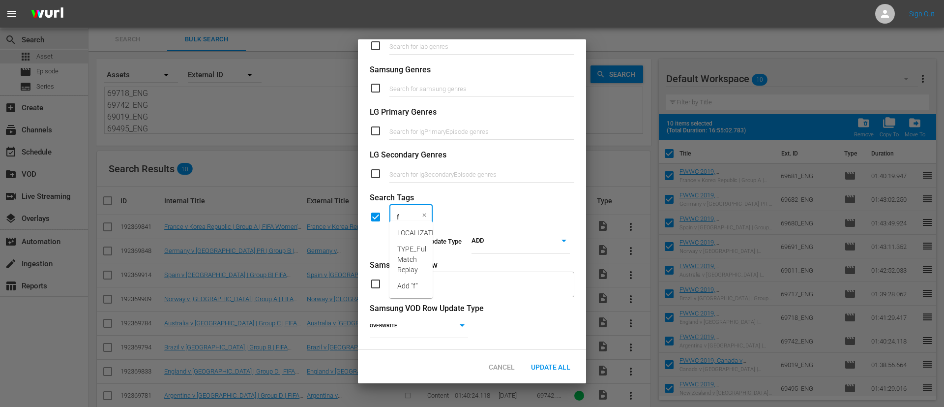
type input "fu"
click at [406, 229] on span "TYPE_Full Match Replay" at bounding box center [412, 243] width 30 height 31
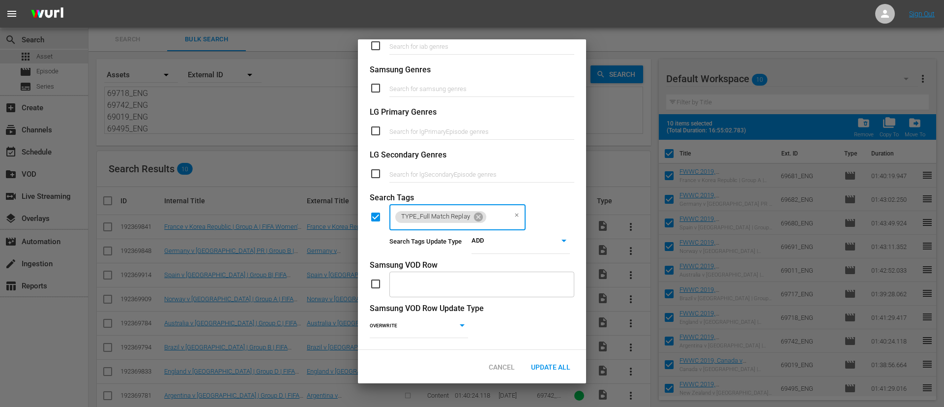
type input "w"
click at [408, 241] on li "CATEGORY_Women" at bounding box center [457, 249] width 136 height 16
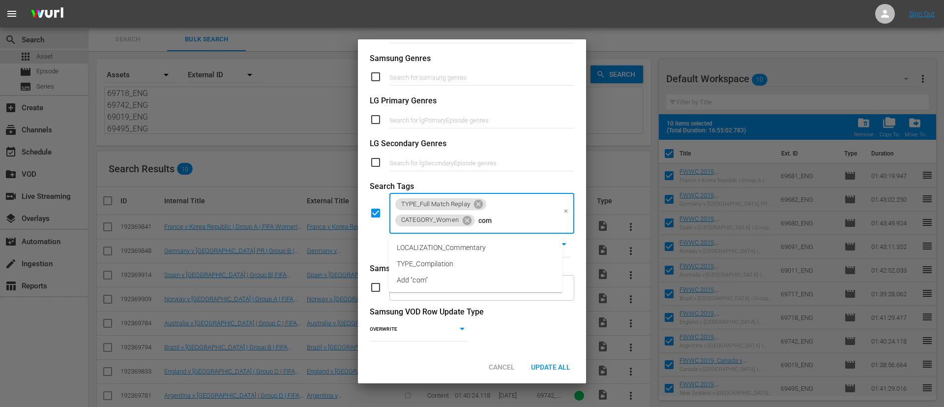
type input "comm"
click at [423, 242] on span "LOCALIZATION_Commentary" at bounding box center [441, 247] width 89 height 10
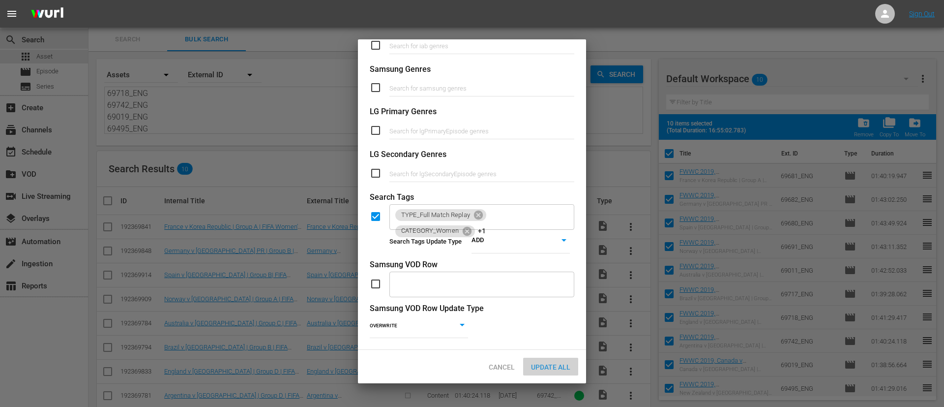
click at [554, 359] on div "Update All" at bounding box center [550, 367] width 55 height 18
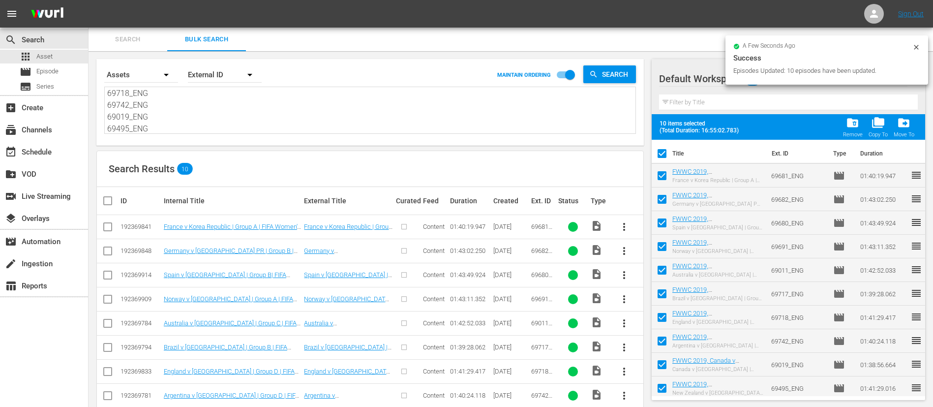
click at [658, 155] on input "checkbox" at bounding box center [662, 155] width 21 height 21
checkbox input "false"
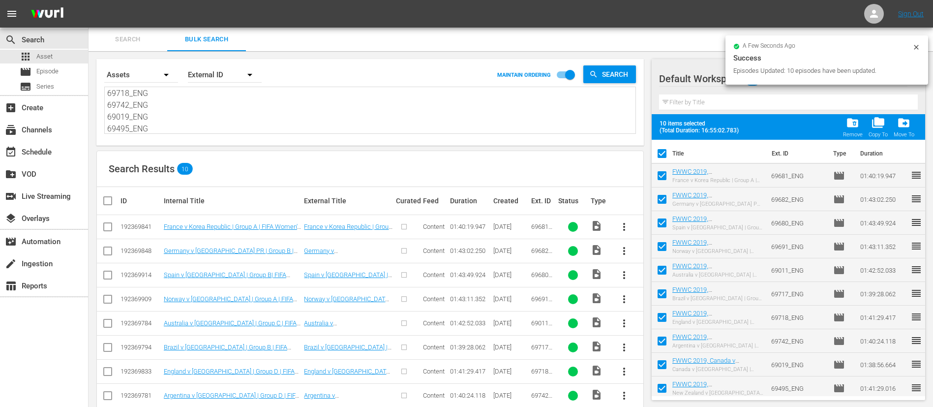
checkbox input "false"
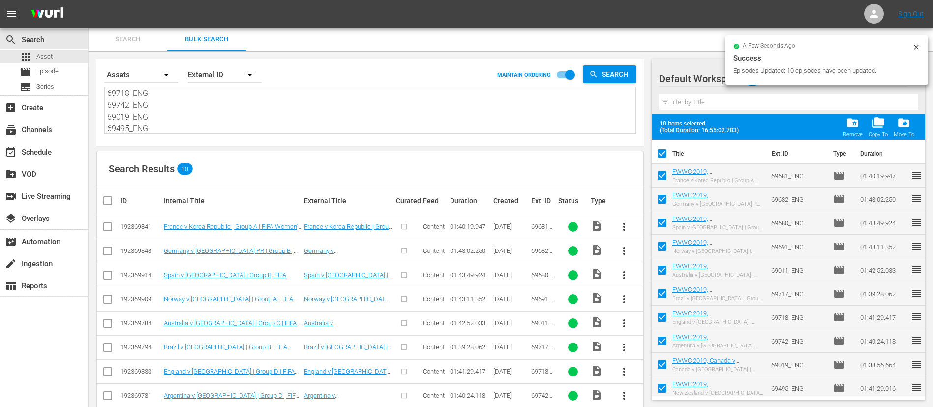
checkbox input "false"
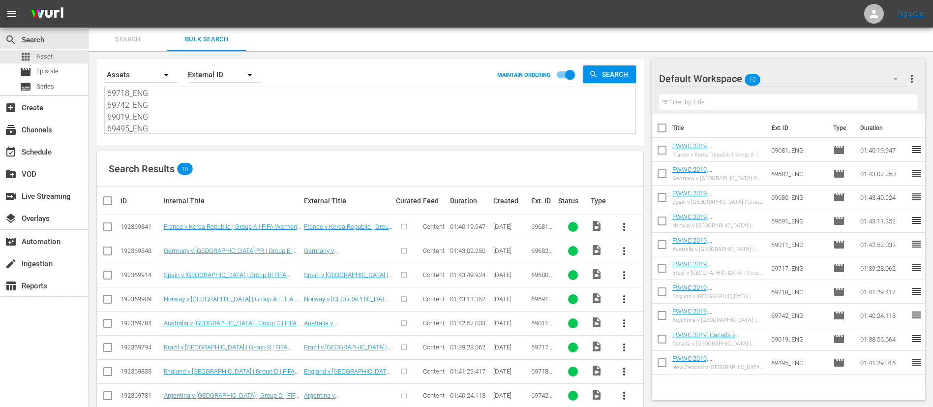
click at [663, 239] on input "checkbox" at bounding box center [662, 246] width 21 height 21
checkbox input "true"
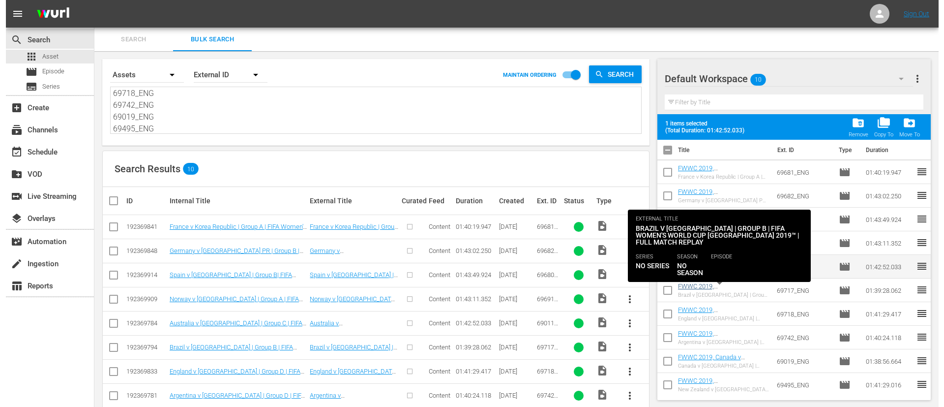
scroll to position [4, 0]
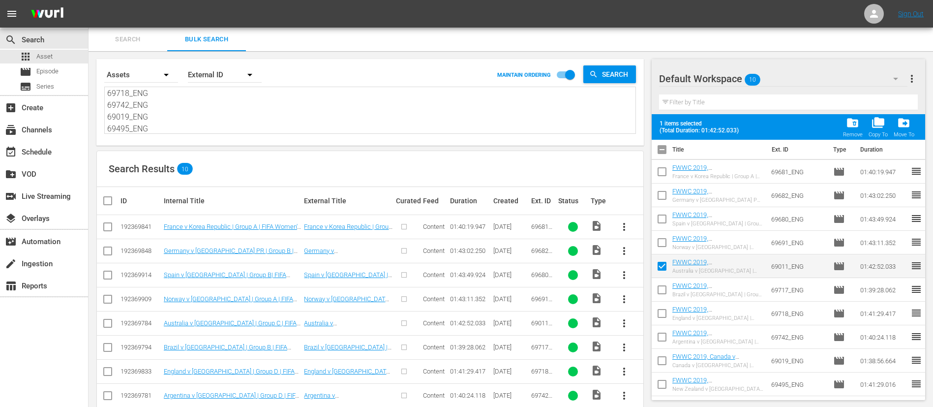
click at [657, 317] on input "checkbox" at bounding box center [662, 315] width 21 height 21
checkbox input "true"
click at [663, 356] on input "checkbox" at bounding box center [662, 362] width 21 height 21
checkbox input "true"
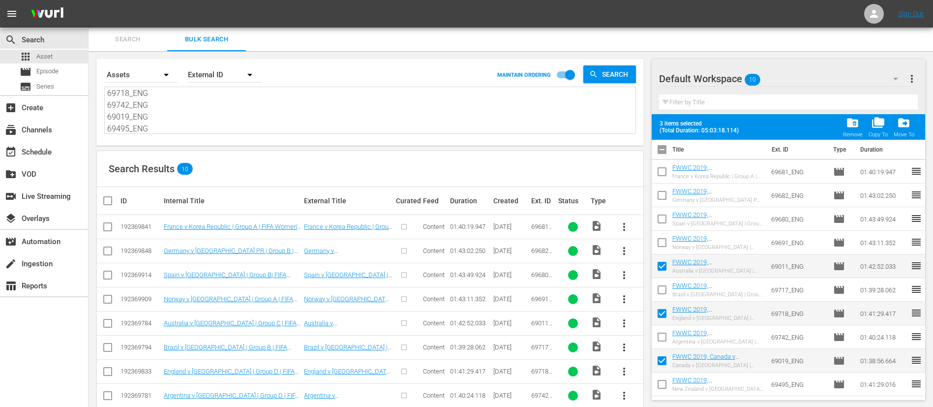
click at [913, 78] on span "more_vert" at bounding box center [912, 79] width 12 height 12
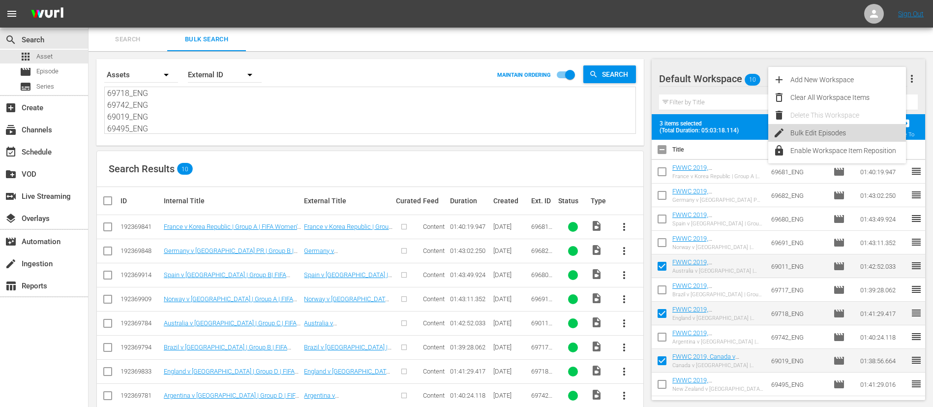
click at [827, 137] on div "Bulk Edit Episodes" at bounding box center [848, 133] width 116 height 18
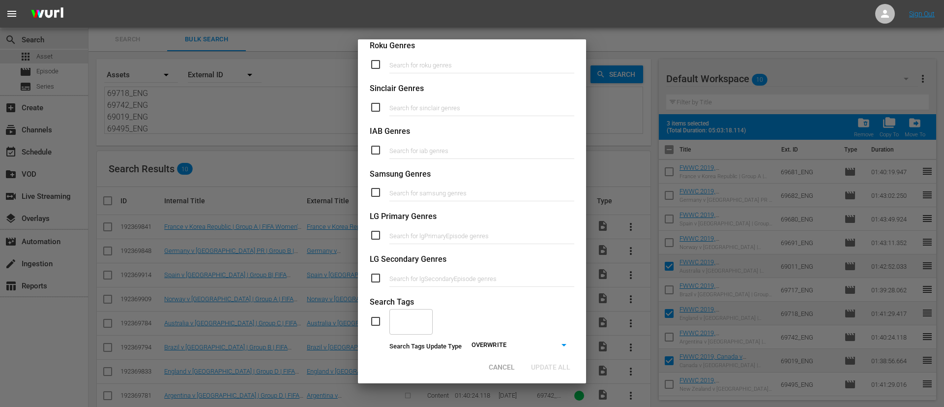
scroll to position [373, 0]
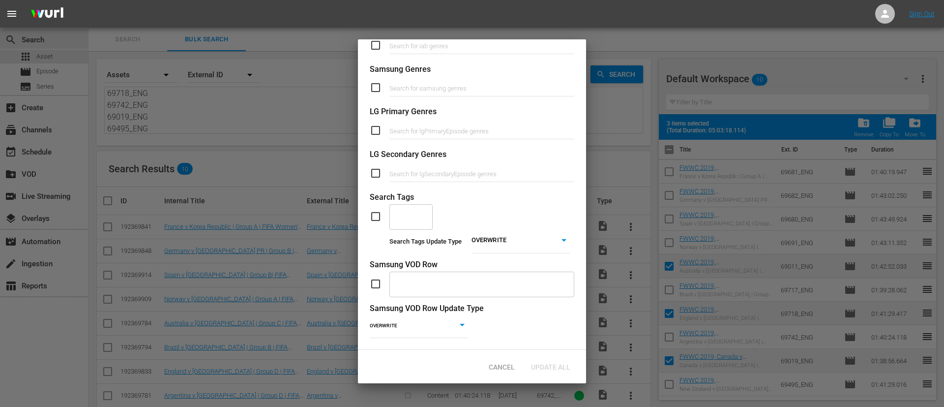
click at [373, 210] on input "checkbox" at bounding box center [380, 216] width 20 height 12
checkbox input "true"
click at [499, 230] on div "OVERWRITE OVERWRITE" at bounding box center [521, 242] width 98 height 24
click at [500, 231] on body "menu Sign Out search Search apps Asset movie Episode subtitles Series add_box C…" at bounding box center [472, 203] width 944 height 407
click at [499, 243] on li "ADD" at bounding box center [514, 243] width 98 height 13
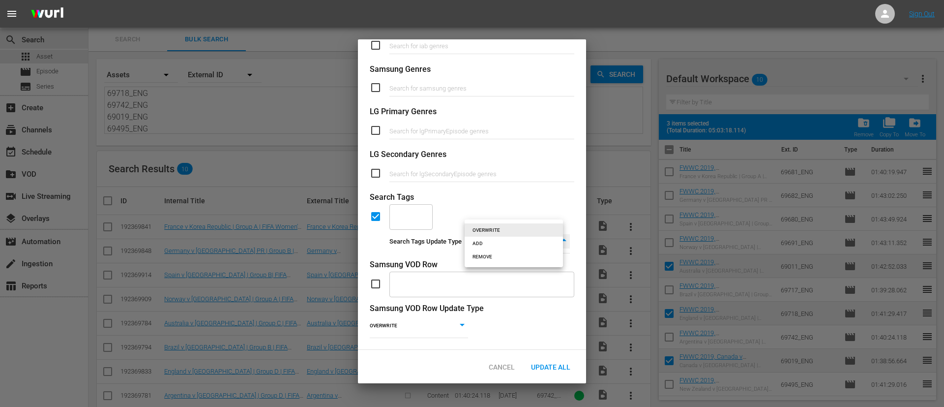
type input "ADD"
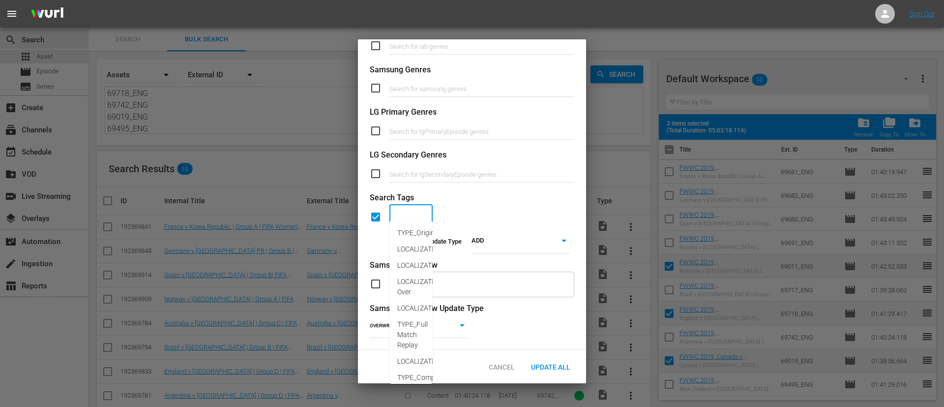
click at [410, 208] on input "text" at bounding box center [404, 217] width 20 height 18
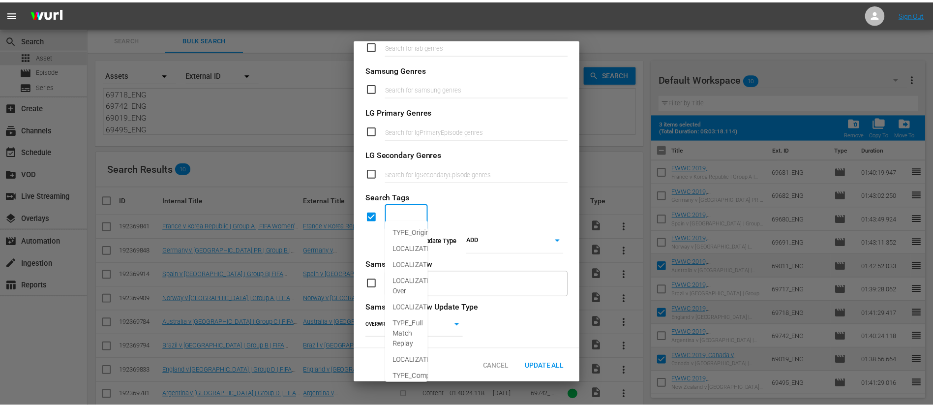
scroll to position [373, 0]
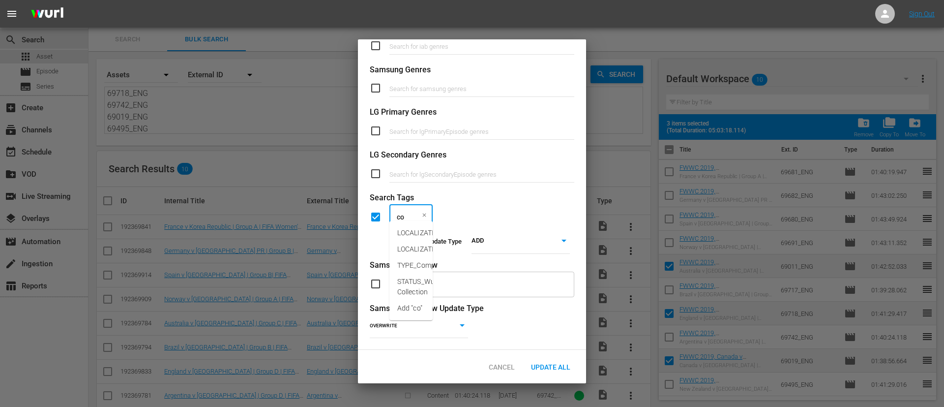
type input "con"
click at [413, 232] on span "LOCALIZATION_Content" at bounding box center [434, 233] width 74 height 10
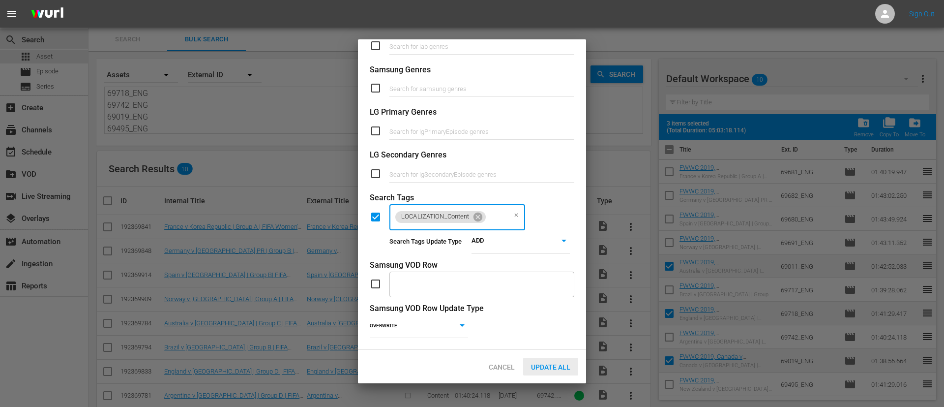
click at [561, 360] on div "Update All" at bounding box center [550, 367] width 55 height 18
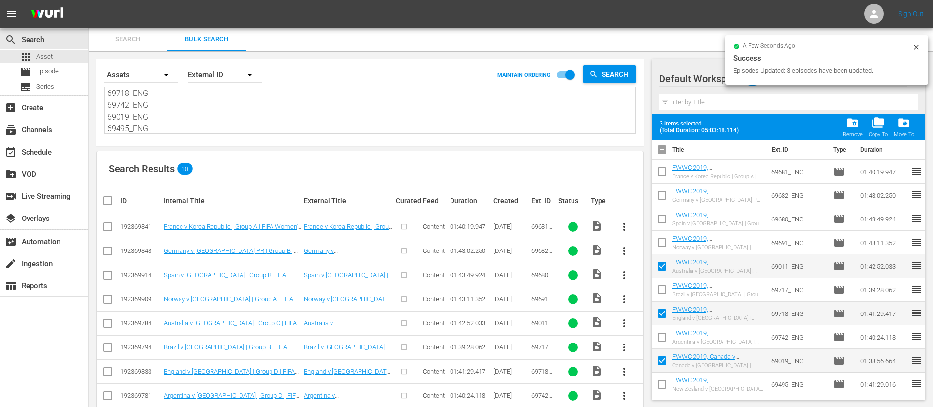
click at [917, 44] on icon at bounding box center [916, 47] width 8 height 8
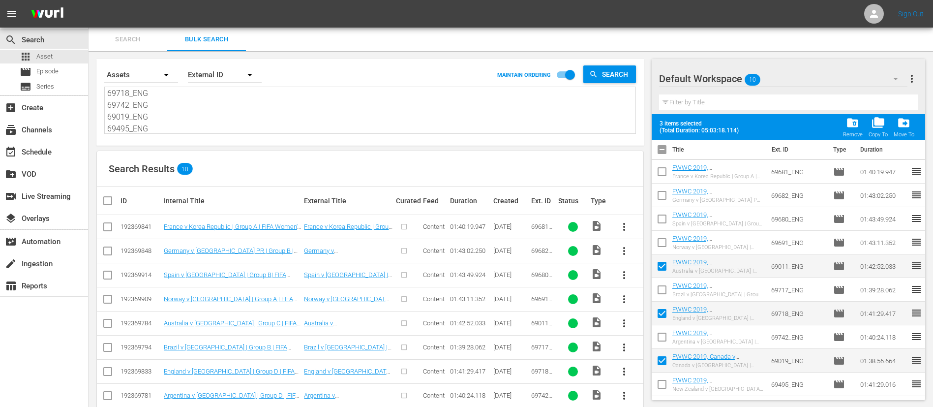
click at [906, 74] on span "more_vert" at bounding box center [912, 79] width 12 height 12
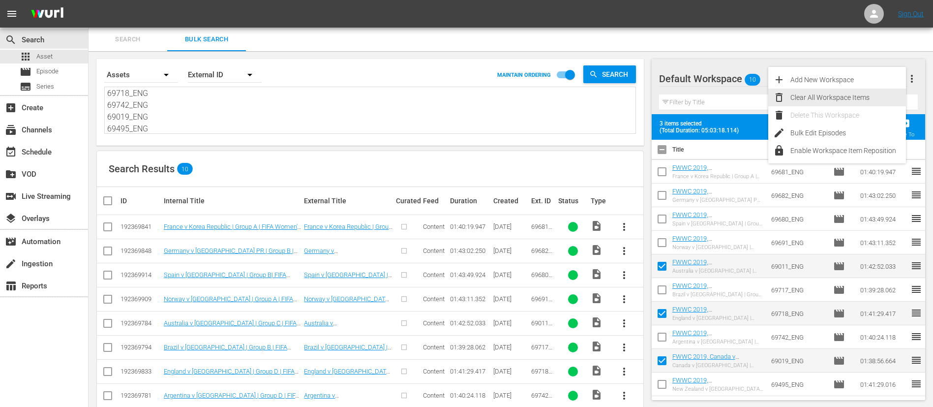
click at [877, 94] on div "Clear All Workspace Items" at bounding box center [848, 98] width 116 height 18
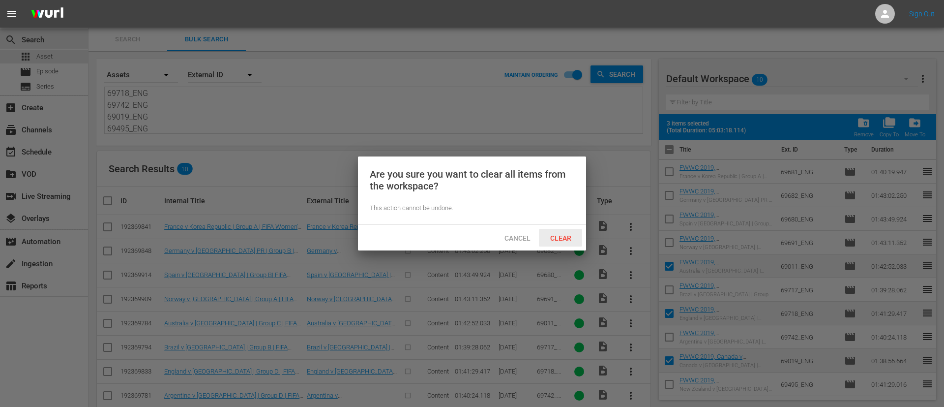
click at [559, 239] on span "Clear" at bounding box center [560, 238] width 37 height 8
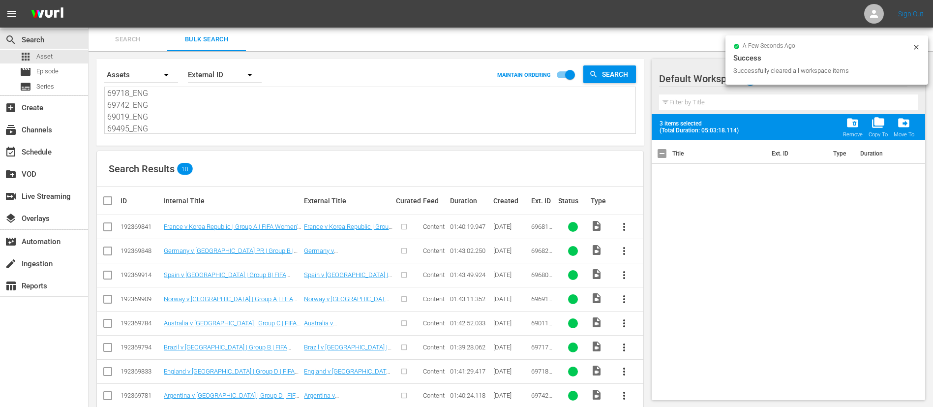
scroll to position [0, 0]
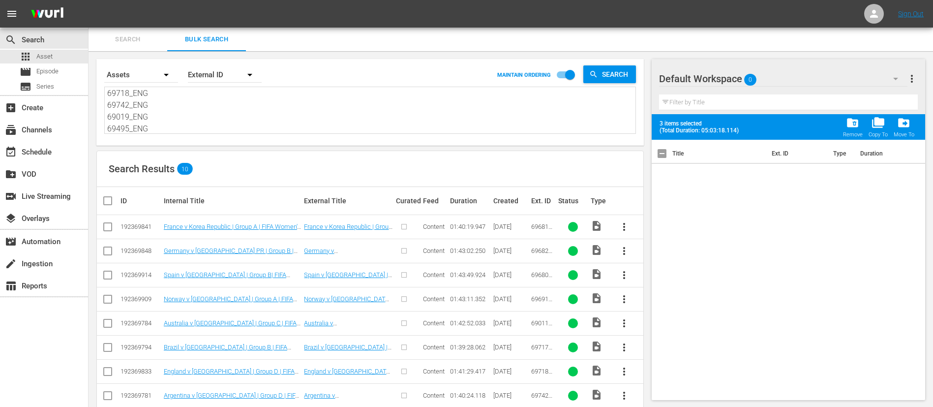
click at [203, 110] on textarea "69681_ENG 69682_ENG 69680_ENG 69691_ENG 69011_ENG 69717_ENG 69718_ENG 69742_ENG…" at bounding box center [371, 111] width 528 height 45
paste textarea "69024_ENG 69020_ENG 71156_ENG 68969_ENG 68968_ENG 68941_ENG 68940_ENG 68995_ENG…"
type textarea "69024_ENG 69020_ENG 71156_ENG 68969_ENG 68968_ENG 68941_ENG 68940_ENG 68995_ENG…"
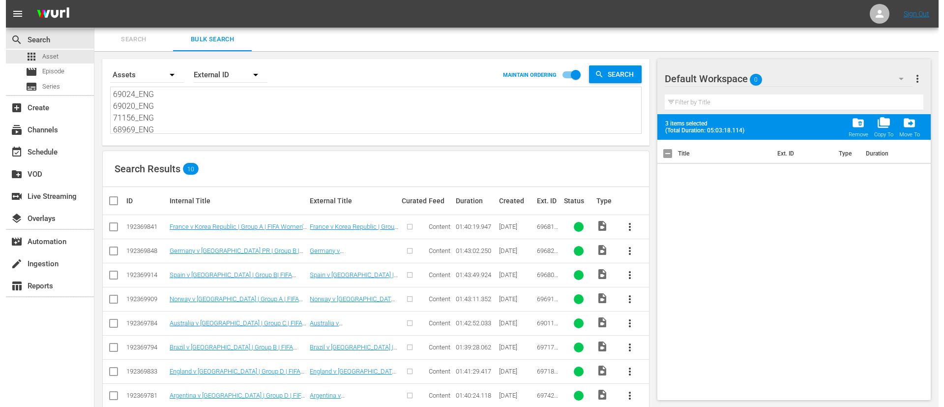
scroll to position [72, 0]
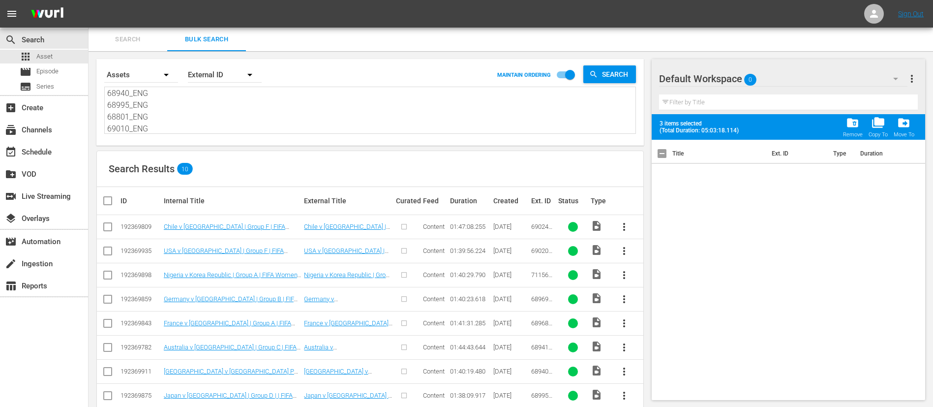
type textarea "69024_ENG 69020_ENG 71156_ENG 68969_ENG 68968_ENG 68941_ENG 68940_ENG 68995_ENG…"
click at [110, 204] on input "checkbox" at bounding box center [112, 201] width 20 height 12
checkbox input "true"
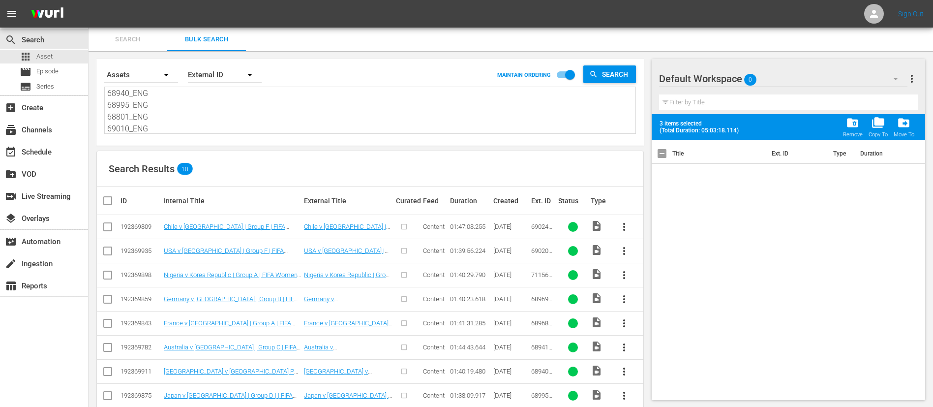
checkbox input "true"
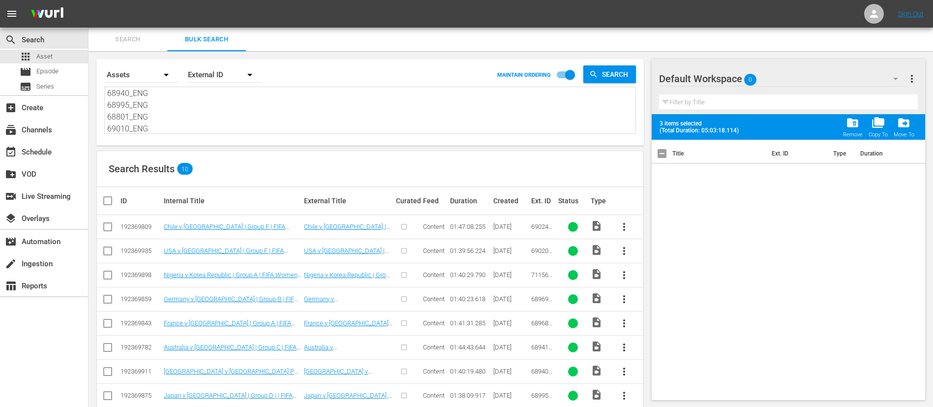
checkbox input "true"
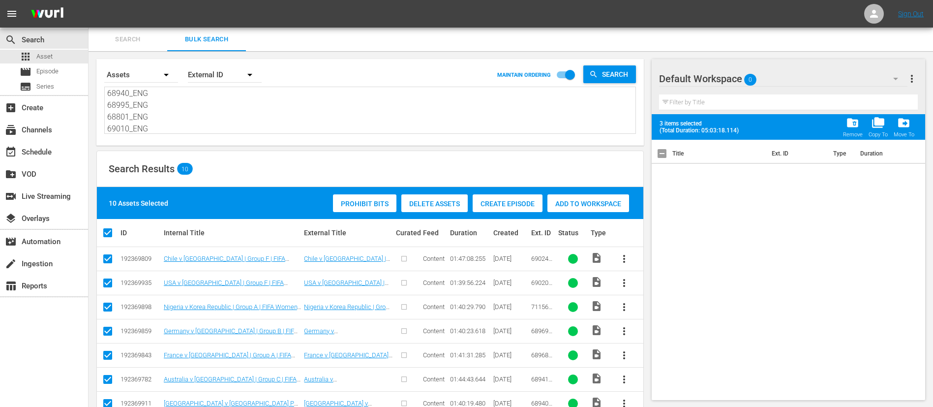
click at [517, 200] on span "Create Episode" at bounding box center [508, 204] width 70 height 8
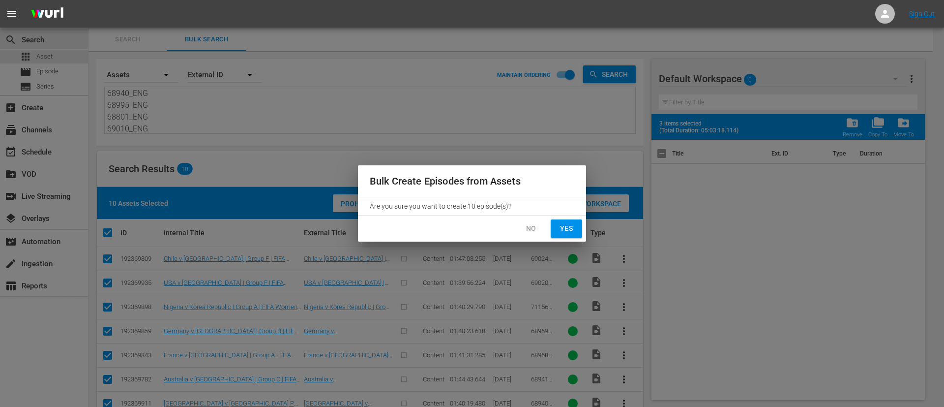
click at [569, 224] on span "Yes" at bounding box center [567, 228] width 16 height 12
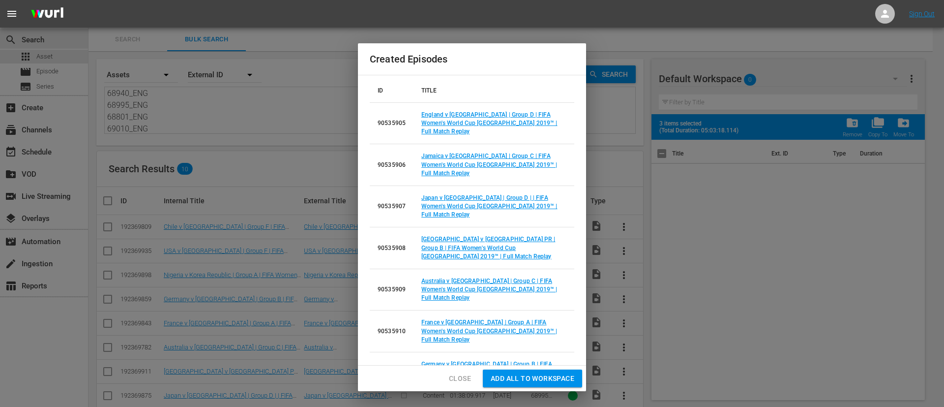
click at [510, 376] on span "Add all to Workspace" at bounding box center [533, 378] width 84 height 12
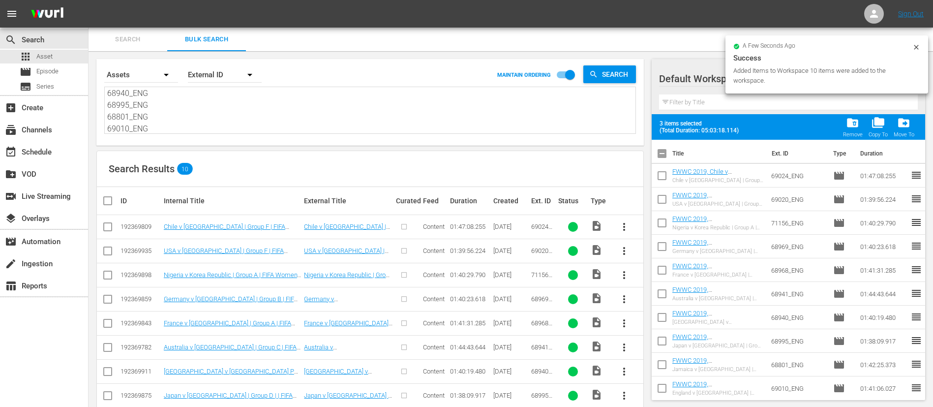
click at [666, 156] on input "checkbox" at bounding box center [662, 155] width 21 height 21
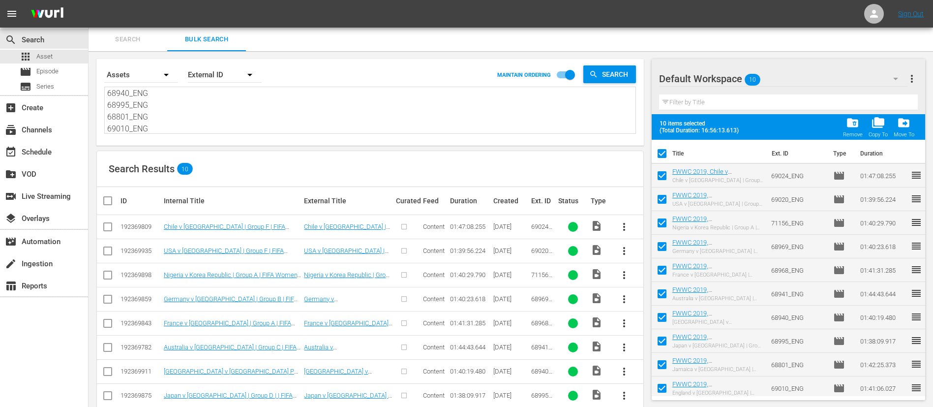
click at [909, 81] on span "more_vert" at bounding box center [912, 79] width 12 height 12
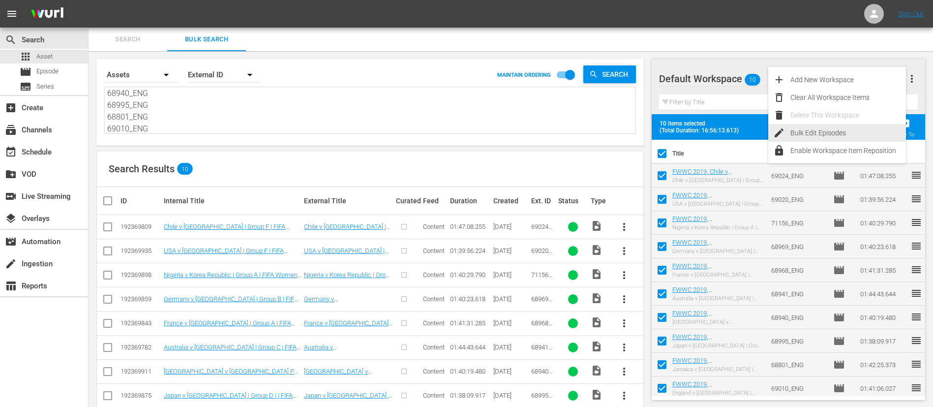
click at [851, 134] on div "Bulk Edit Episodes" at bounding box center [848, 133] width 116 height 18
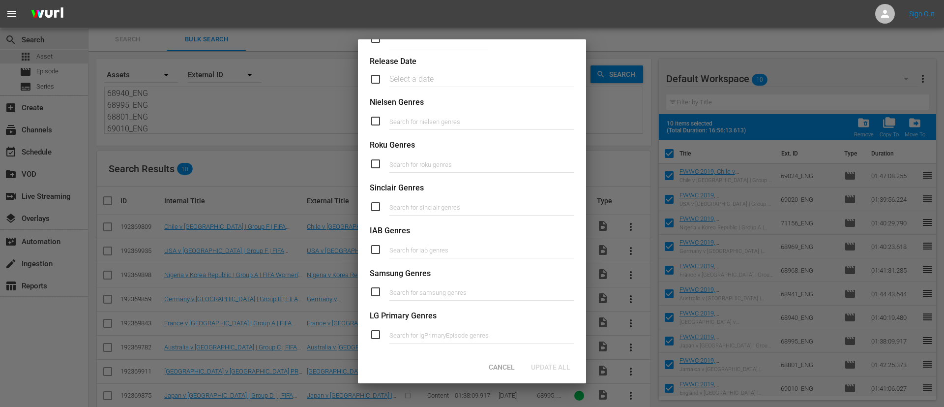
scroll to position [373, 0]
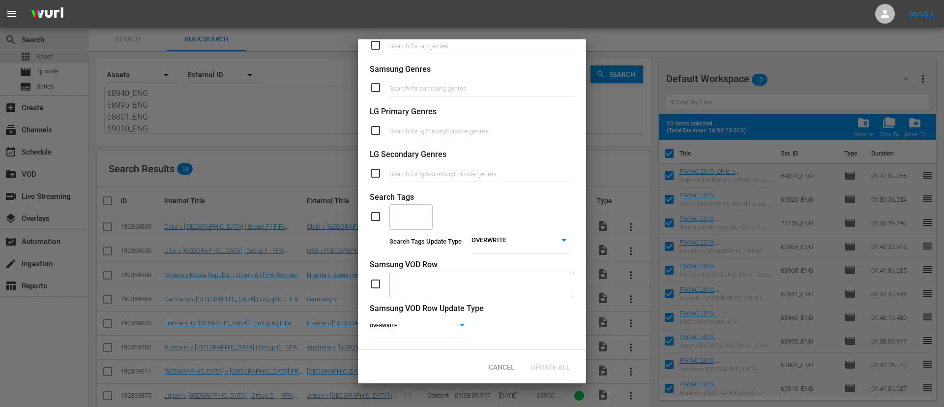
click at [375, 210] on input "checkbox" at bounding box center [380, 216] width 20 height 12
click at [472, 226] on body "menu Sign Out search Search apps Asset movie Episode subtitles Series add_box C…" at bounding box center [472, 203] width 944 height 407
click at [501, 243] on li "ADD" at bounding box center [514, 243] width 98 height 13
click at [426, 230] on div "Search Tags Update Type ADD ADD" at bounding box center [472, 242] width 205 height 24
click at [425, 212] on div "​" at bounding box center [411, 216] width 43 height 27
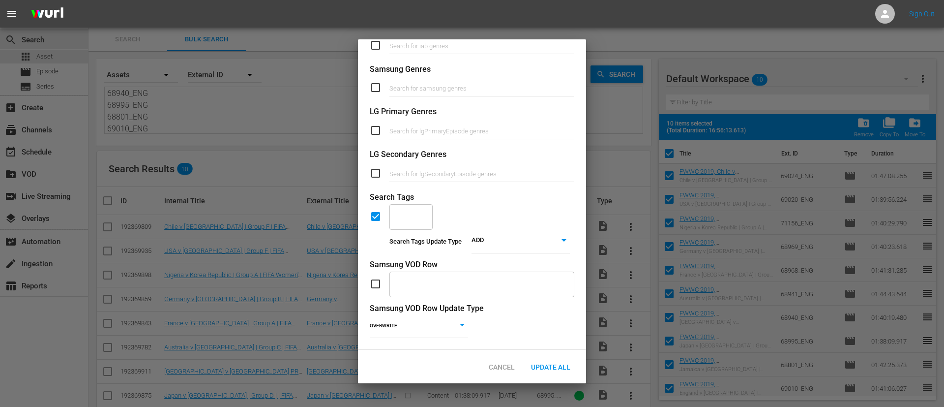
scroll to position [373, 0]
click at [421, 248] on span "TYPE_Full Match Replay" at bounding box center [412, 259] width 30 height 31
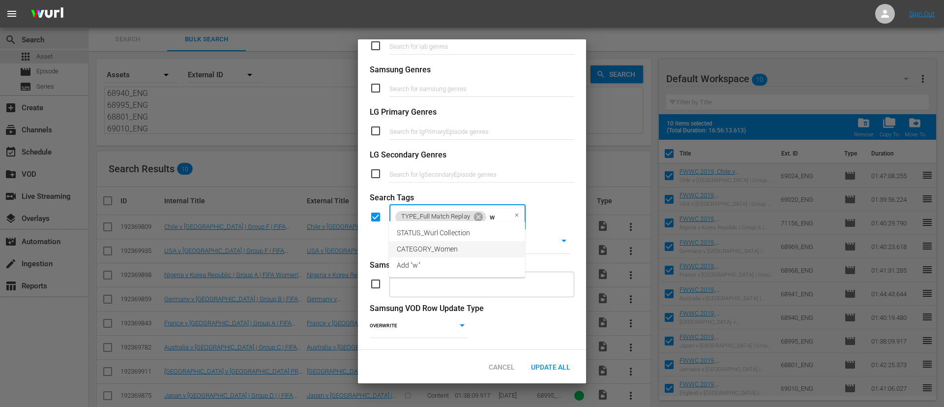
click at [419, 247] on span "CATEGORY_Women" at bounding box center [427, 249] width 61 height 10
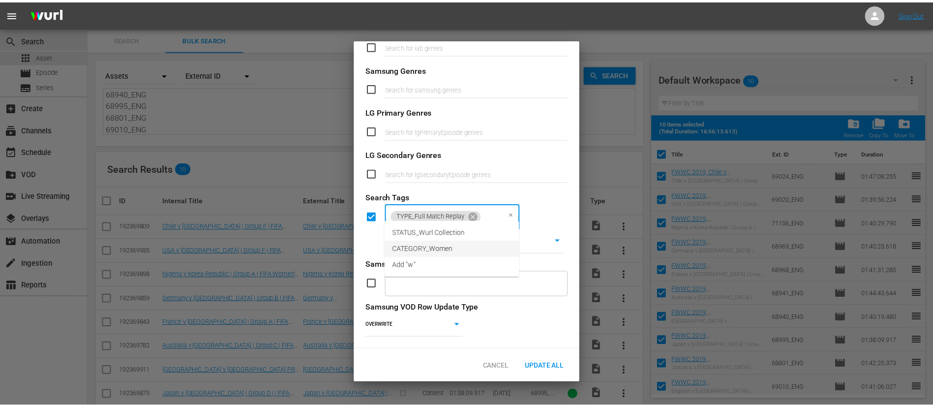
scroll to position [373, 0]
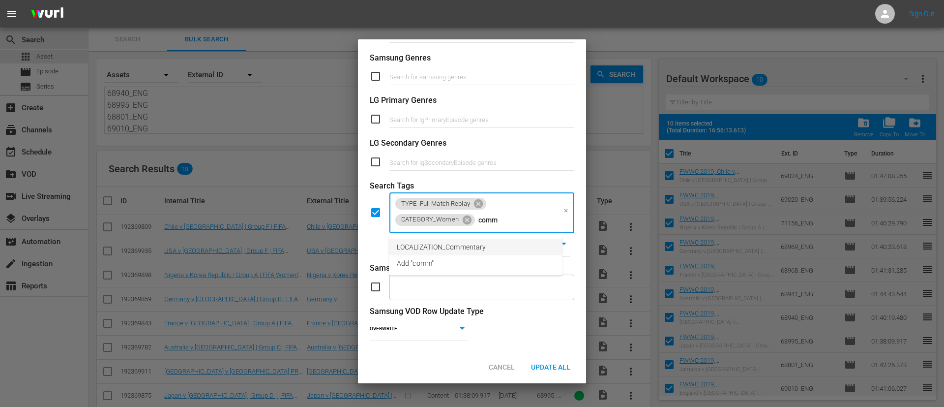
click at [444, 240] on li "LOCALIZATION_Commentary" at bounding box center [476, 247] width 174 height 16
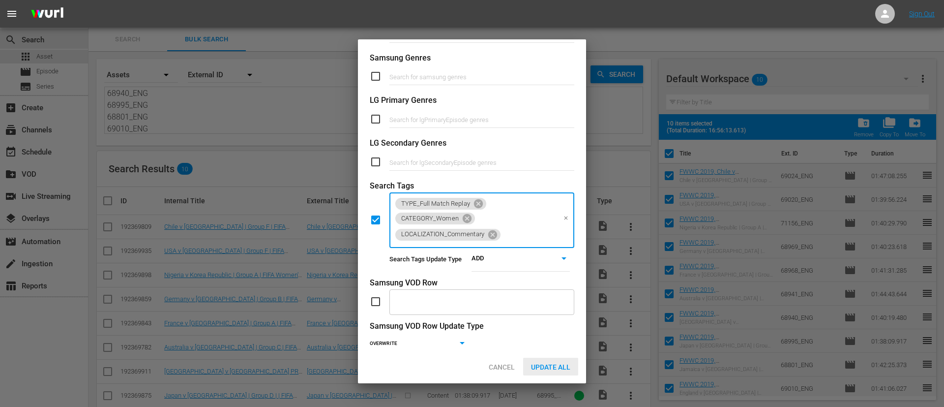
click at [546, 364] on span "Update All" at bounding box center [550, 367] width 55 height 8
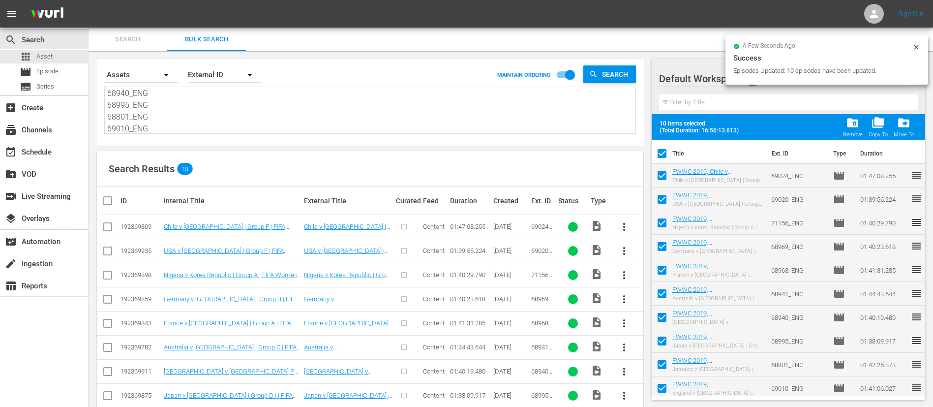
click at [663, 154] on input "checkbox" at bounding box center [662, 155] width 21 height 21
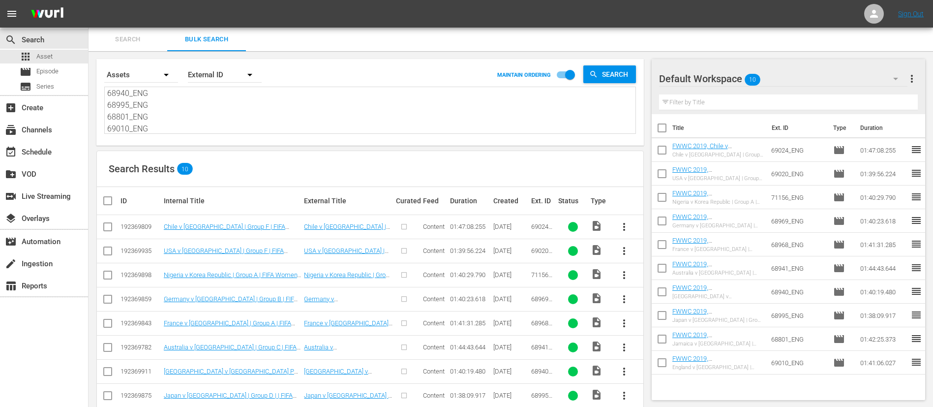
click at [657, 179] on input "checkbox" at bounding box center [662, 175] width 21 height 21
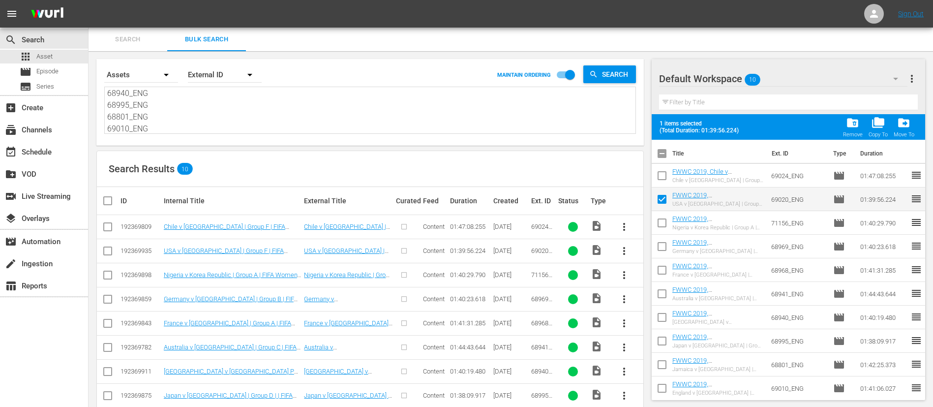
click at [660, 289] on input "checkbox" at bounding box center [662, 295] width 21 height 21
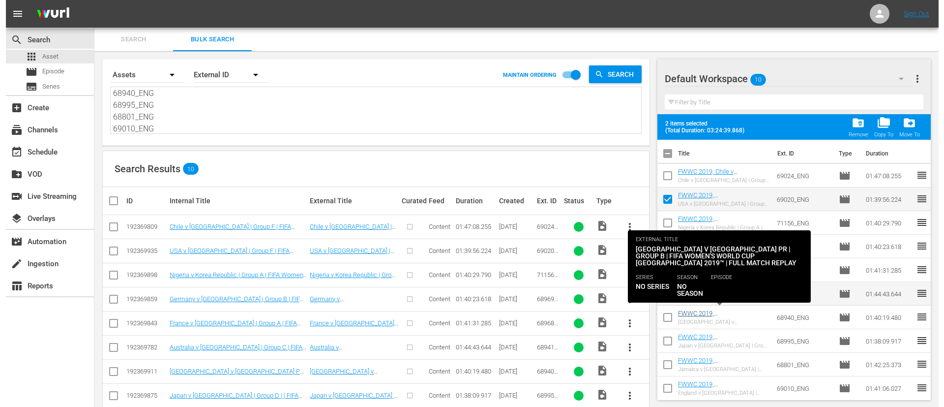
scroll to position [4, 0]
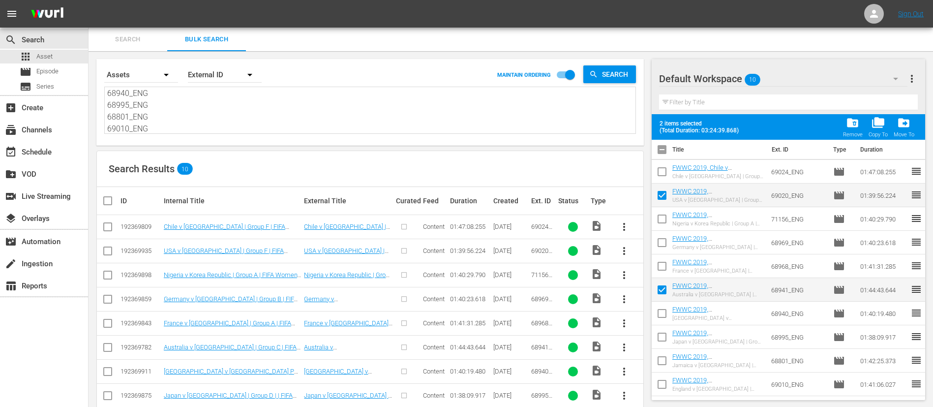
click at [664, 384] on input "checkbox" at bounding box center [662, 386] width 21 height 21
click at [909, 79] on span "more_vert" at bounding box center [912, 79] width 12 height 12
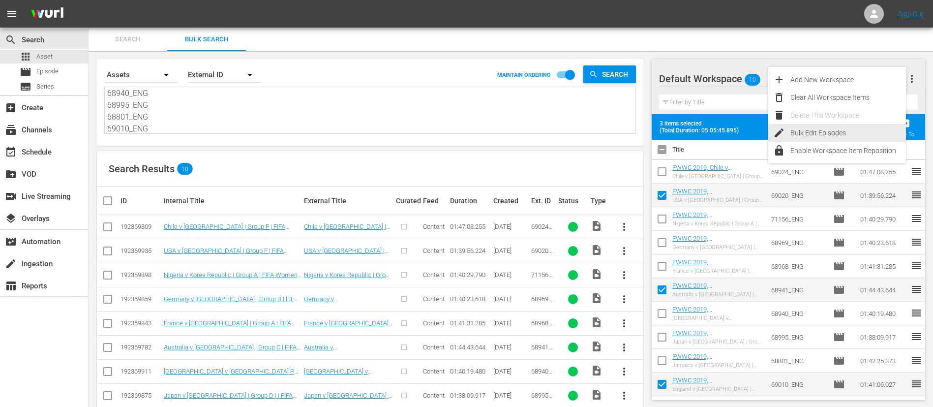
click at [823, 137] on div "Bulk Edit Episodes" at bounding box center [848, 133] width 116 height 18
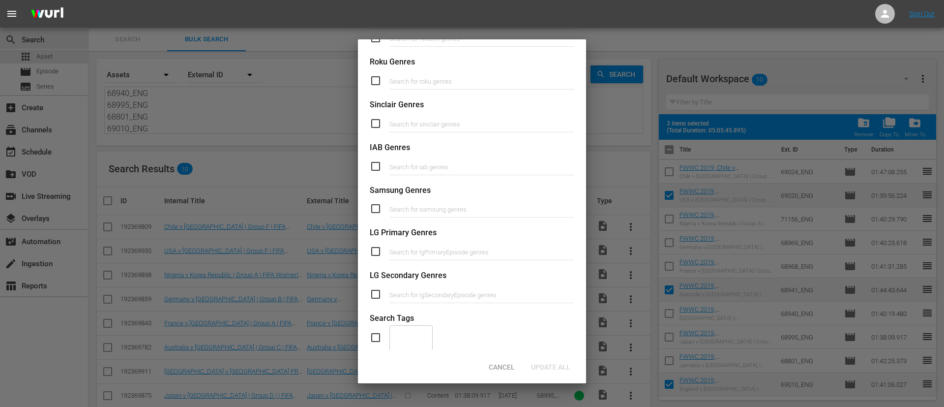
scroll to position [373, 0]
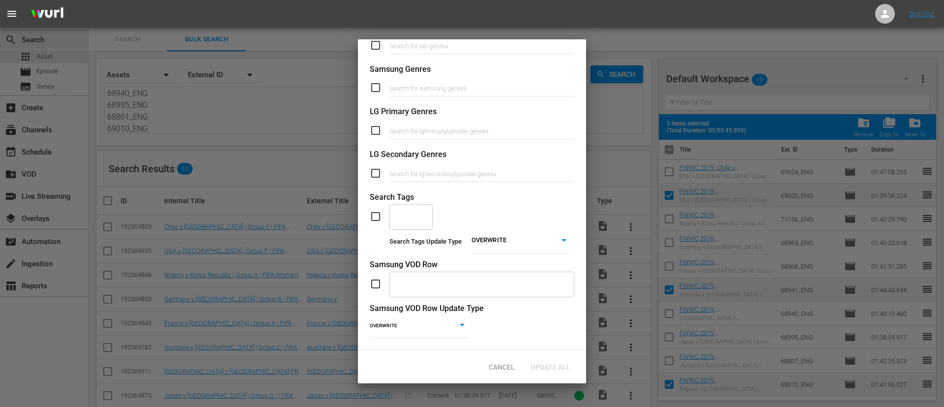
click at [380, 210] on input "checkbox" at bounding box center [380, 216] width 20 height 12
click at [491, 228] on body "menu Sign Out search Search apps Asset movie Episode subtitles Series add_box C…" at bounding box center [472, 203] width 944 height 407
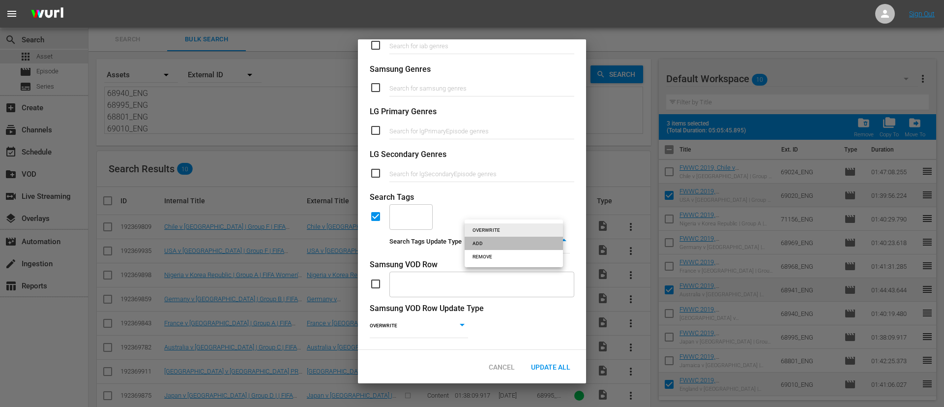
click at [493, 247] on li "ADD" at bounding box center [514, 243] width 98 height 13
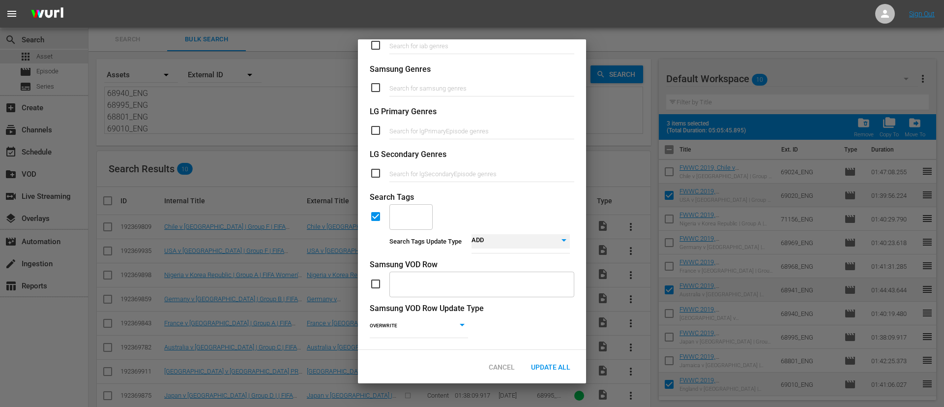
click at [416, 208] on div "​" at bounding box center [411, 216] width 43 height 27
click at [411, 230] on span "LOCALIZATION_Content" at bounding box center [434, 233] width 74 height 10
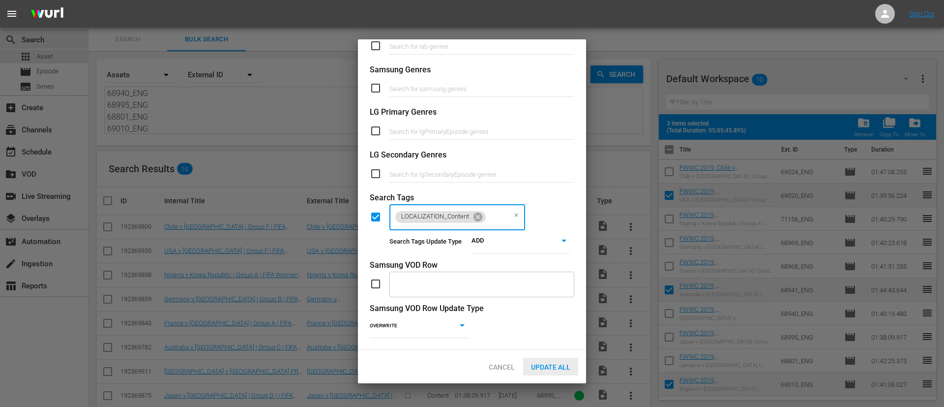
click at [544, 361] on div "Update All" at bounding box center [550, 367] width 55 height 18
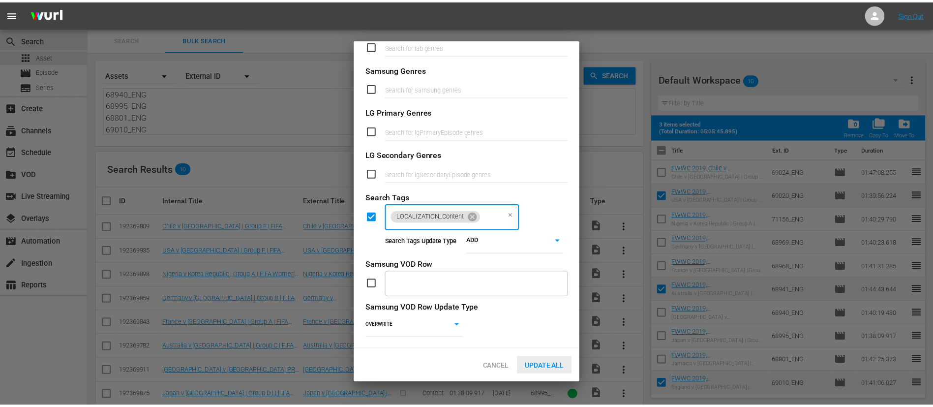
scroll to position [373, 0]
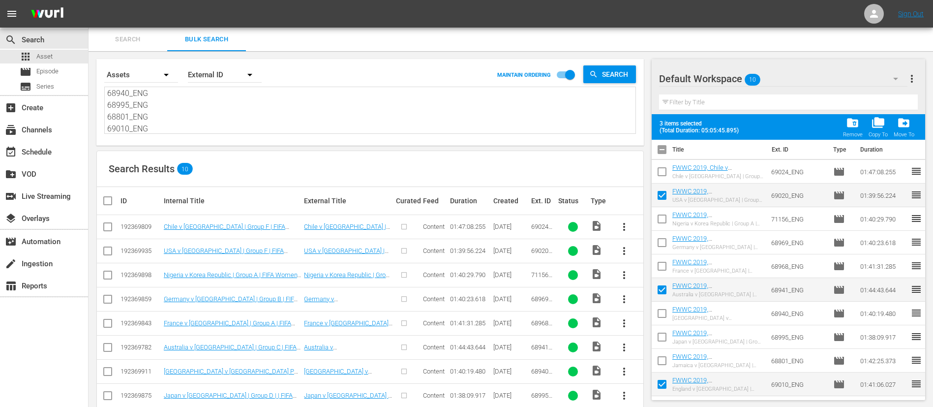
click at [918, 48] on div "Search Bulk Search" at bounding box center [511, 40] width 844 height 24
click at [914, 75] on span "more_vert" at bounding box center [912, 79] width 12 height 12
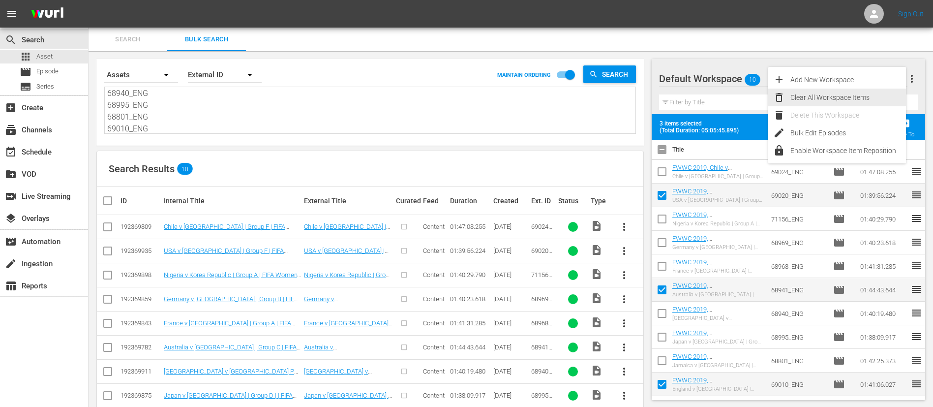
click at [885, 93] on div "Clear All Workspace Items" at bounding box center [848, 98] width 116 height 18
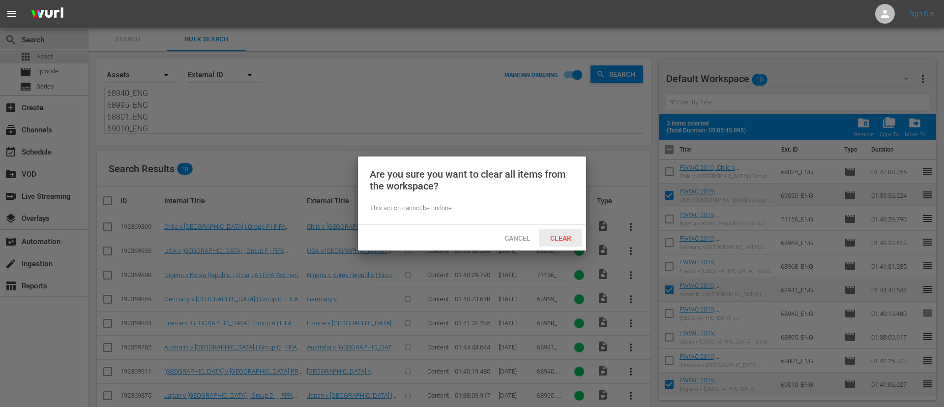
click at [571, 234] on span "Clear" at bounding box center [560, 238] width 37 height 8
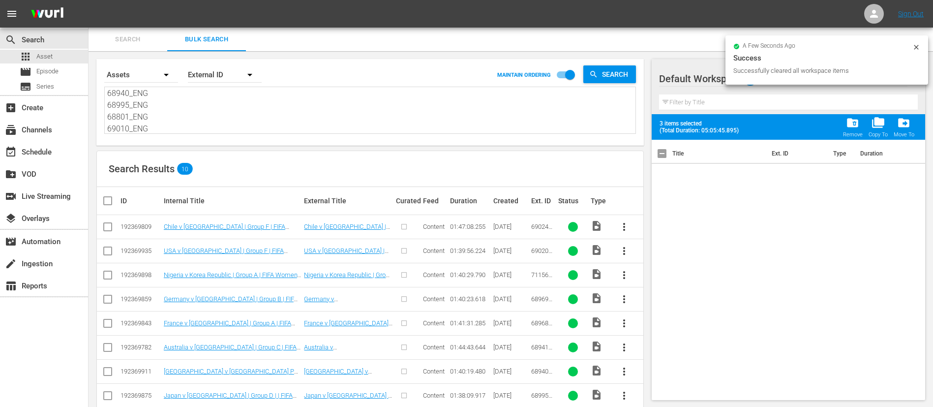
scroll to position [0, 0]
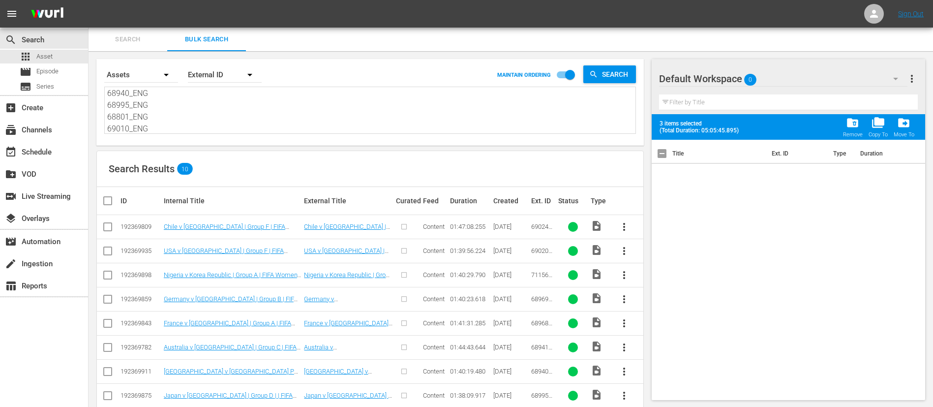
click at [299, 102] on textarea "69024_ENG 69020_ENG 71156_ENG 68969_ENG 68968_ENG 68941_ENG 68940_ENG 68995_ENG…" at bounding box center [371, 111] width 528 height 45
paste textarea "70432_ENG 69748_ENG 68821_ENG 68838_ENG 68819_ENG 69022_ENG 68861_ENG 69929_ENG…"
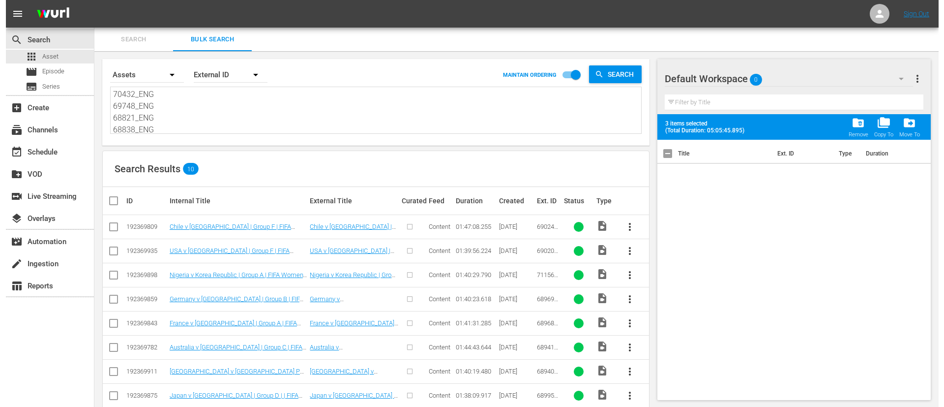
scroll to position [72, 0]
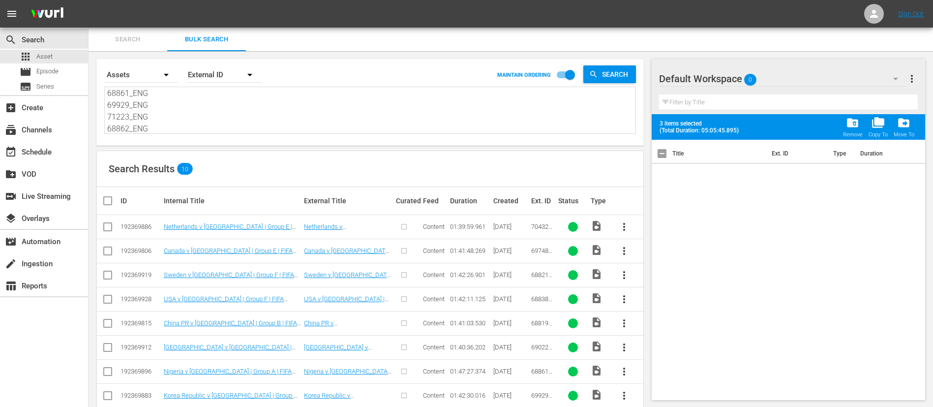
click at [106, 200] on input "checkbox" at bounding box center [112, 201] width 20 height 12
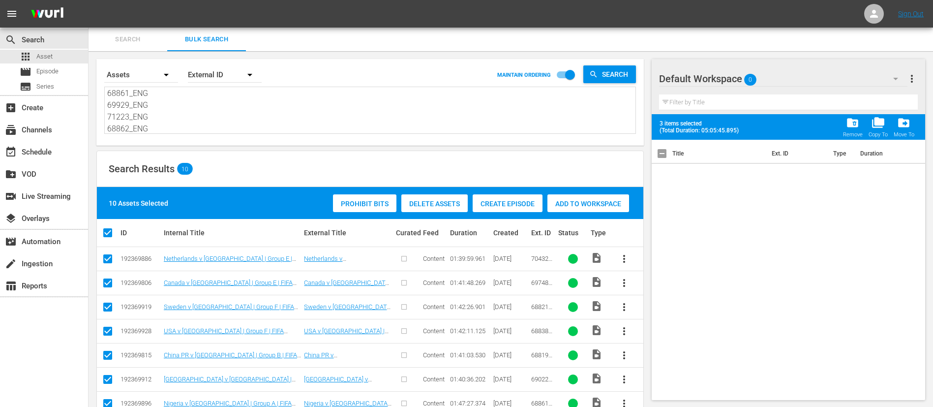
click at [492, 203] on span "Create Episode" at bounding box center [508, 204] width 70 height 8
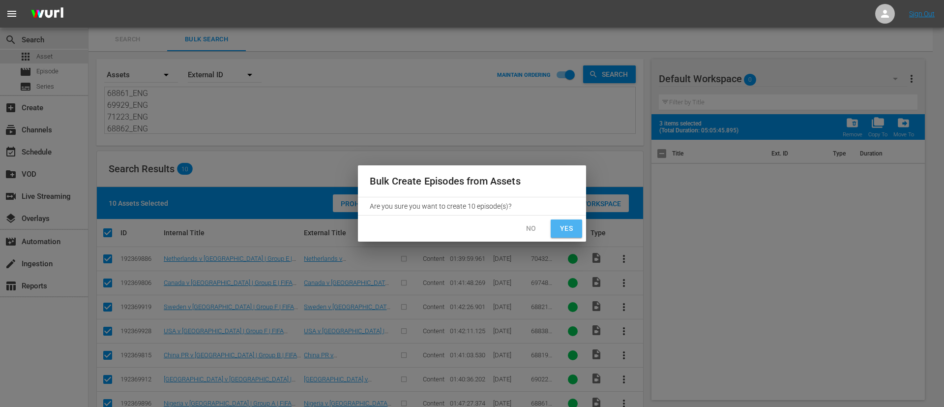
click at [575, 232] on button "Yes" at bounding box center [566, 228] width 31 height 18
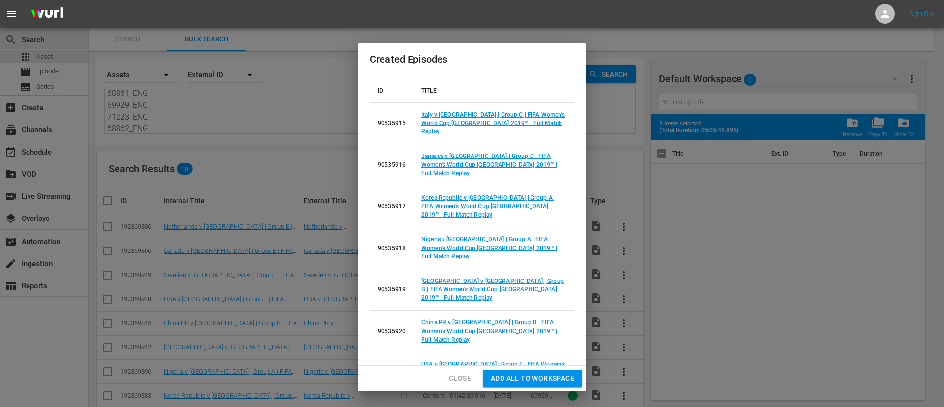
click at [529, 381] on span "Add all to Workspace" at bounding box center [533, 378] width 84 height 12
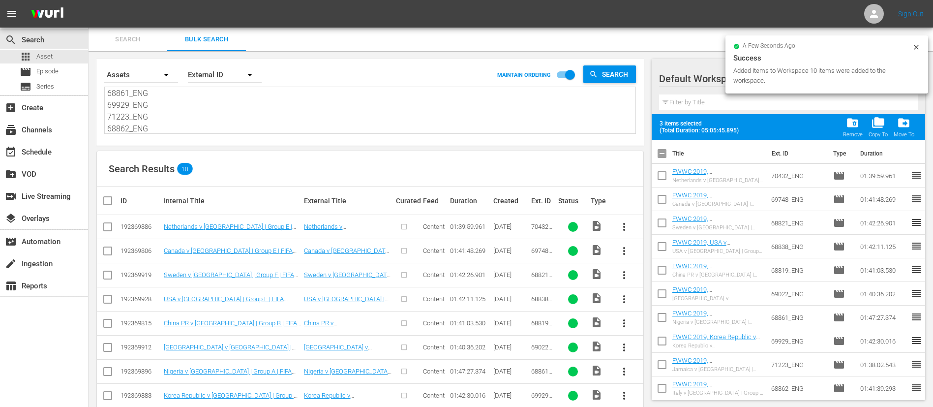
click at [662, 149] on input "checkbox" at bounding box center [662, 155] width 21 height 21
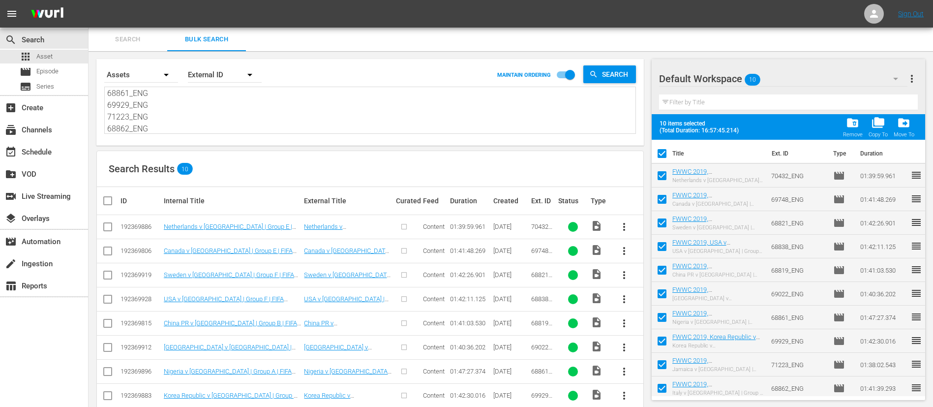
click at [914, 77] on span "more_vert" at bounding box center [912, 79] width 12 height 12
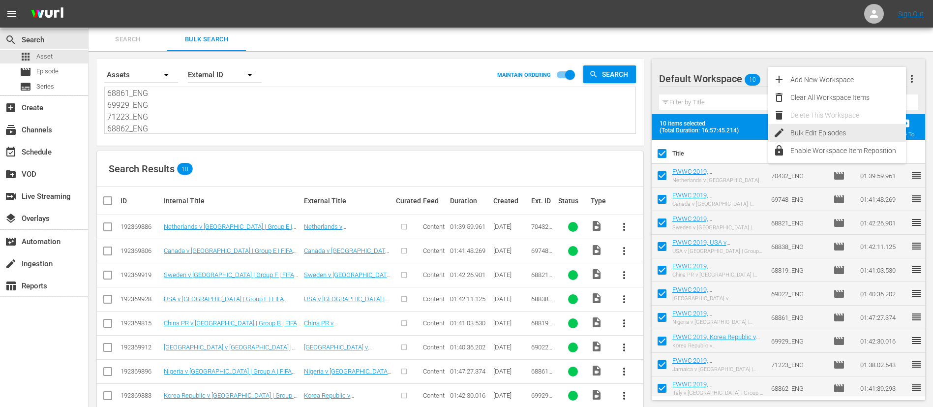
click at [847, 134] on div "Bulk Edit Episodes" at bounding box center [848, 133] width 116 height 18
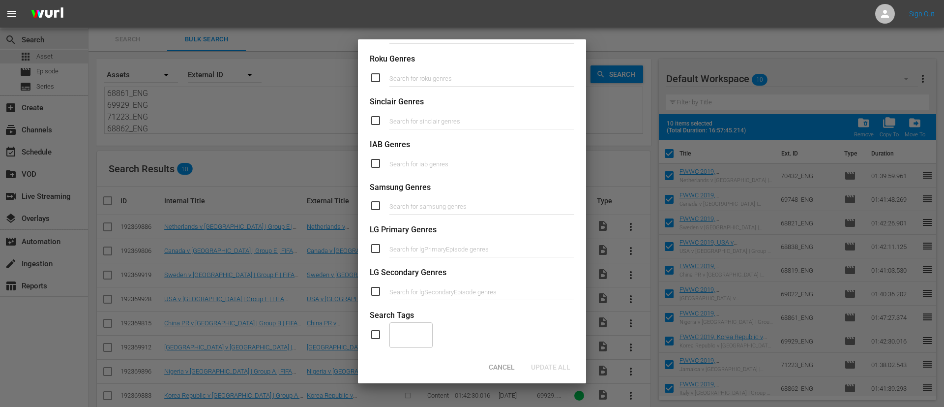
scroll to position [373, 0]
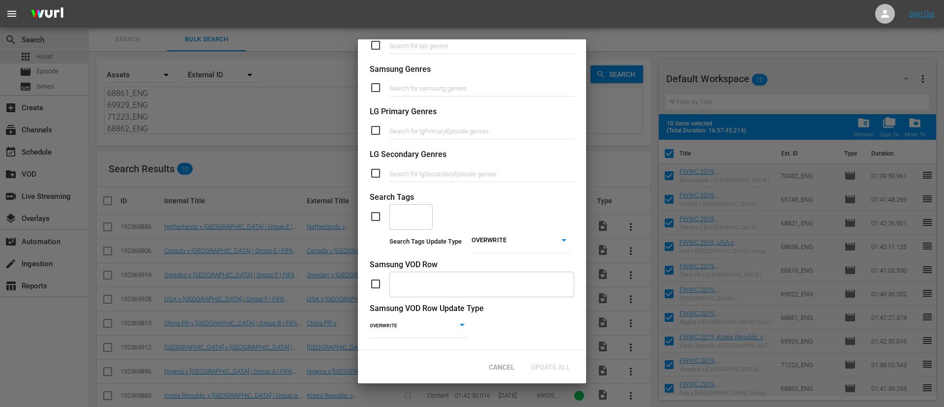
click at [383, 210] on input "checkbox" at bounding box center [380, 216] width 20 height 12
click at [548, 240] on div "OVERWRITE OVERWRITE" at bounding box center [521, 242] width 98 height 24
click at [500, 225] on body "menu Sign Out search Search apps Asset movie Episode subtitles Series add_box C…" at bounding box center [472, 203] width 944 height 407
click at [495, 247] on li "ADD" at bounding box center [514, 243] width 98 height 13
click at [414, 203] on div "​" at bounding box center [411, 216] width 43 height 27
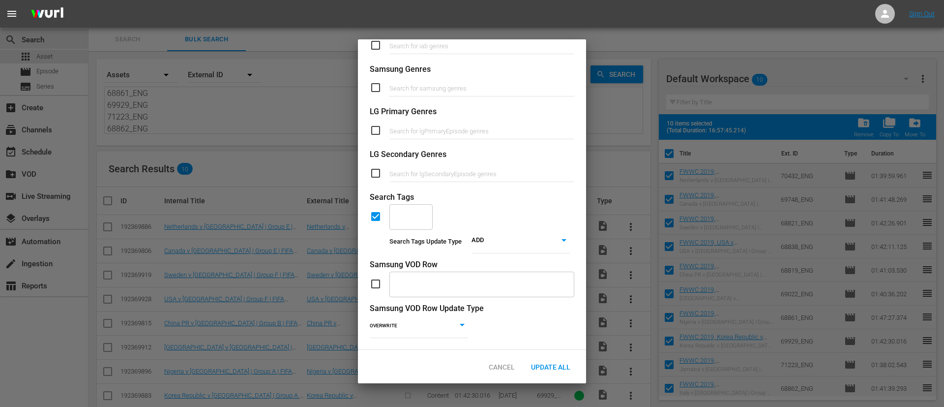
scroll to position [373, 0]
click at [406, 238] on span "TYPE_Full Match Replay" at bounding box center [412, 243] width 30 height 31
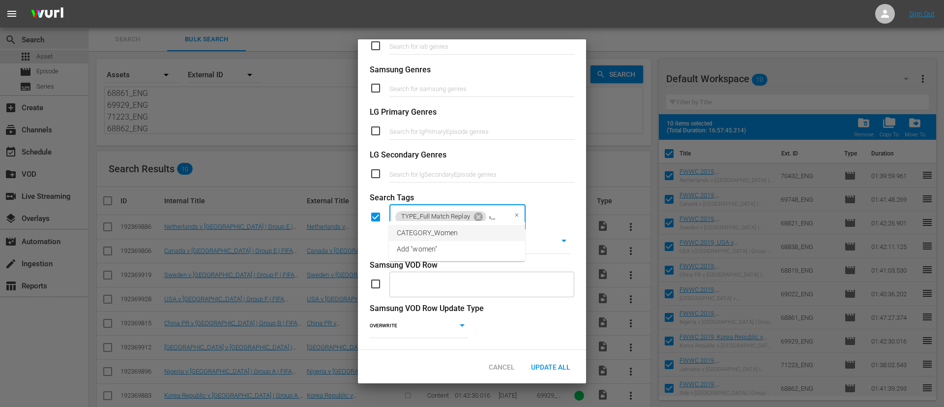
click at [483, 235] on li "CATEGORY_Women" at bounding box center [457, 233] width 136 height 16
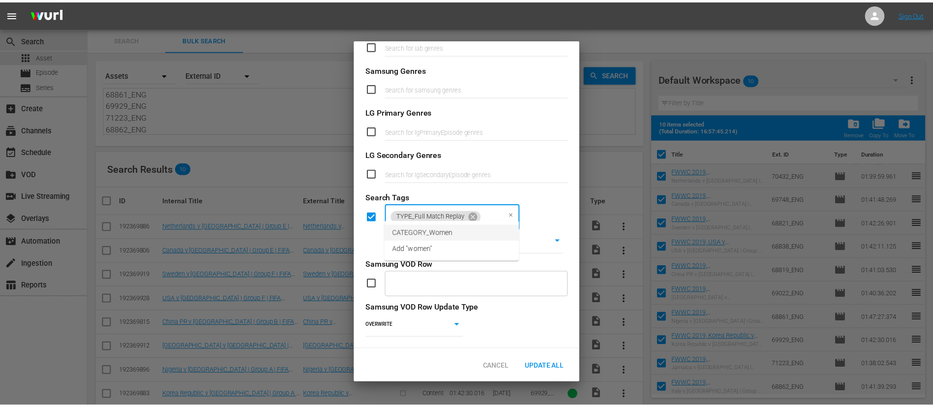
scroll to position [0, 0]
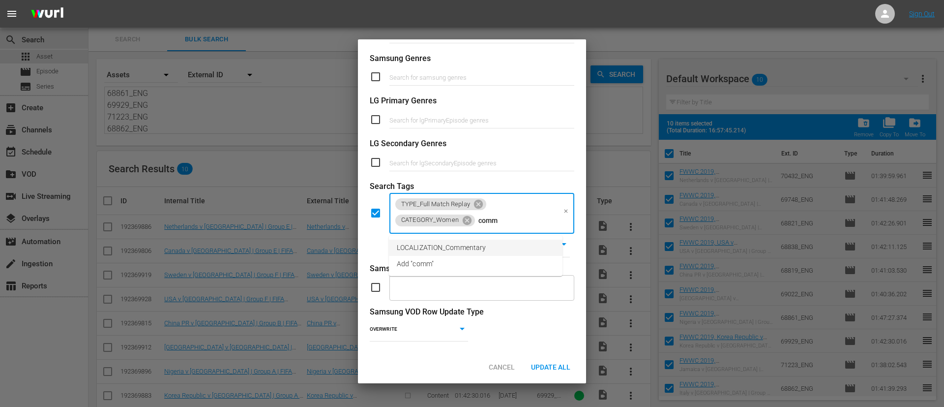
click at [487, 241] on li "LOCALIZATION_Commentary" at bounding box center [476, 248] width 174 height 16
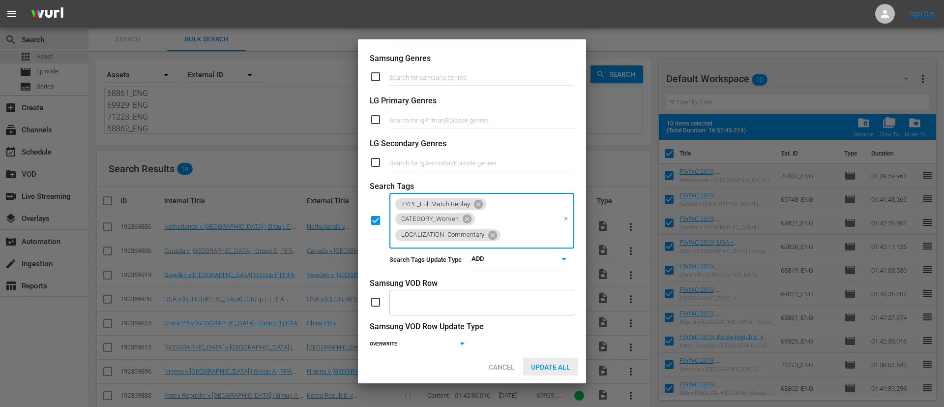
click at [549, 367] on span "Update All" at bounding box center [550, 367] width 55 height 8
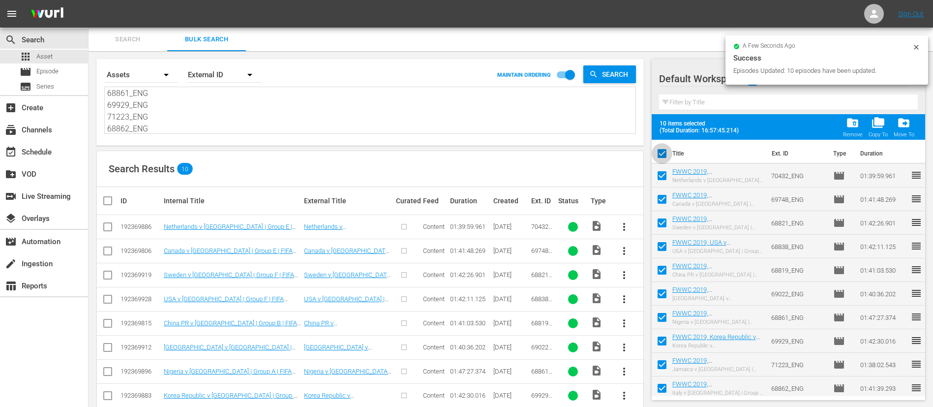
click at [662, 150] on input "checkbox" at bounding box center [662, 155] width 21 height 21
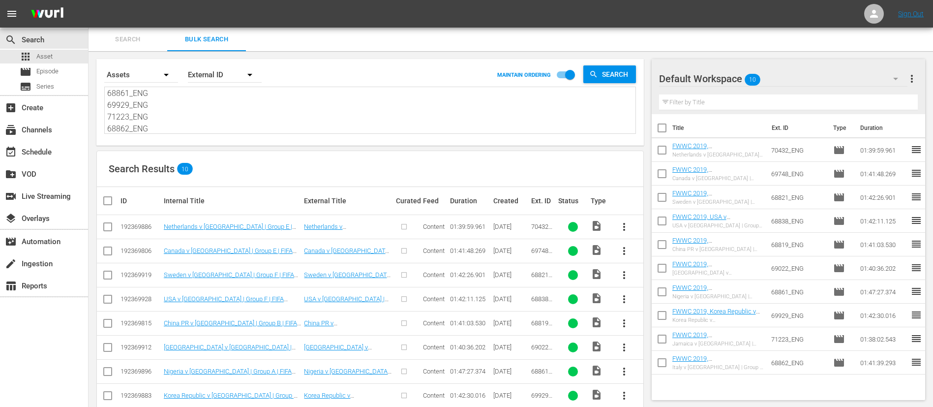
click at [665, 170] on input "checkbox" at bounding box center [662, 175] width 21 height 21
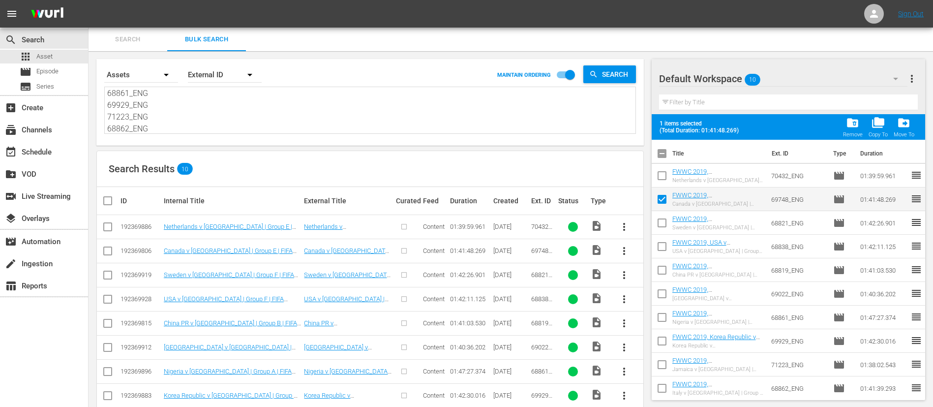
click at [660, 244] on input "checkbox" at bounding box center [662, 248] width 21 height 21
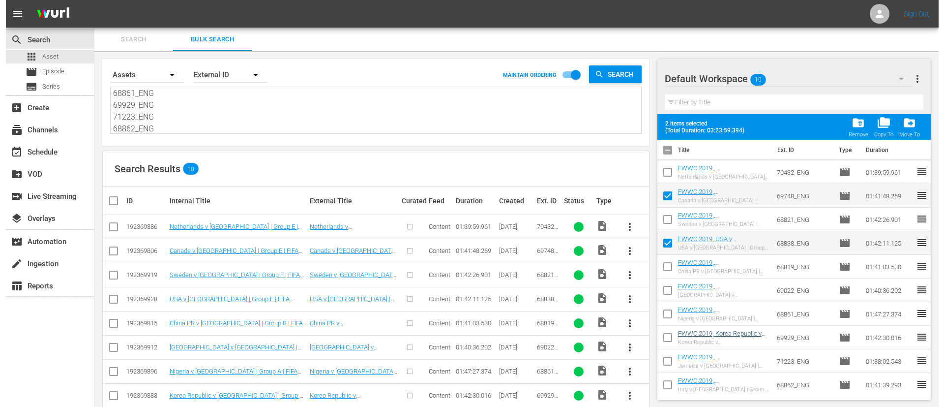
scroll to position [4, 0]
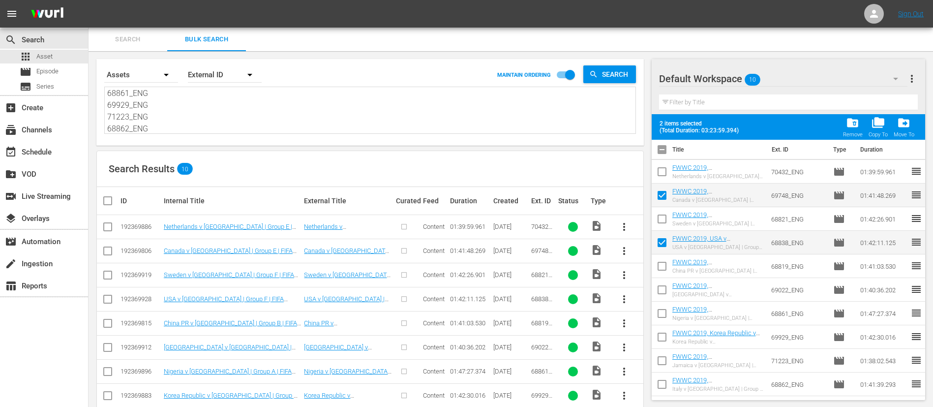
click at [654, 364] on input "checkbox" at bounding box center [662, 362] width 21 height 21
click at [913, 80] on span "more_vert" at bounding box center [912, 79] width 12 height 12
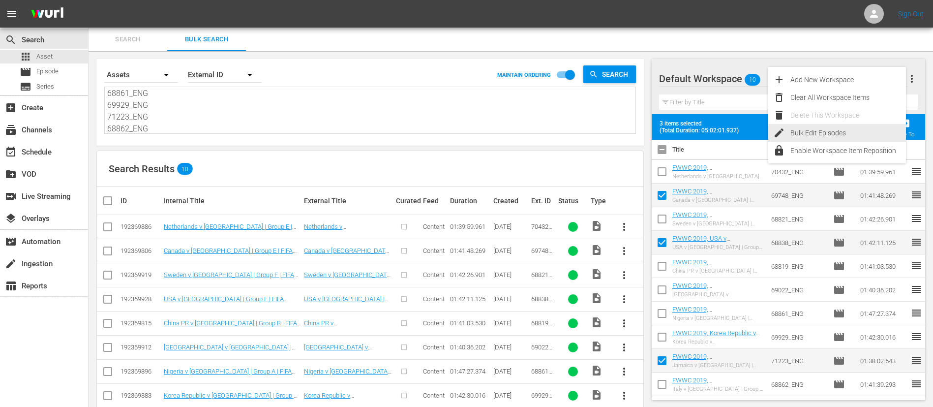
click at [843, 132] on div "Bulk Edit Episodes" at bounding box center [848, 133] width 116 height 18
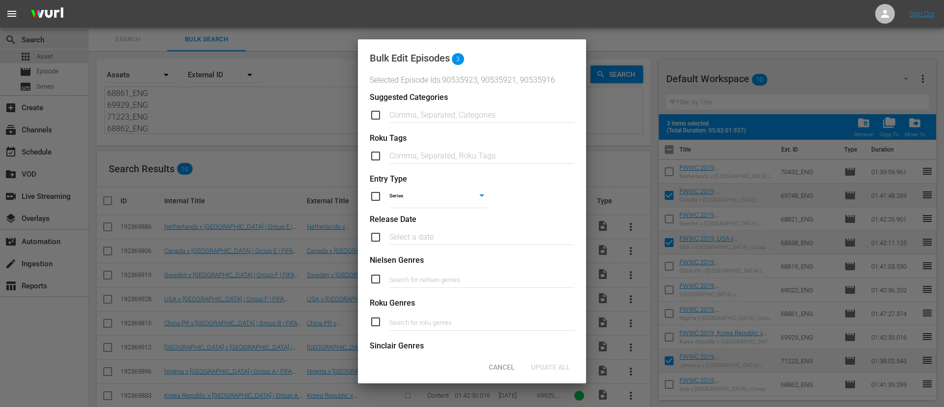
scroll to position [373, 0]
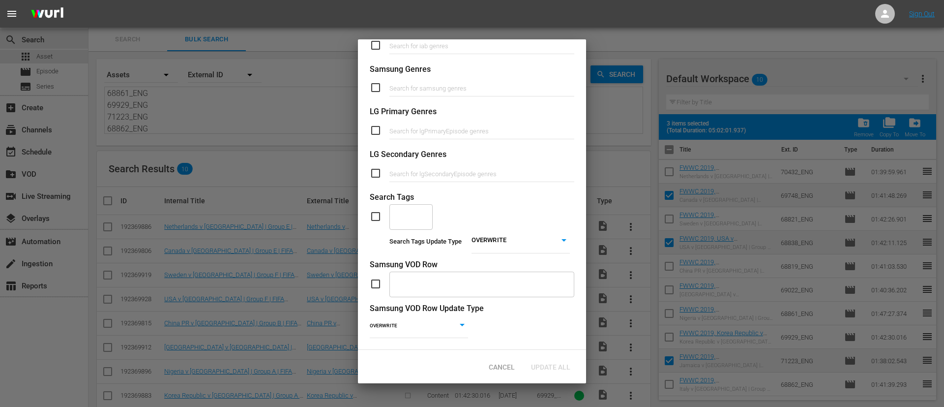
click at [377, 210] on input "checkbox" at bounding box center [380, 216] width 20 height 12
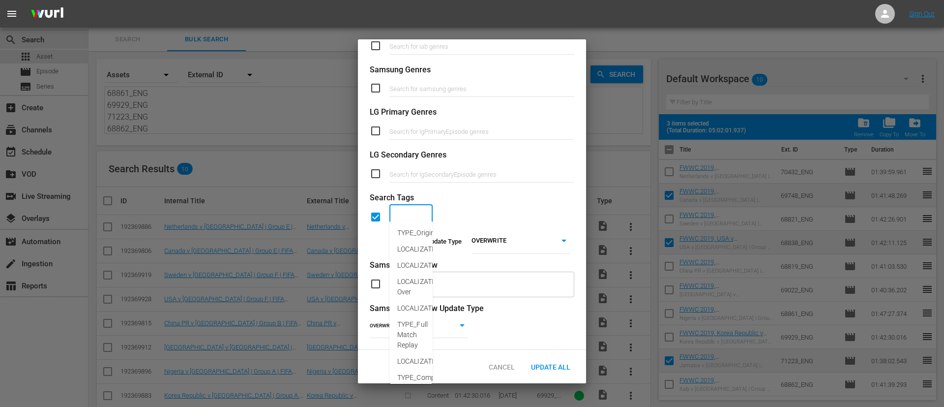
click at [407, 208] on input "text" at bounding box center [404, 217] width 20 height 18
click at [425, 235] on span "LOCALIZATION_Content" at bounding box center [434, 233] width 74 height 10
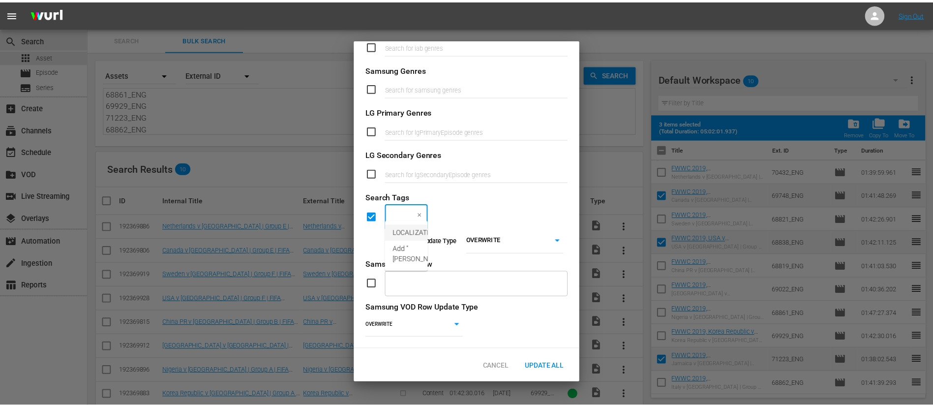
scroll to position [0, 0]
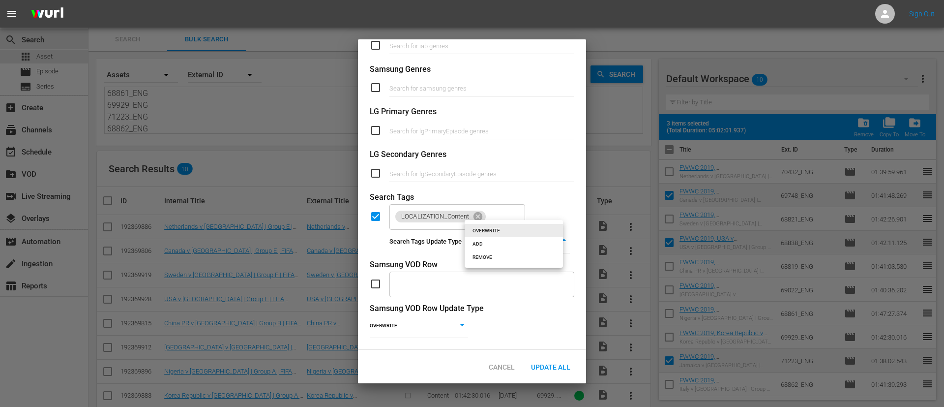
click at [531, 232] on body "menu Sign Out search Search apps Asset movie Episode subtitles Series add_box C…" at bounding box center [472, 203] width 944 height 407
click at [504, 242] on li "ADD" at bounding box center [514, 243] width 98 height 13
click at [557, 360] on div "Update All" at bounding box center [550, 367] width 55 height 18
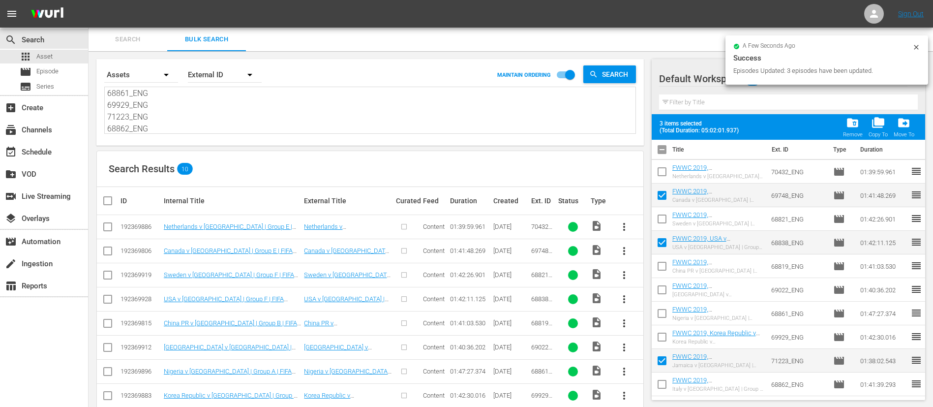
click at [916, 45] on icon at bounding box center [916, 47] width 8 height 8
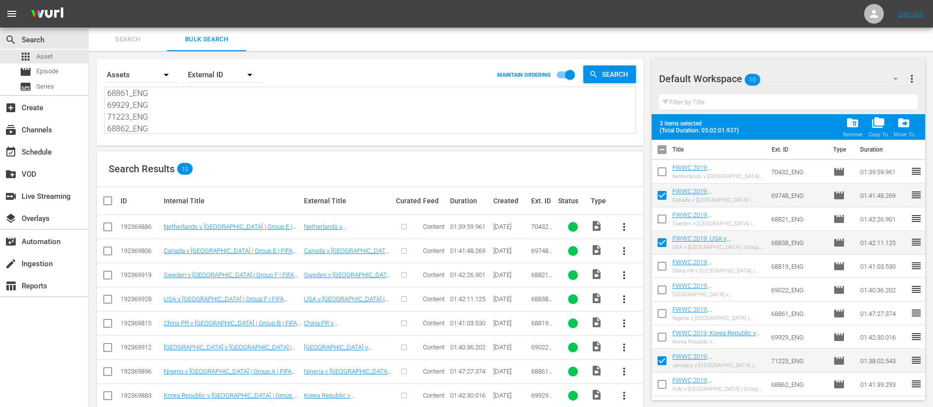
click at [911, 71] on button "more_vert" at bounding box center [912, 79] width 12 height 24
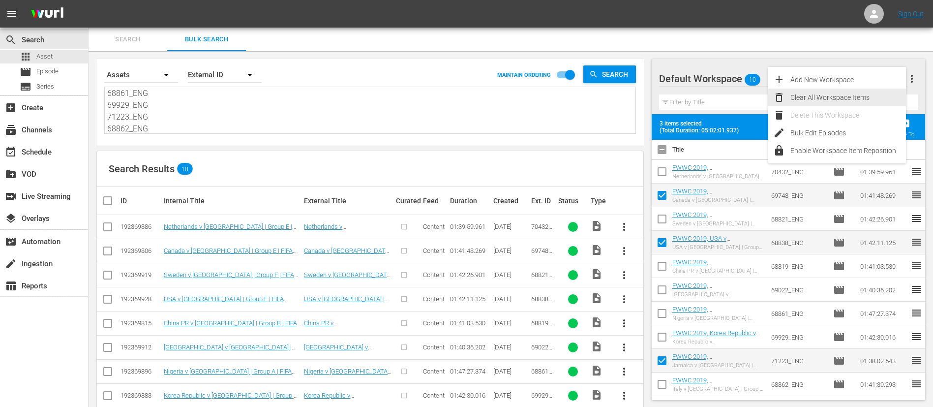
click at [865, 90] on div "Clear All Workspace Items" at bounding box center [848, 98] width 116 height 18
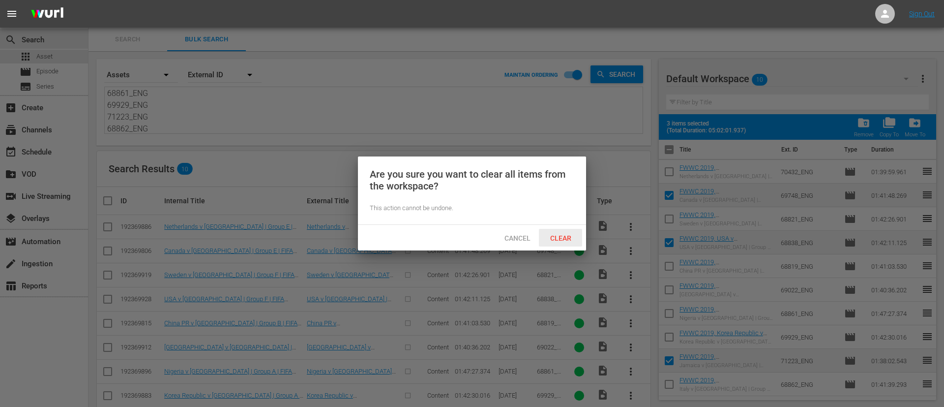
click at [567, 240] on span "Clear" at bounding box center [560, 238] width 37 height 8
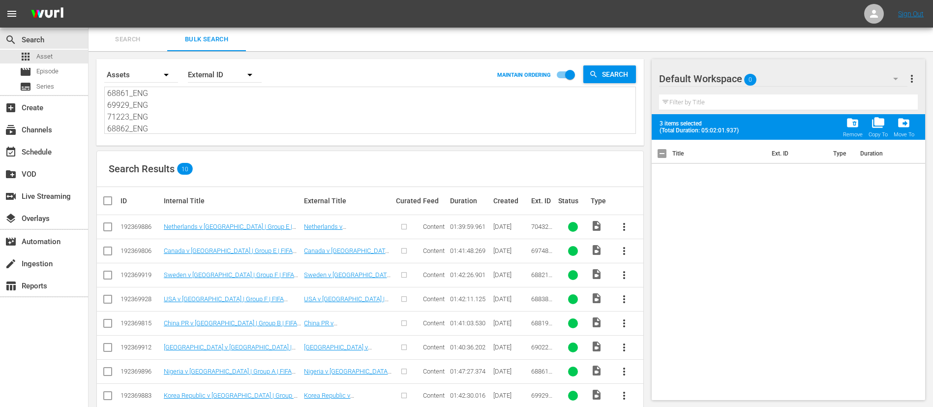
click at [208, 106] on textarea "70432_ENG 69748_ENG 68821_ENG 68838_ENG 68819_ENG 69022_ENG 68861_ENG 69929_ENG…" at bounding box center [371, 111] width 528 height 45
paste textarea "69041_ENG 69040_ENG 70157_ENG 70147_ENG 71295_ENG 71382_ENG 70440_ENG 71387_ENG…"
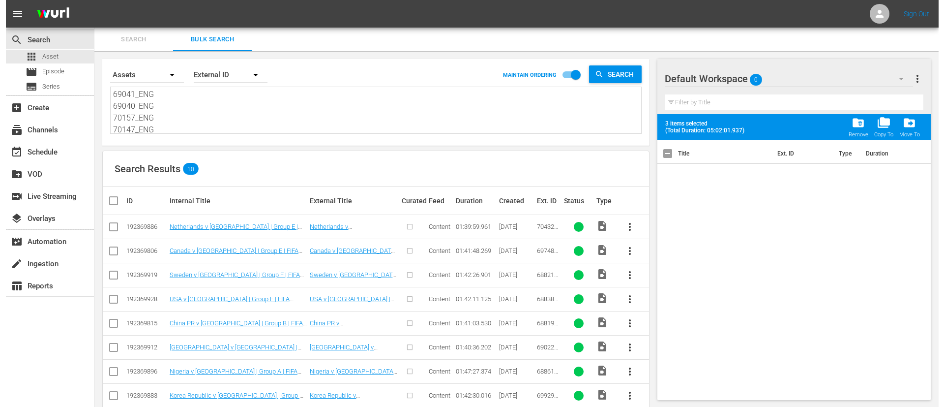
scroll to position [72, 0]
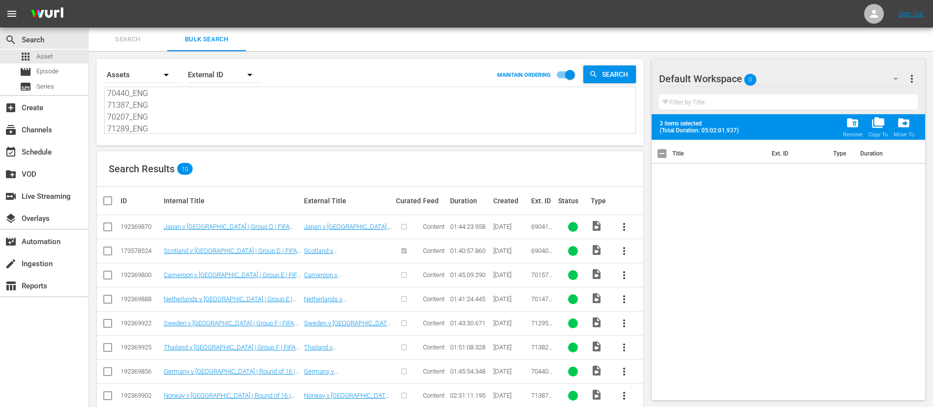
click at [110, 204] on input "checkbox" at bounding box center [112, 201] width 20 height 12
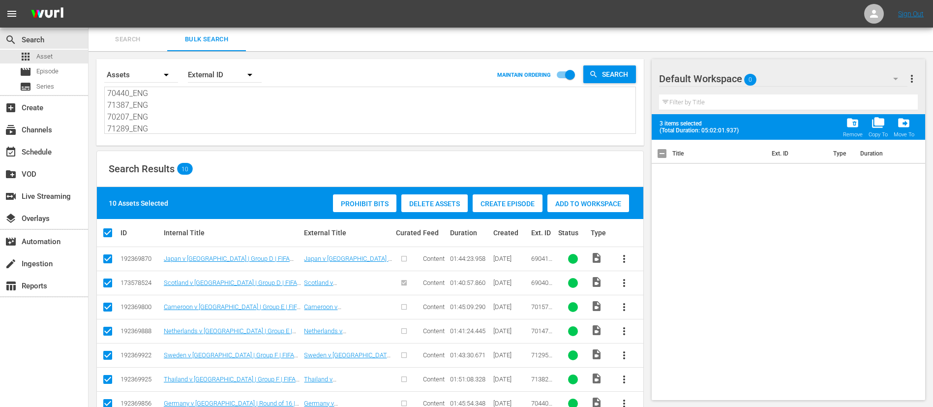
click at [505, 202] on span "Create Episode" at bounding box center [508, 204] width 70 height 8
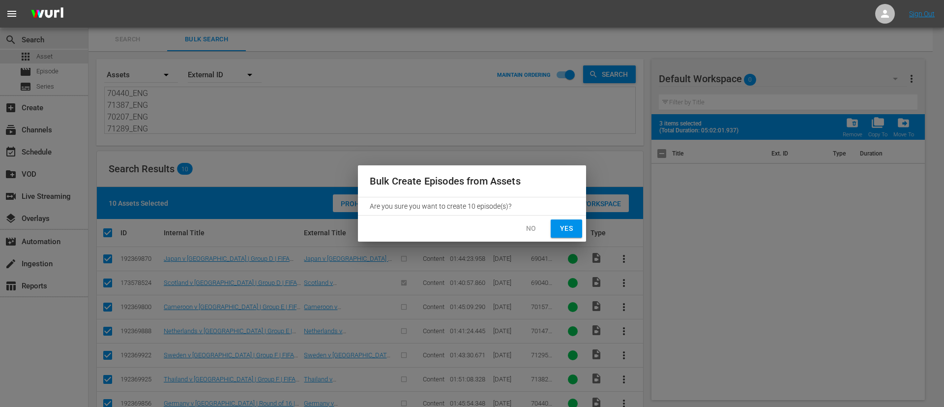
click at [575, 230] on button "Yes" at bounding box center [566, 228] width 31 height 18
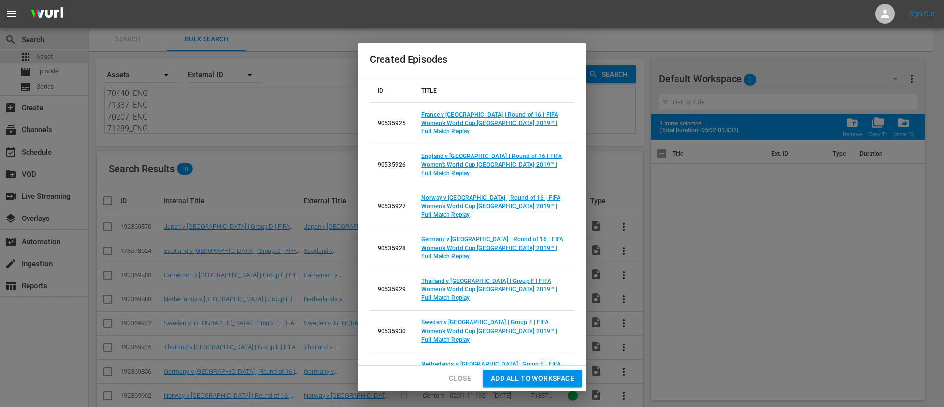
click at [560, 383] on span "Add all to Workspace" at bounding box center [533, 378] width 84 height 12
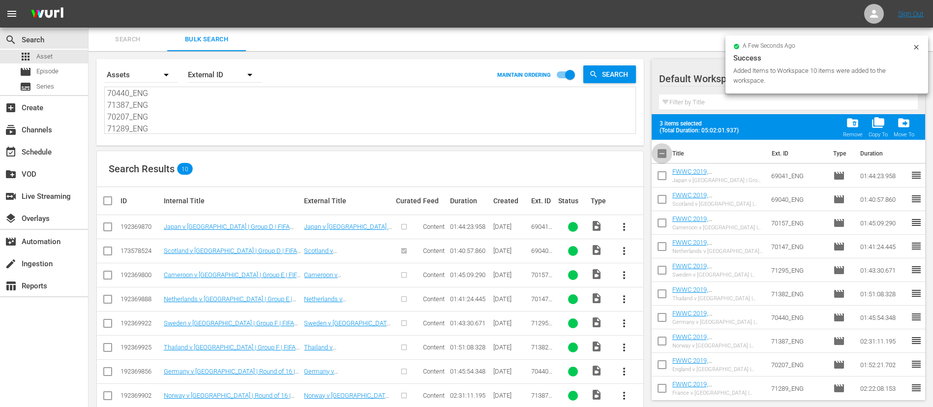
click at [660, 154] on input "checkbox" at bounding box center [662, 155] width 21 height 21
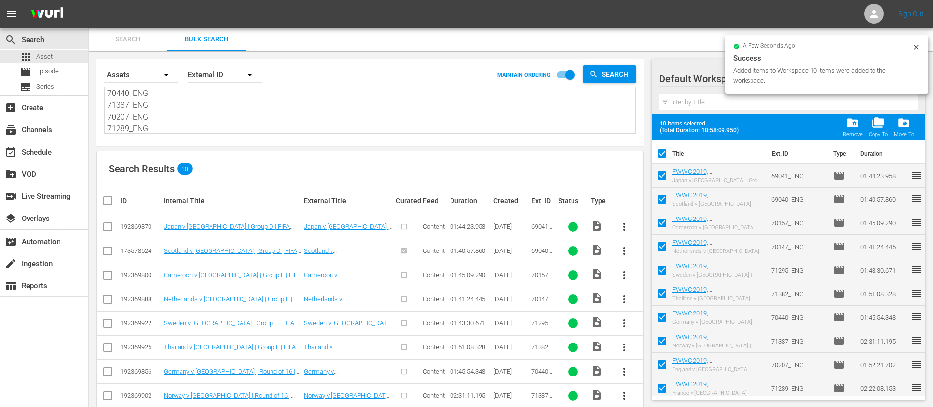
click at [915, 46] on icon at bounding box center [916, 47] width 4 height 4
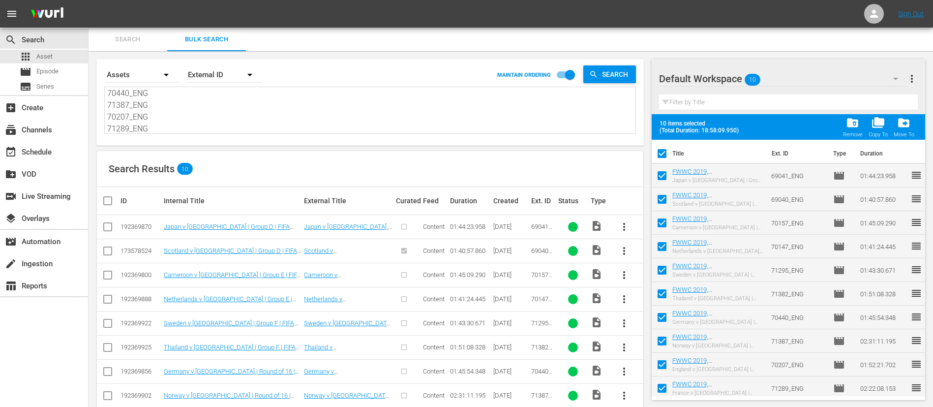
click at [916, 75] on span "more_vert" at bounding box center [912, 79] width 12 height 12
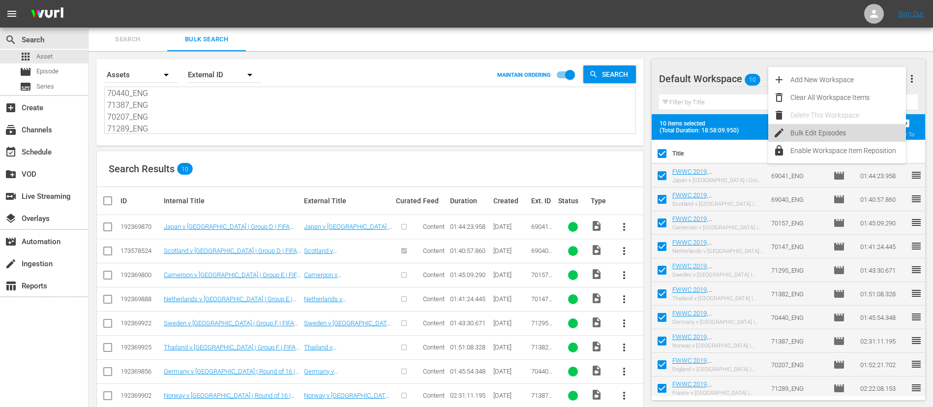
click at [859, 134] on div "Bulk Edit Episodes" at bounding box center [848, 133] width 116 height 18
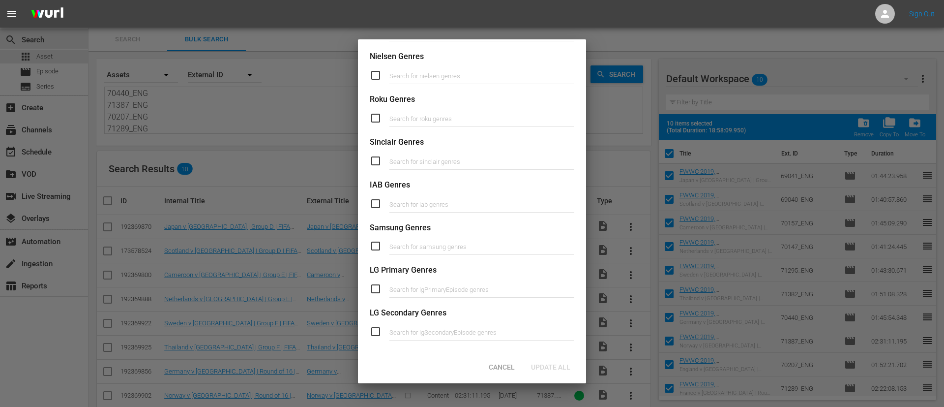
scroll to position [373, 0]
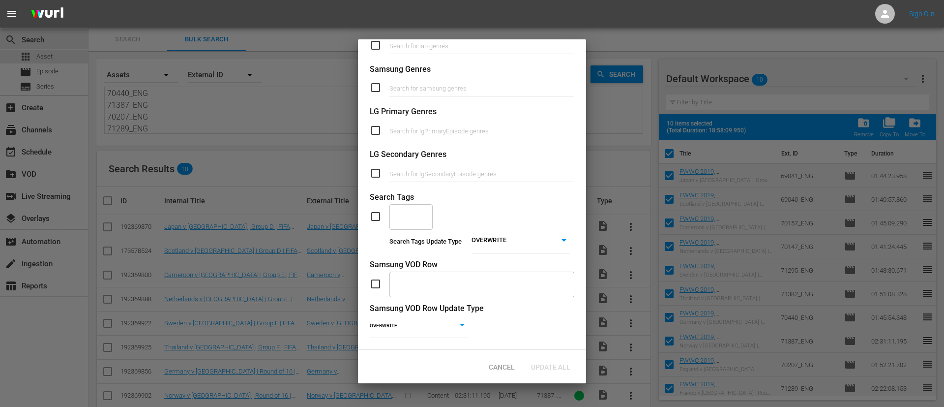
click at [378, 210] on input "checkbox" at bounding box center [380, 216] width 20 height 12
click at [523, 227] on body "menu Sign Out search Search apps Asset movie Episode subtitles Series add_box C…" at bounding box center [472, 203] width 944 height 407
click at [521, 237] on li "ADD" at bounding box center [514, 243] width 98 height 13
click at [421, 208] on div "​" at bounding box center [411, 216] width 43 height 27
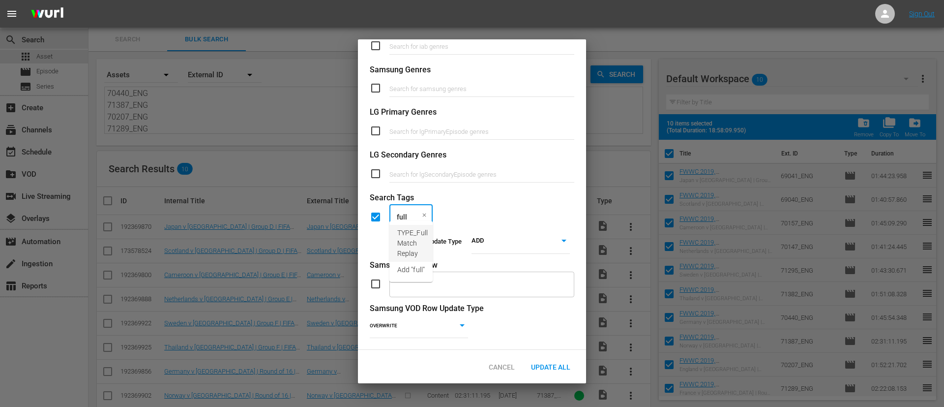
click at [416, 239] on span "TYPE_Full Match Replay" at bounding box center [412, 243] width 30 height 31
click at [421, 231] on span "LOCALIZATION_Commentary" at bounding box center [441, 233] width 89 height 10
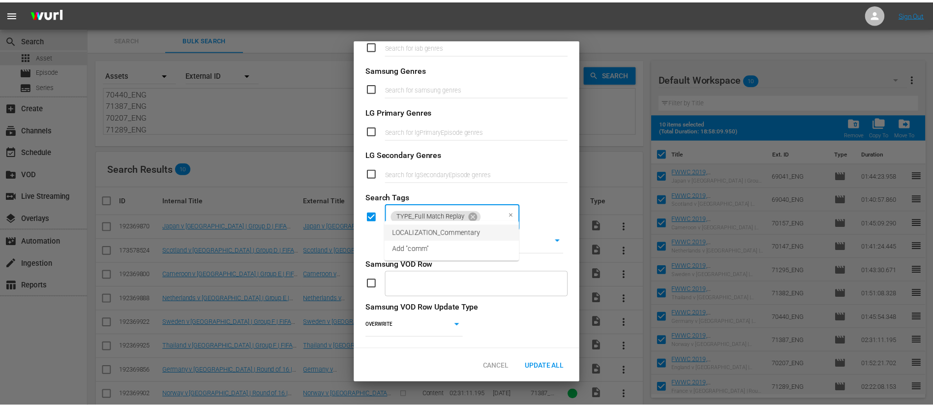
scroll to position [0, 0]
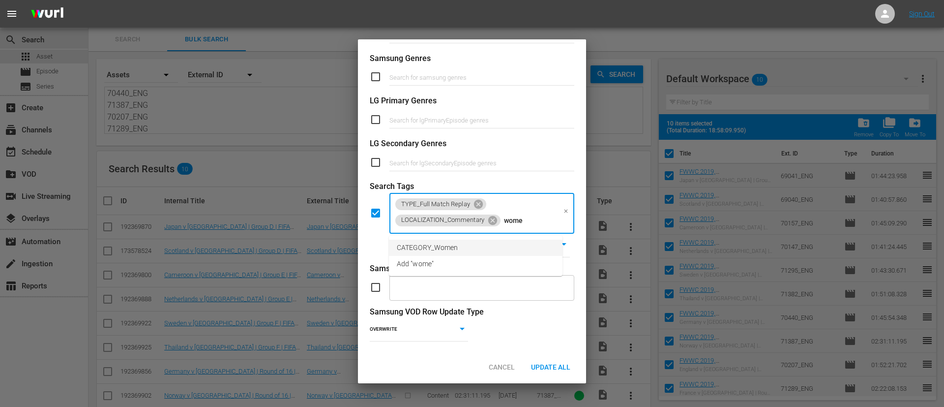
click at [432, 241] on li "CATEGORY_Women" at bounding box center [476, 248] width 174 height 16
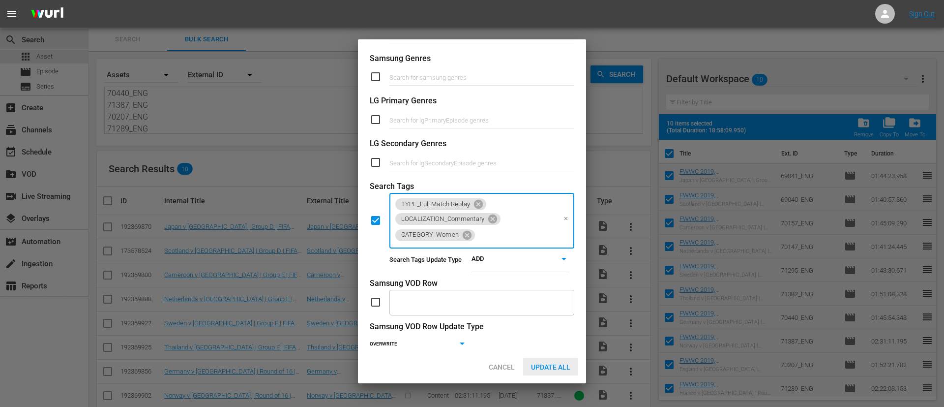
click at [536, 363] on span "Update All" at bounding box center [550, 367] width 55 height 8
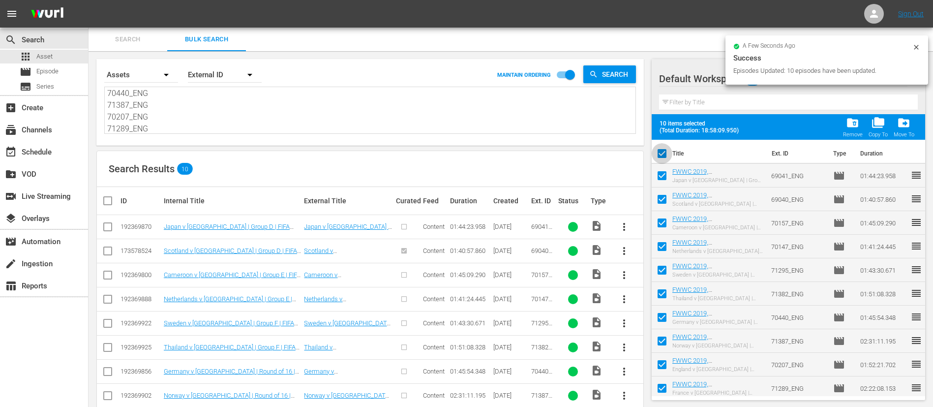
click at [665, 153] on input "checkbox" at bounding box center [662, 155] width 21 height 21
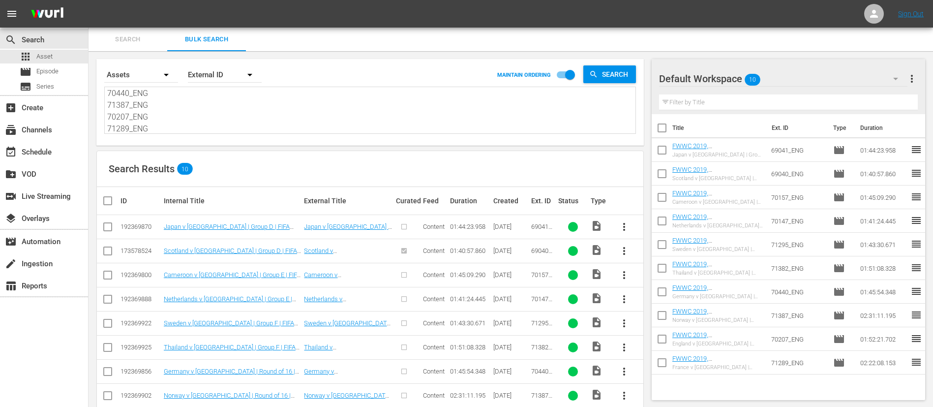
click at [667, 149] on input "checkbox" at bounding box center [662, 152] width 21 height 21
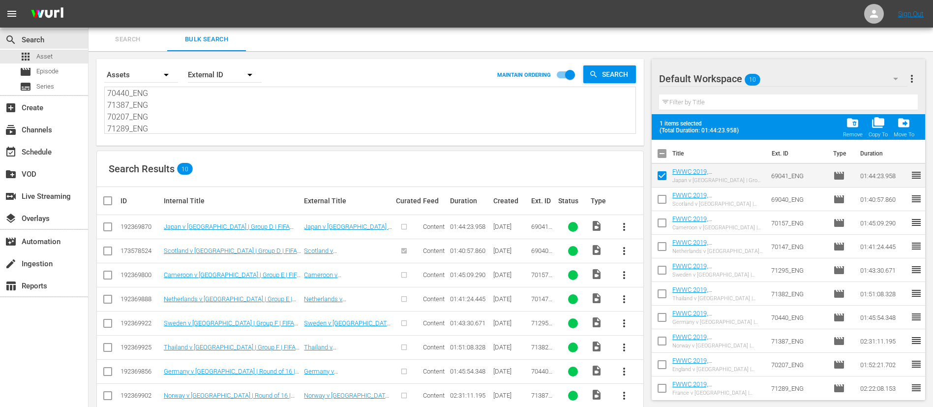
click at [660, 196] on input "checkbox" at bounding box center [662, 201] width 21 height 21
click at [663, 250] on input "checkbox" at bounding box center [662, 248] width 21 height 21
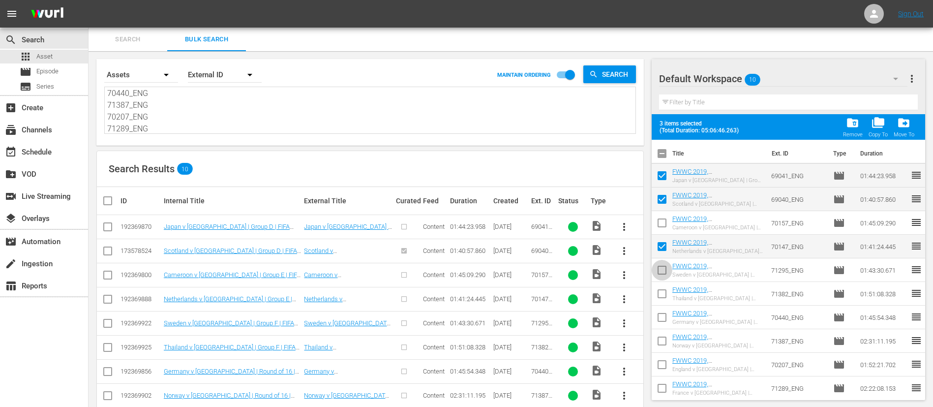
click at [659, 268] on input "checkbox" at bounding box center [662, 272] width 21 height 21
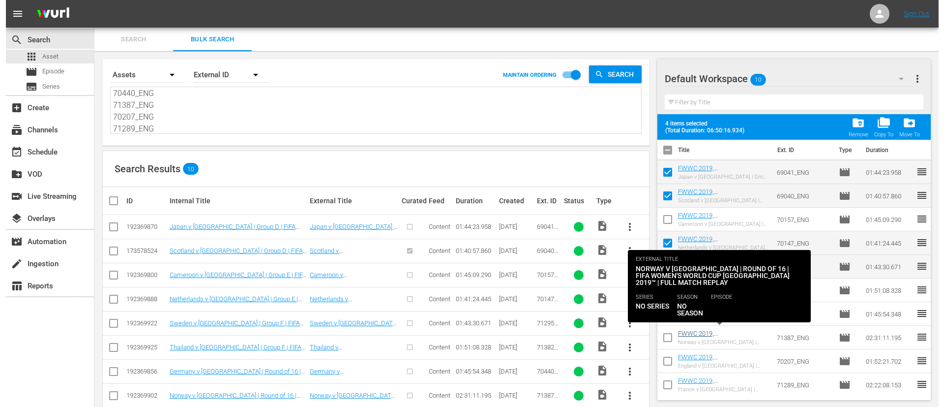
scroll to position [4, 0]
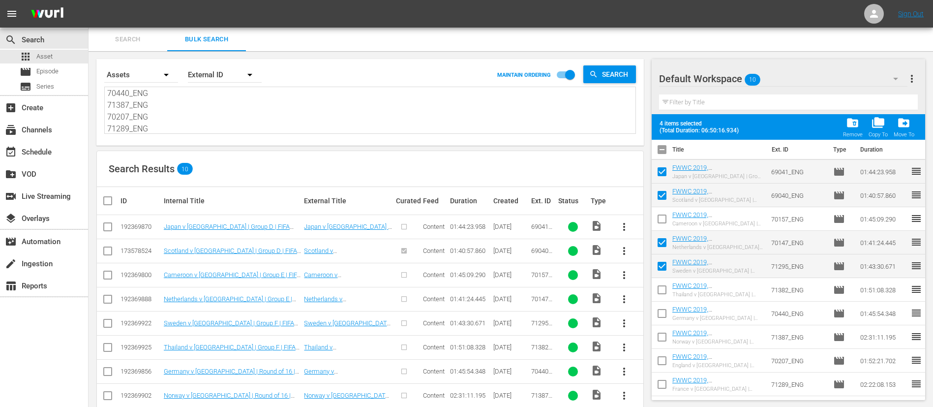
click at [666, 338] on input "checkbox" at bounding box center [662, 339] width 21 height 21
click at [666, 359] on input "checkbox" at bounding box center [662, 362] width 21 height 21
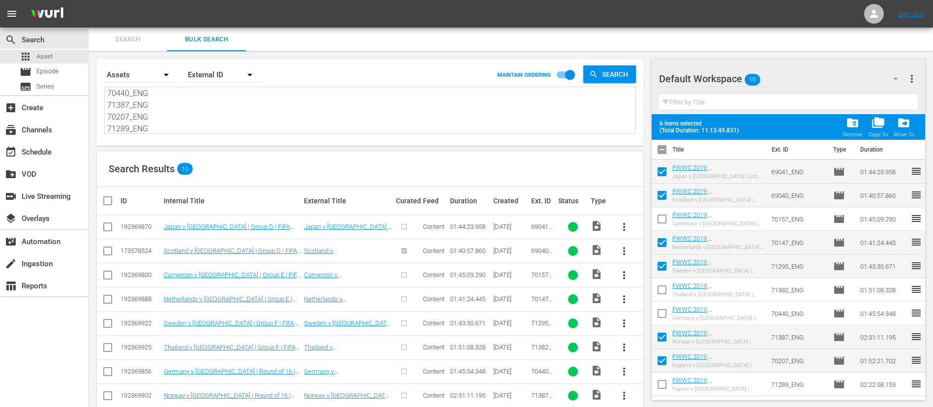
click at [914, 80] on span "more_vert" at bounding box center [912, 79] width 12 height 12
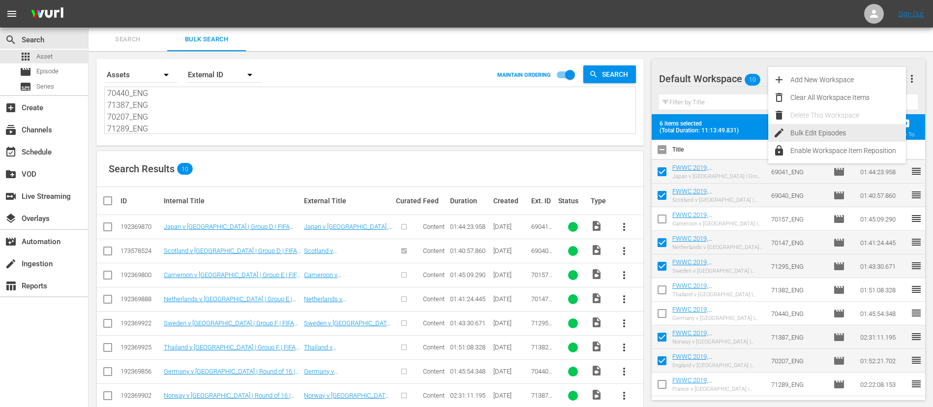
click at [844, 136] on div "Bulk Edit Episodes" at bounding box center [848, 133] width 116 height 18
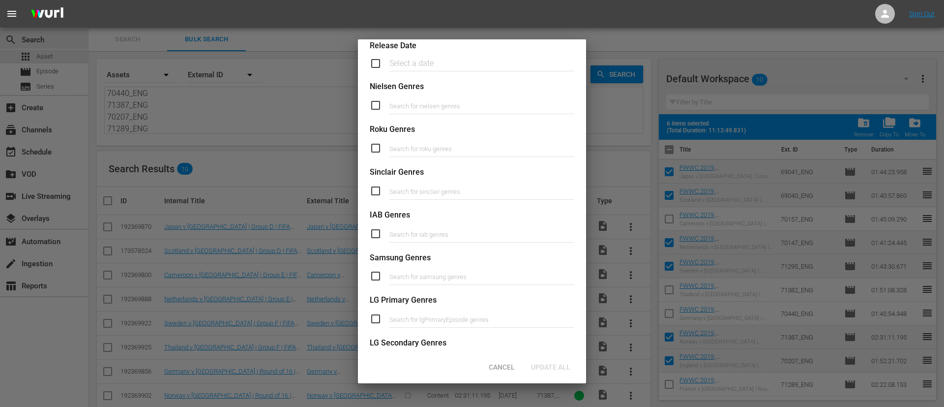
scroll to position [373, 0]
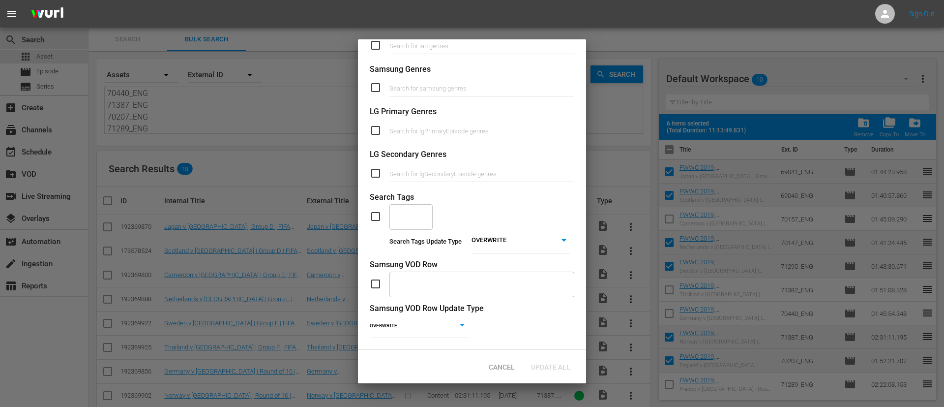
click at [376, 210] on input "checkbox" at bounding box center [380, 216] width 20 height 12
click at [494, 217] on div "​" at bounding box center [472, 216] width 205 height 27
click at [500, 230] on body "menu Sign Out search Search apps Asset movie Episode subtitles Series add_box C…" at bounding box center [472, 203] width 944 height 407
click at [496, 244] on li "ADD" at bounding box center [514, 243] width 98 height 13
click at [415, 212] on div "​" at bounding box center [411, 216] width 43 height 27
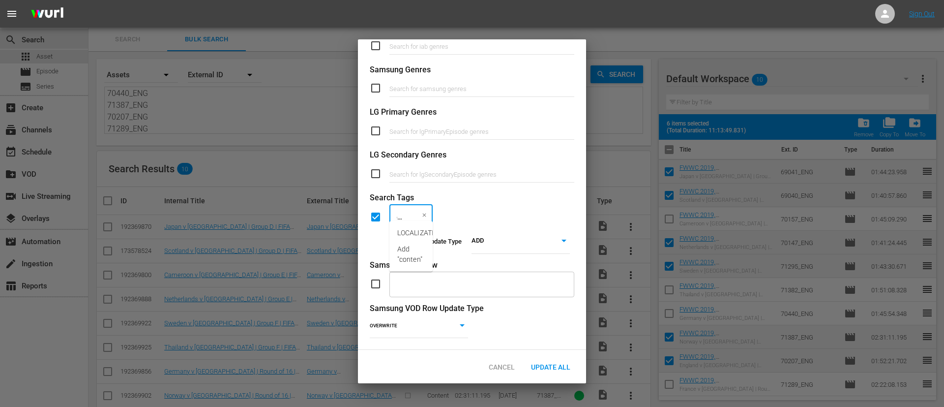
scroll to position [0, 9]
click at [413, 225] on li "LOCALIZATION_Content" at bounding box center [411, 233] width 43 height 16
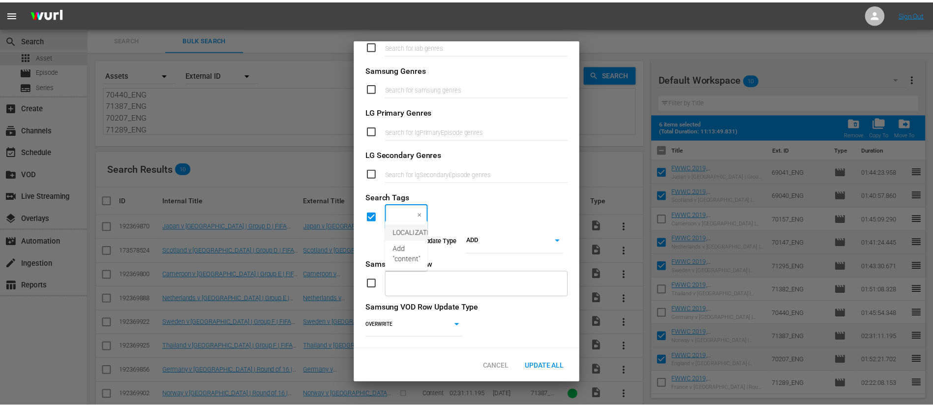
scroll to position [0, 0]
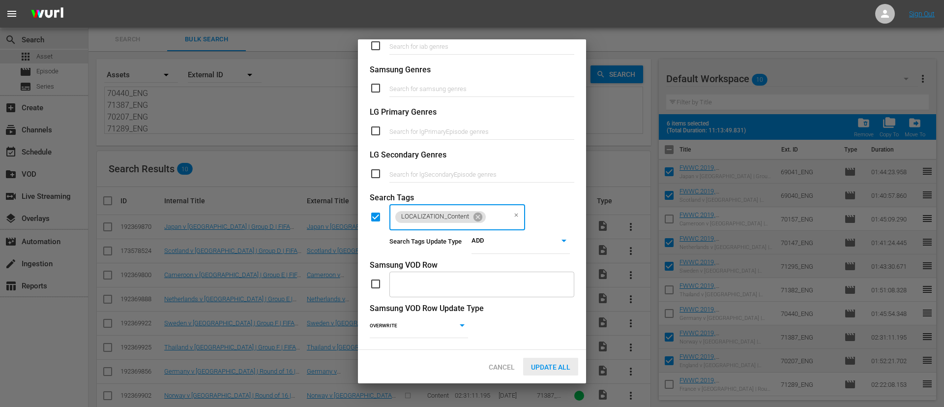
click at [543, 370] on div "Update All" at bounding box center [550, 367] width 55 height 18
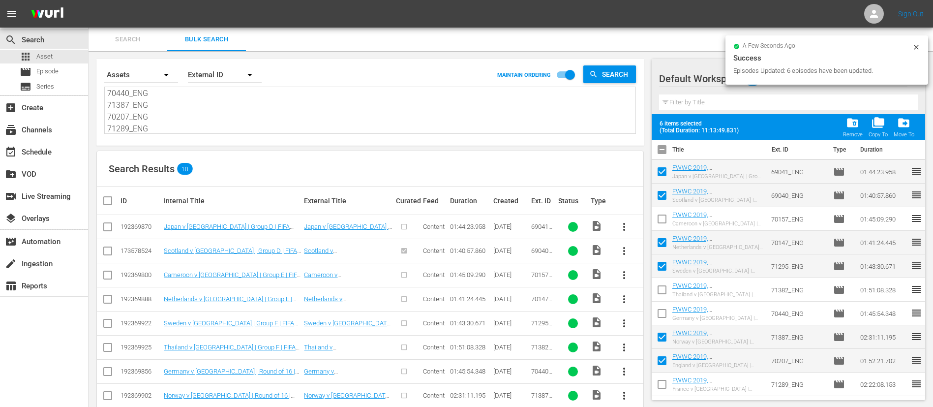
click at [918, 47] on icon at bounding box center [916, 47] width 8 height 8
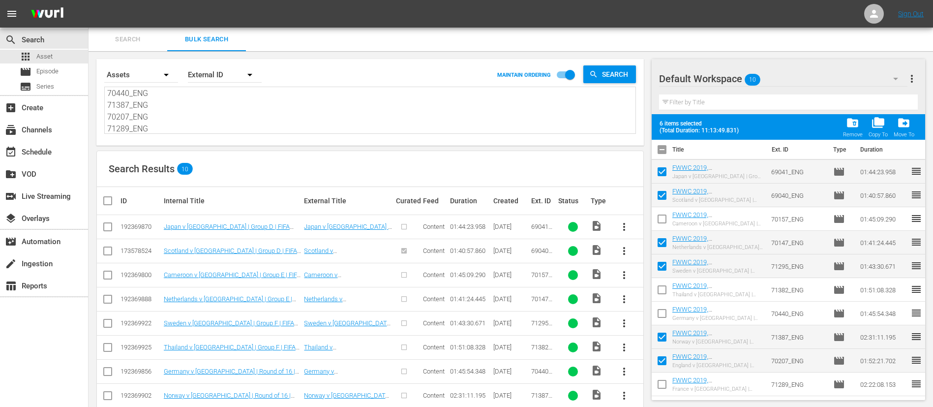
click at [915, 71] on button "more_vert" at bounding box center [912, 79] width 12 height 24
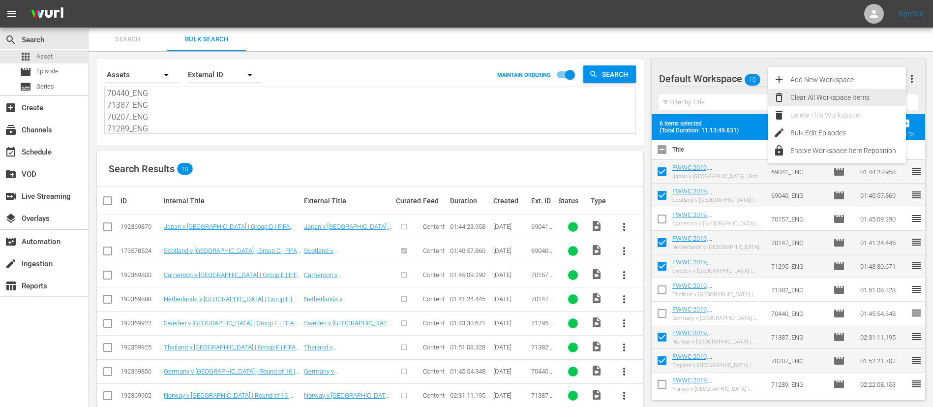
click at [854, 91] on div "Clear All Workspace Items" at bounding box center [848, 98] width 116 height 18
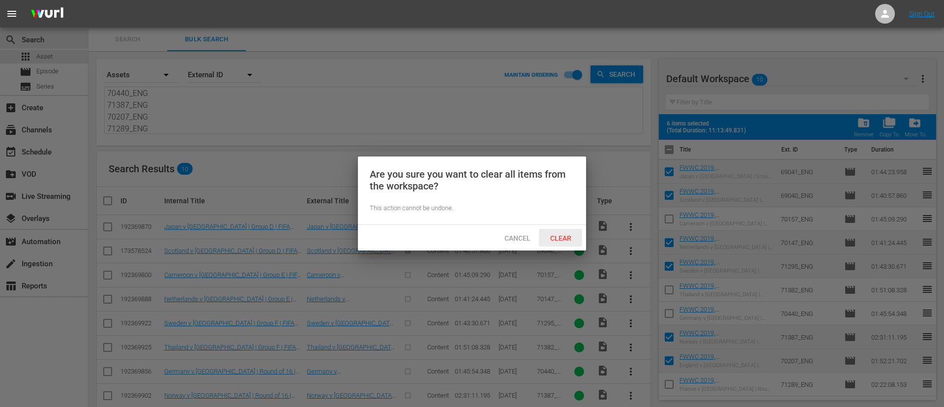
click at [558, 245] on div "Clear" at bounding box center [560, 238] width 43 height 18
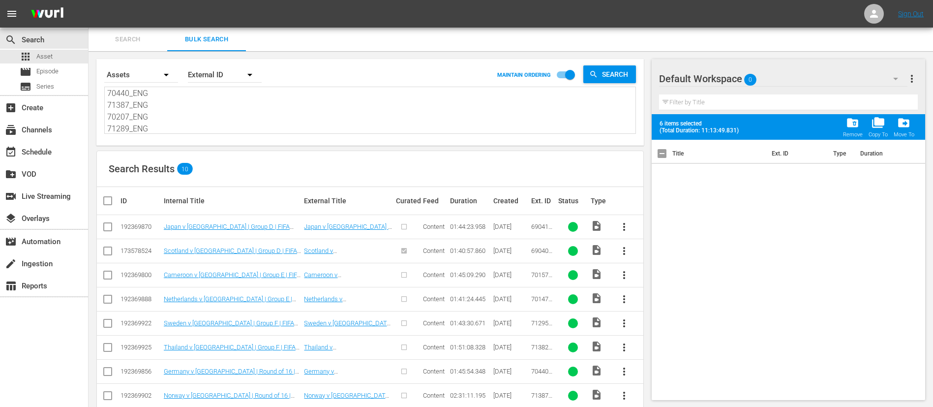
click at [189, 106] on textarea "69041_ENG 69040_ENG 70157_ENG 70147_ENG 71295_ENG 71382_ENG 70440_ENG 71387_ENG…" at bounding box center [371, 111] width 528 height 45
paste textarea "70224_ENG 70223_ENG 70228_ENG 70265_ENG 70267_ENG 70273_ENG 71263_ENG 71409_ENG…"
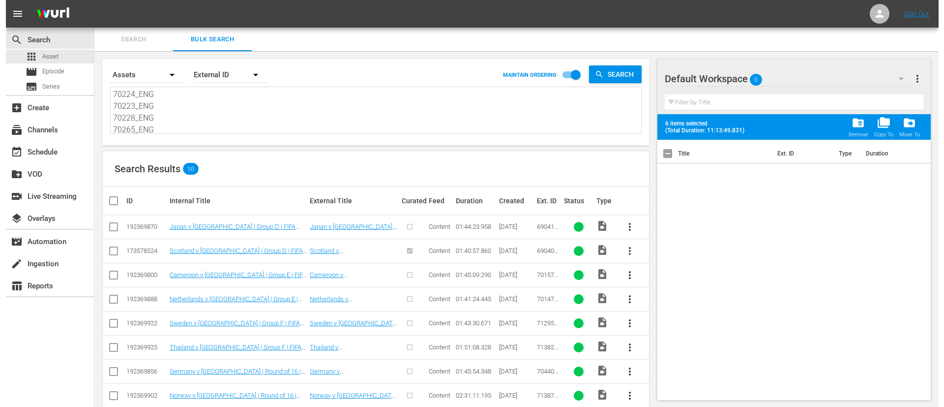
scroll to position [60, 0]
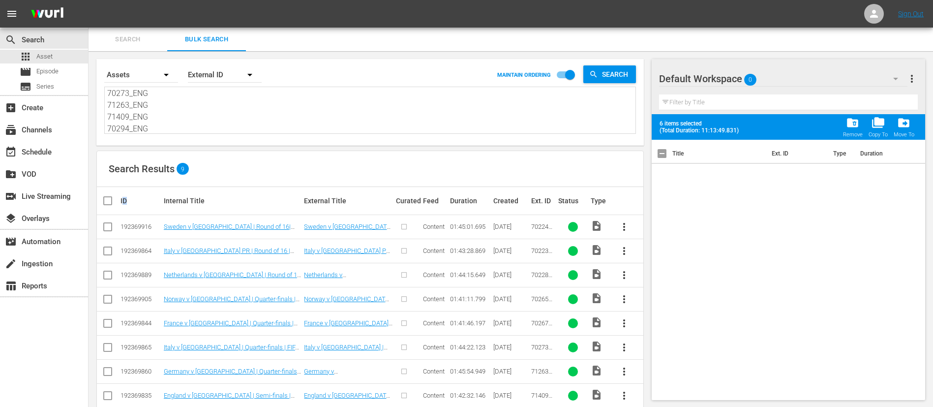
click at [125, 205] on th "ID" at bounding box center [140, 201] width 43 height 28
click at [104, 203] on input "checkbox" at bounding box center [112, 201] width 20 height 12
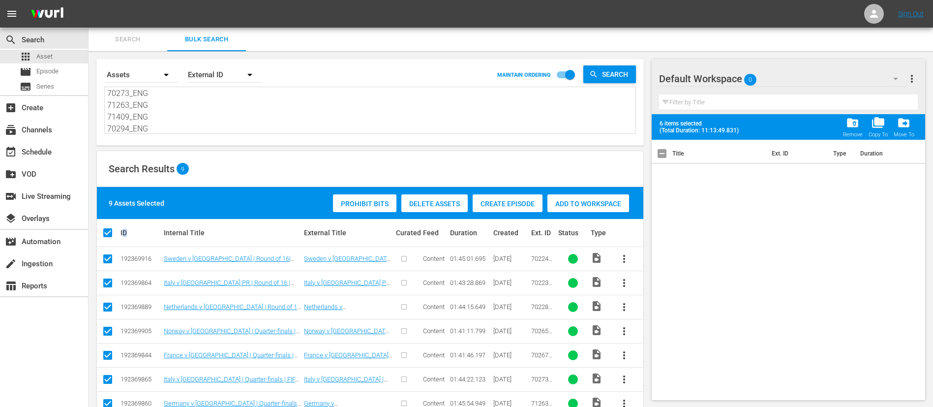
click at [497, 205] on span "Create Episode" at bounding box center [508, 204] width 70 height 8
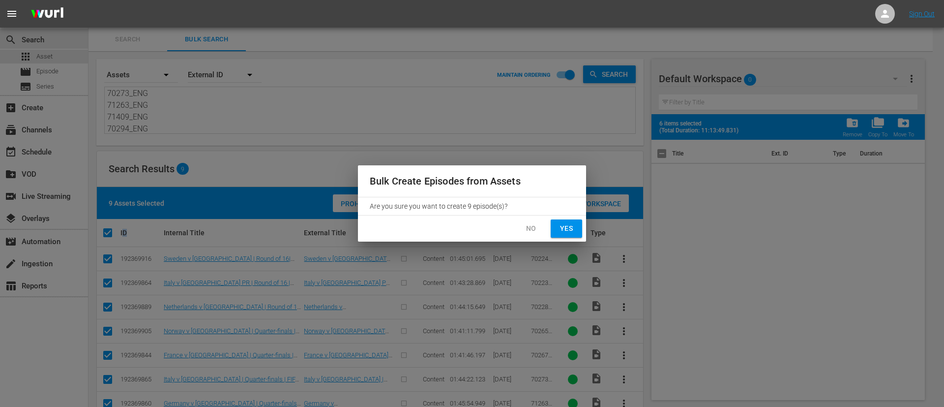
click at [573, 229] on span "Yes" at bounding box center [567, 228] width 16 height 12
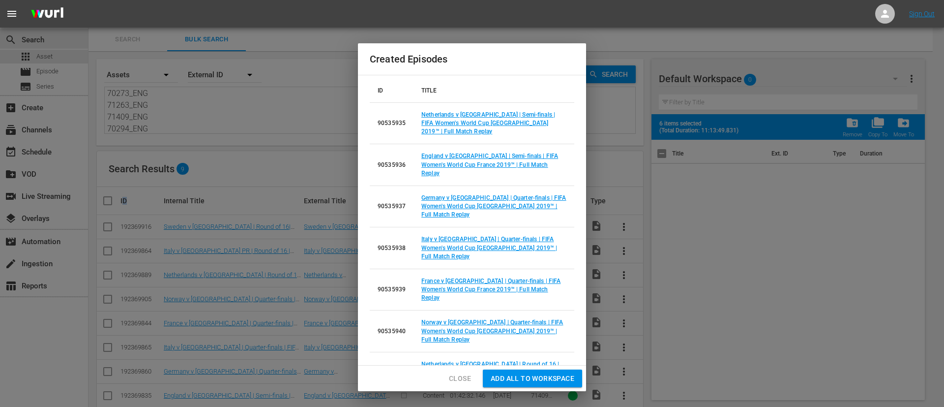
click at [551, 375] on span "Add all to Workspace" at bounding box center [533, 378] width 84 height 12
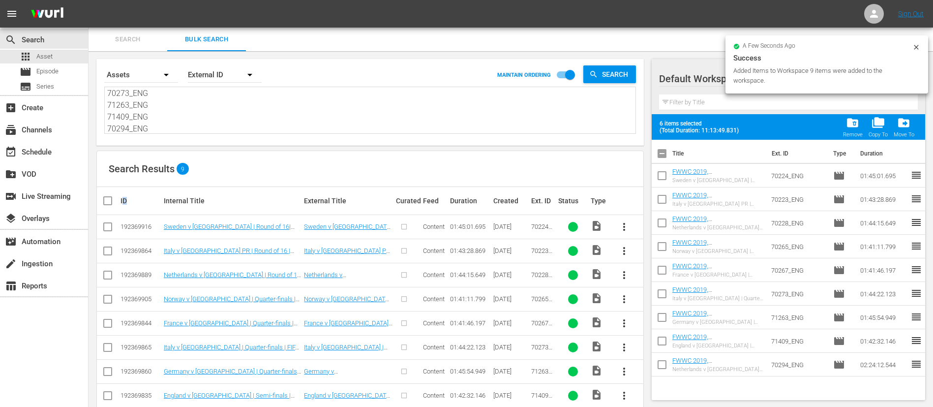
click at [661, 158] on input "checkbox" at bounding box center [662, 155] width 21 height 21
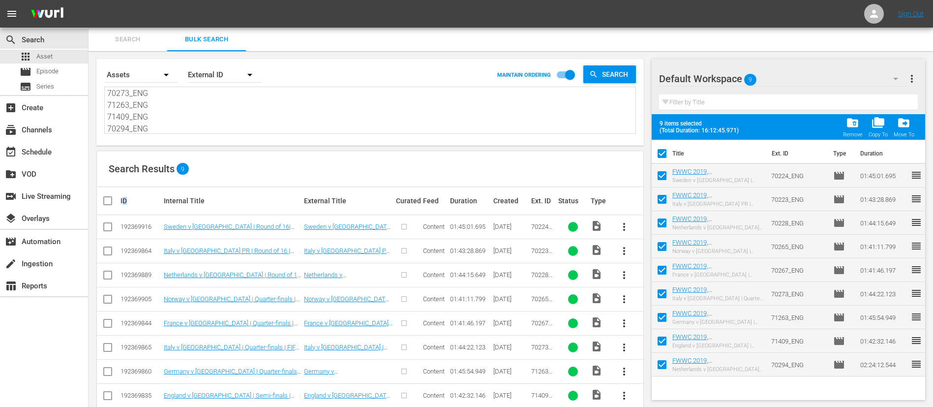
click at [916, 74] on span "more_vert" at bounding box center [912, 79] width 12 height 12
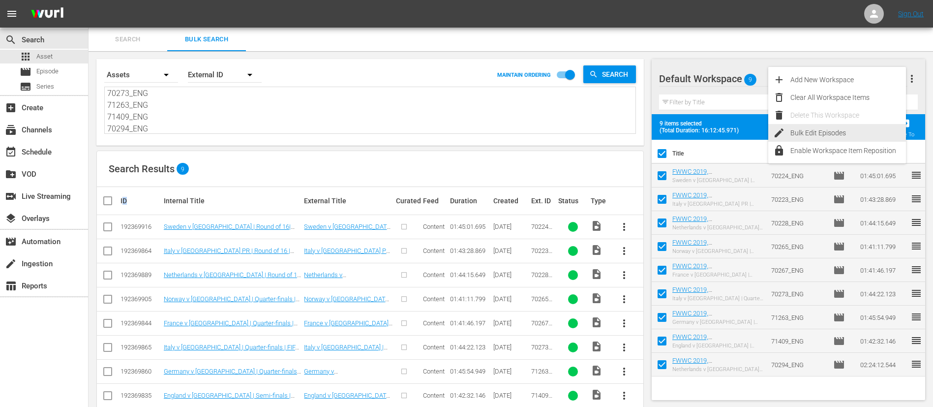
click at [870, 125] on div "Bulk Edit Episodes" at bounding box center [848, 133] width 116 height 18
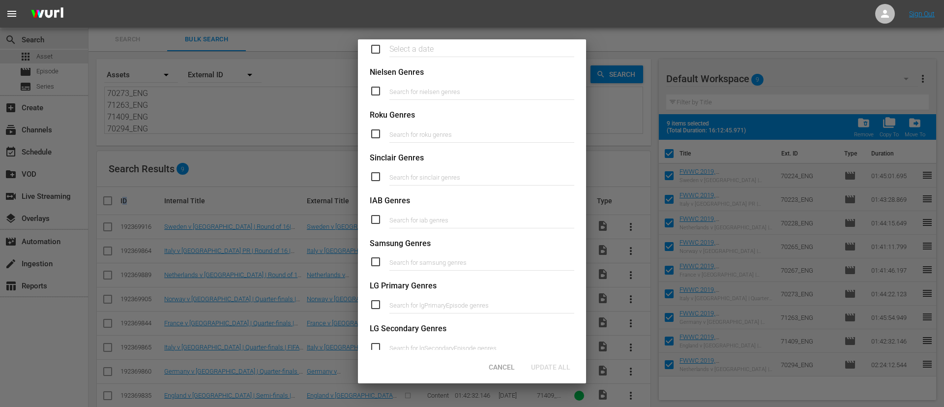
scroll to position [373, 0]
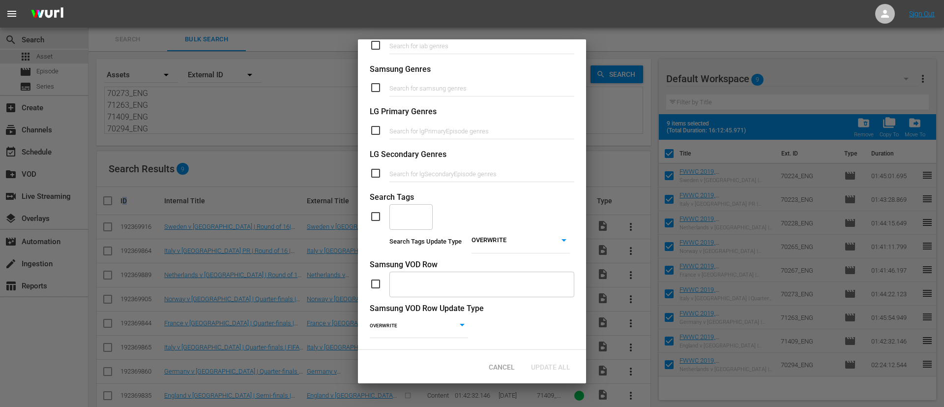
click at [373, 210] on input "checkbox" at bounding box center [380, 216] width 20 height 12
click at [497, 226] on body "menu Sign Out search Search apps Asset movie Episode subtitles Series add_box C…" at bounding box center [472, 203] width 944 height 407
click at [502, 244] on li "ADD" at bounding box center [514, 243] width 98 height 13
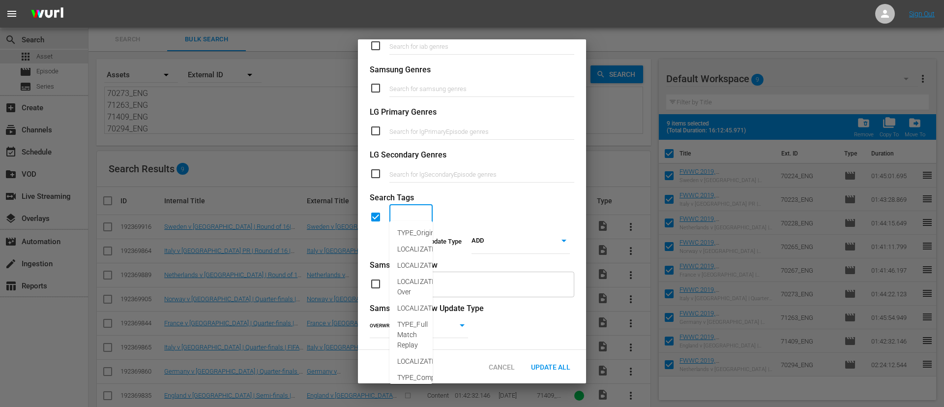
click at [411, 212] on input "text" at bounding box center [404, 217] width 20 height 18
click at [418, 247] on span "TYPE_Full Match Replay" at bounding box center [412, 243] width 30 height 31
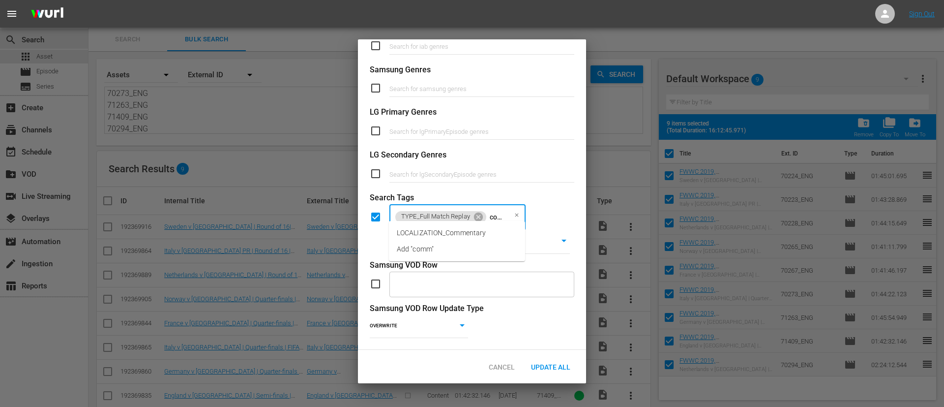
scroll to position [0, 5]
click at [448, 225] on li "LOCALIZATION_Commentary" at bounding box center [457, 233] width 136 height 16
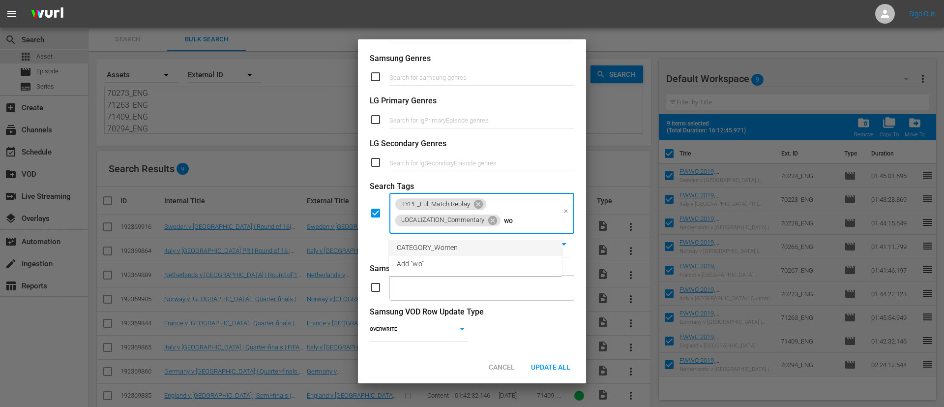
click at [448, 245] on span "CATEGORY_Women" at bounding box center [427, 247] width 61 height 10
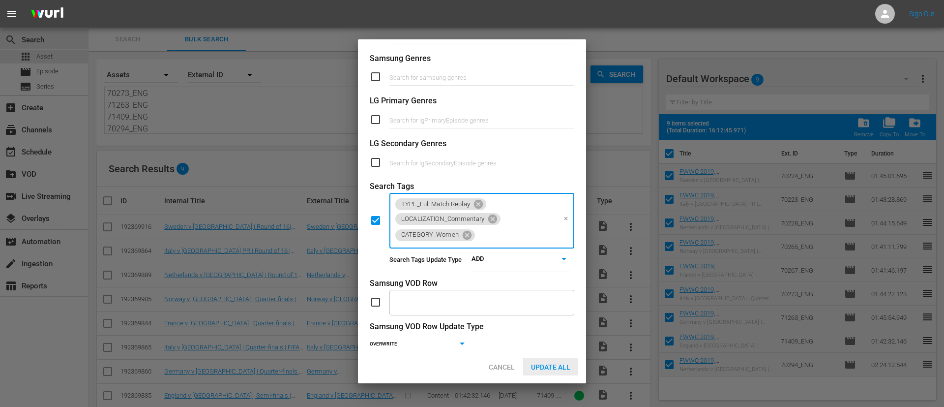
click at [538, 359] on div "Update All" at bounding box center [550, 367] width 55 height 18
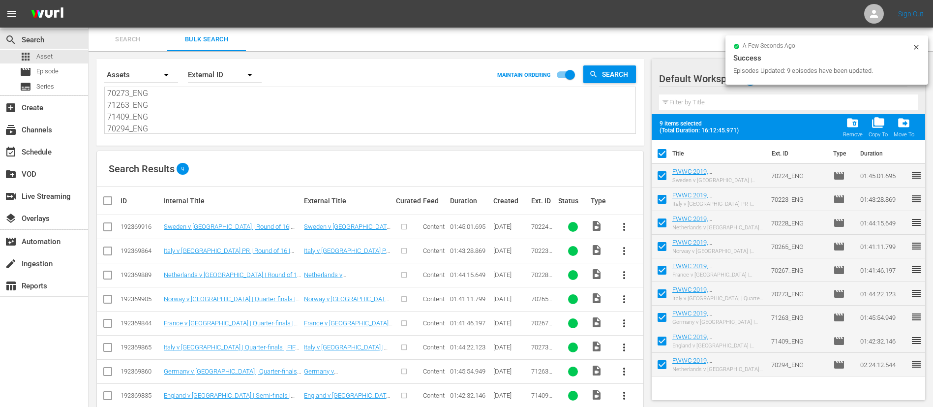
click at [658, 157] on input "checkbox" at bounding box center [662, 155] width 21 height 21
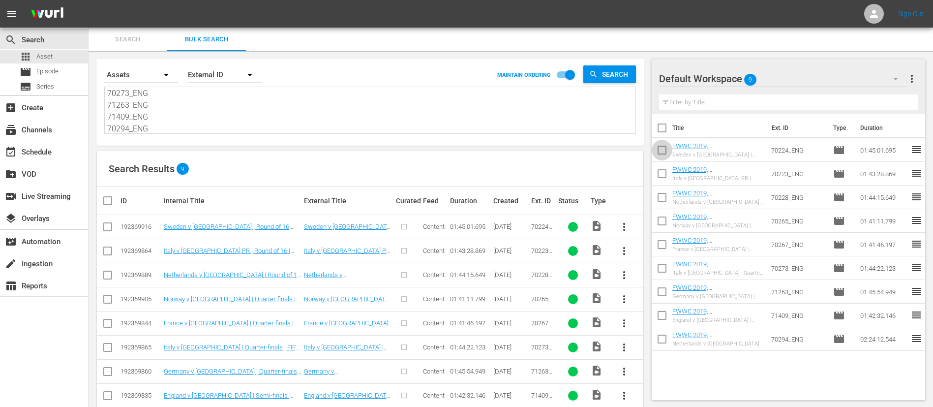
click at [669, 152] on input "checkbox" at bounding box center [662, 152] width 21 height 21
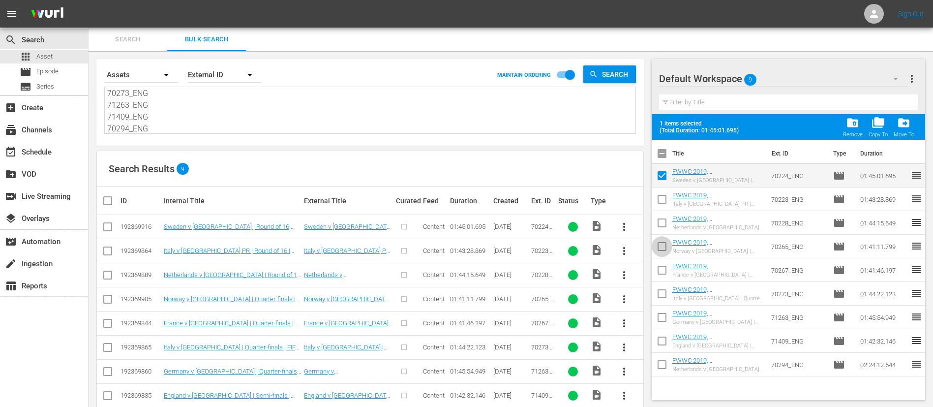
click at [666, 248] on input "checkbox" at bounding box center [662, 248] width 21 height 21
click at [662, 269] on input "checkbox" at bounding box center [662, 272] width 21 height 21
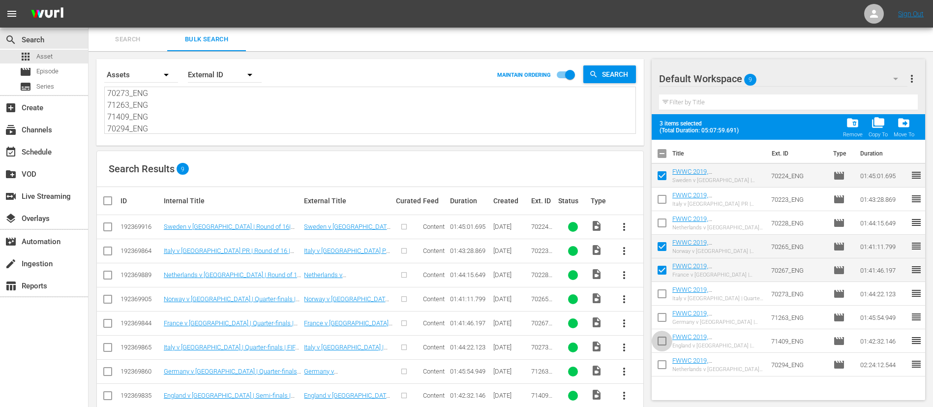
click at [660, 340] on input "checkbox" at bounding box center [662, 342] width 21 height 21
click at [914, 72] on button "more_vert" at bounding box center [912, 79] width 12 height 24
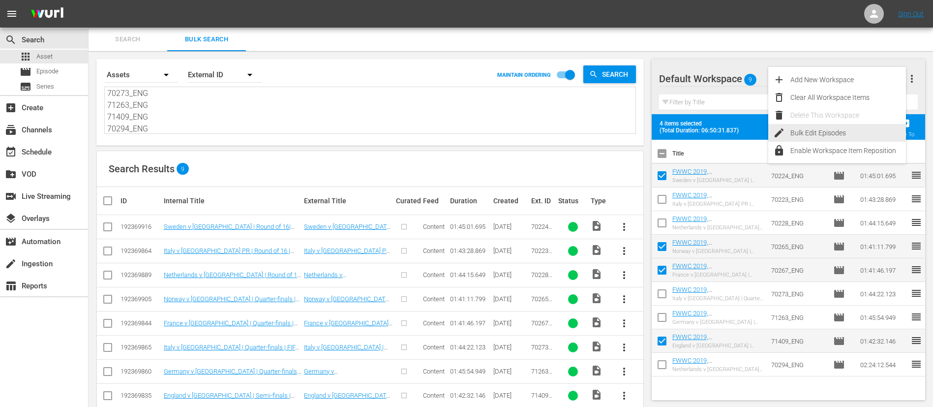
click at [832, 130] on div "Bulk Edit Episodes" at bounding box center [848, 133] width 116 height 18
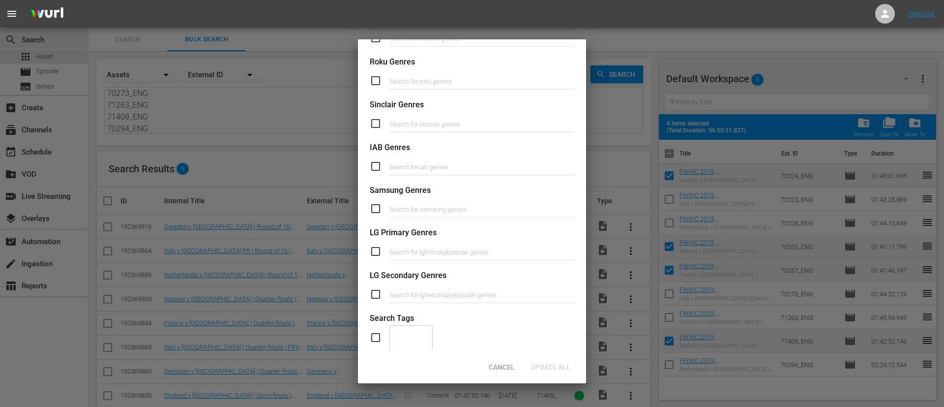
scroll to position [373, 0]
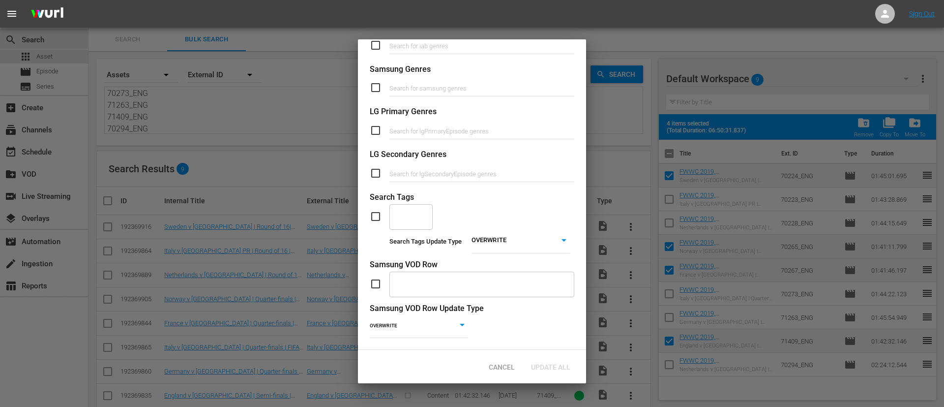
click at [376, 210] on input "checkbox" at bounding box center [380, 216] width 20 height 12
click at [490, 230] on body "menu Sign Out search Search apps Asset movie Episode subtitles Series add_box C…" at bounding box center [472, 203] width 944 height 407
click at [494, 245] on li "ADD" at bounding box center [514, 243] width 98 height 13
click at [411, 208] on input "text" at bounding box center [404, 217] width 20 height 18
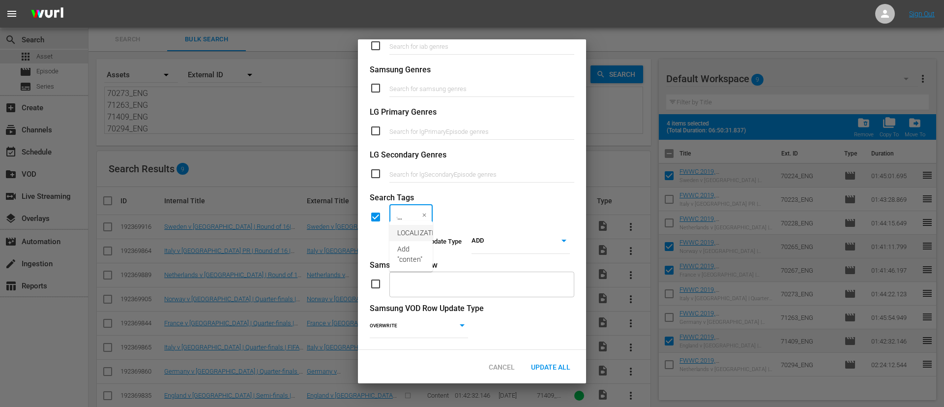
click at [409, 227] on li "LOCALIZATION_Content" at bounding box center [411, 233] width 43 height 16
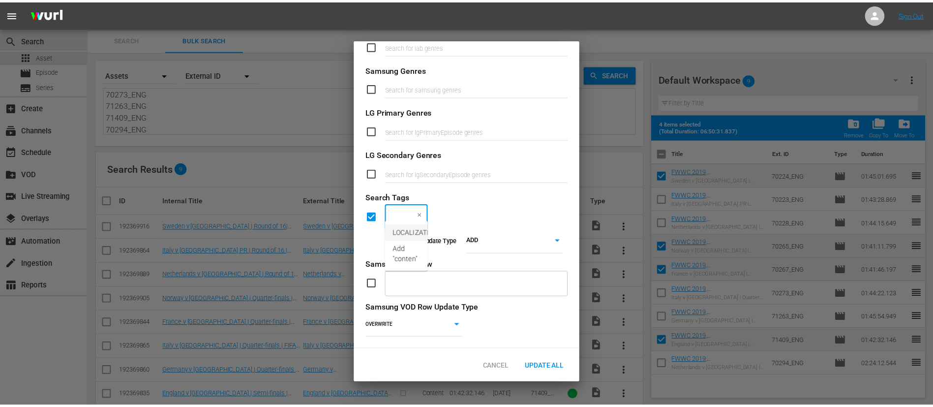
scroll to position [0, 0]
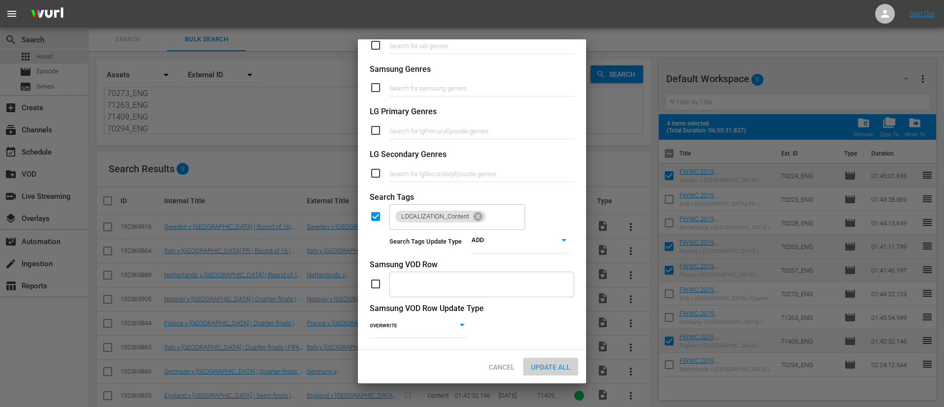
click at [556, 363] on span "Update All" at bounding box center [550, 367] width 55 height 8
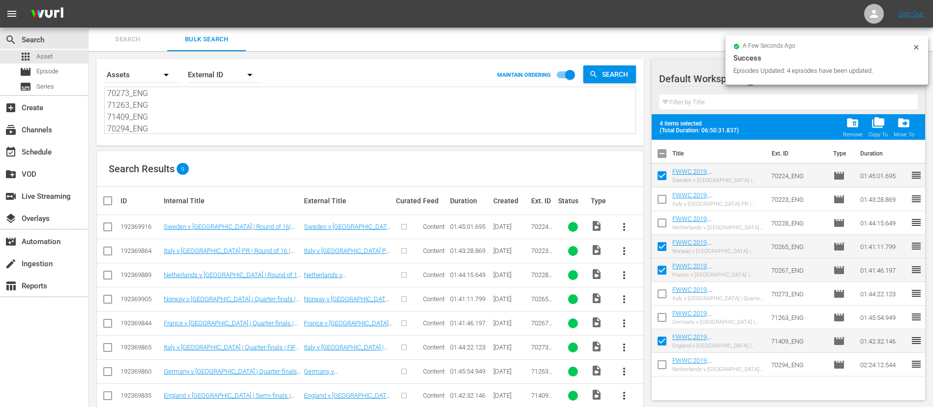
click at [915, 48] on icon at bounding box center [916, 47] width 4 height 4
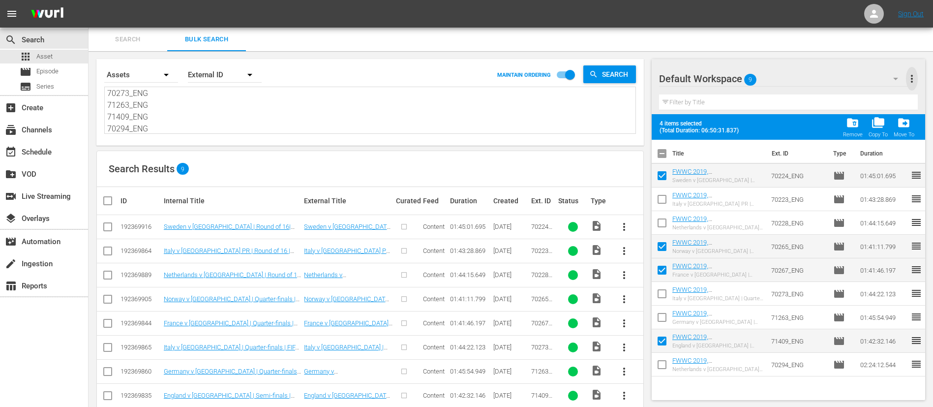
click at [915, 82] on span "more_vert" at bounding box center [912, 79] width 12 height 12
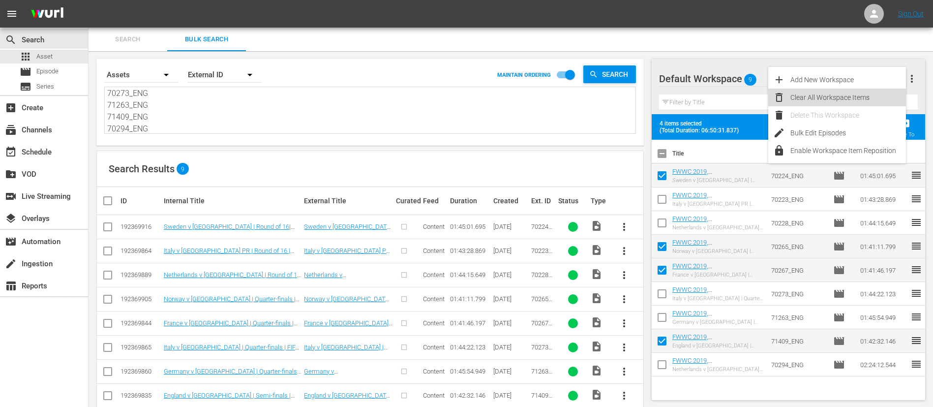
click at [826, 96] on div "Clear All Workspace Items" at bounding box center [848, 98] width 116 height 18
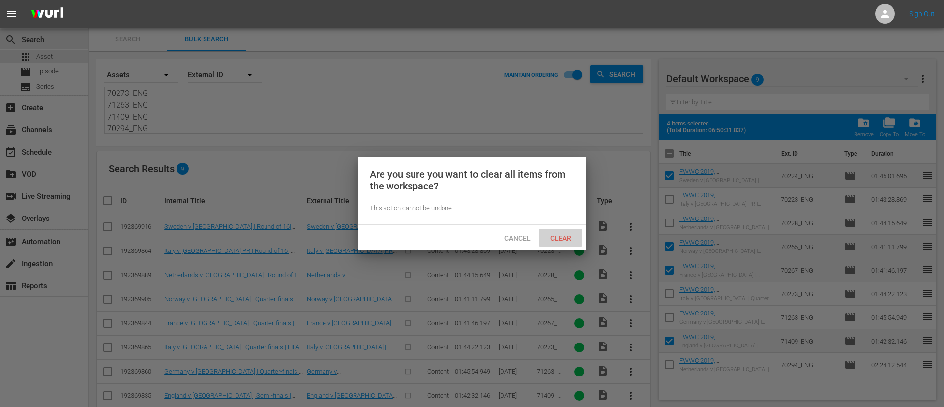
click at [567, 229] on div "Clear" at bounding box center [560, 238] width 43 height 18
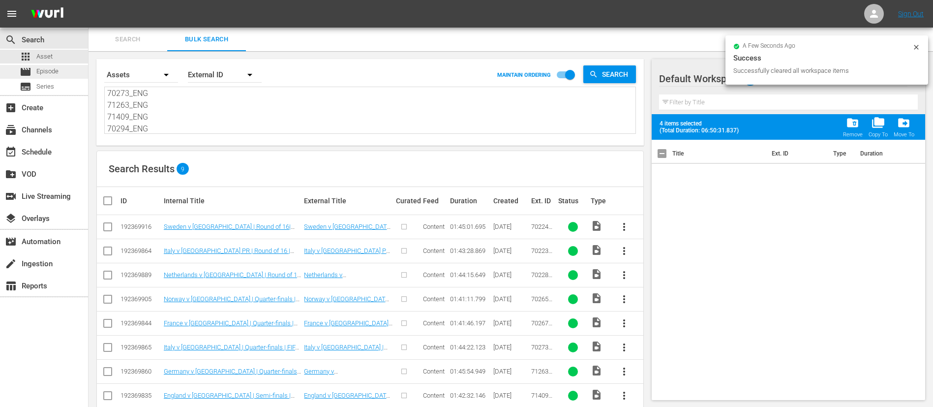
click at [47, 66] on span "Episode" at bounding box center [47, 71] width 22 height 10
